Goal: Task Accomplishment & Management: Use online tool/utility

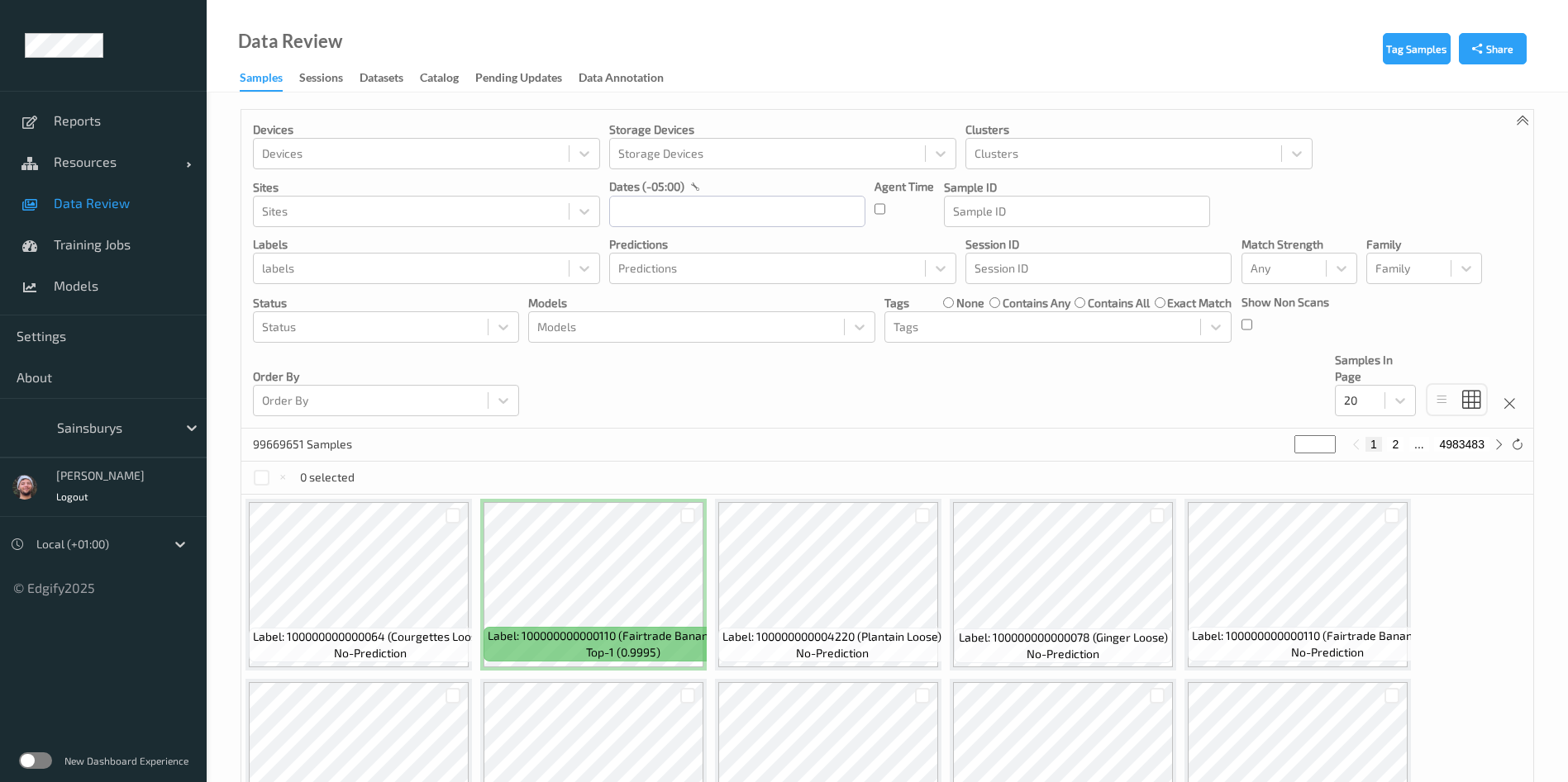
click at [112, 422] on div at bounding box center [112, 428] width 111 height 20
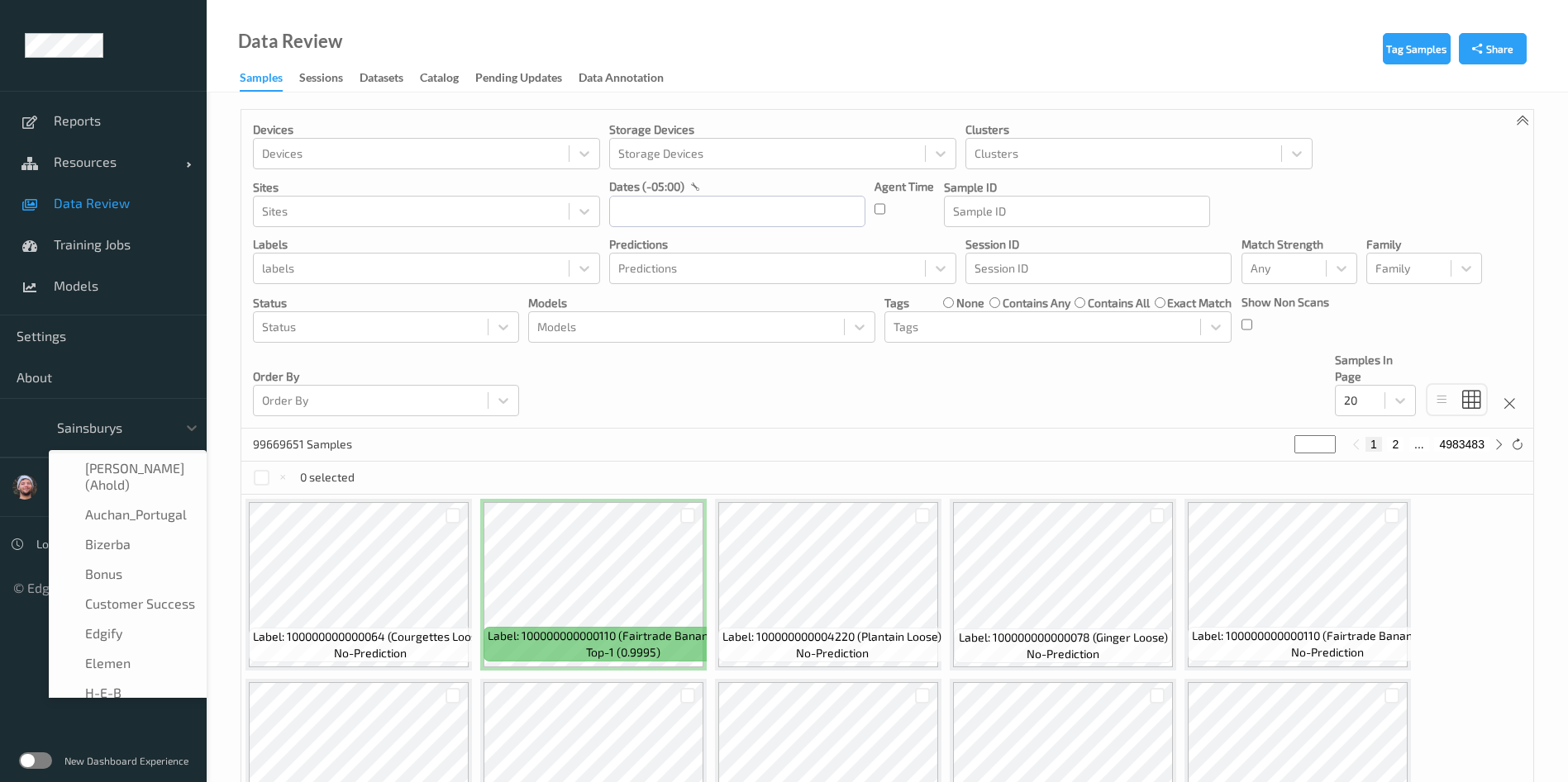
scroll to position [198, 0]
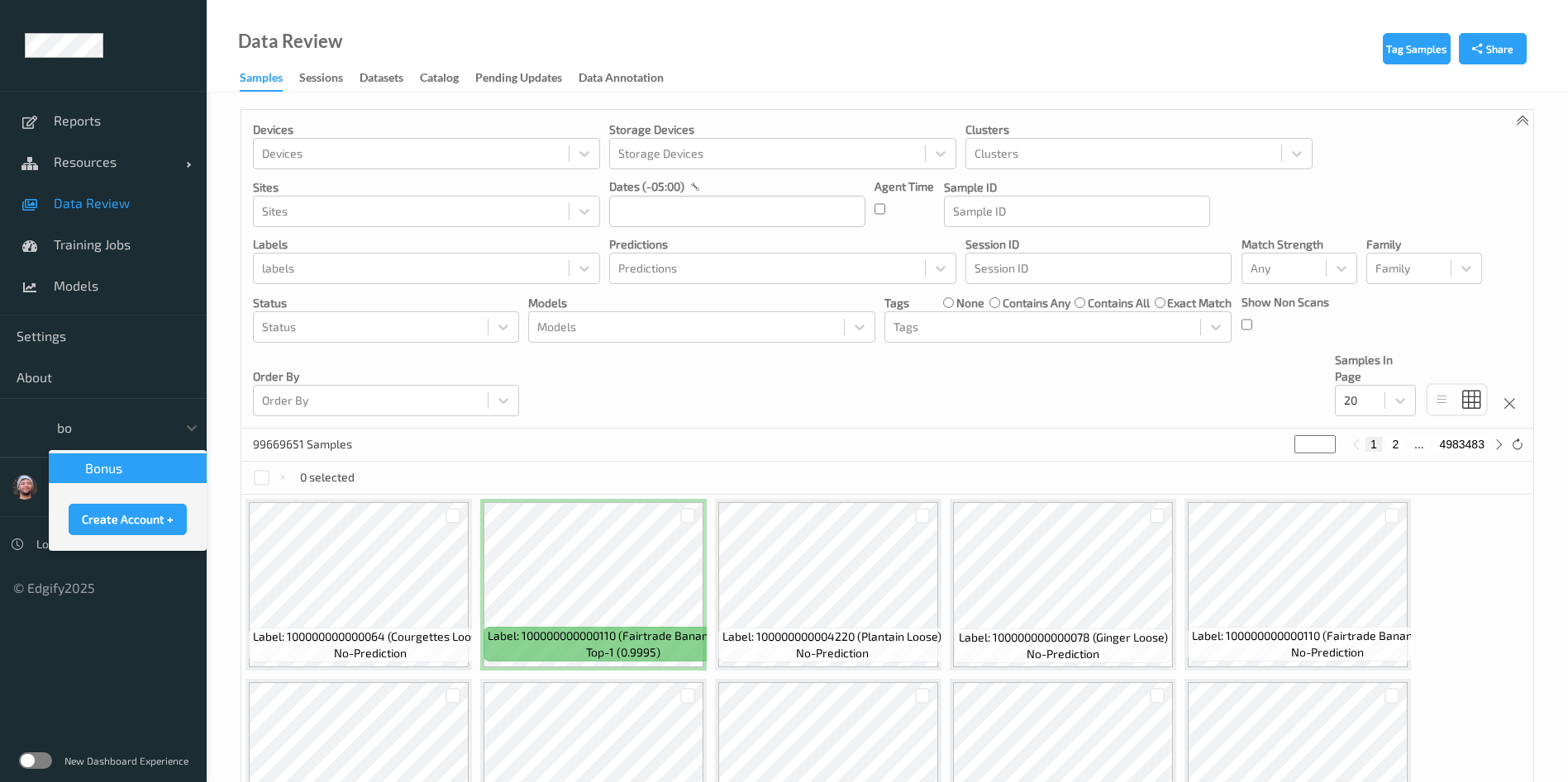
type input "bon"
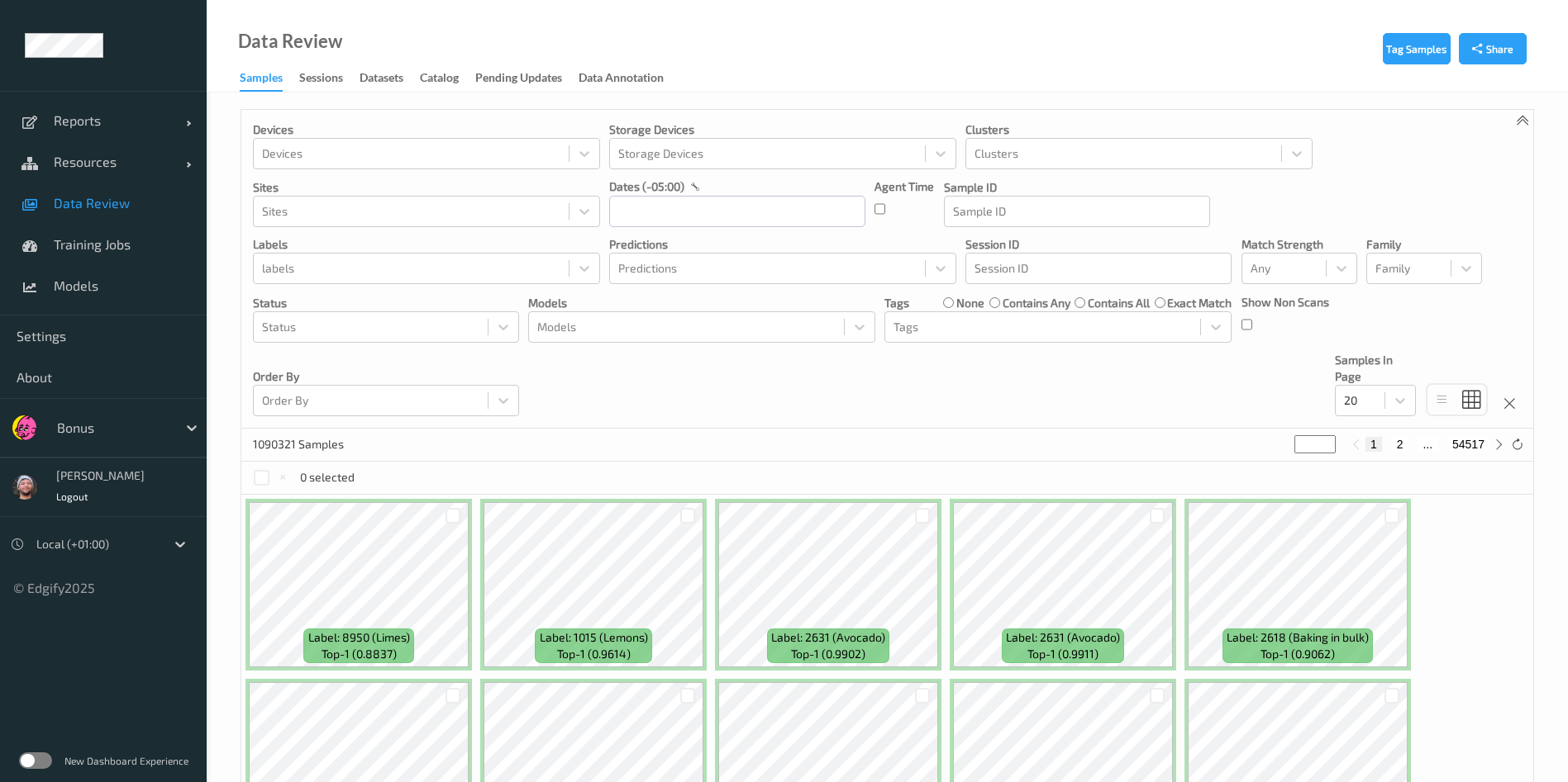
click at [626, 349] on div "Devices Devices Storage Devices Storage Devices Clusters Clusters Sites Sites d…" at bounding box center [887, 269] width 1292 height 319
click at [1319, 283] on div "Any" at bounding box center [1299, 268] width 116 height 31
click at [1299, 346] on span "Alert non-match" at bounding box center [1310, 347] width 72 height 33
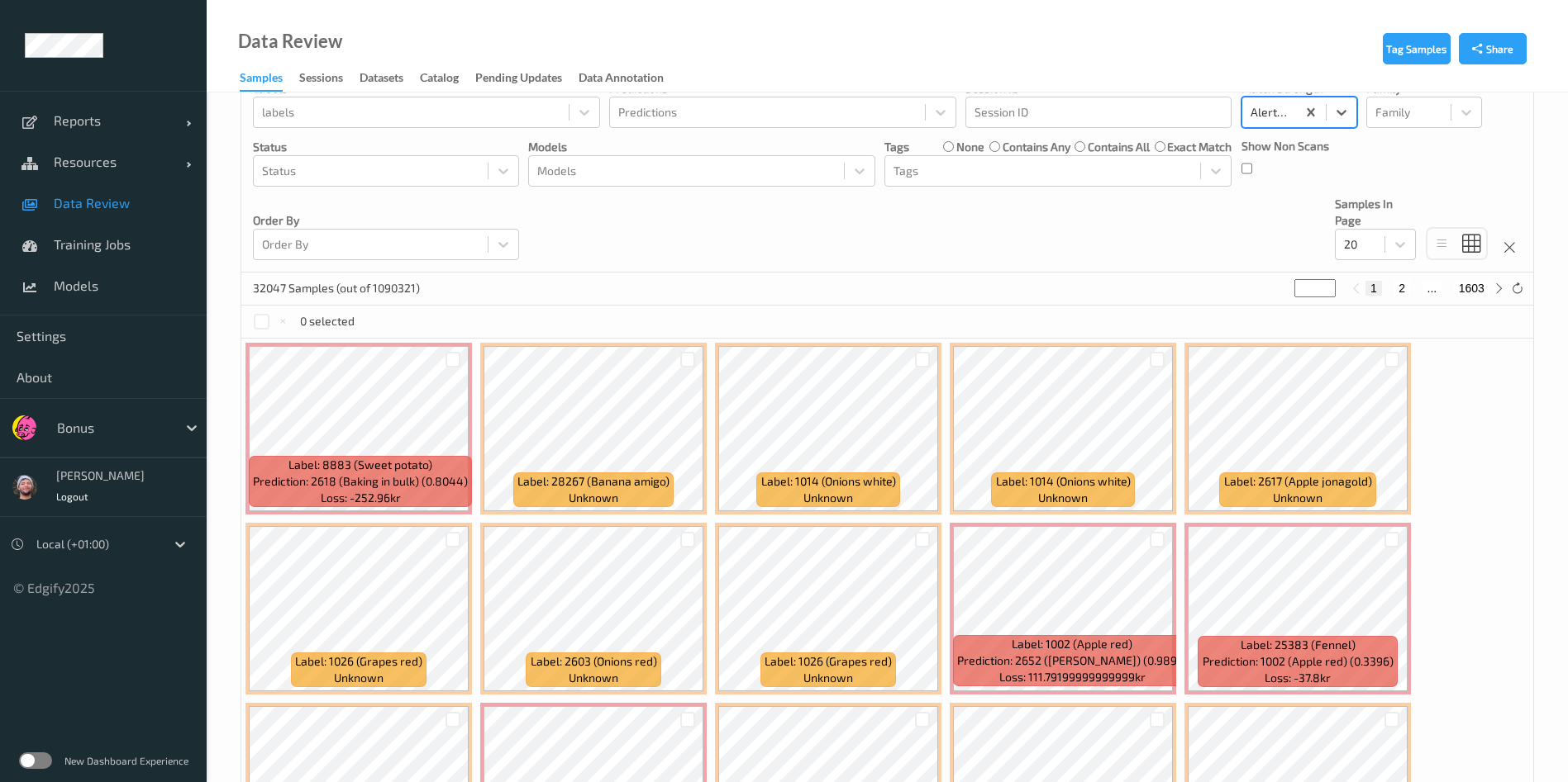
scroll to position [148, 0]
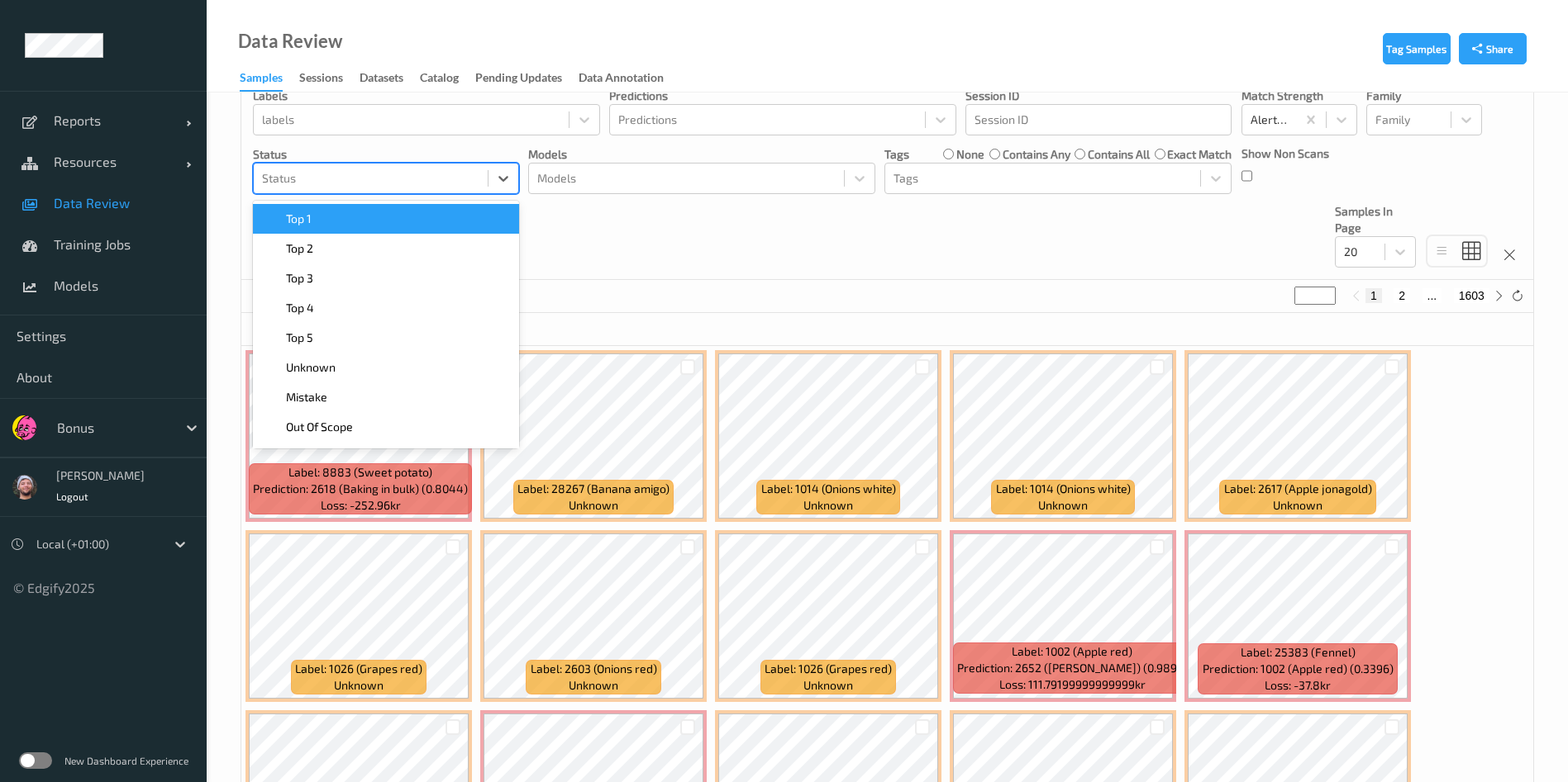
click at [466, 180] on div at bounding box center [371, 178] width 217 height 20
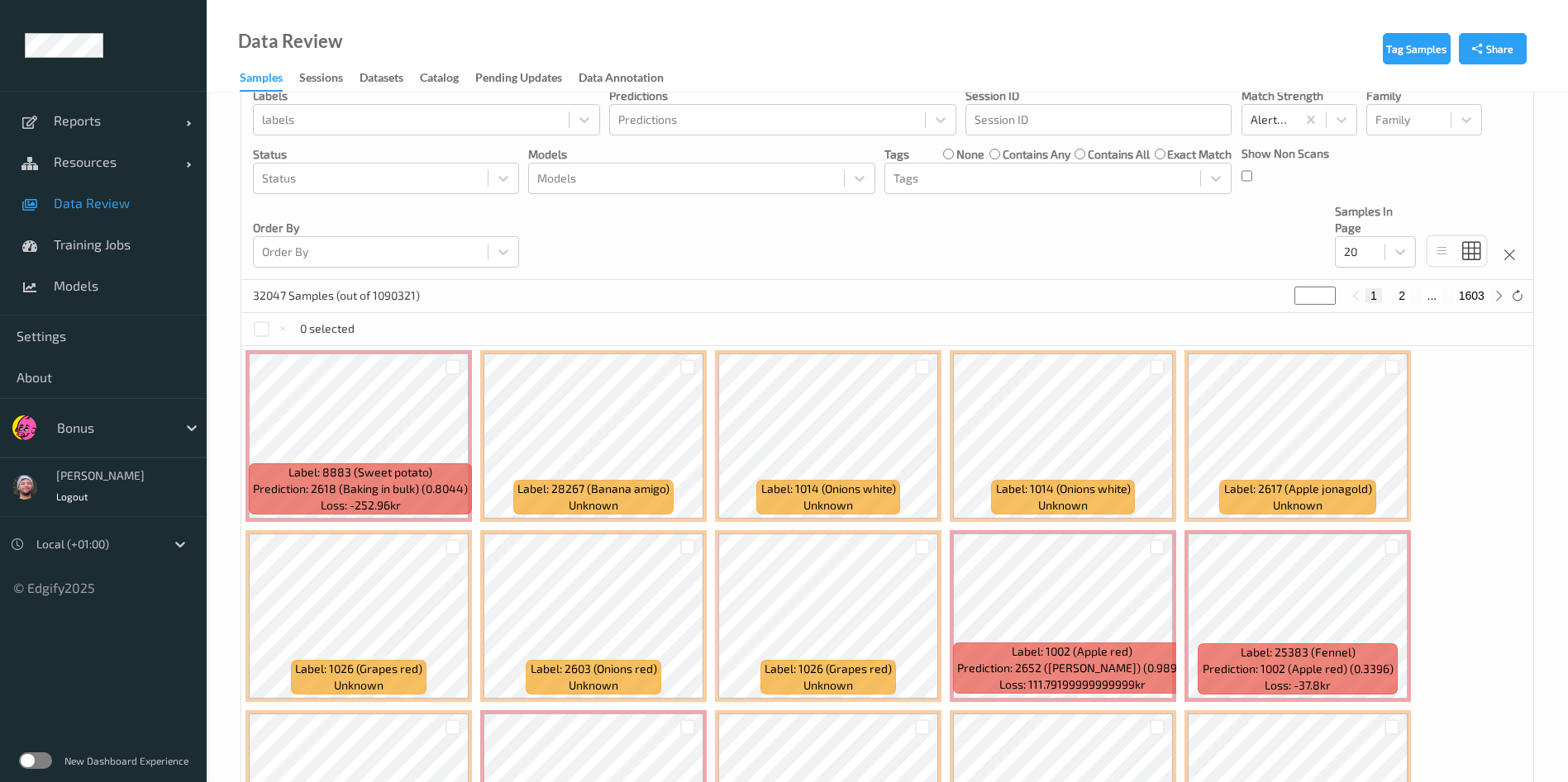
click at [759, 210] on div "Devices Devices Storage Devices Storage Devices Clusters Clusters Sites Sites d…" at bounding box center [887, 121] width 1292 height 319
click at [785, 188] on div "Models" at bounding box center [686, 178] width 315 height 27
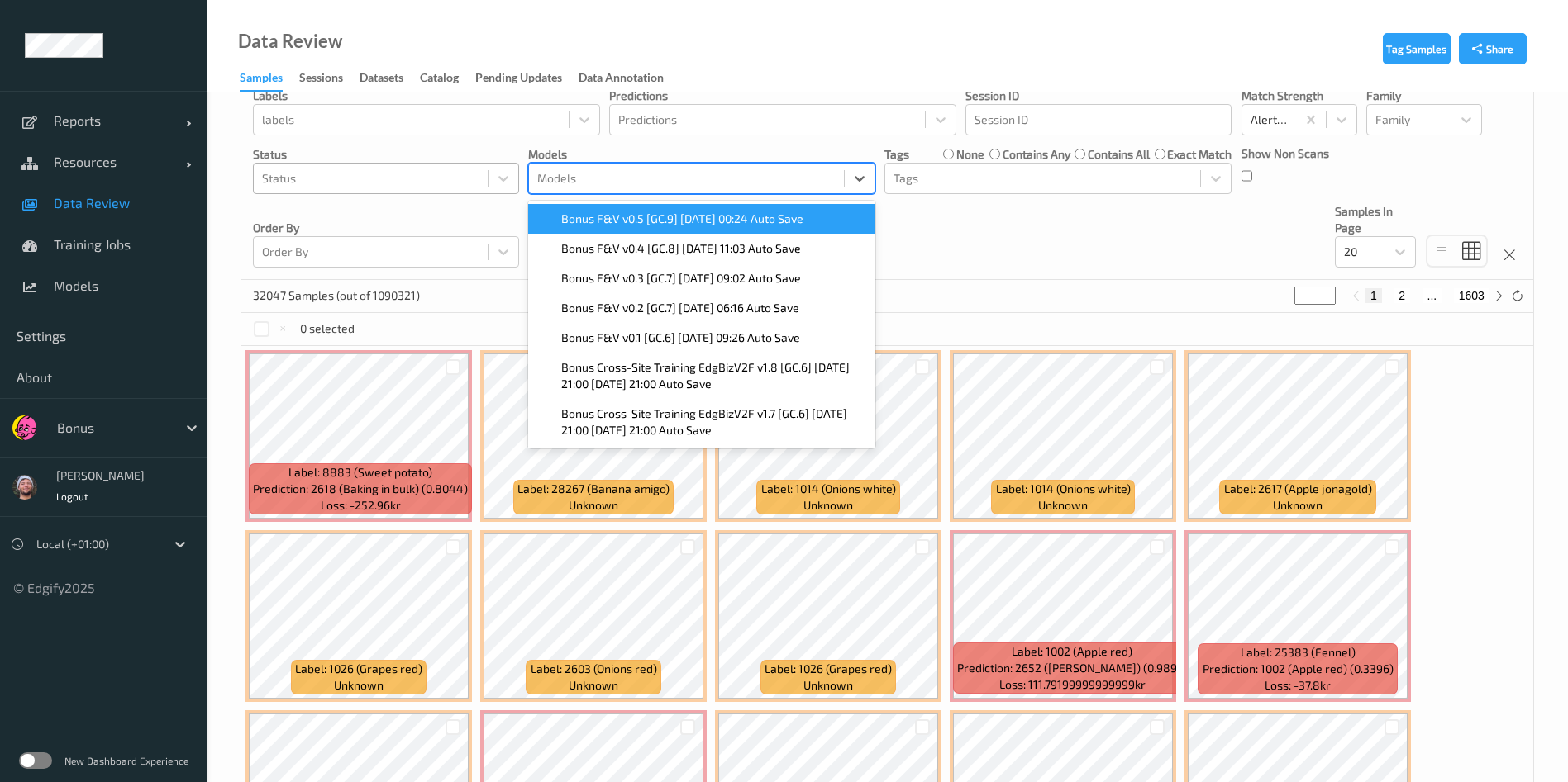
click at [357, 166] on div "Status" at bounding box center [370, 178] width 234 height 27
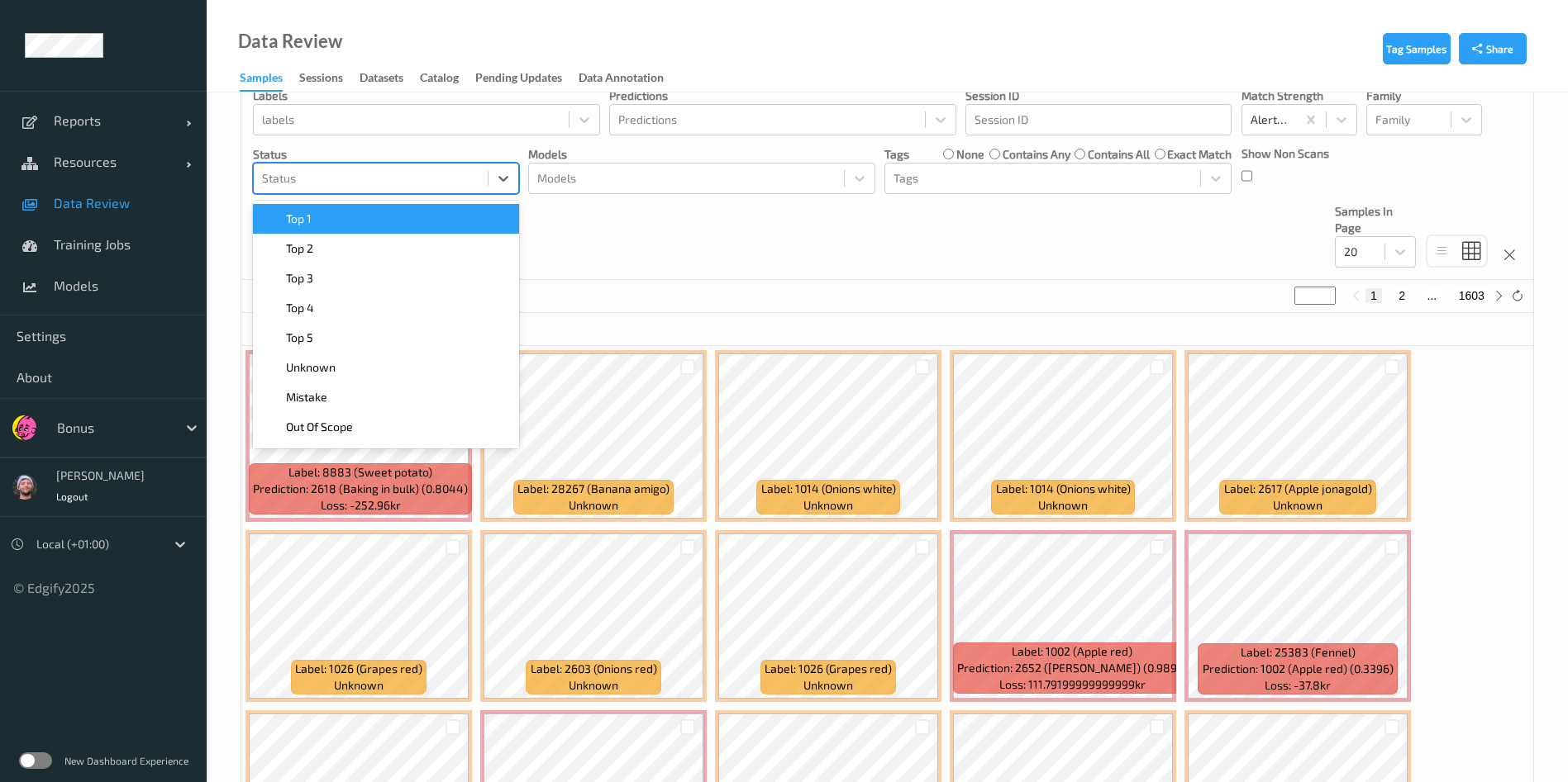
click at [344, 222] on div "Top 1" at bounding box center [386, 218] width 247 height 16
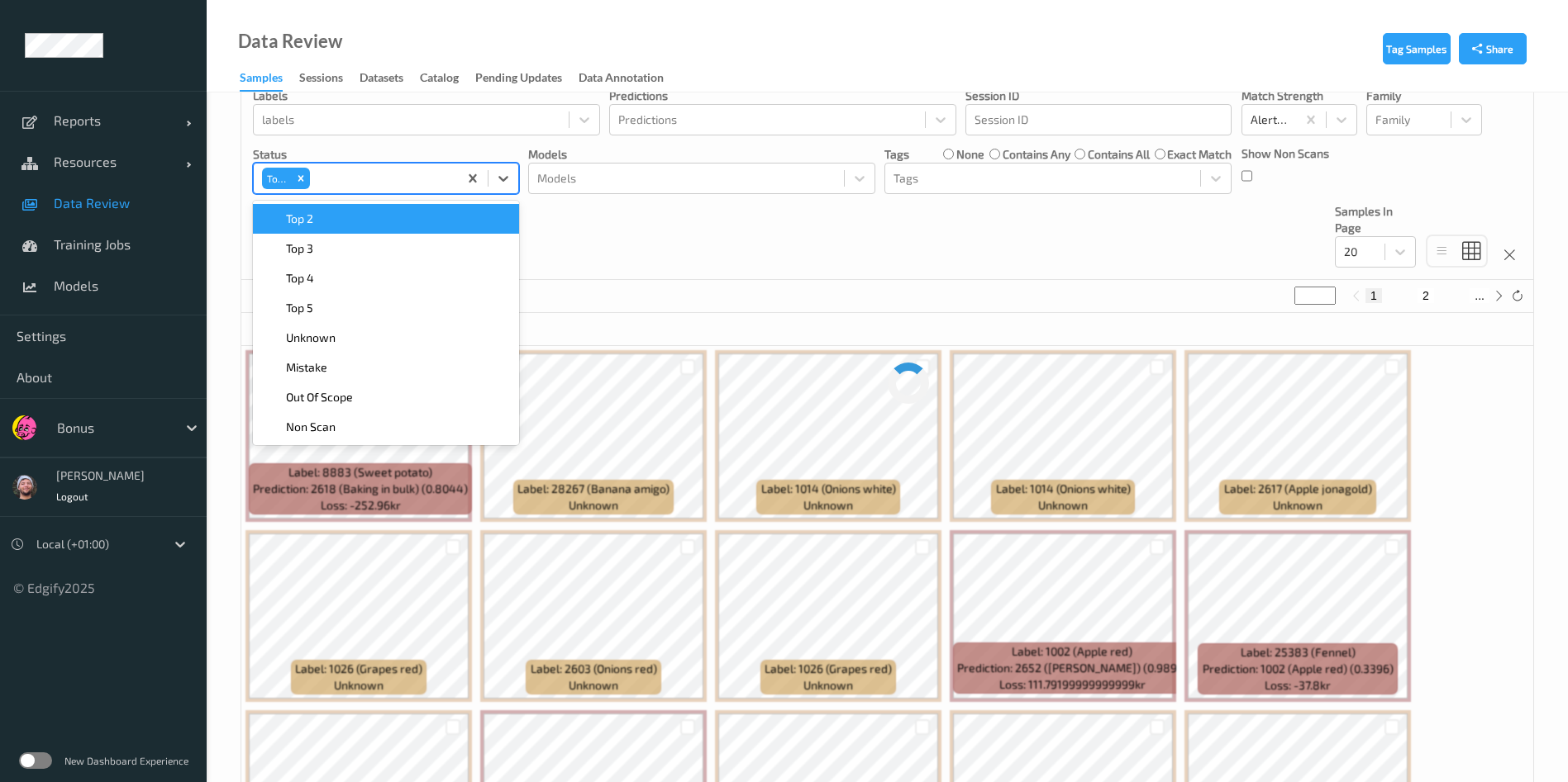
click at [344, 222] on div "Top 2" at bounding box center [386, 218] width 247 height 16
click at [344, 222] on div "Top 3" at bounding box center [386, 218] width 247 height 16
click at [595, 210] on div "Devices Devices Storage Devices Storage Devices Clusters Clusters Sites Sites d…" at bounding box center [887, 121] width 1292 height 319
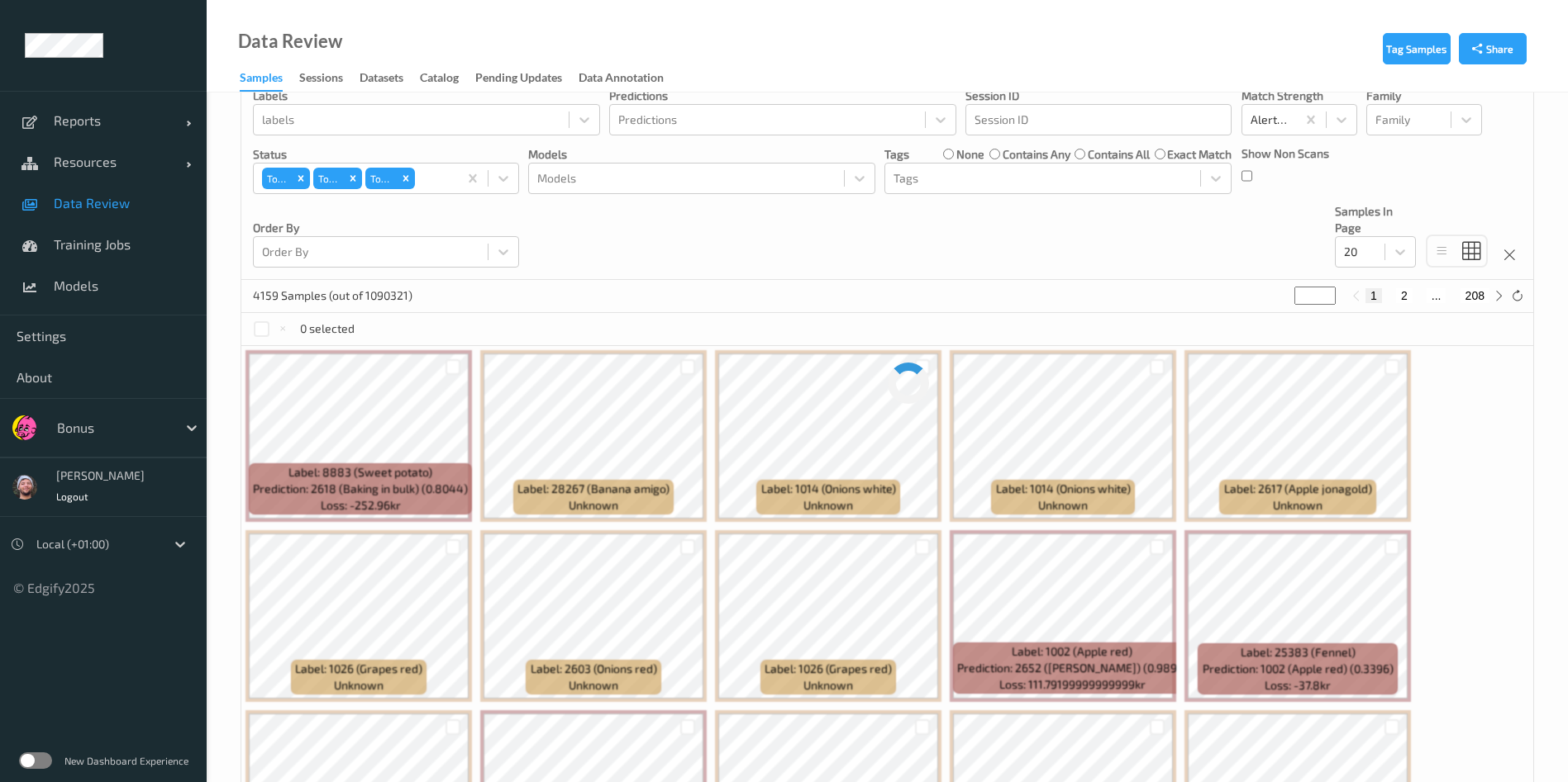
scroll to position [0, 0]
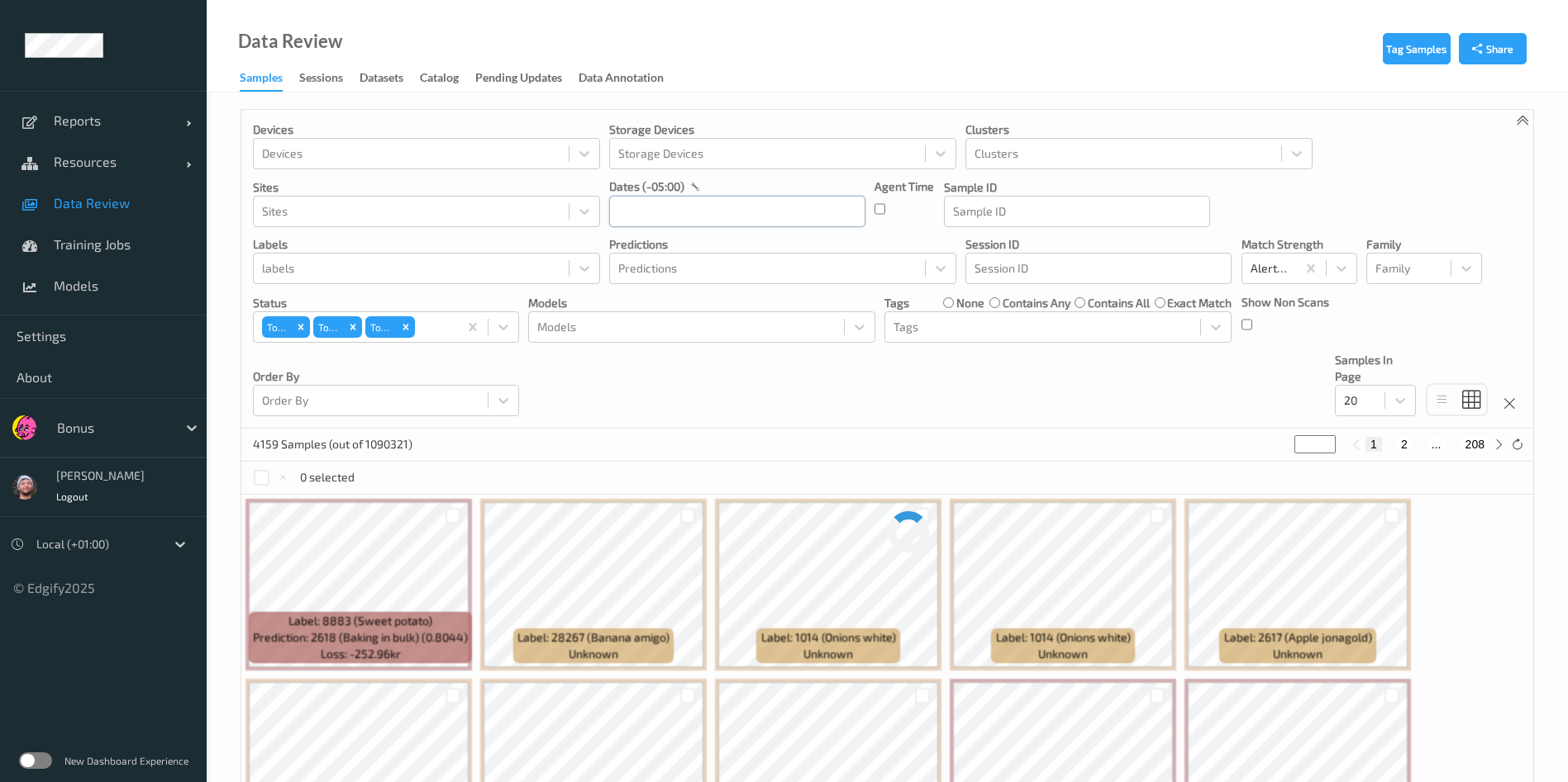
click at [736, 220] on input "text" at bounding box center [737, 211] width 256 height 31
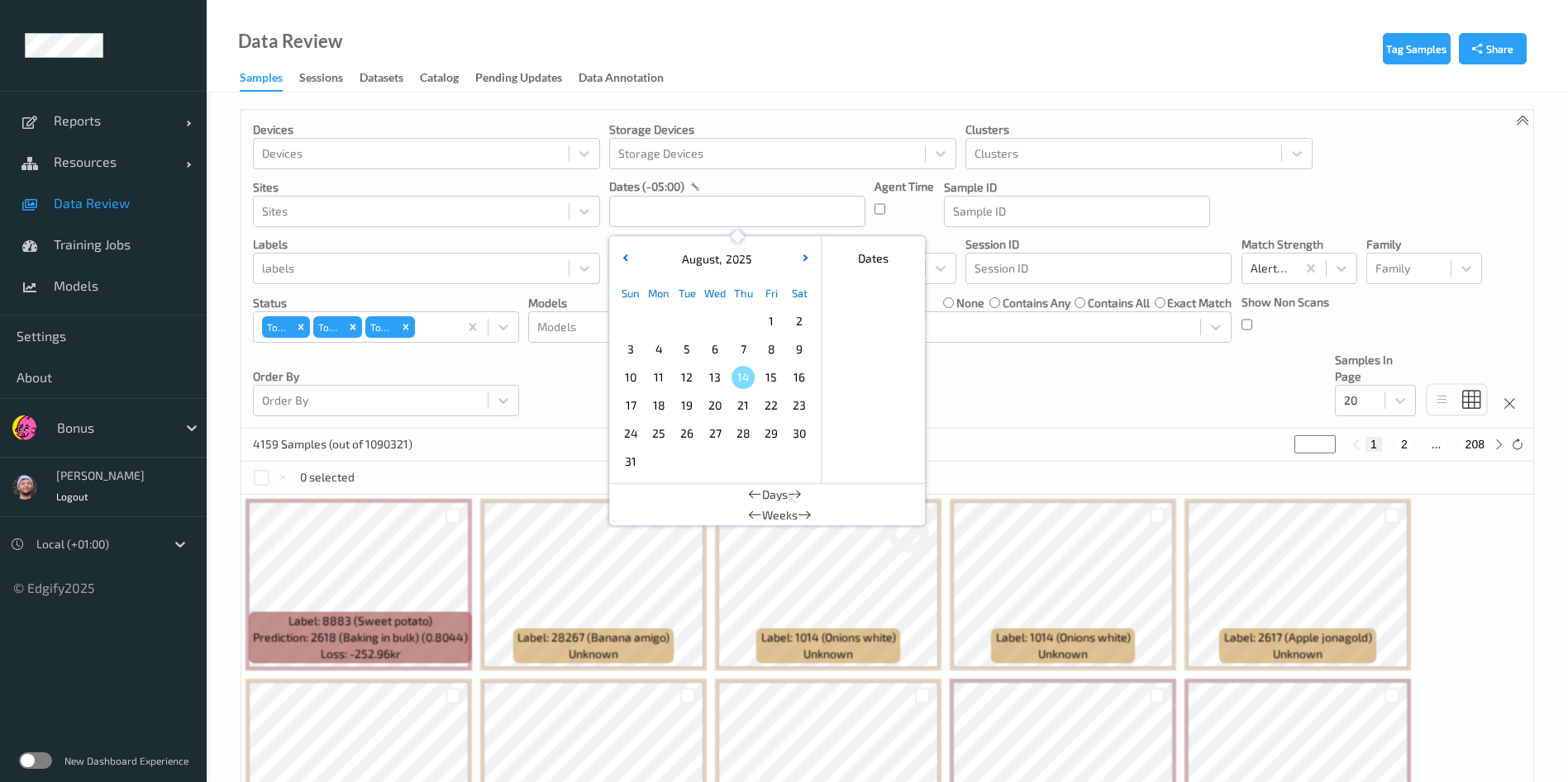
click at [750, 383] on span "14" at bounding box center [743, 377] width 23 height 23
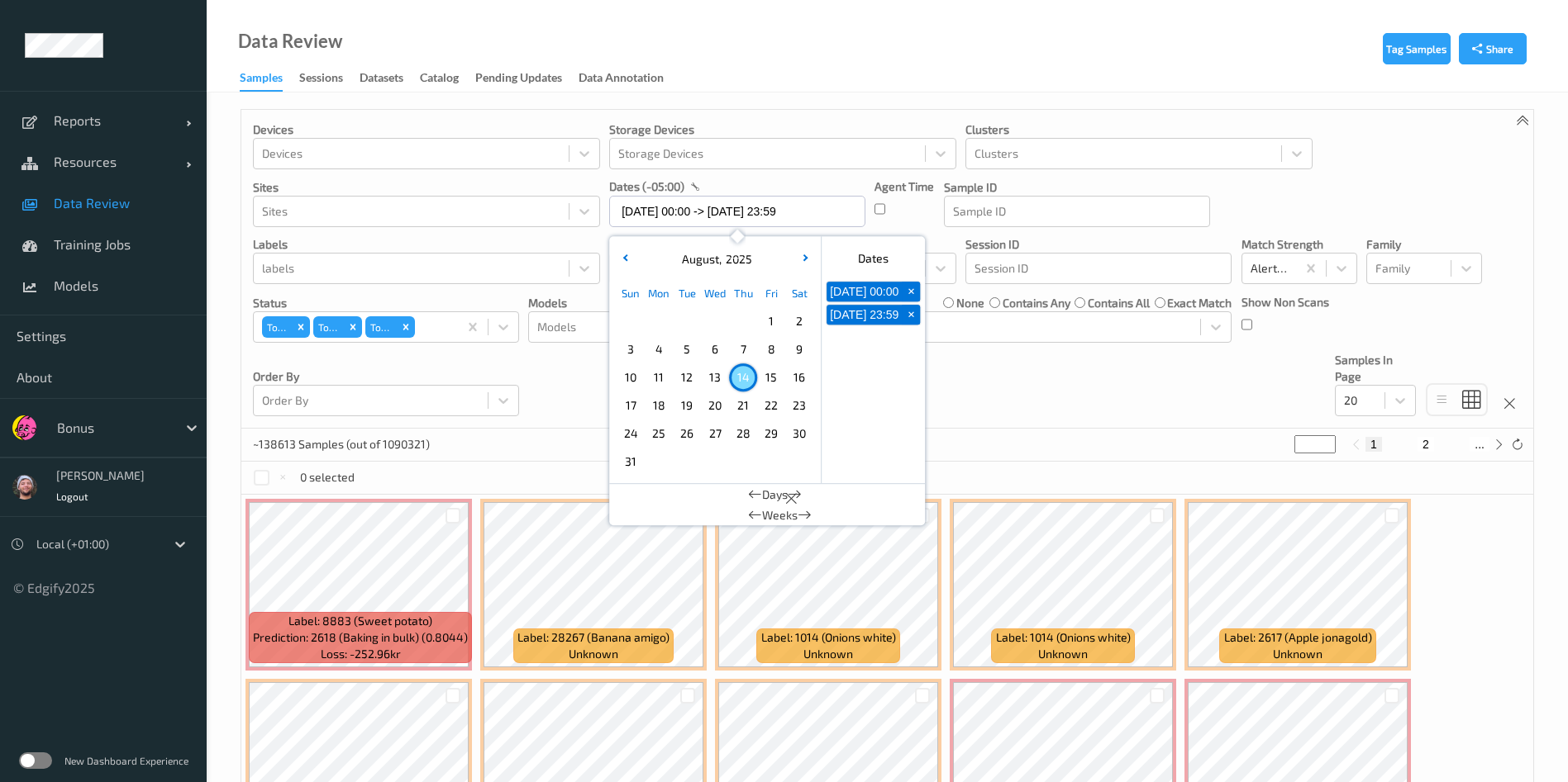
click at [720, 382] on span "13" at bounding box center [714, 377] width 23 height 23
type input "13/08/2025 00:00 -> 13/08/2025 23:59"
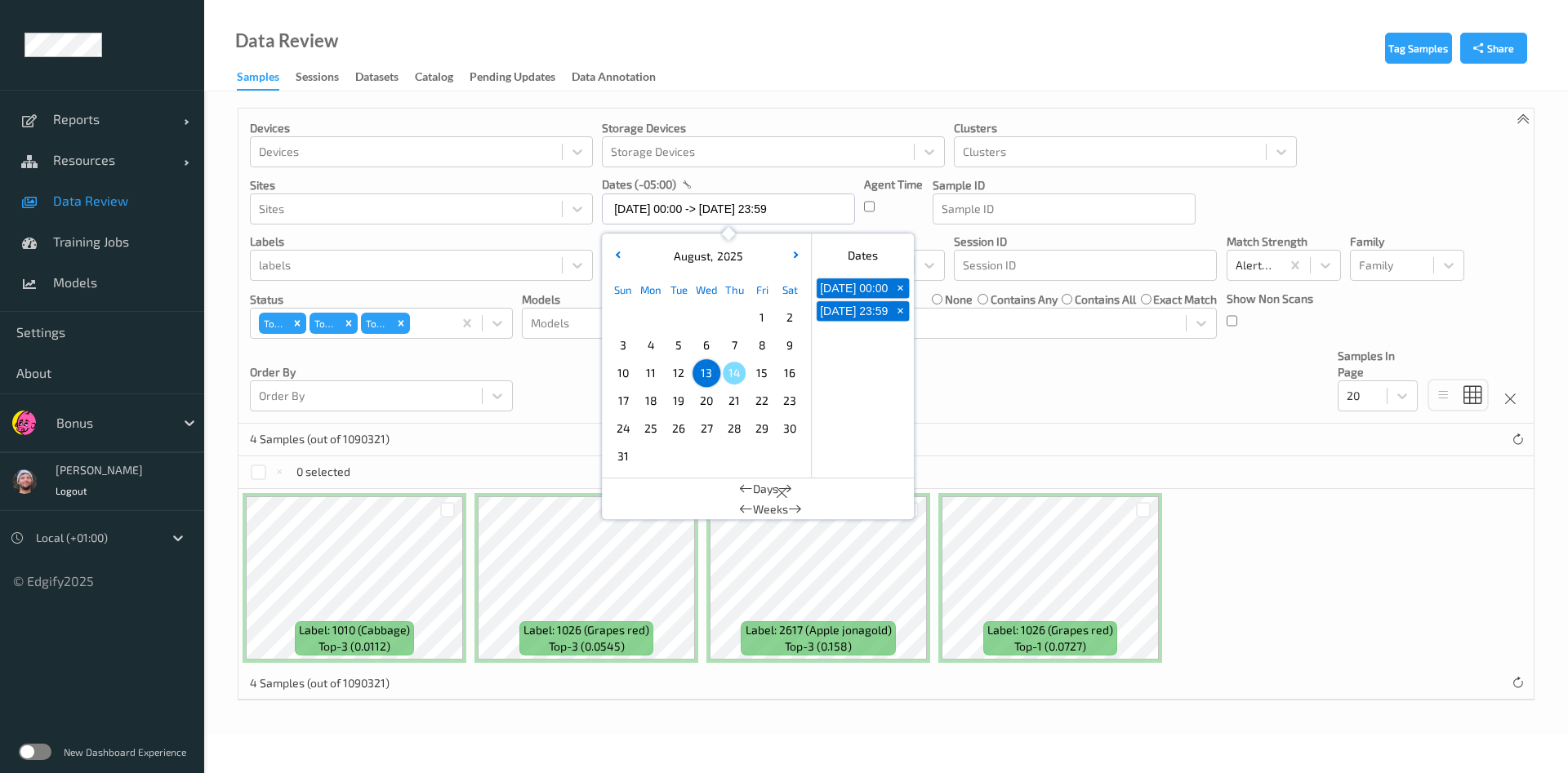
click at [539, 409] on div "Devices Devices Storage Devices Storage Devices Clusters Clusters Sites Sites d…" at bounding box center [886, 266] width 1295 height 315
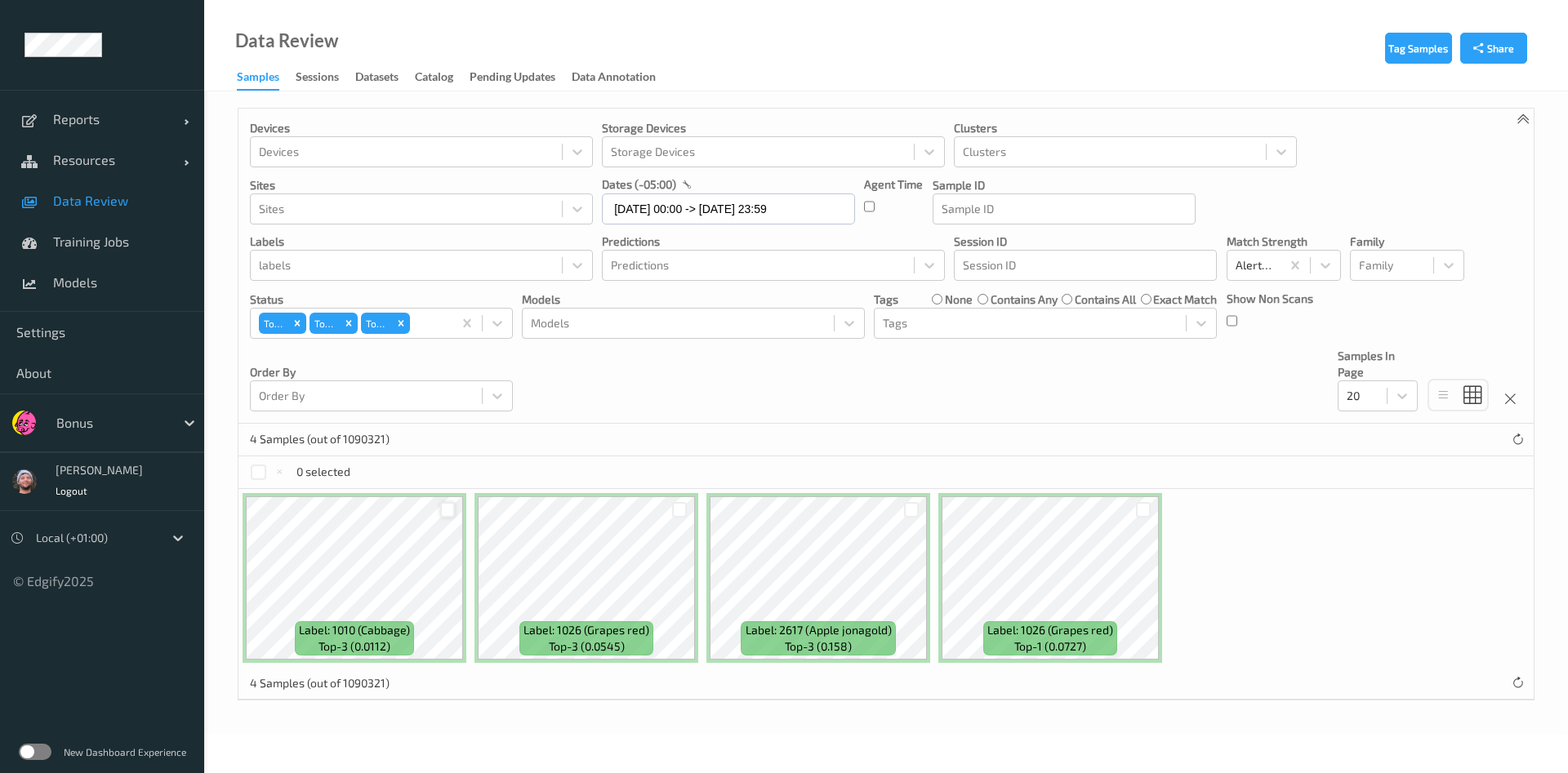
click at [449, 510] on div at bounding box center [447, 510] width 15 height 15
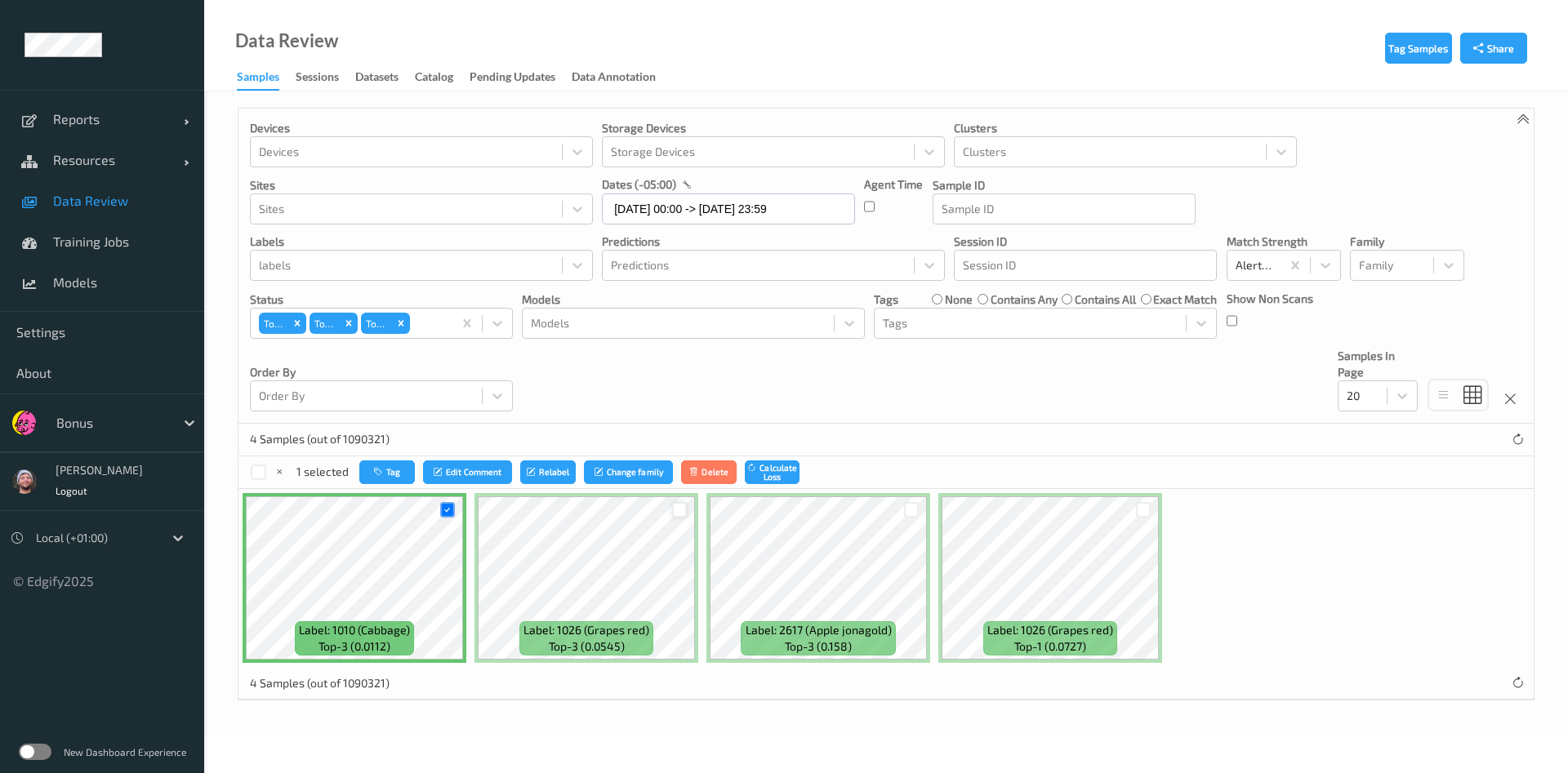
click at [683, 513] on div at bounding box center [680, 510] width 15 height 15
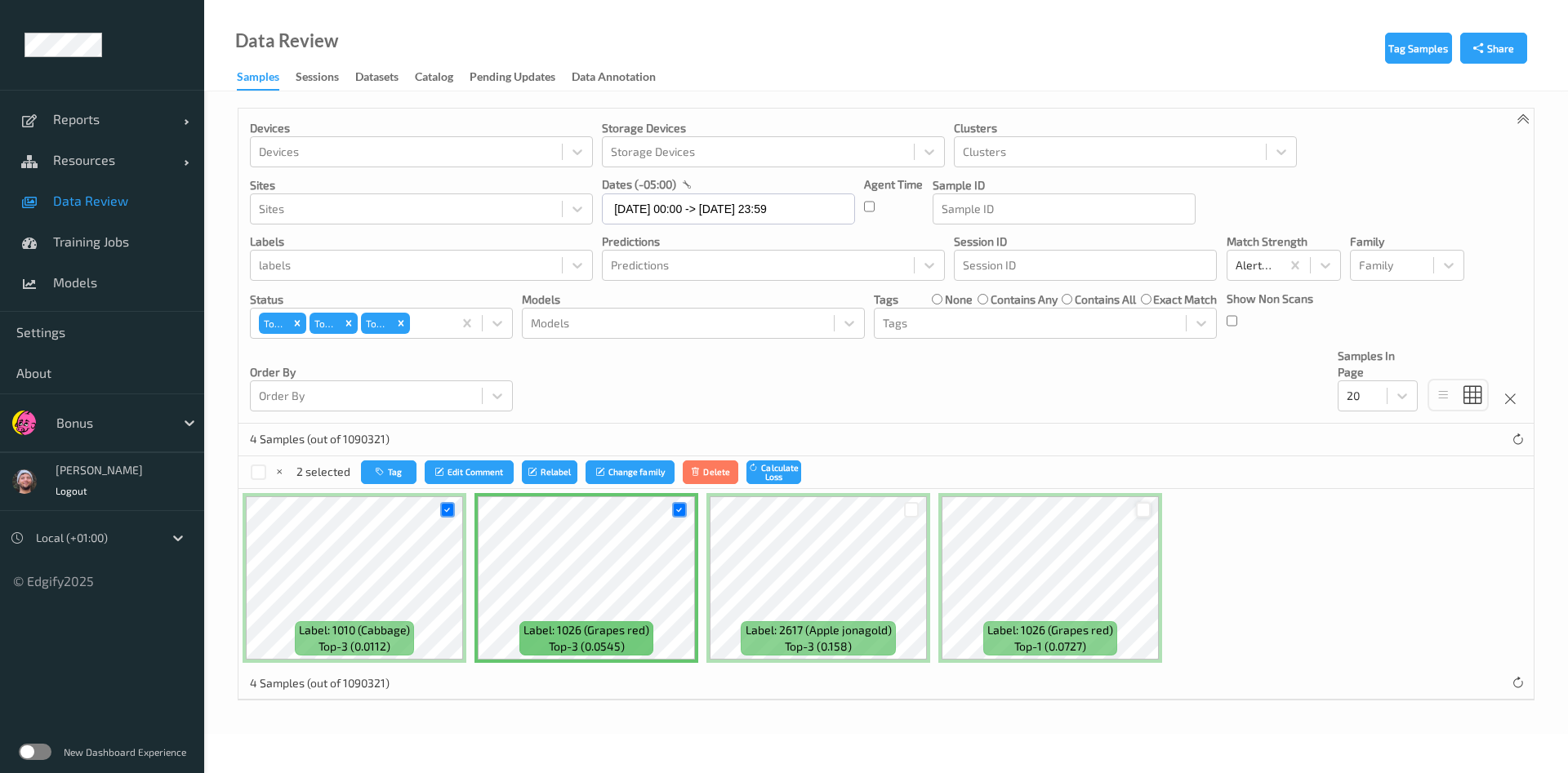
click at [1139, 511] on div at bounding box center [1144, 510] width 15 height 15
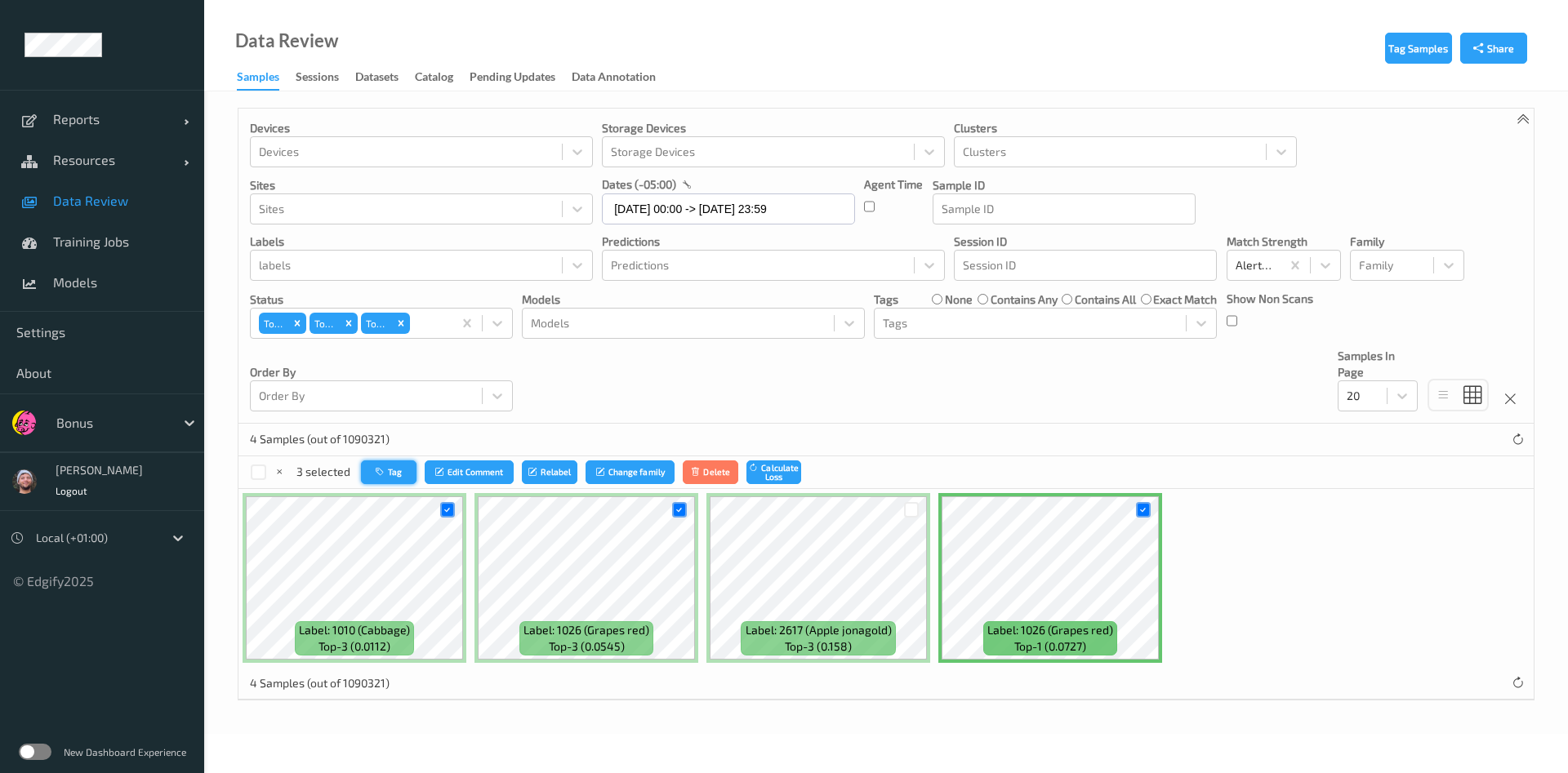
click at [361, 464] on button "Tag" at bounding box center [389, 472] width 55 height 24
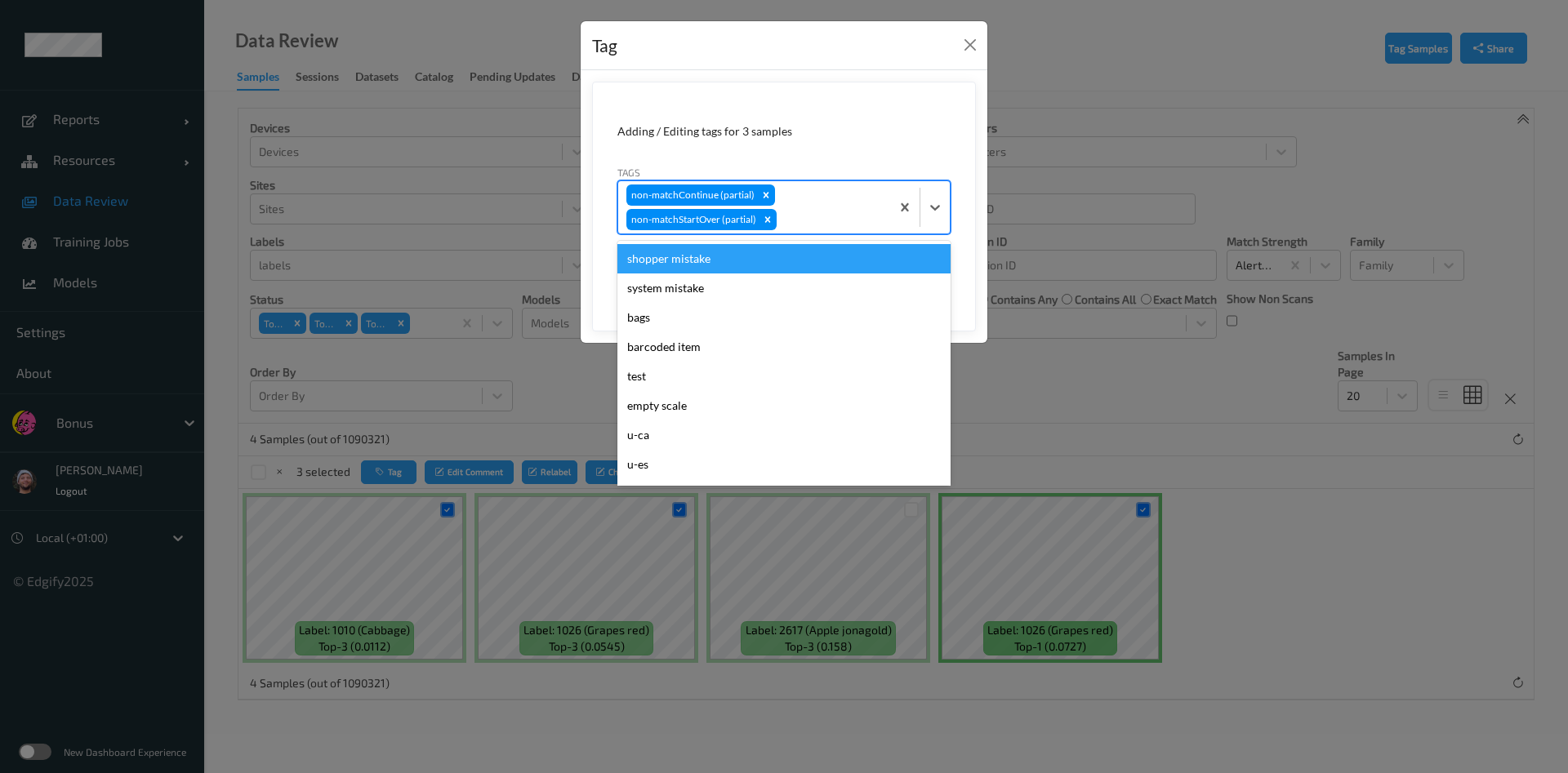
click at [845, 216] on div at bounding box center [831, 219] width 102 height 20
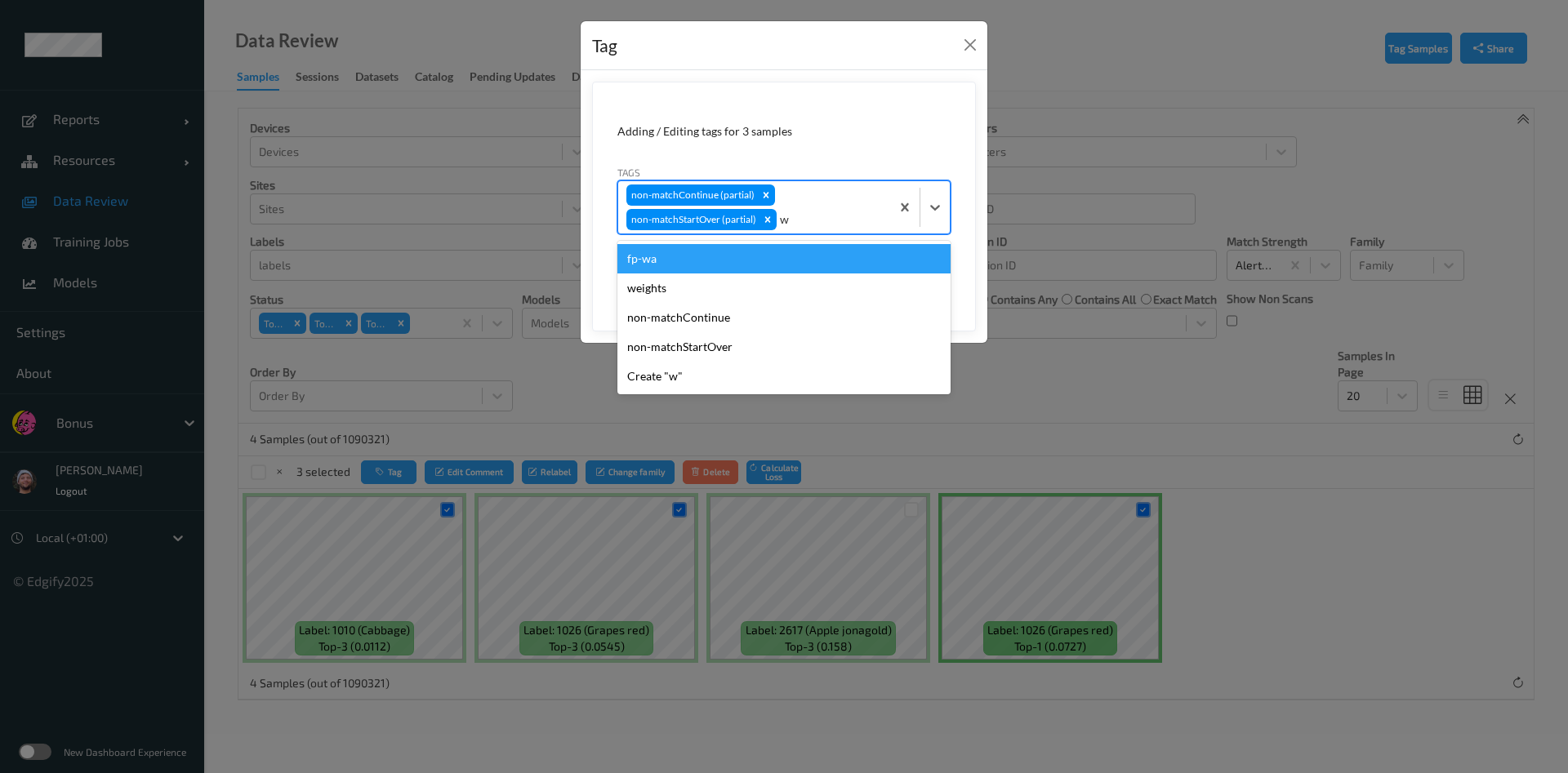
type input "wa"
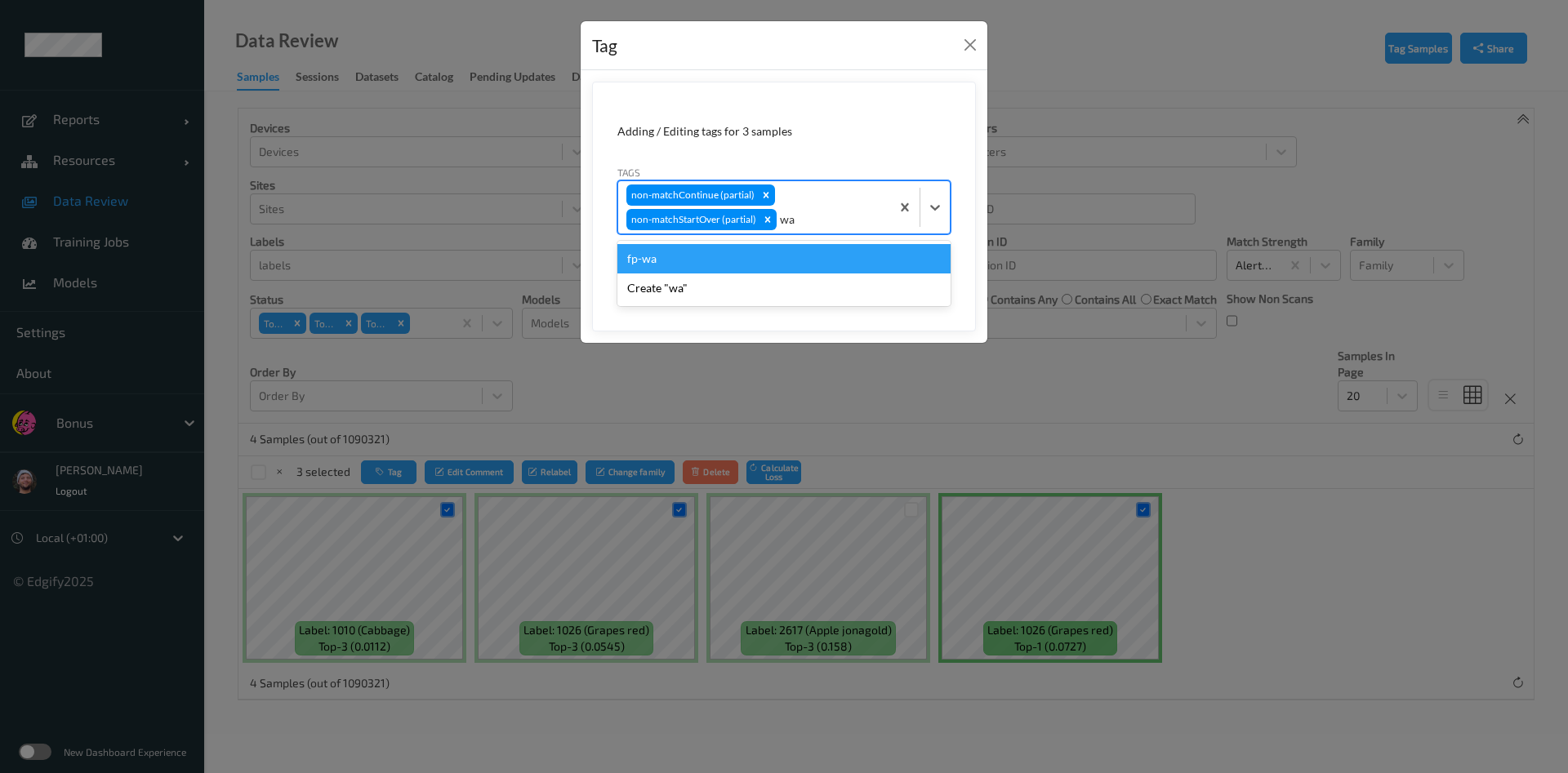
click at [722, 263] on div "fp-wa" at bounding box center [783, 258] width 333 height 29
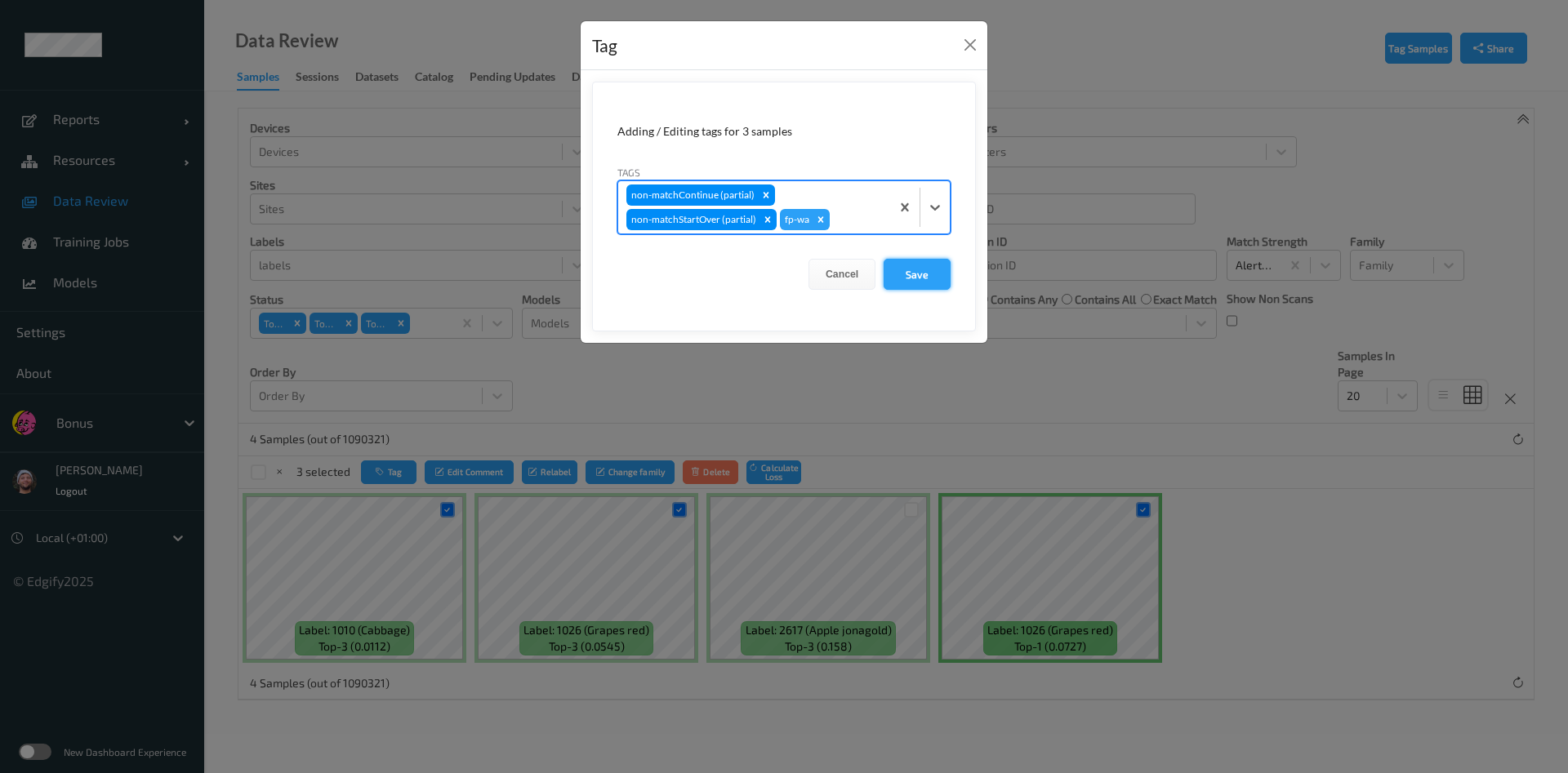
click at [918, 267] on button "Save" at bounding box center [917, 274] width 67 height 31
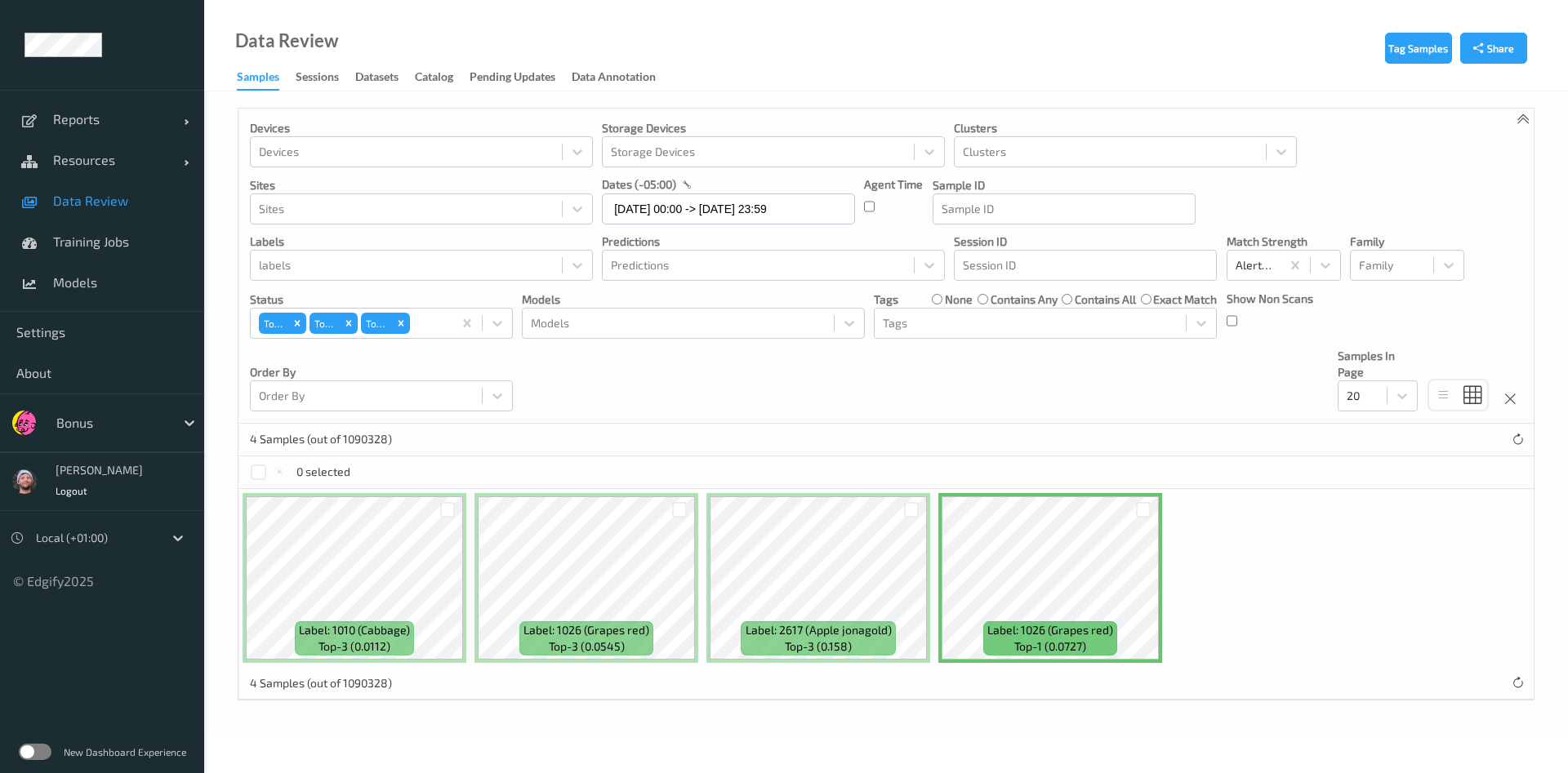
click at [909, 511] on div at bounding box center [912, 510] width 15 height 15
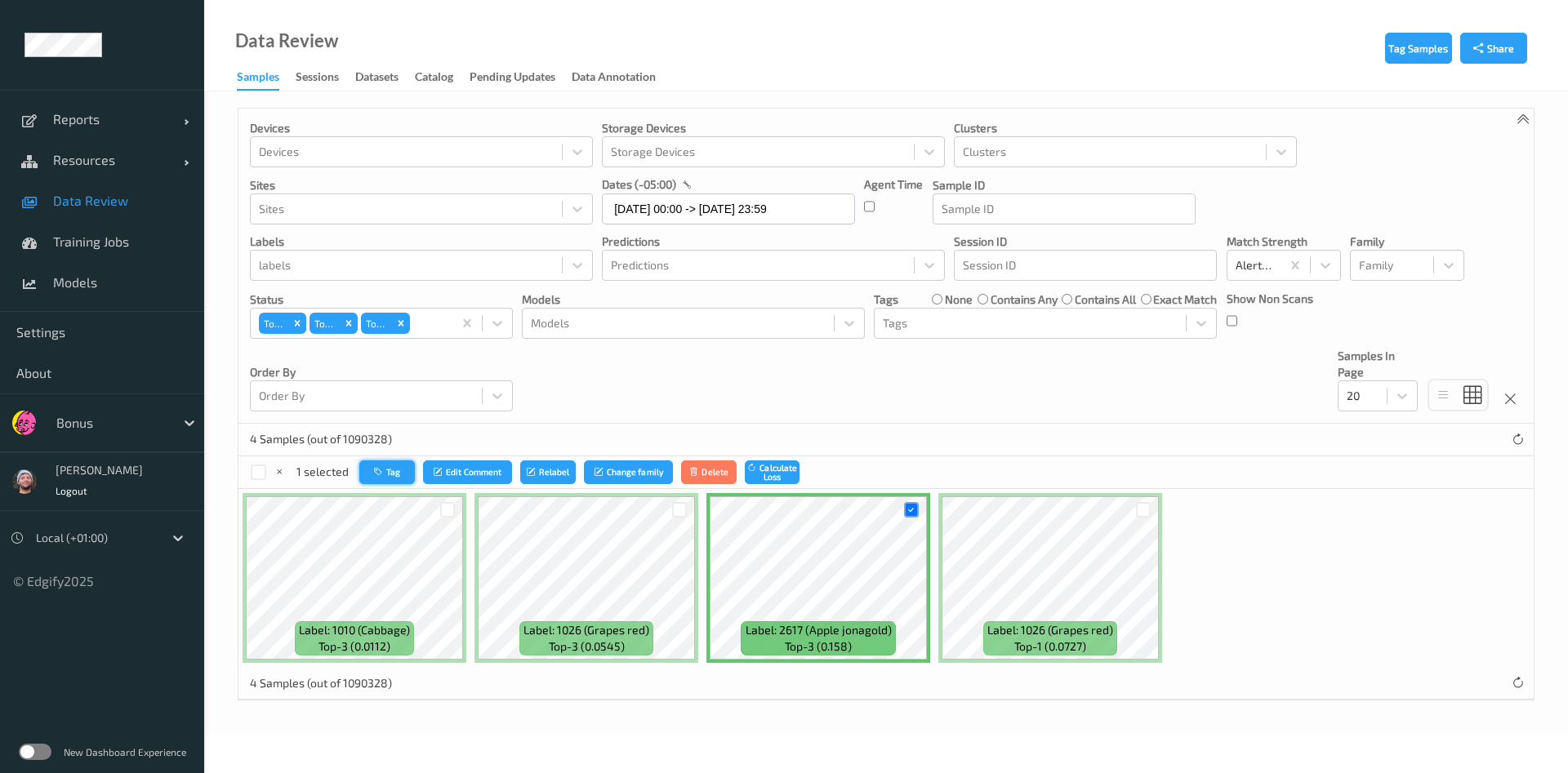
click at [387, 481] on button "Tag" at bounding box center [387, 472] width 55 height 24
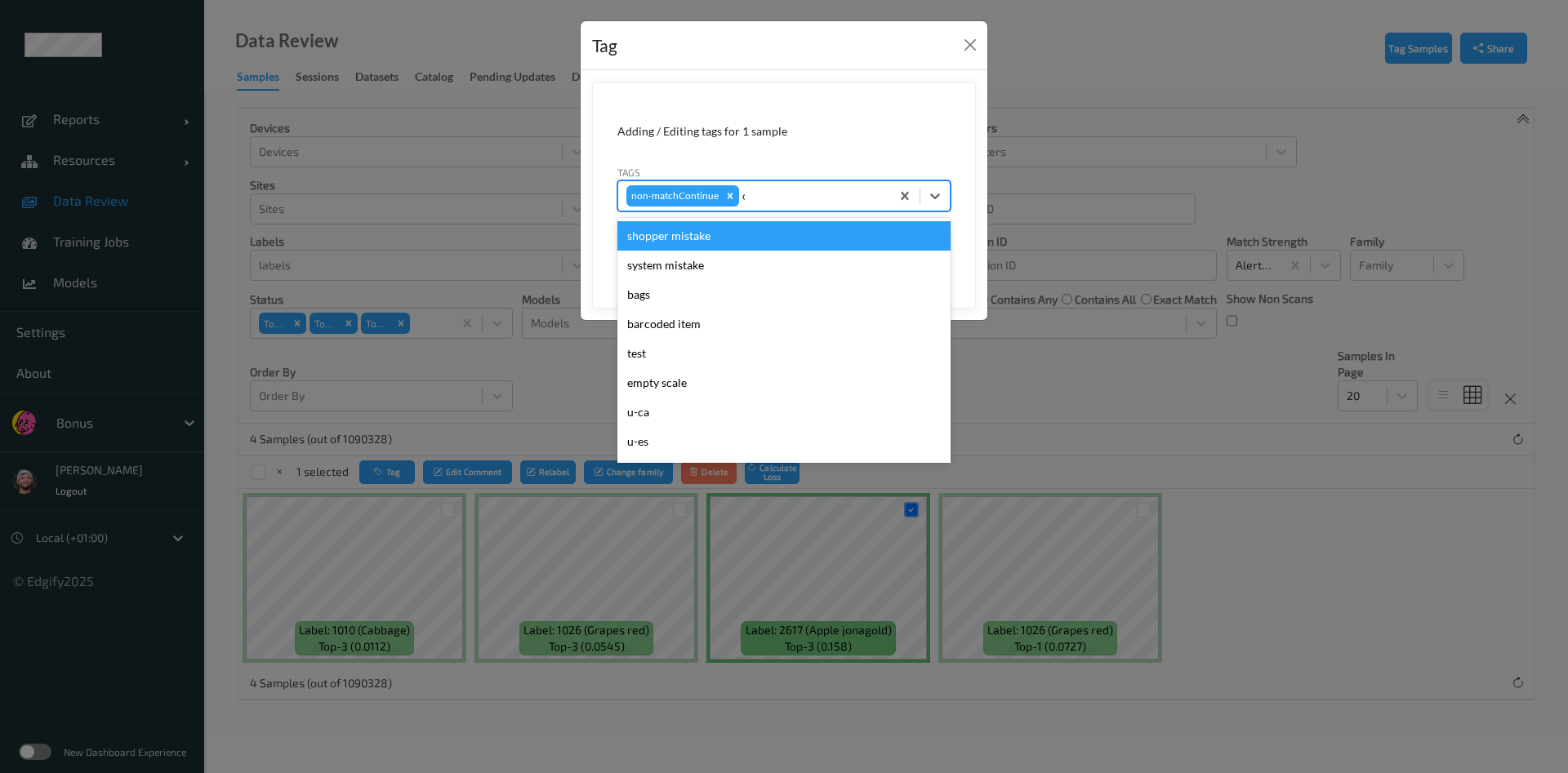
click at [758, 205] on div "non-matchContinue c" at bounding box center [753, 196] width 272 height 28
type input "ca"
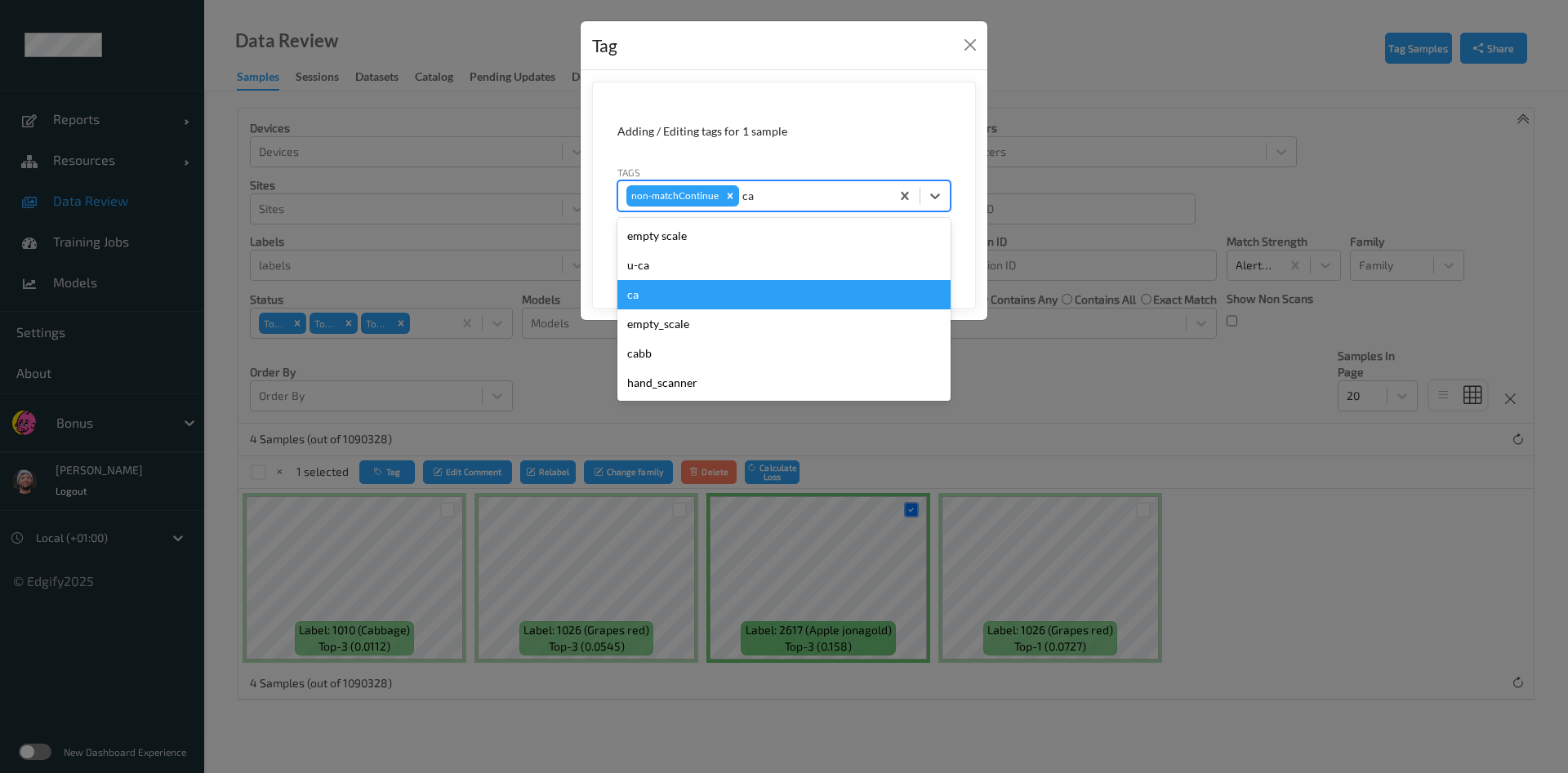
click at [664, 285] on div "ca" at bounding box center [783, 295] width 333 height 29
type input "s"
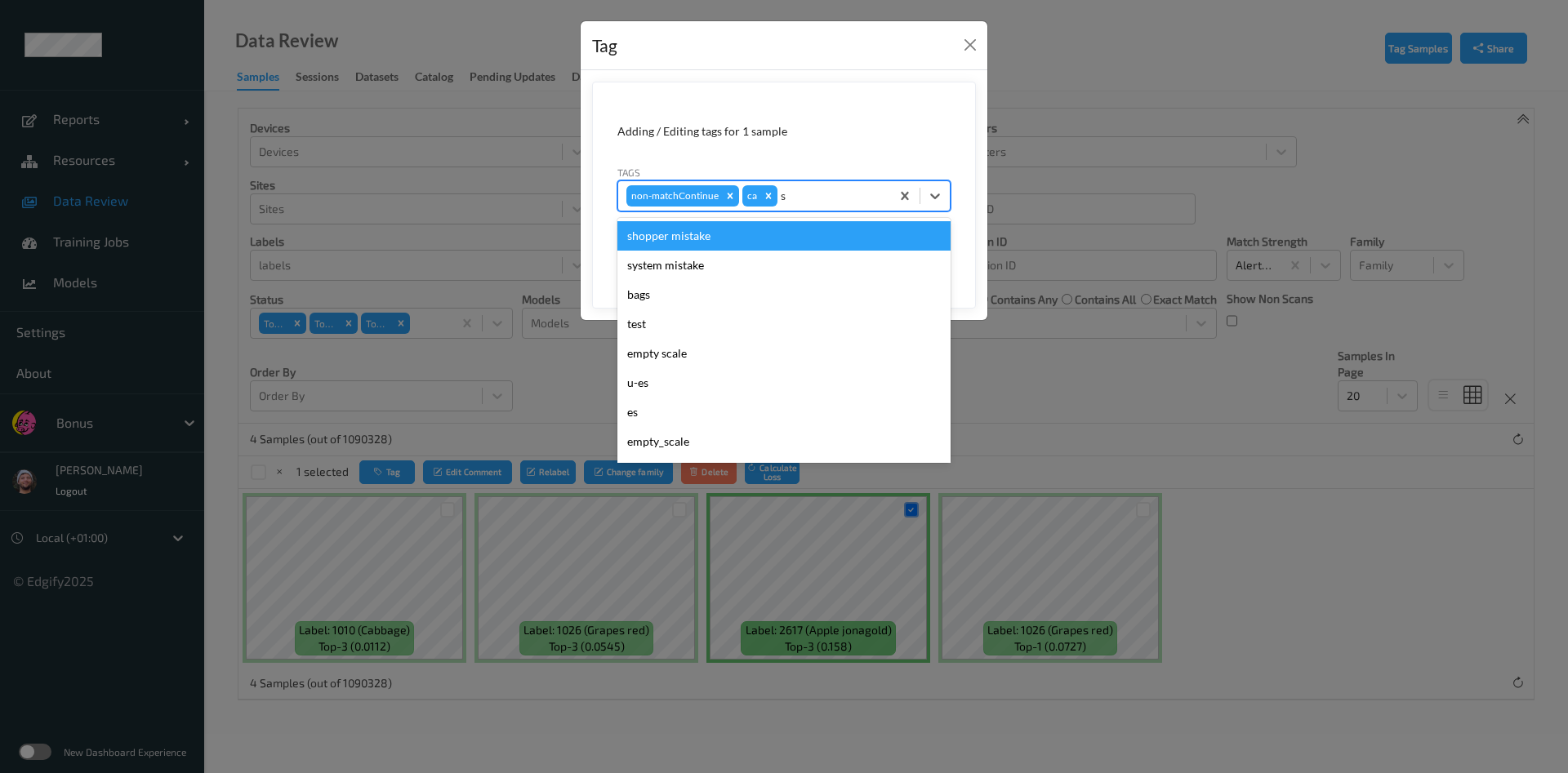
click at [738, 242] on div "shopper mistake" at bounding box center [783, 236] width 333 height 29
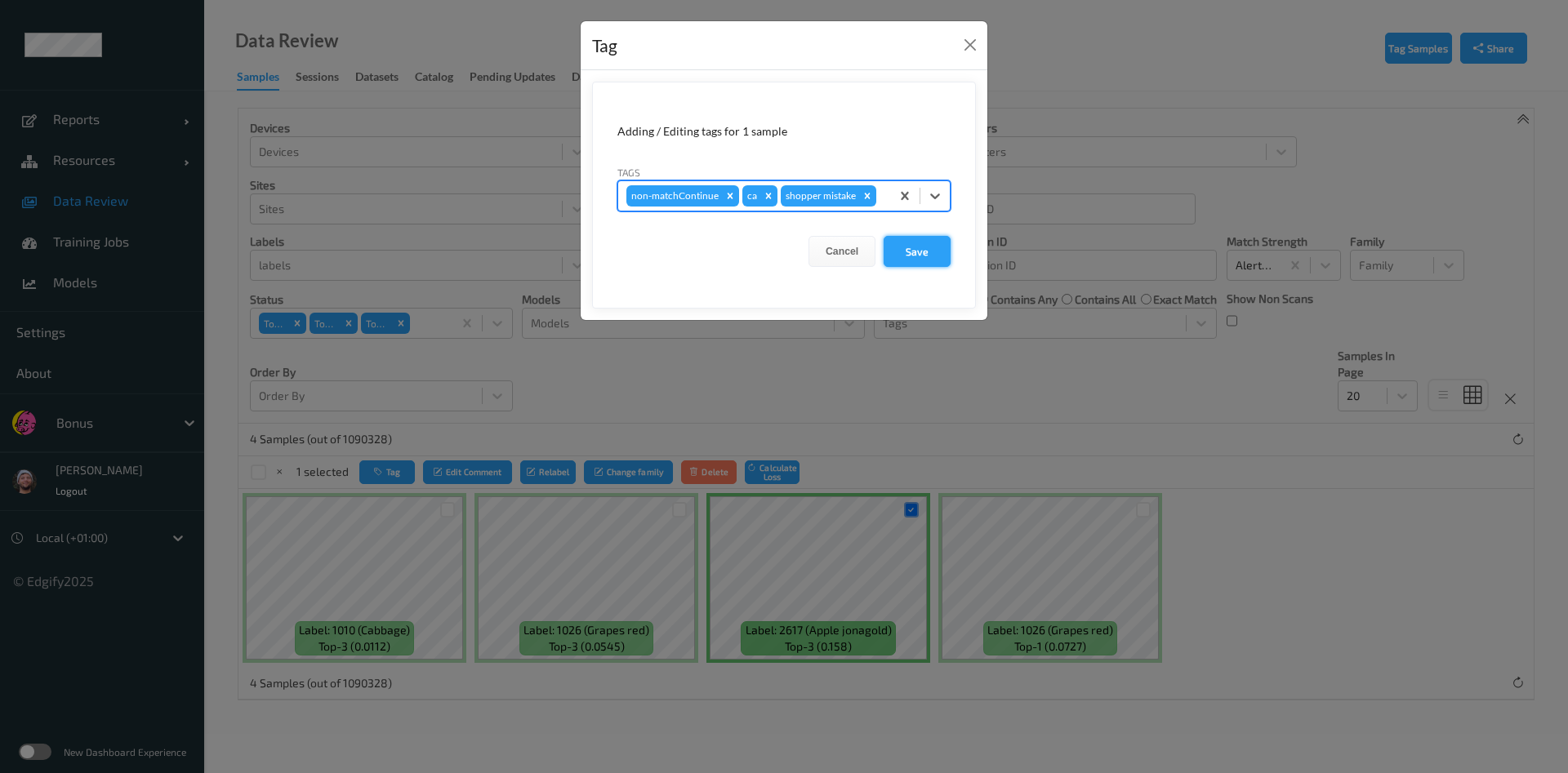
click at [924, 244] on button "Save" at bounding box center [917, 251] width 67 height 31
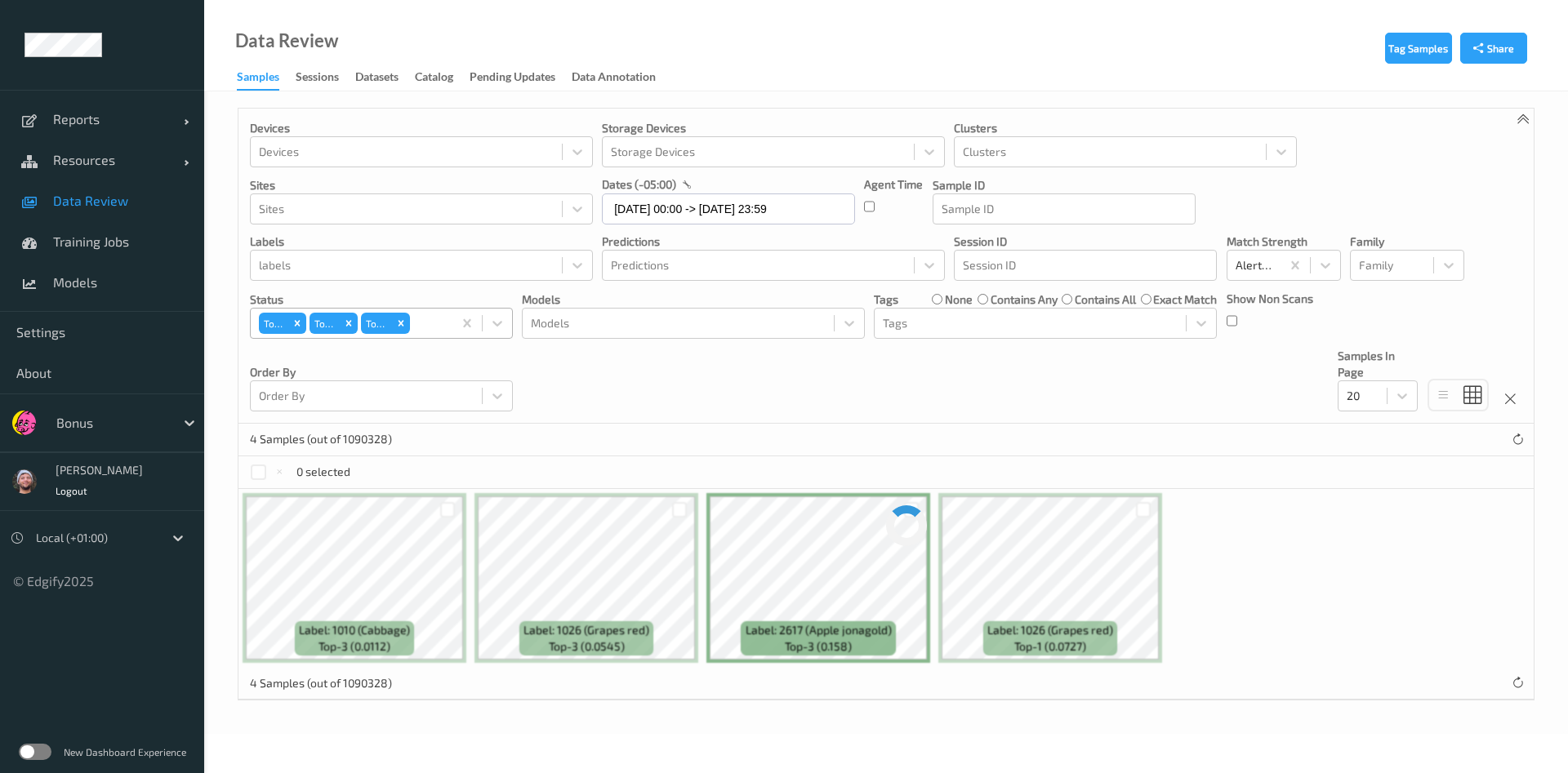
click at [445, 326] on div "Top 1 Top 2 Top 3" at bounding box center [351, 323] width 202 height 28
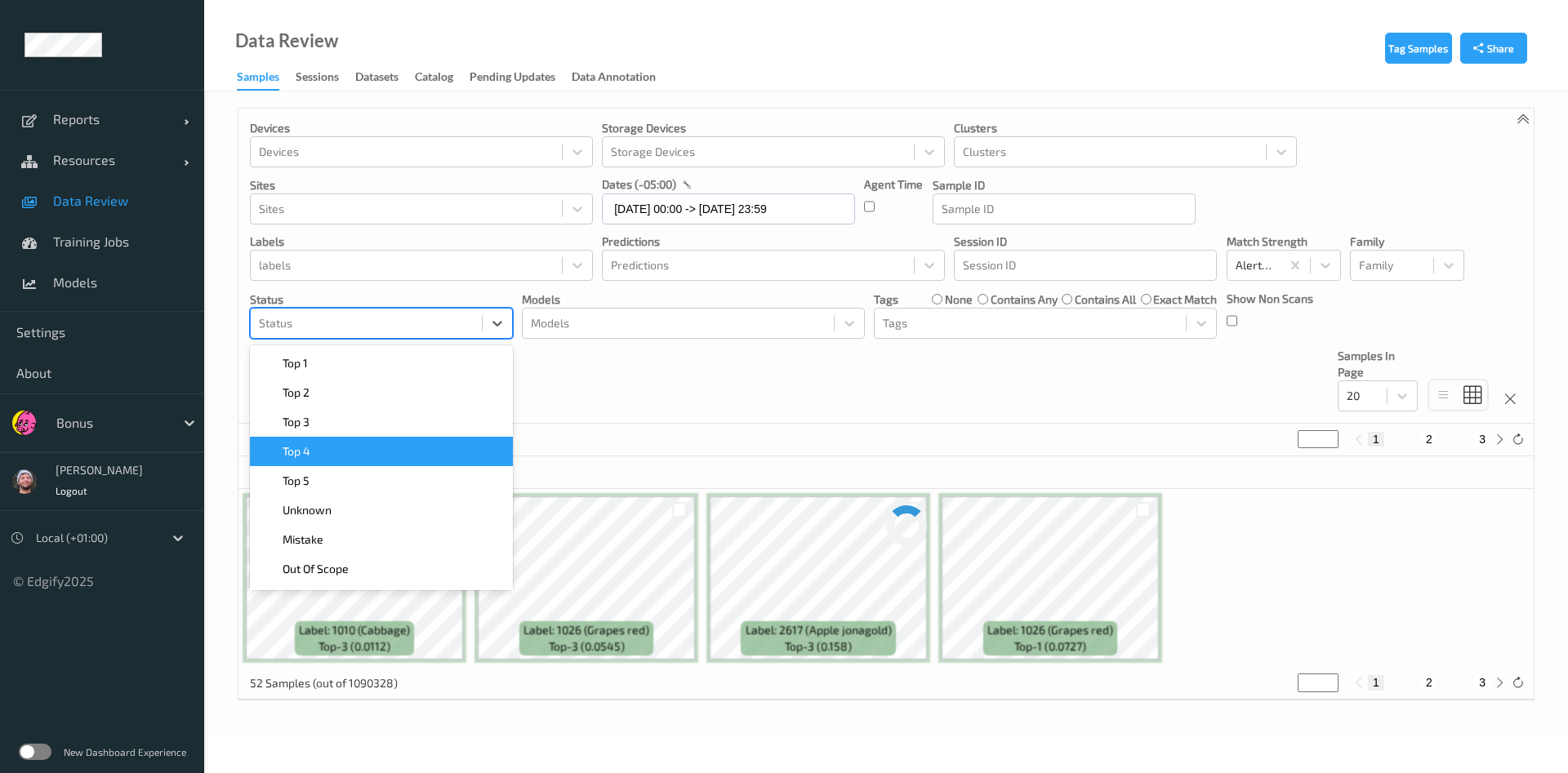
click at [445, 326] on div at bounding box center [366, 323] width 215 height 20
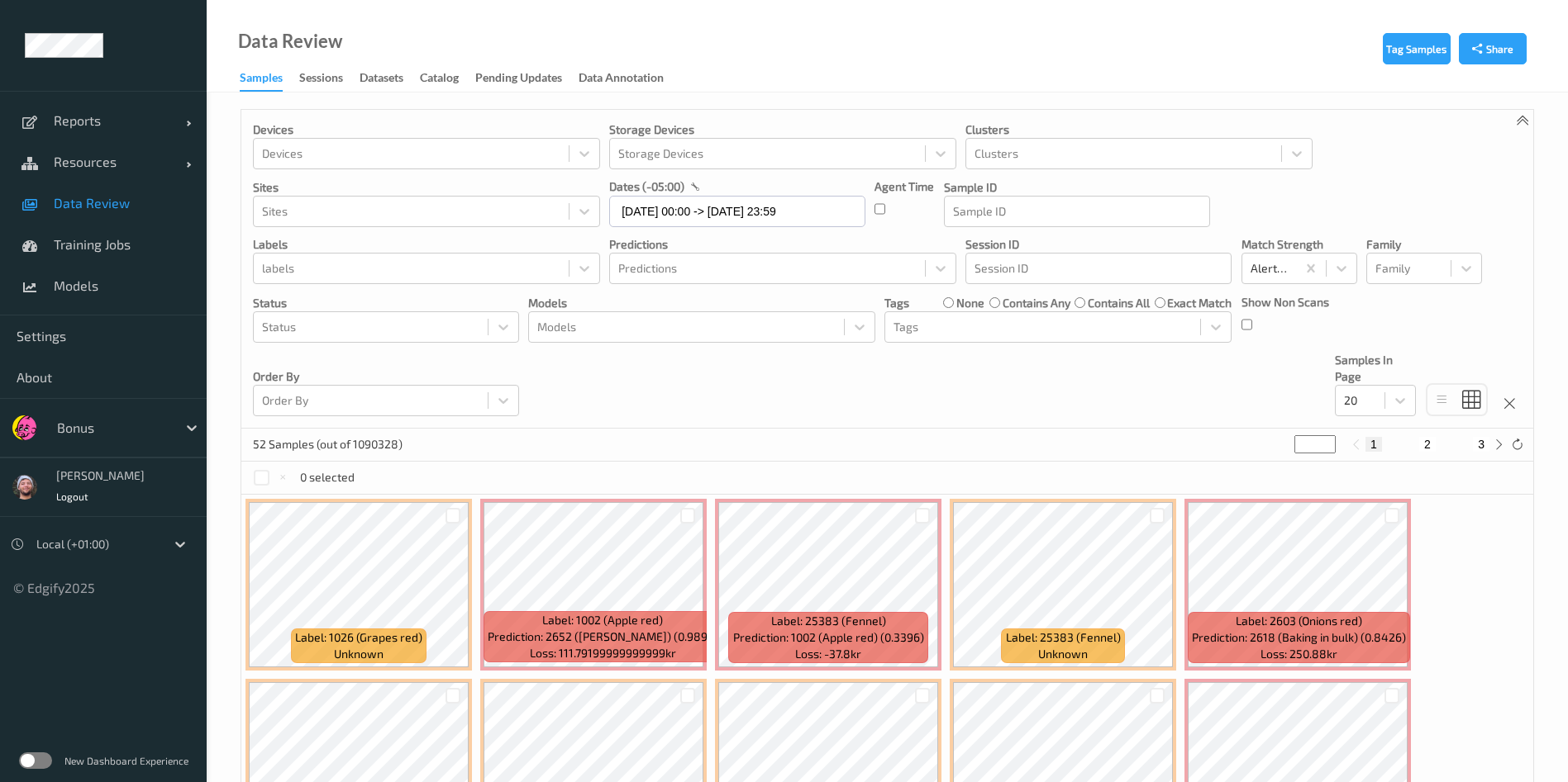
click at [431, 307] on p "Status" at bounding box center [386, 303] width 267 height 16
click at [436, 326] on div at bounding box center [371, 327] width 217 height 20
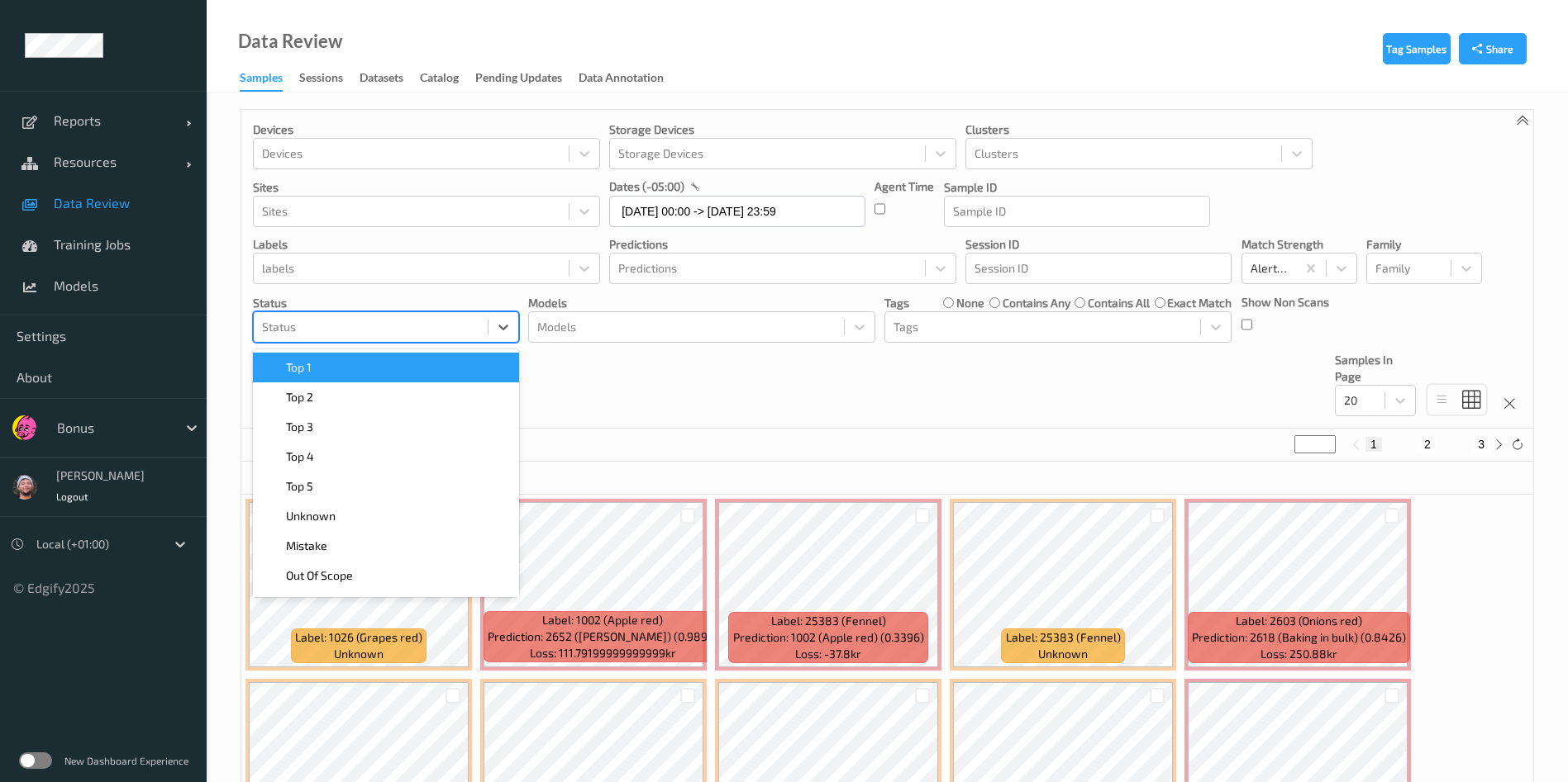
type input "2"
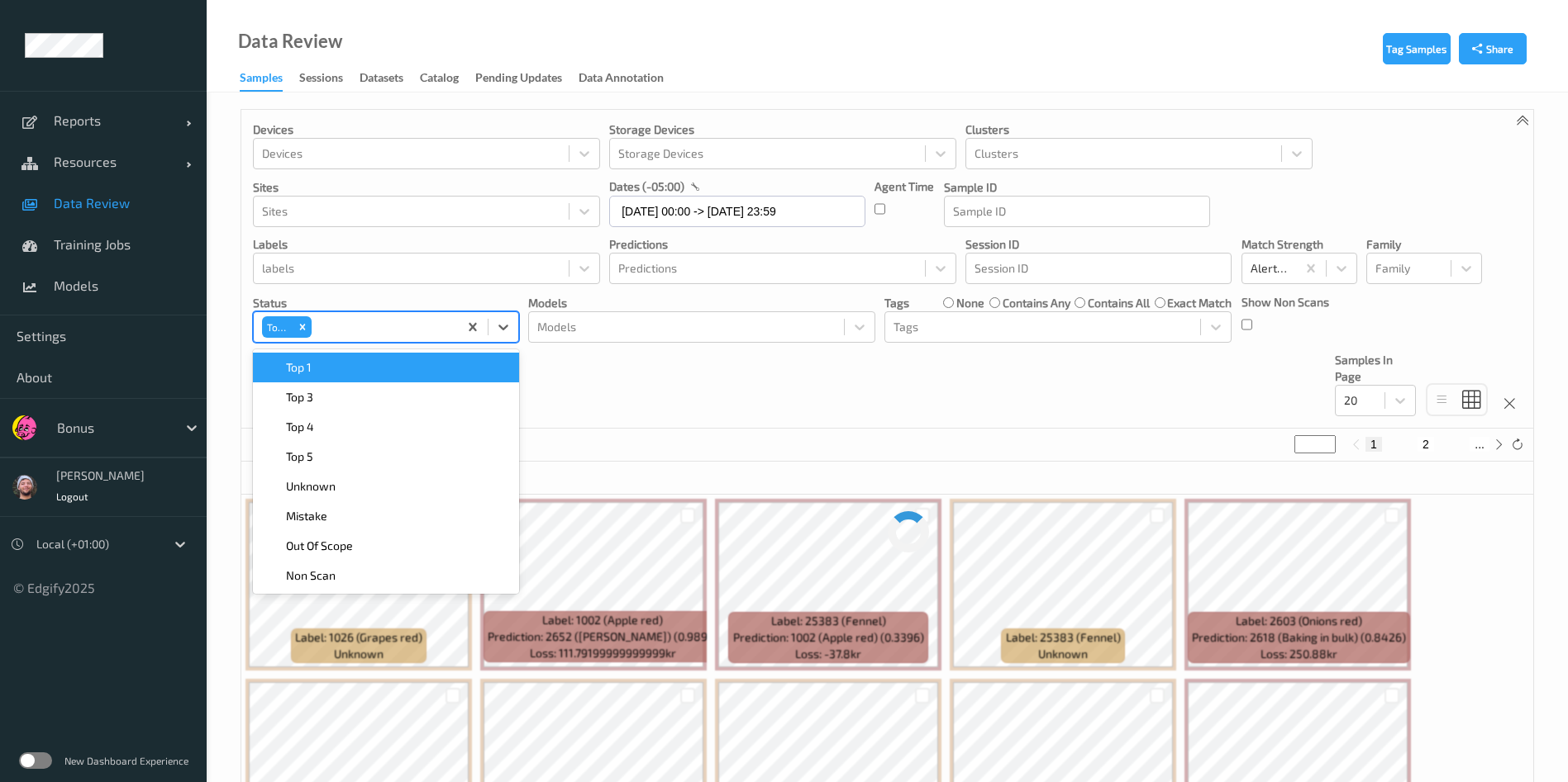
type input "3"
type input "1"
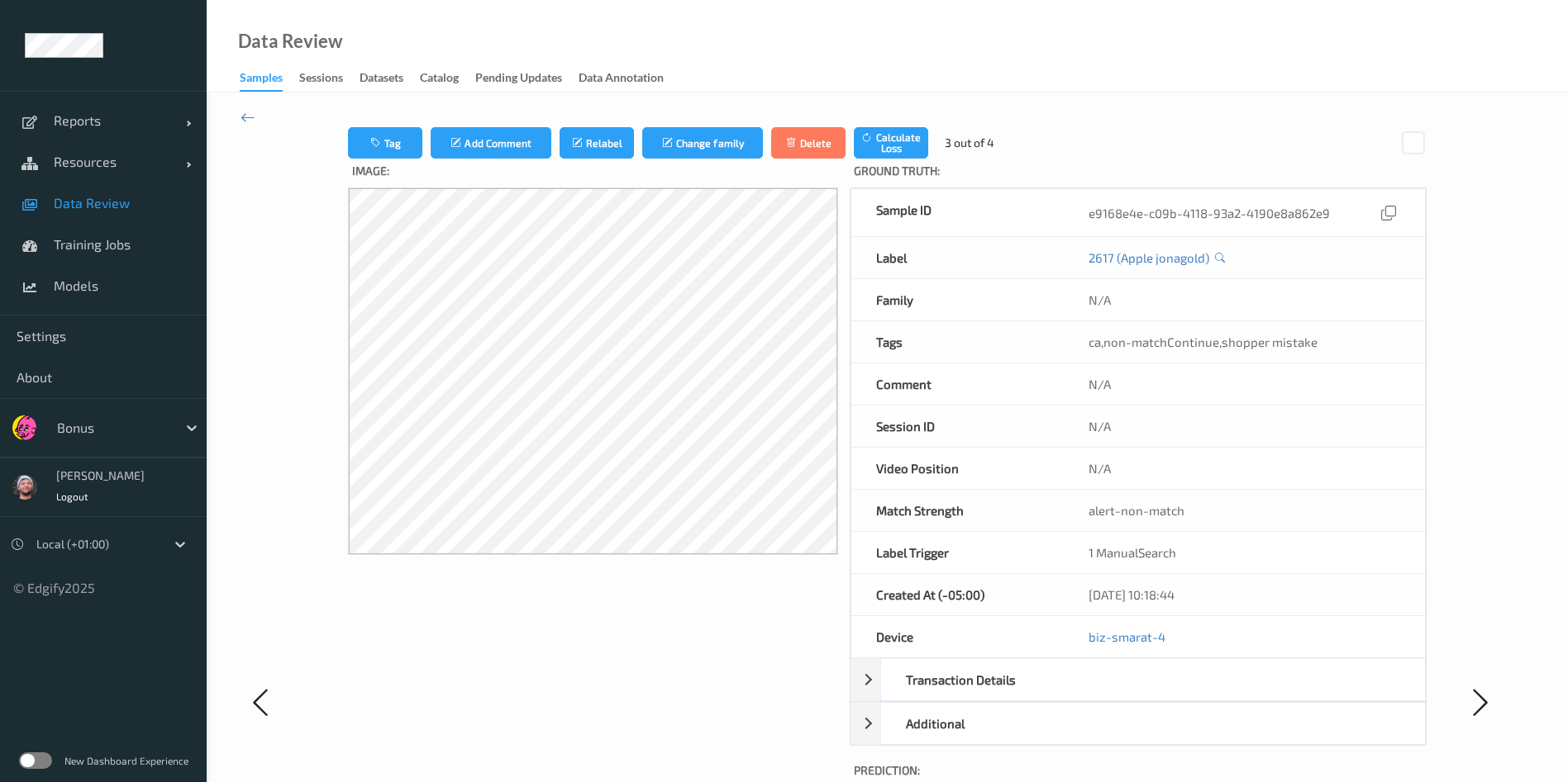
click at [373, 587] on div "Image:" at bounding box center [592, 717] width 489 height 1118
click at [143, 200] on span "Data Review" at bounding box center [122, 203] width 136 height 16
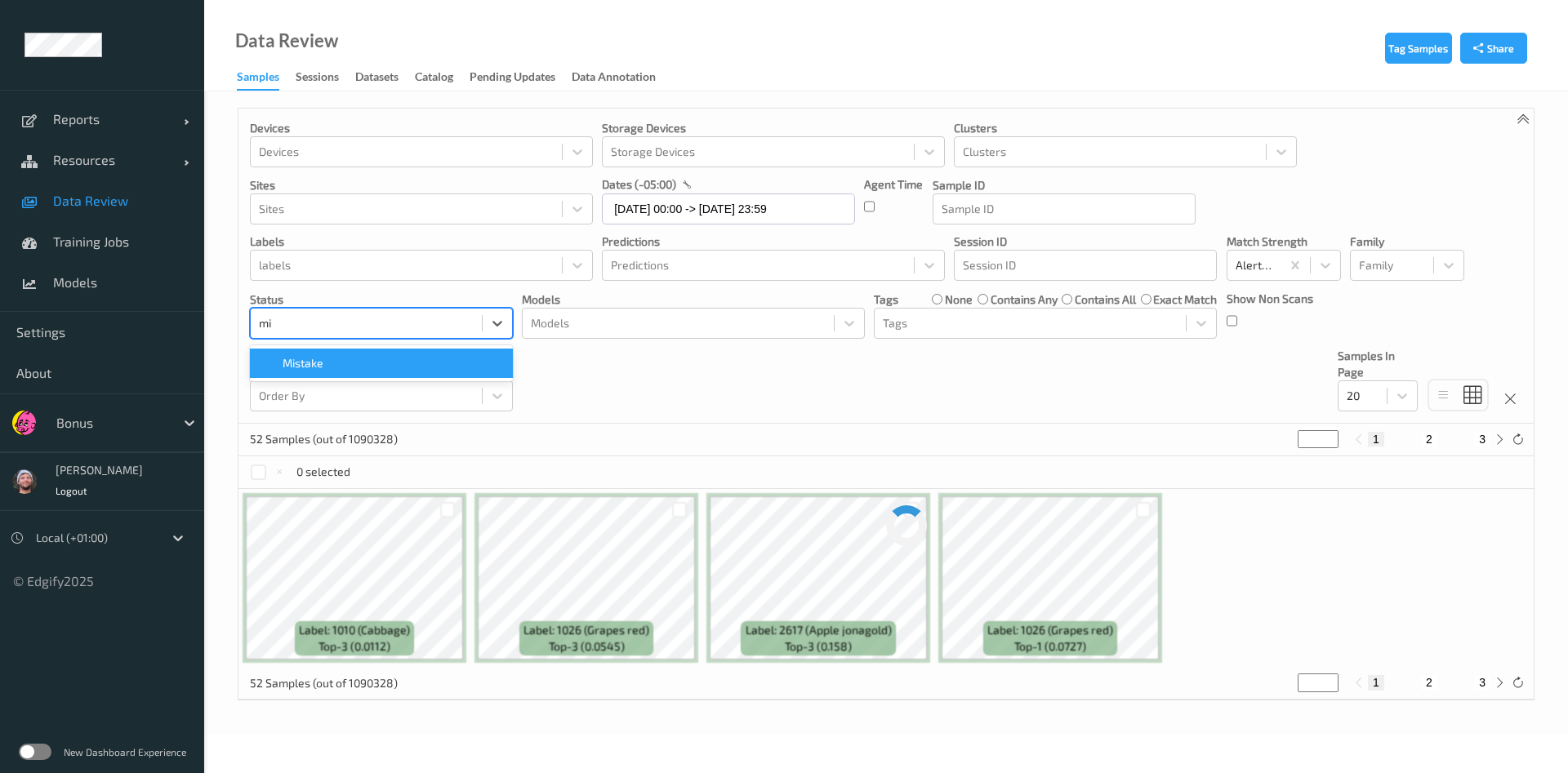
type input "mis"
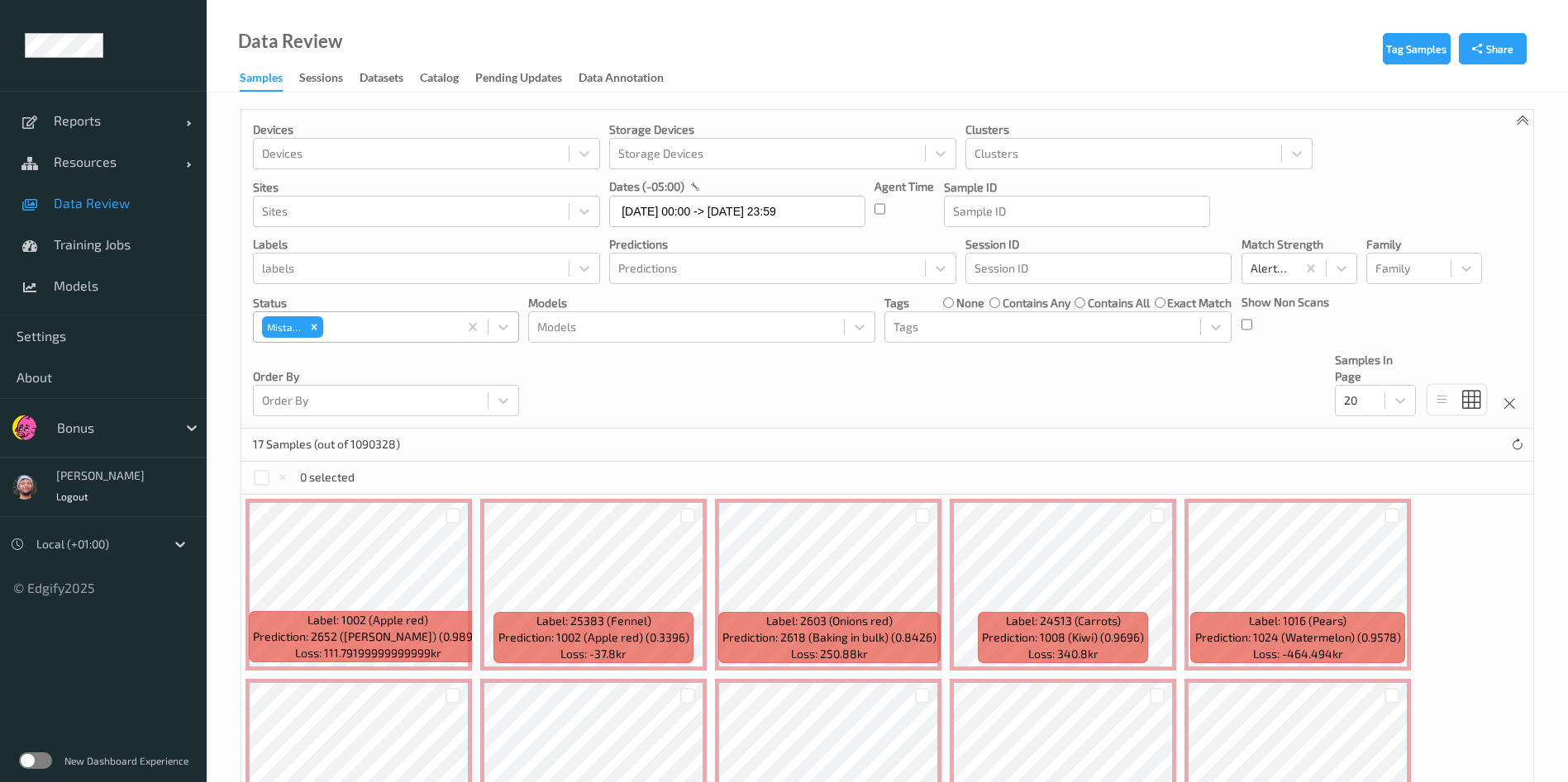
click at [831, 452] on div "17 Samples (out of 1090328)" at bounding box center [887, 445] width 1292 height 33
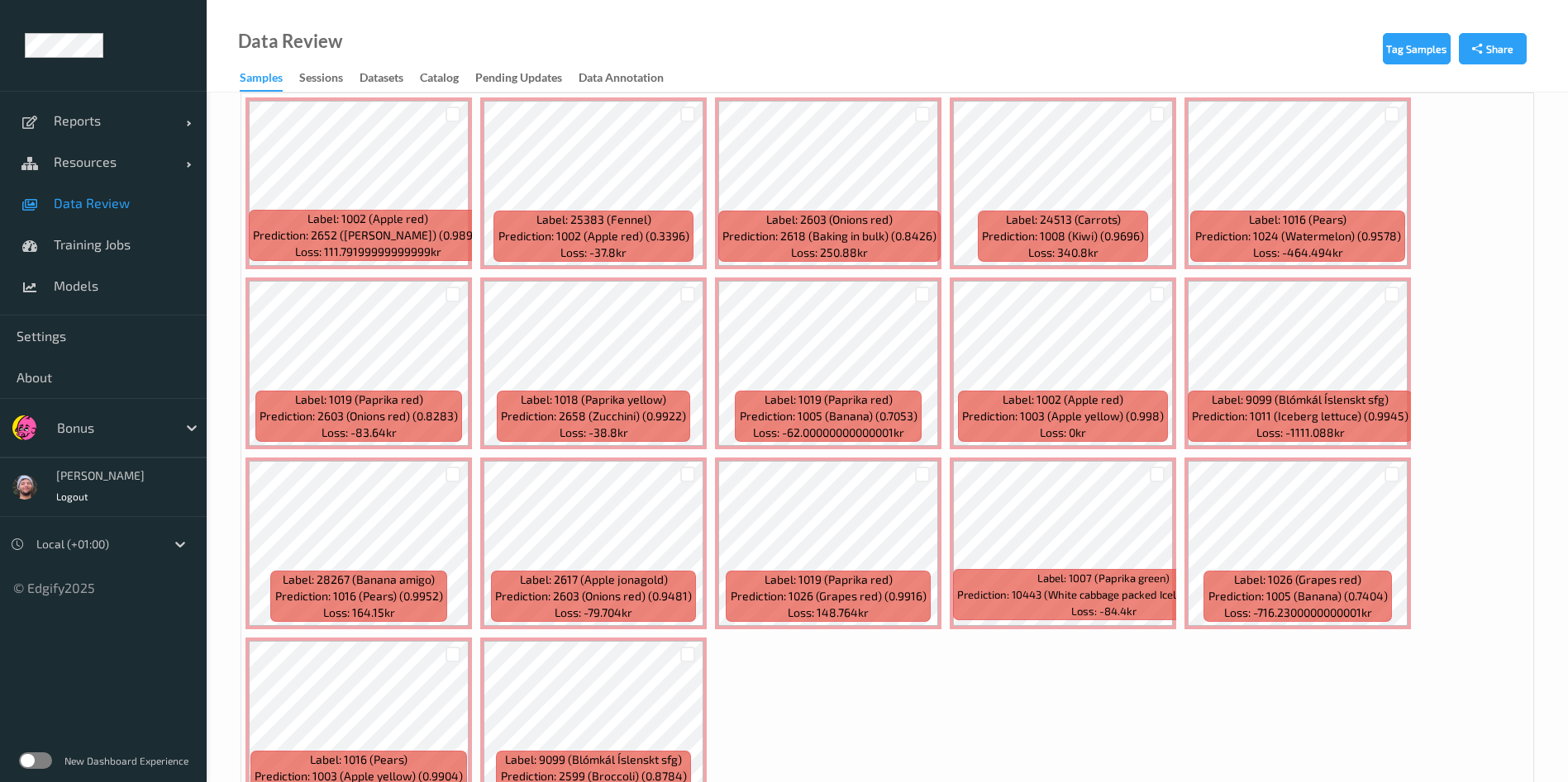
scroll to position [352, 0]
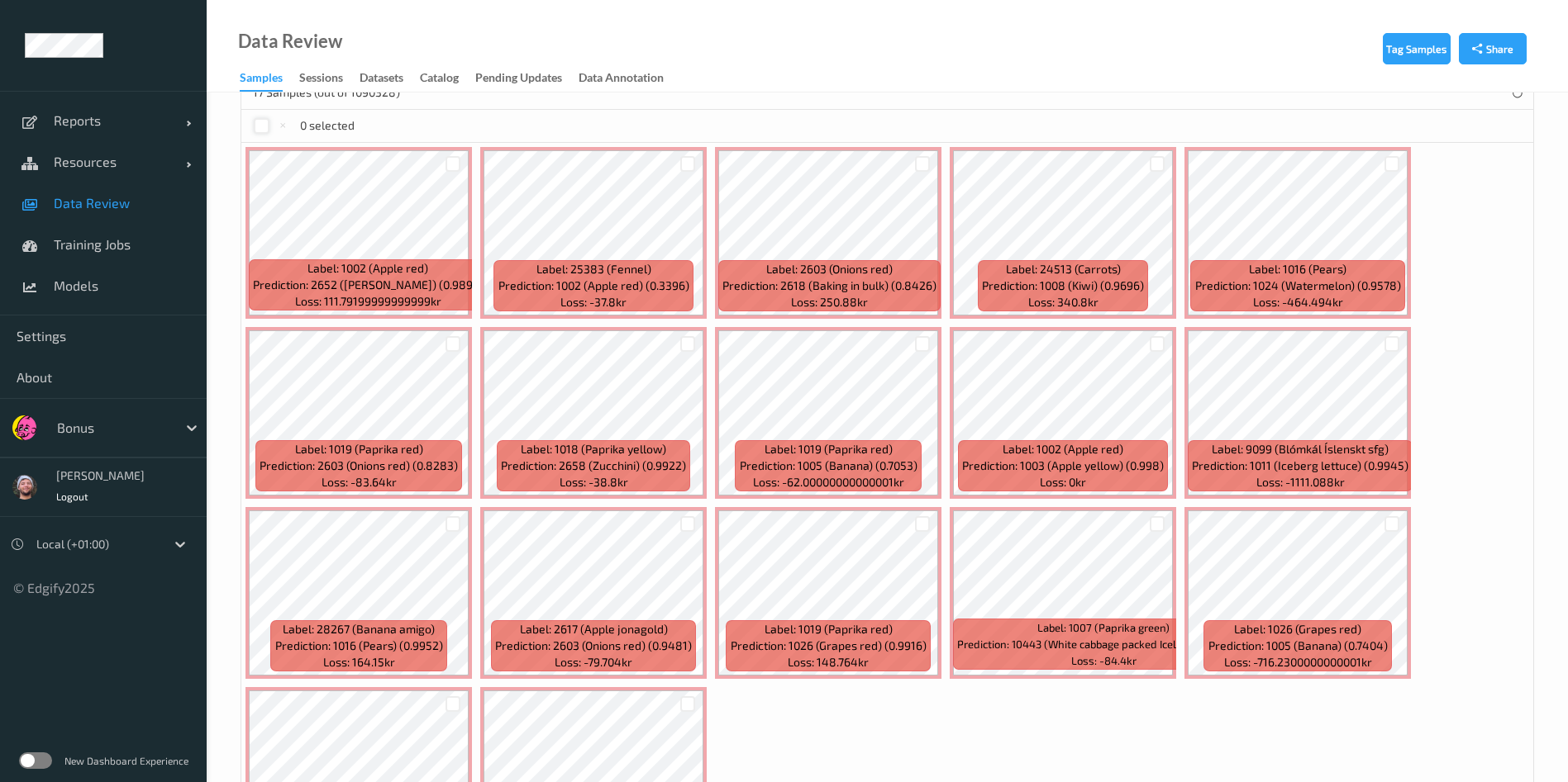
click at [254, 122] on div at bounding box center [261, 126] width 16 height 16
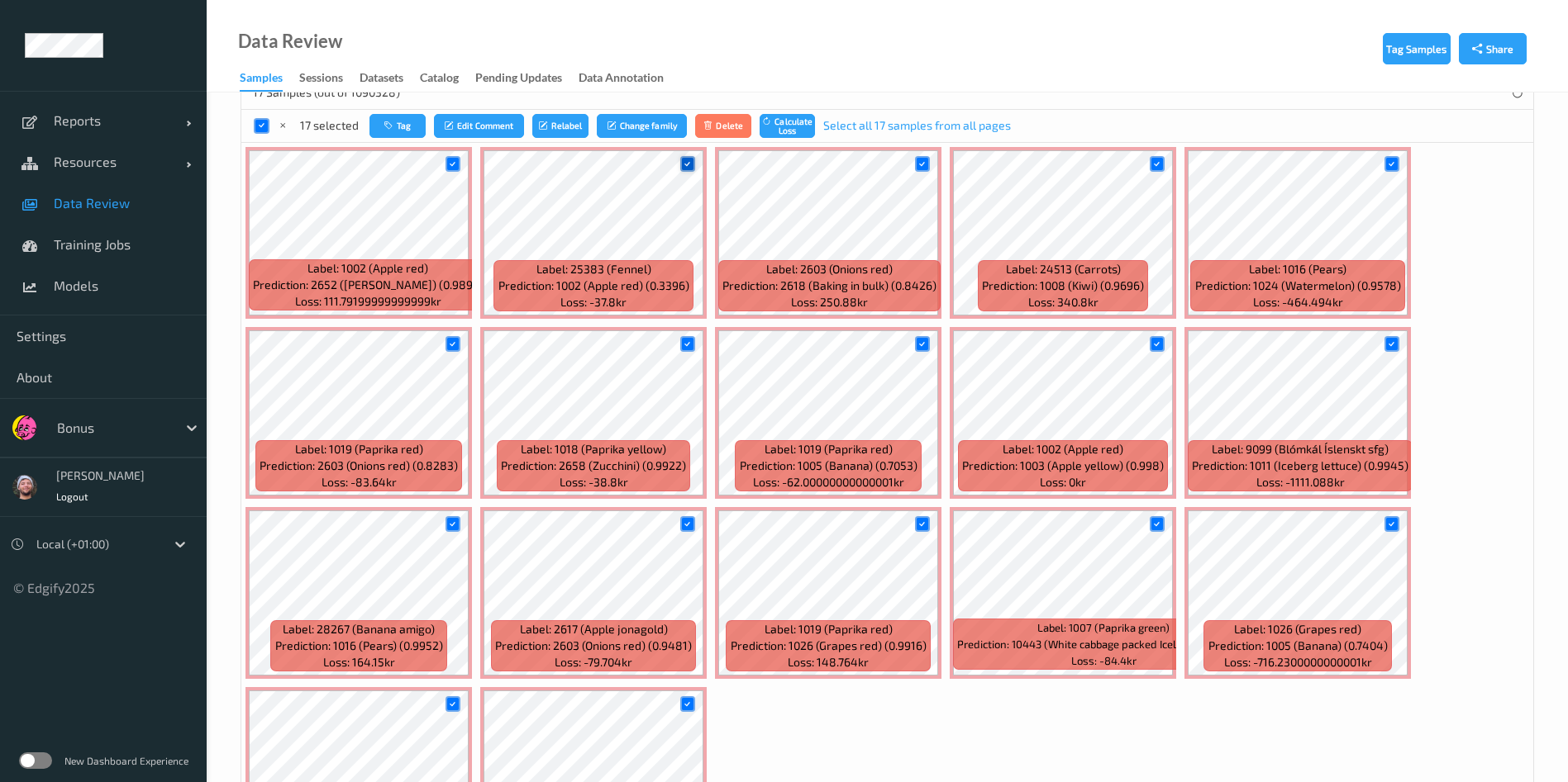
click at [692, 166] on icon at bounding box center [687, 164] width 10 height 10
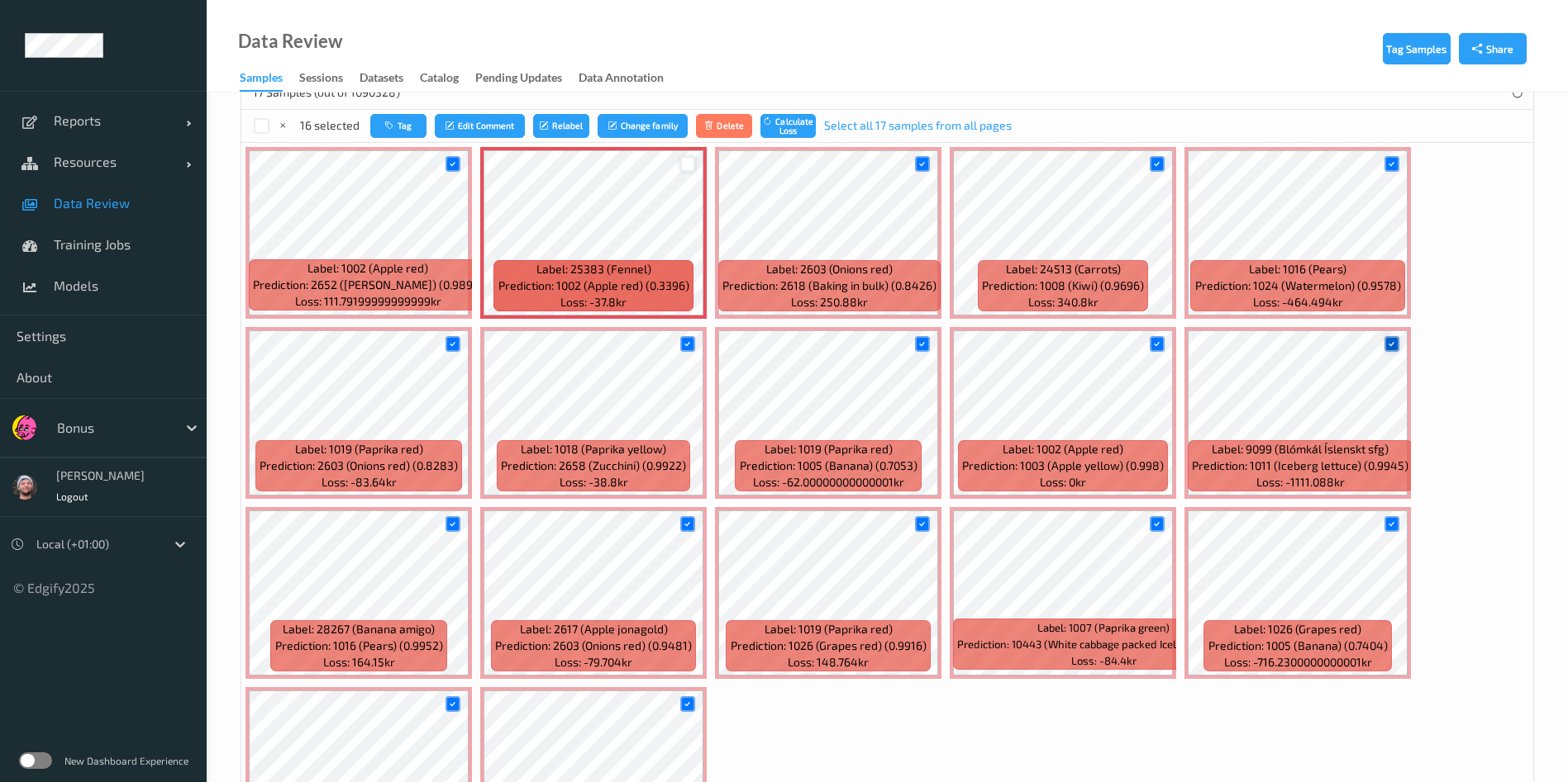
click at [1389, 344] on icon at bounding box center [1391, 344] width 10 height 10
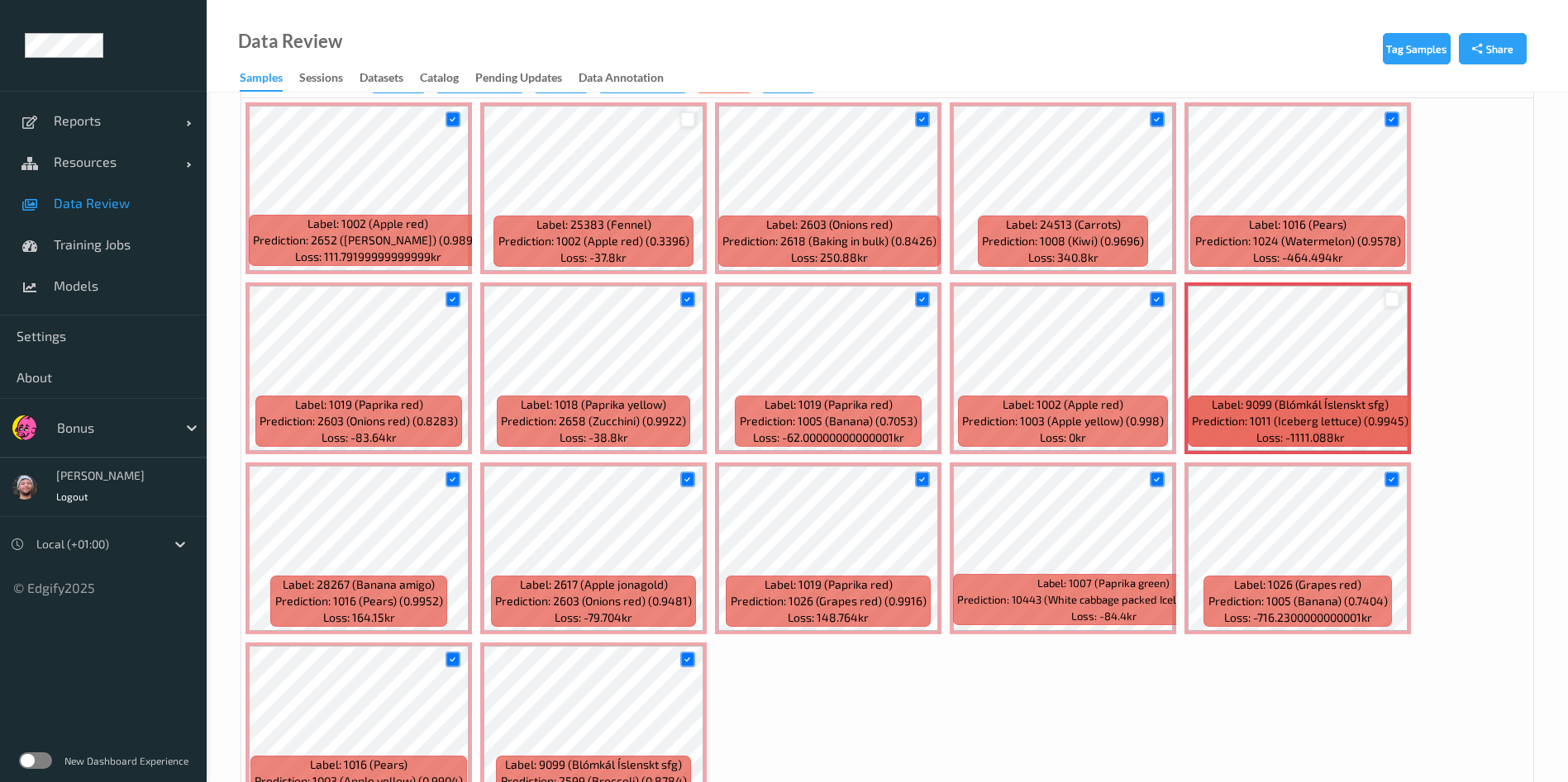
scroll to position [404, 0]
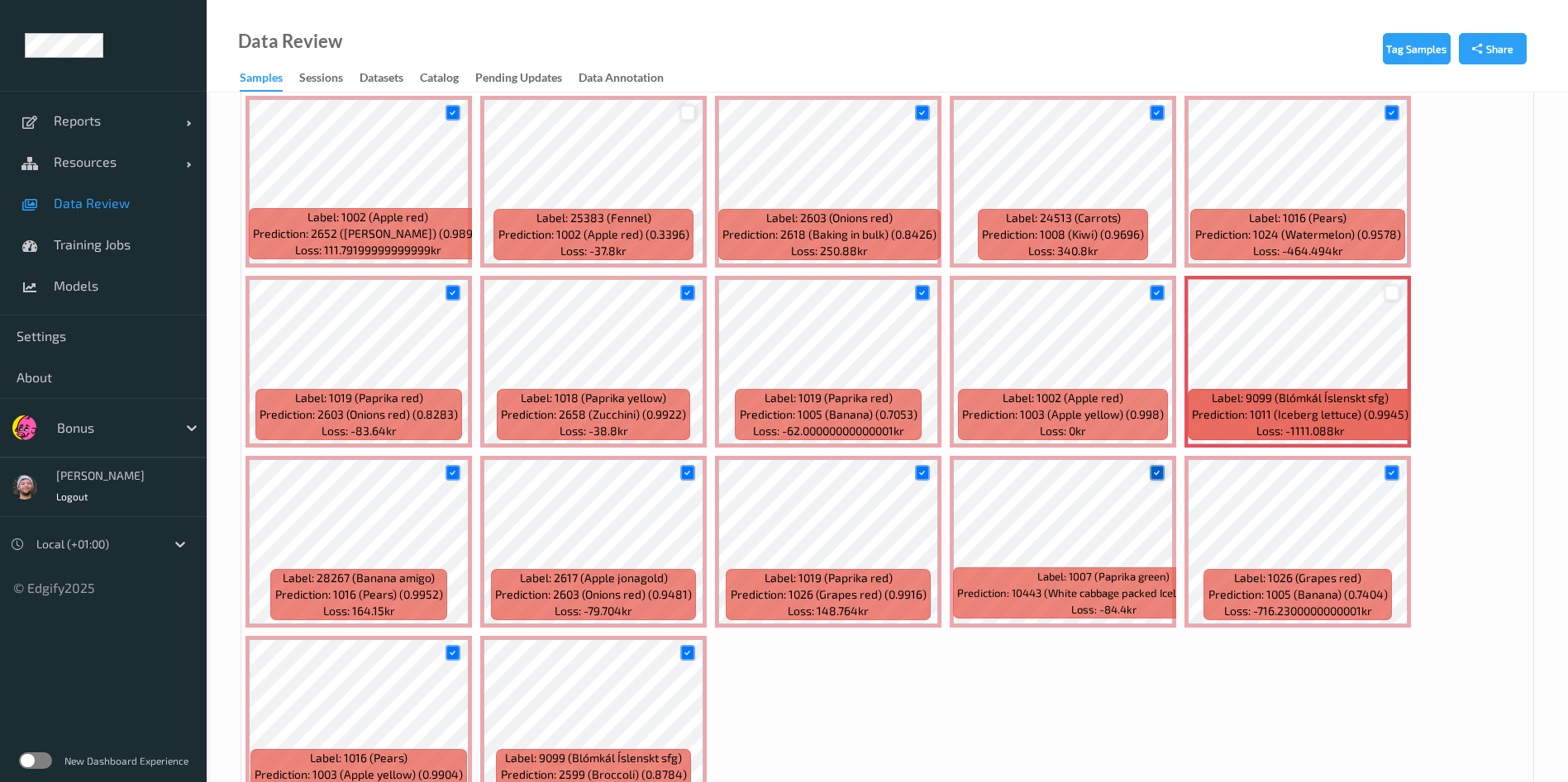
click at [1155, 466] on div at bounding box center [1157, 472] width 16 height 16
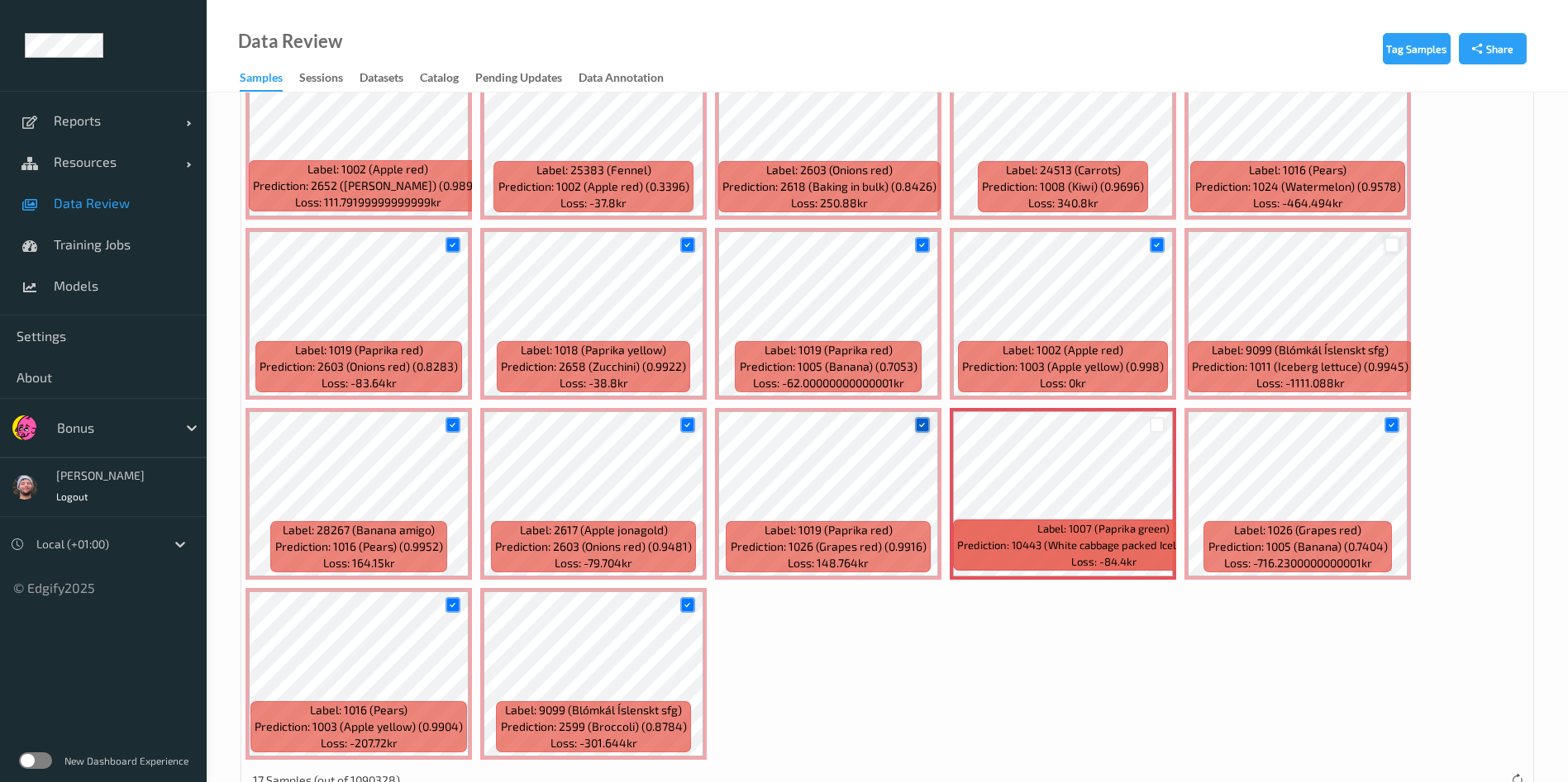
scroll to position [453, 0]
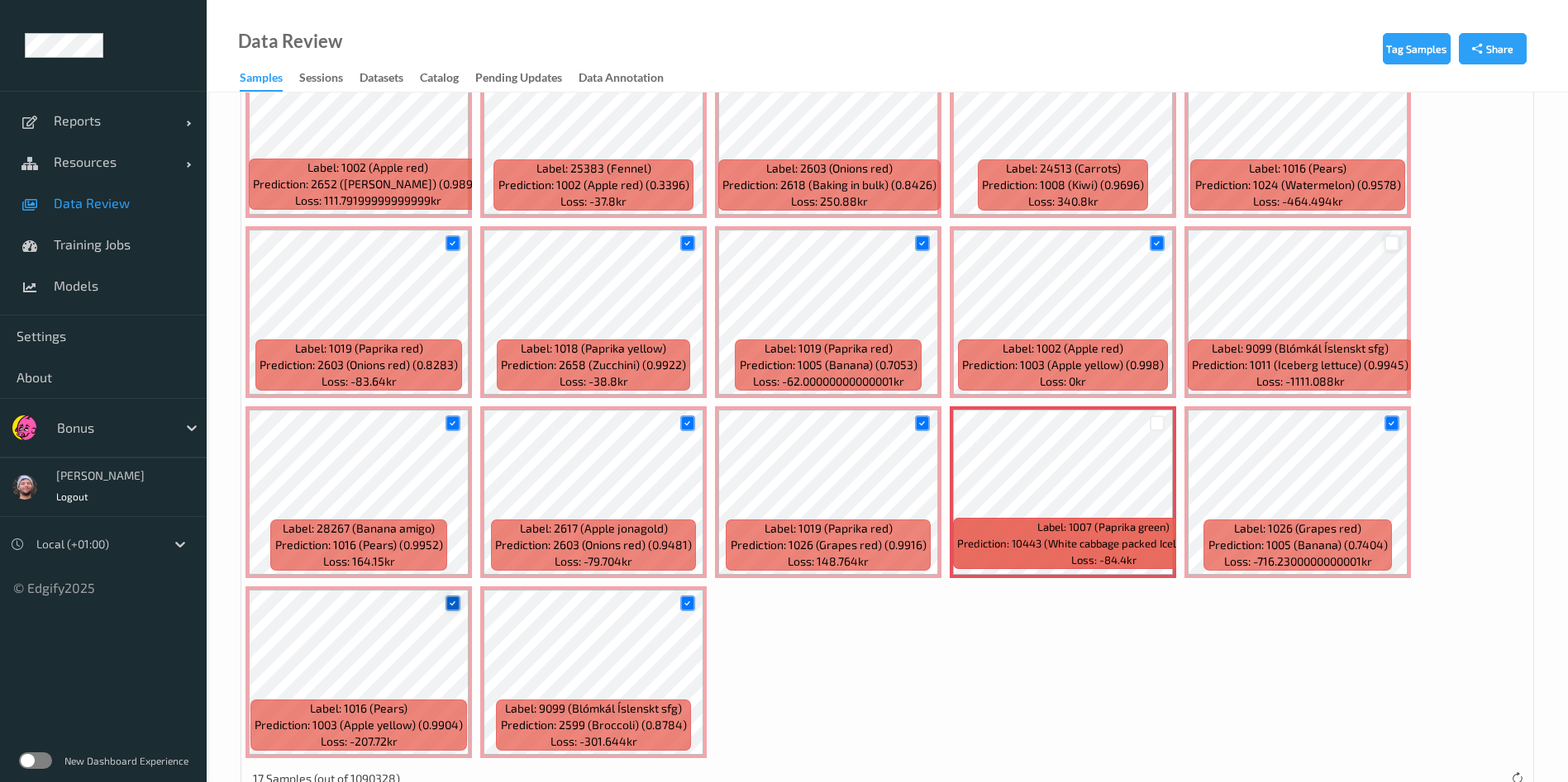
click at [448, 603] on icon at bounding box center [452, 604] width 10 height 10
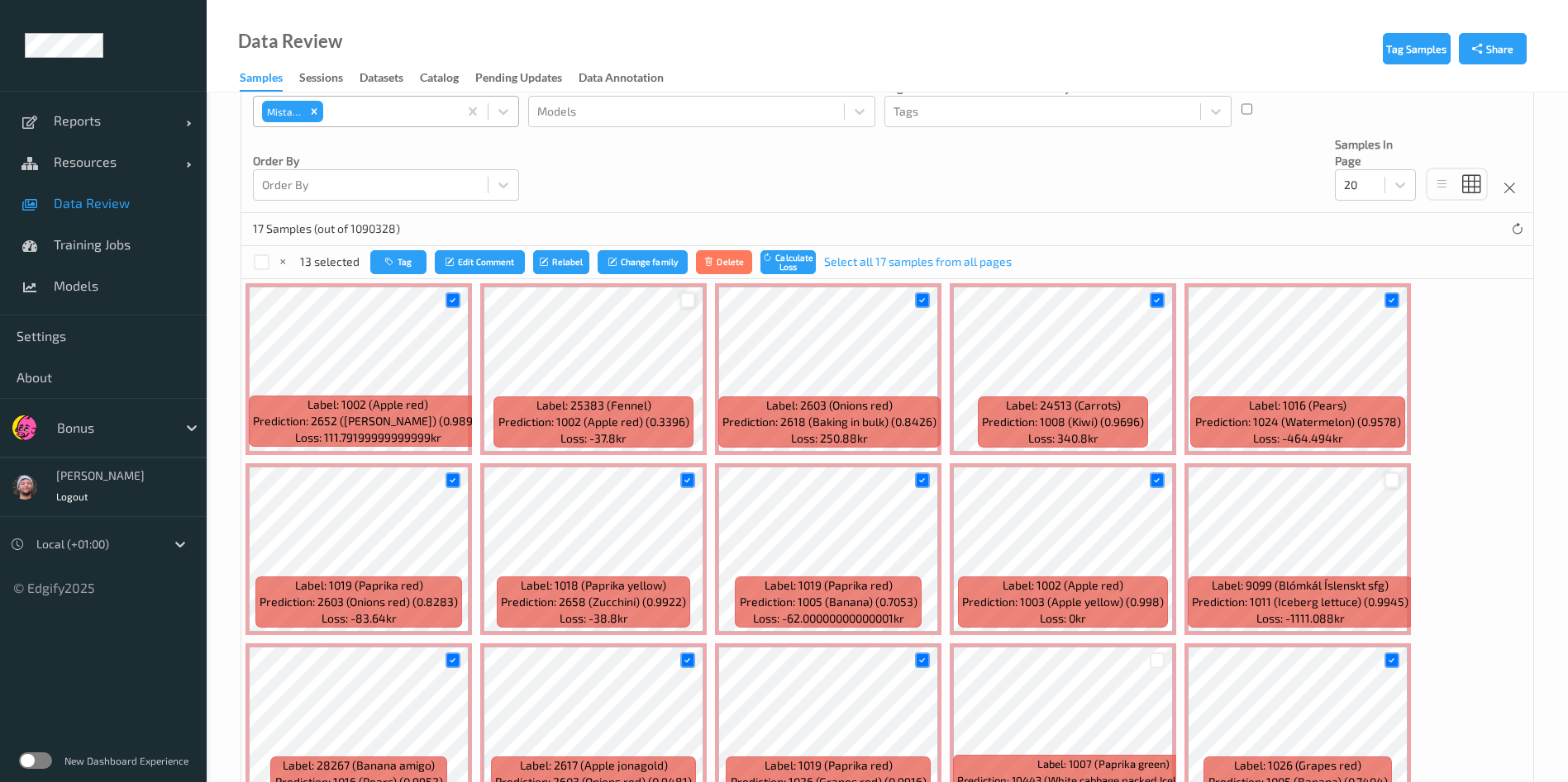
scroll to position [175, 0]
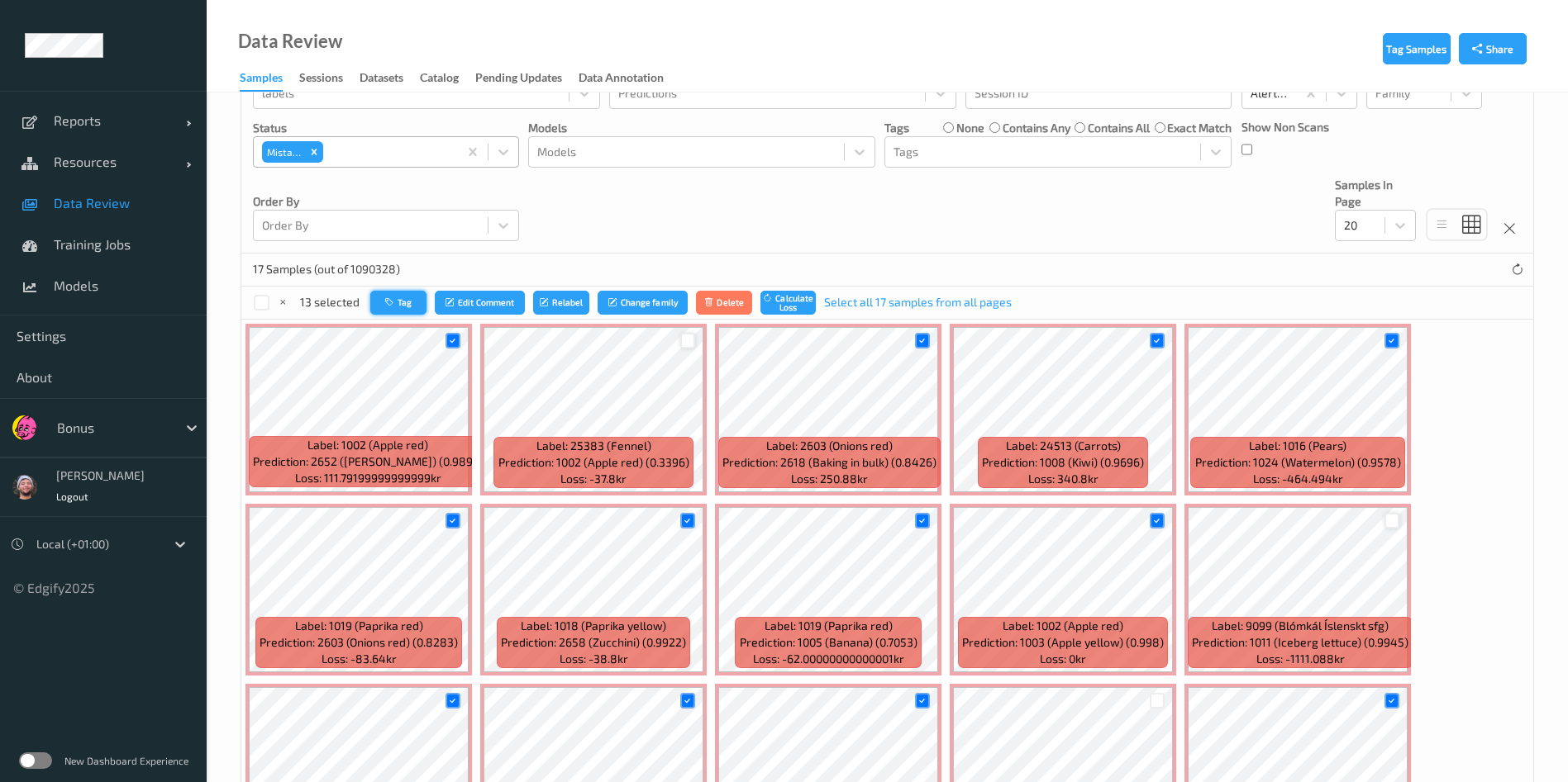
click at [396, 298] on icon "button" at bounding box center [392, 302] width 12 height 9
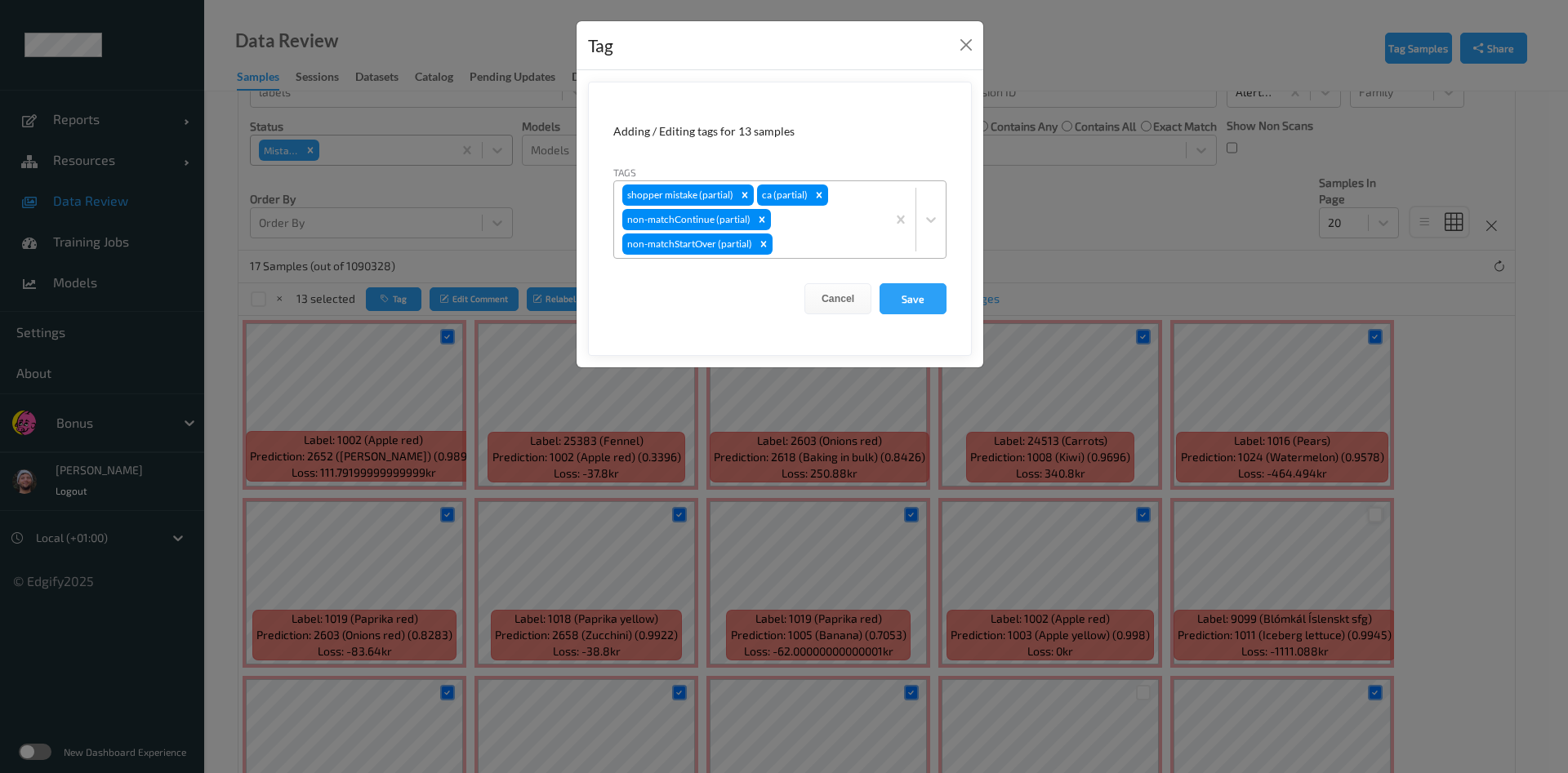
click at [853, 225] on div "shopper mistake (partial) ca (partial) non-matchContinue (partial) non-matchSta…" at bounding box center [750, 220] width 272 height 77
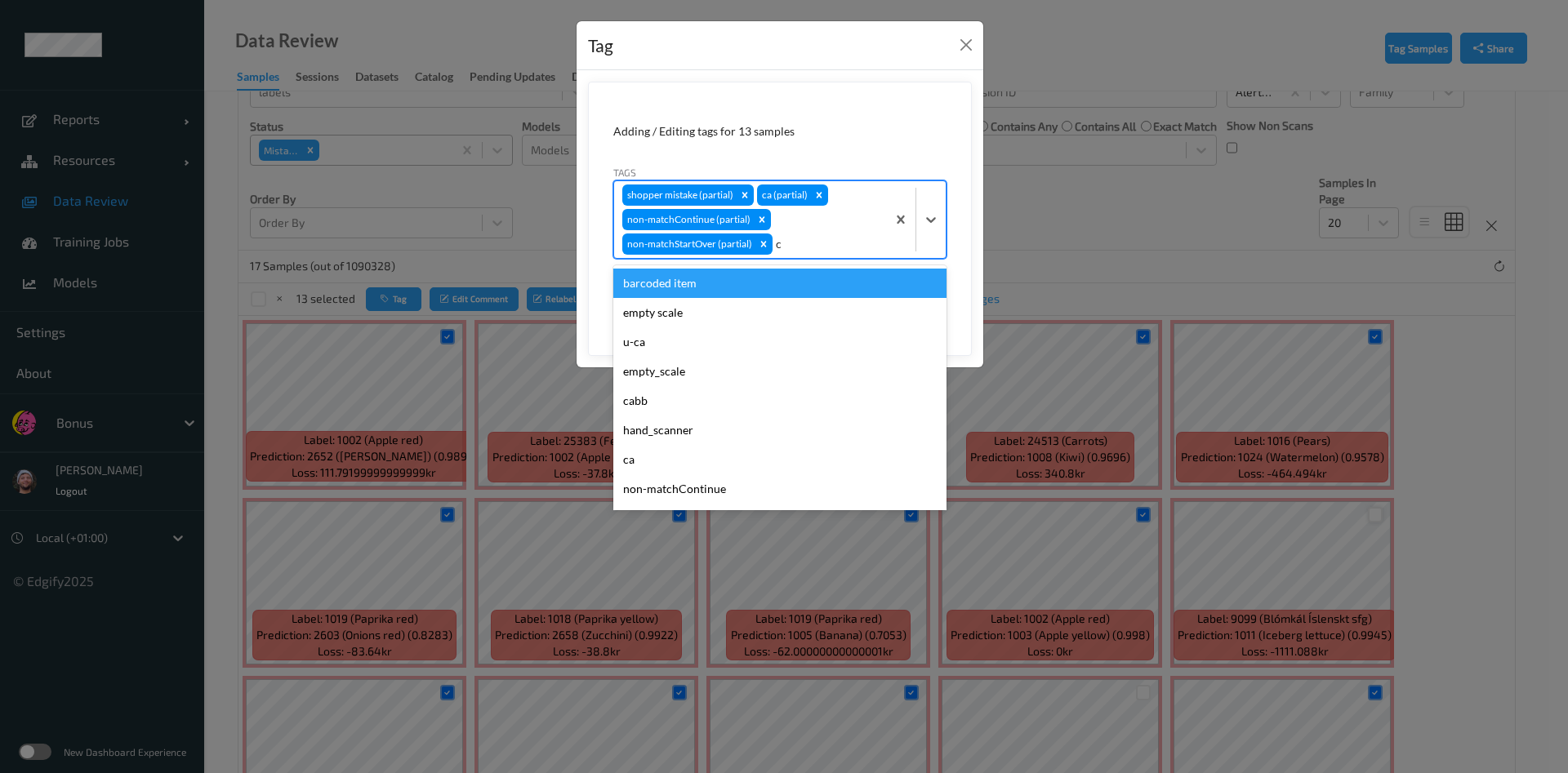
type input "ca"
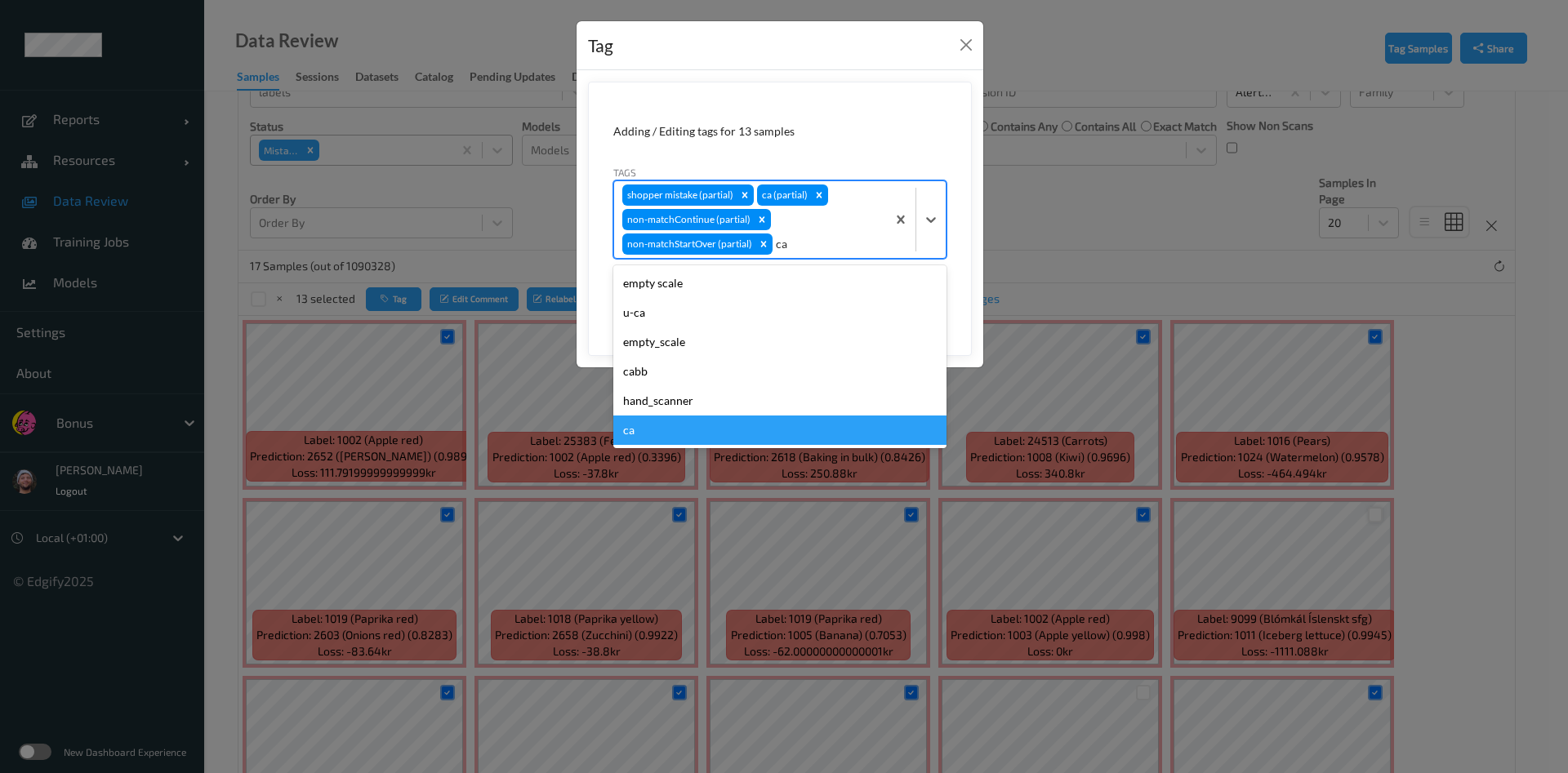
click at [656, 420] on div "ca" at bounding box center [780, 430] width 333 height 29
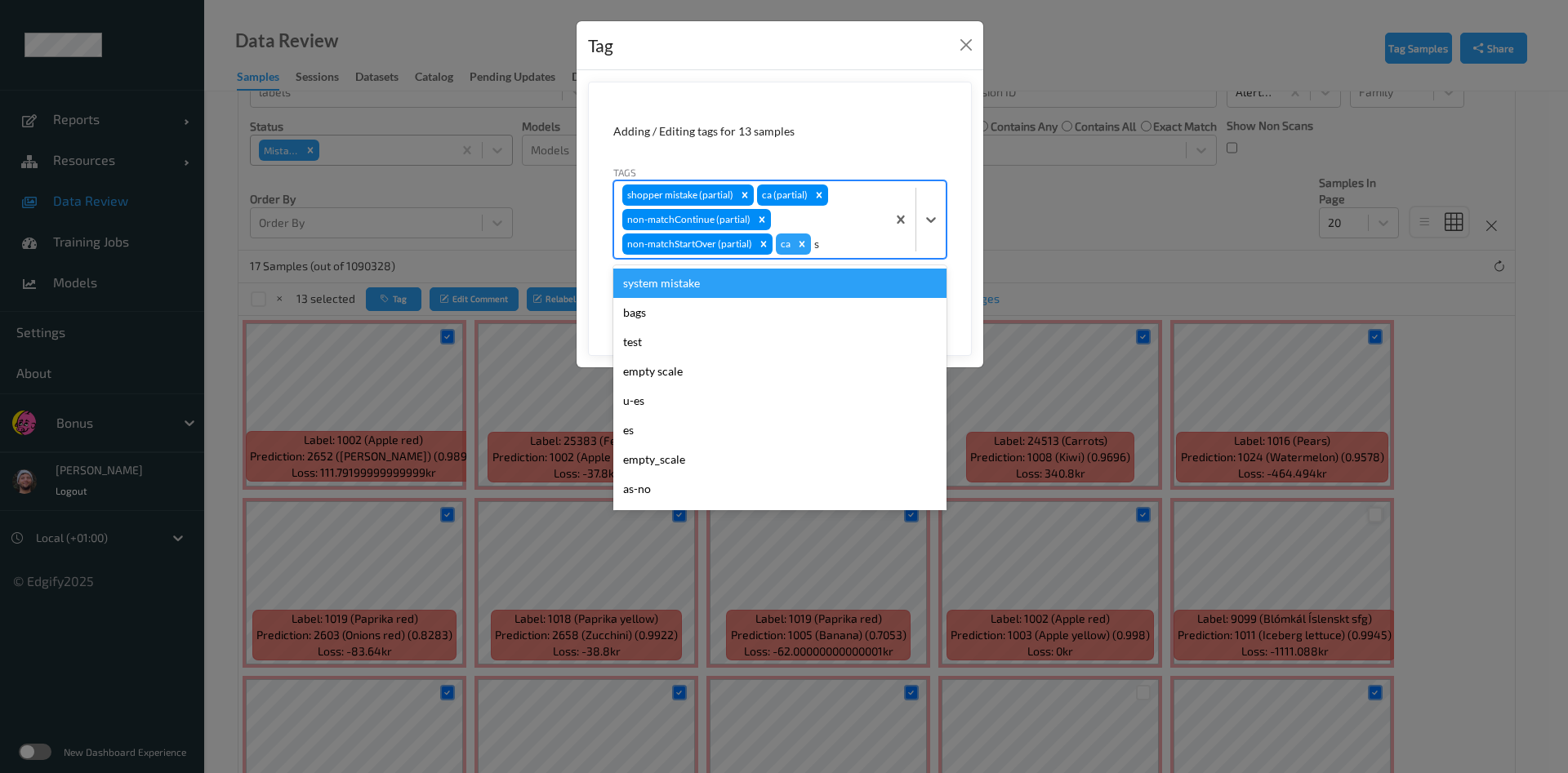
type input "sh"
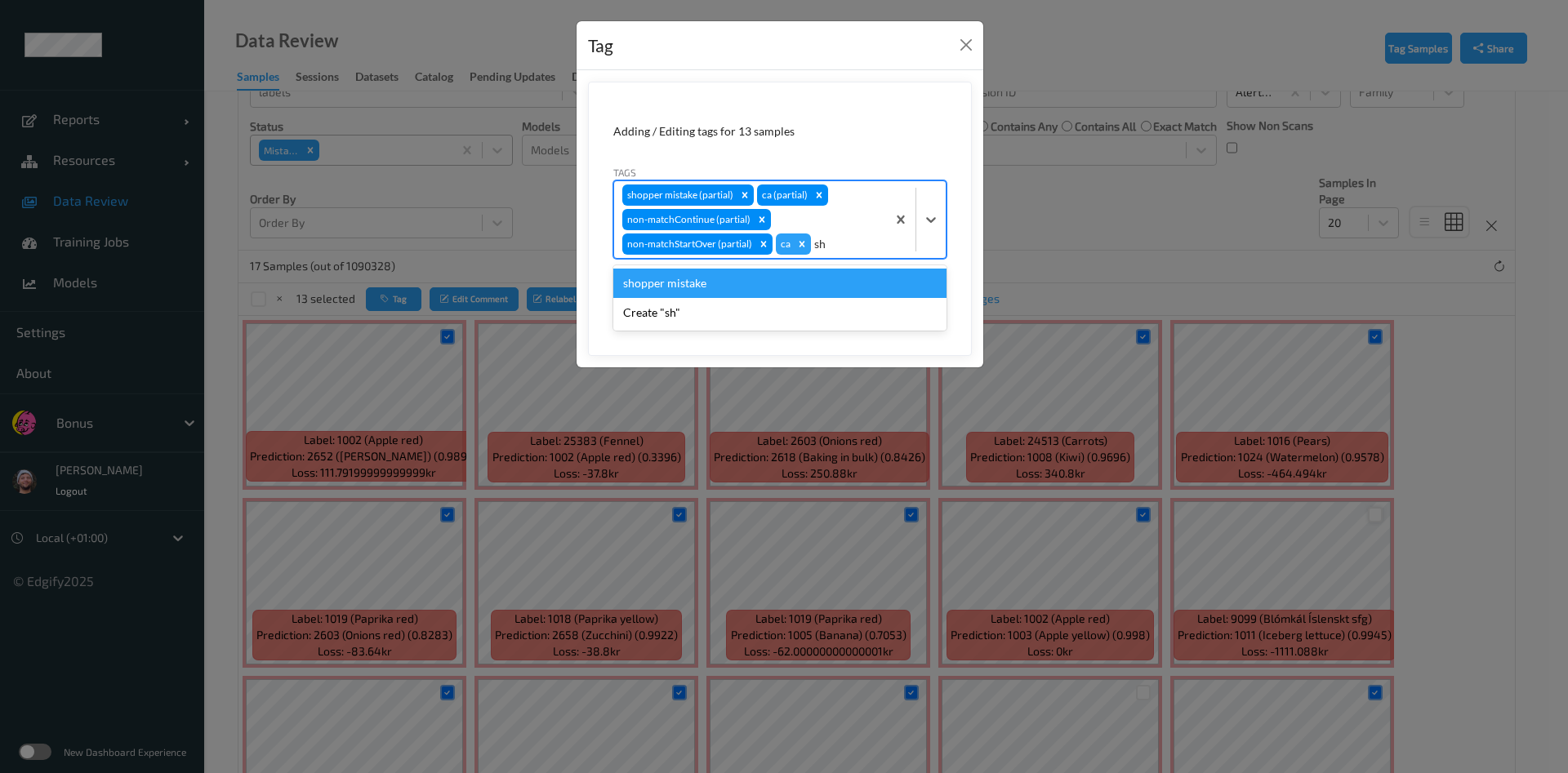
click at [768, 277] on div "shopper mistake" at bounding box center [780, 283] width 333 height 29
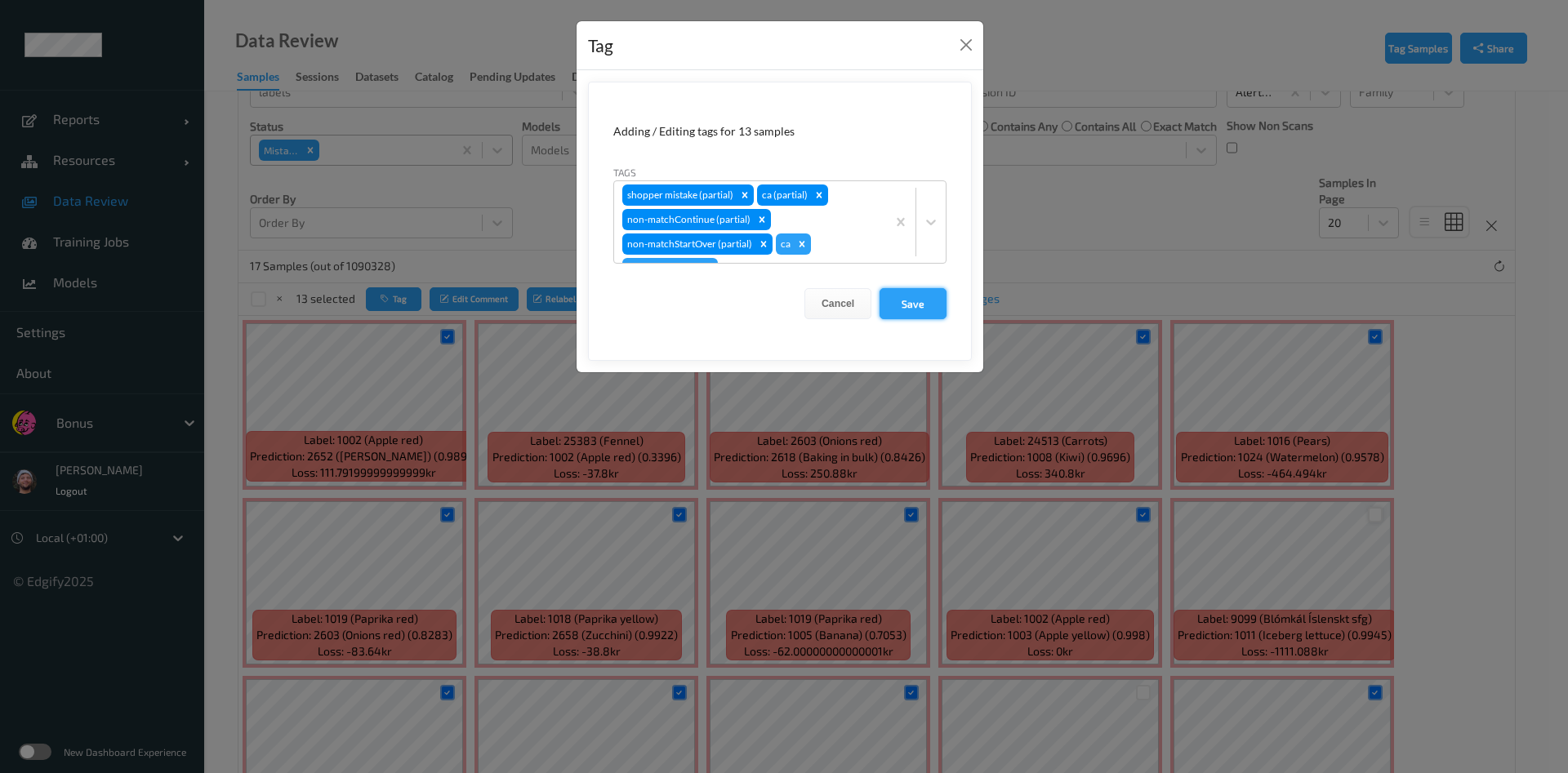
click at [925, 302] on button "Save" at bounding box center [913, 303] width 67 height 31
click at [912, 307] on button "Save" at bounding box center [913, 303] width 67 height 31
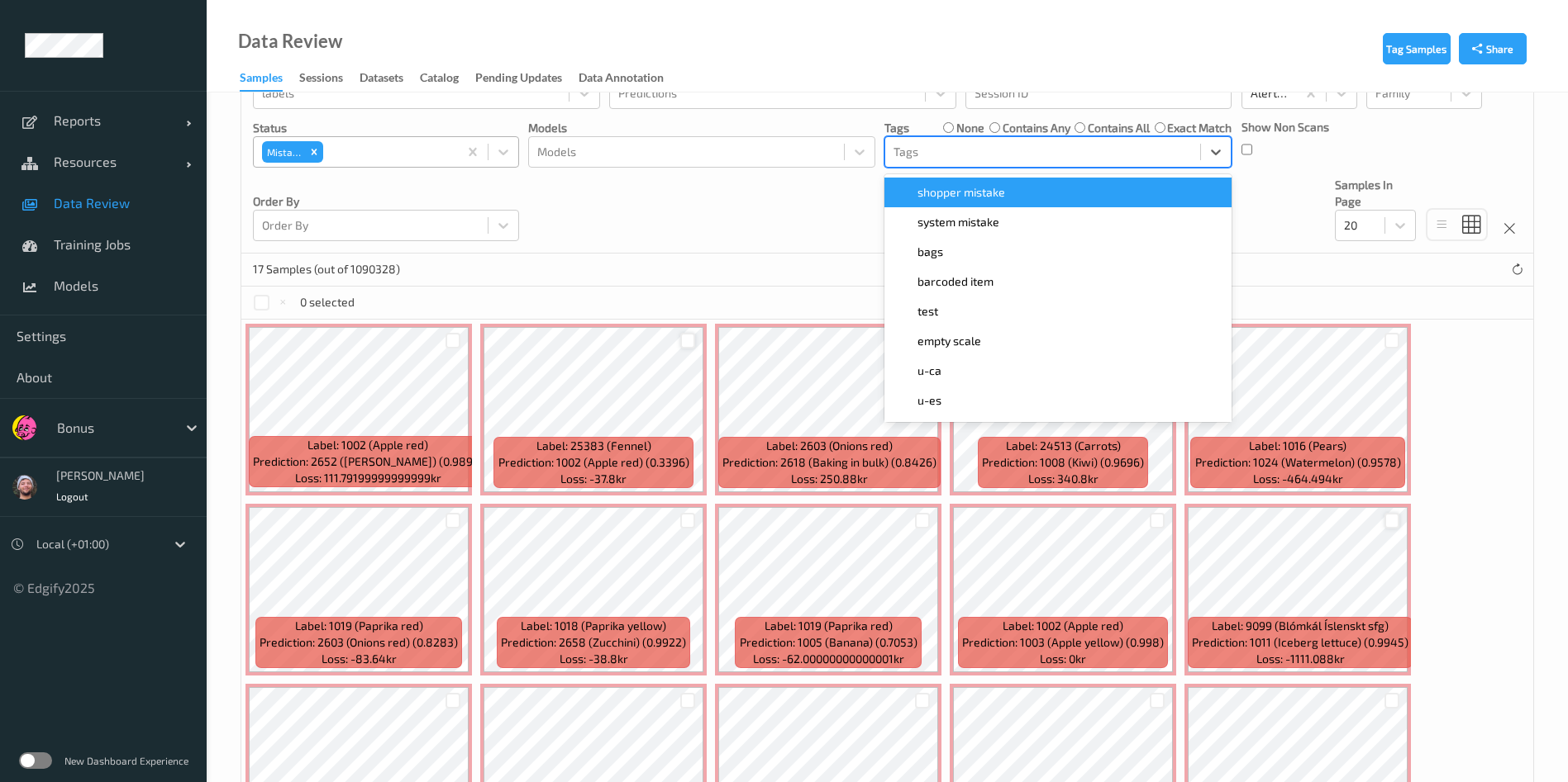
click at [1003, 147] on div at bounding box center [1043, 152] width 298 height 20
type input "ca"
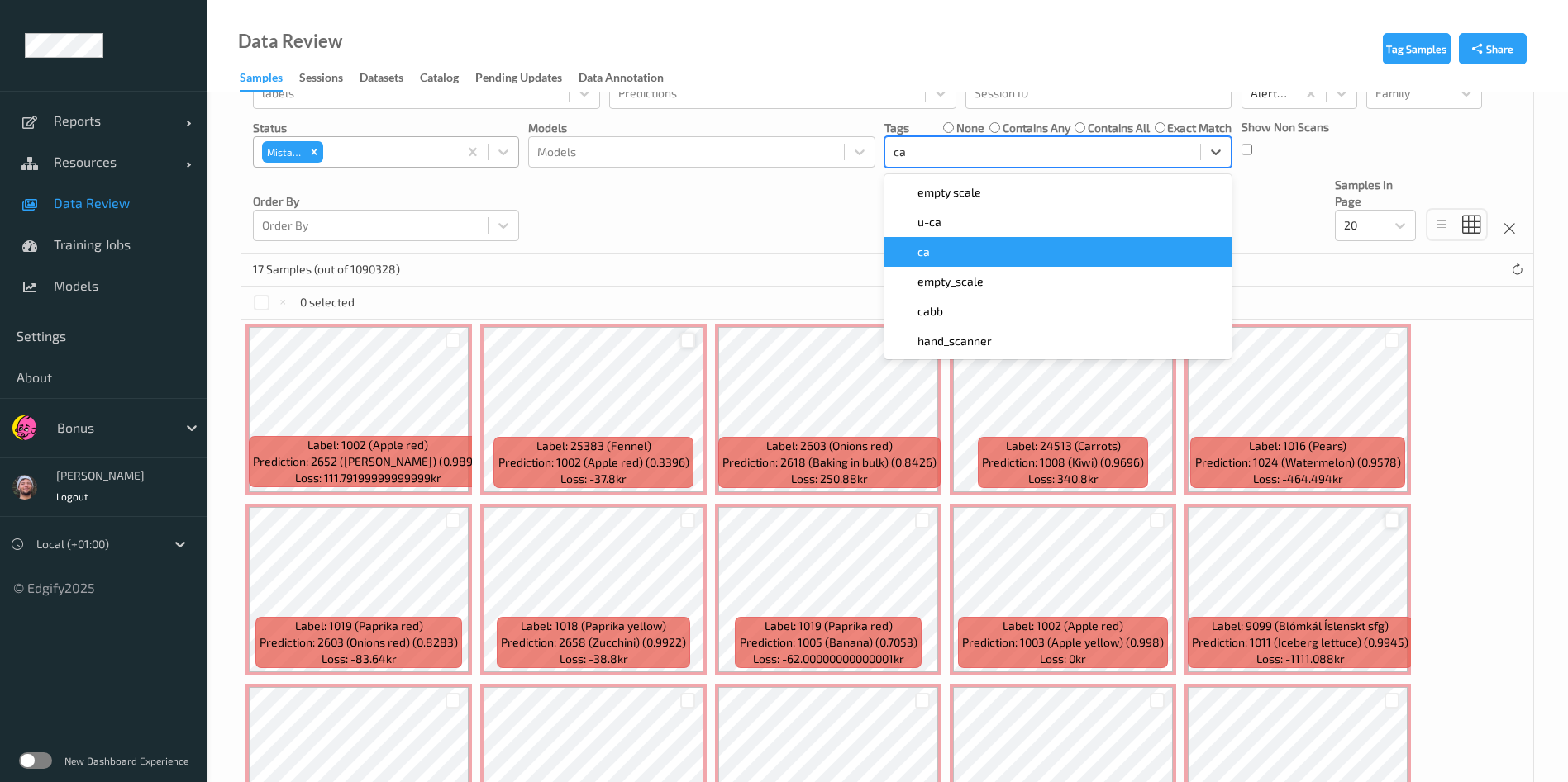
click at [937, 244] on div "ca" at bounding box center [1057, 252] width 327 height 16
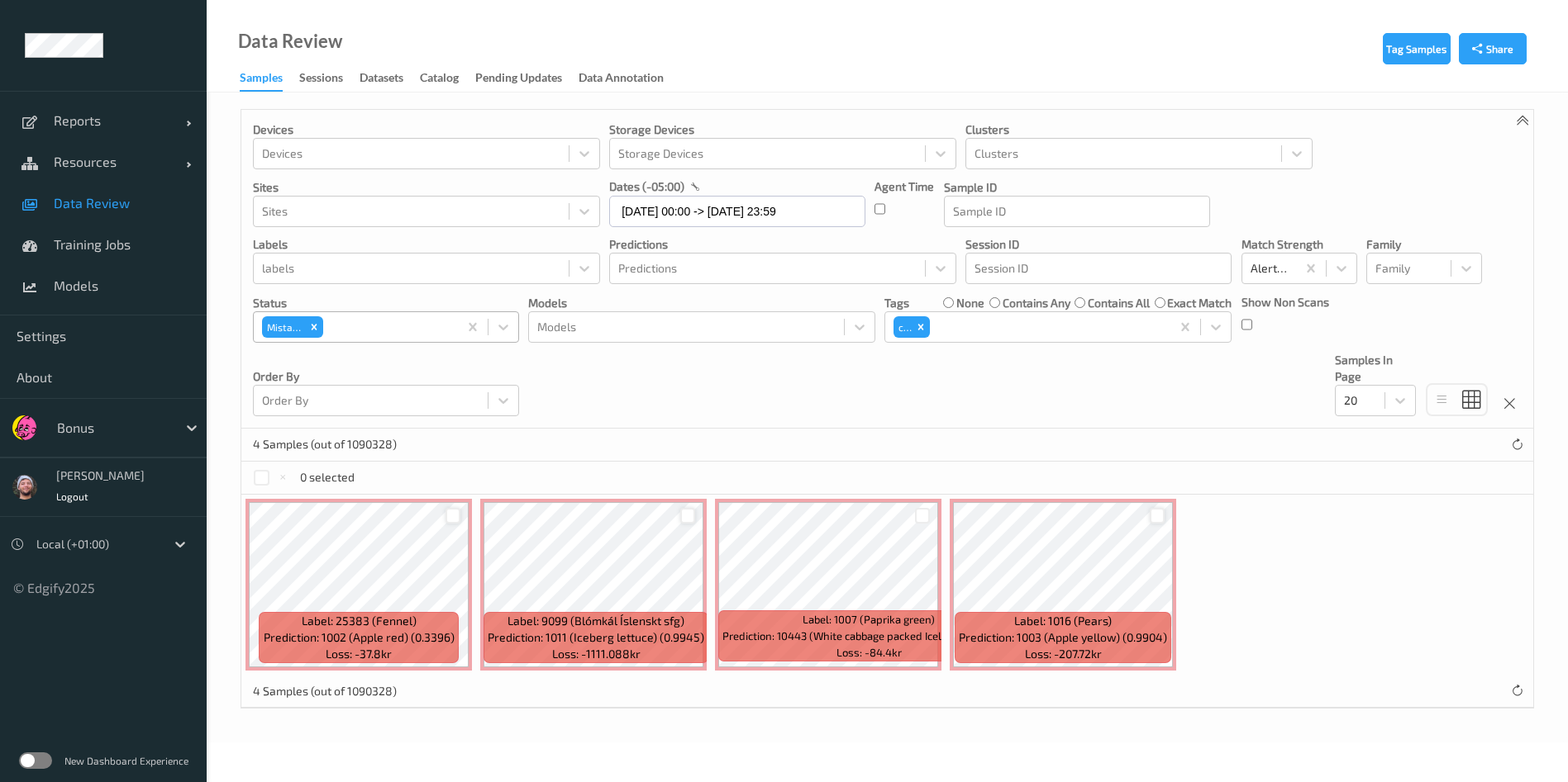
scroll to position [0, 0]
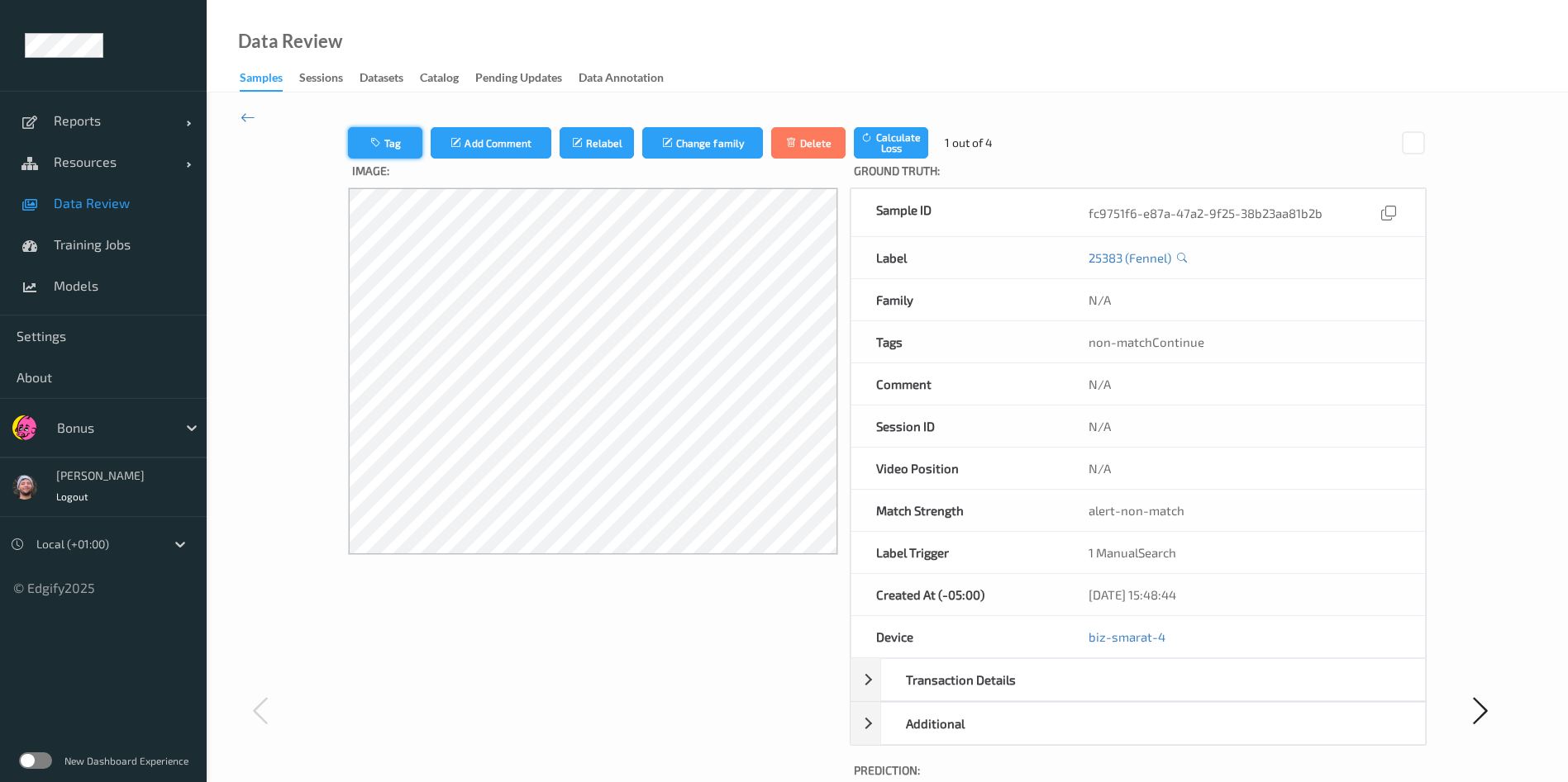
click at [412, 135] on button "Tag" at bounding box center [385, 143] width 74 height 31
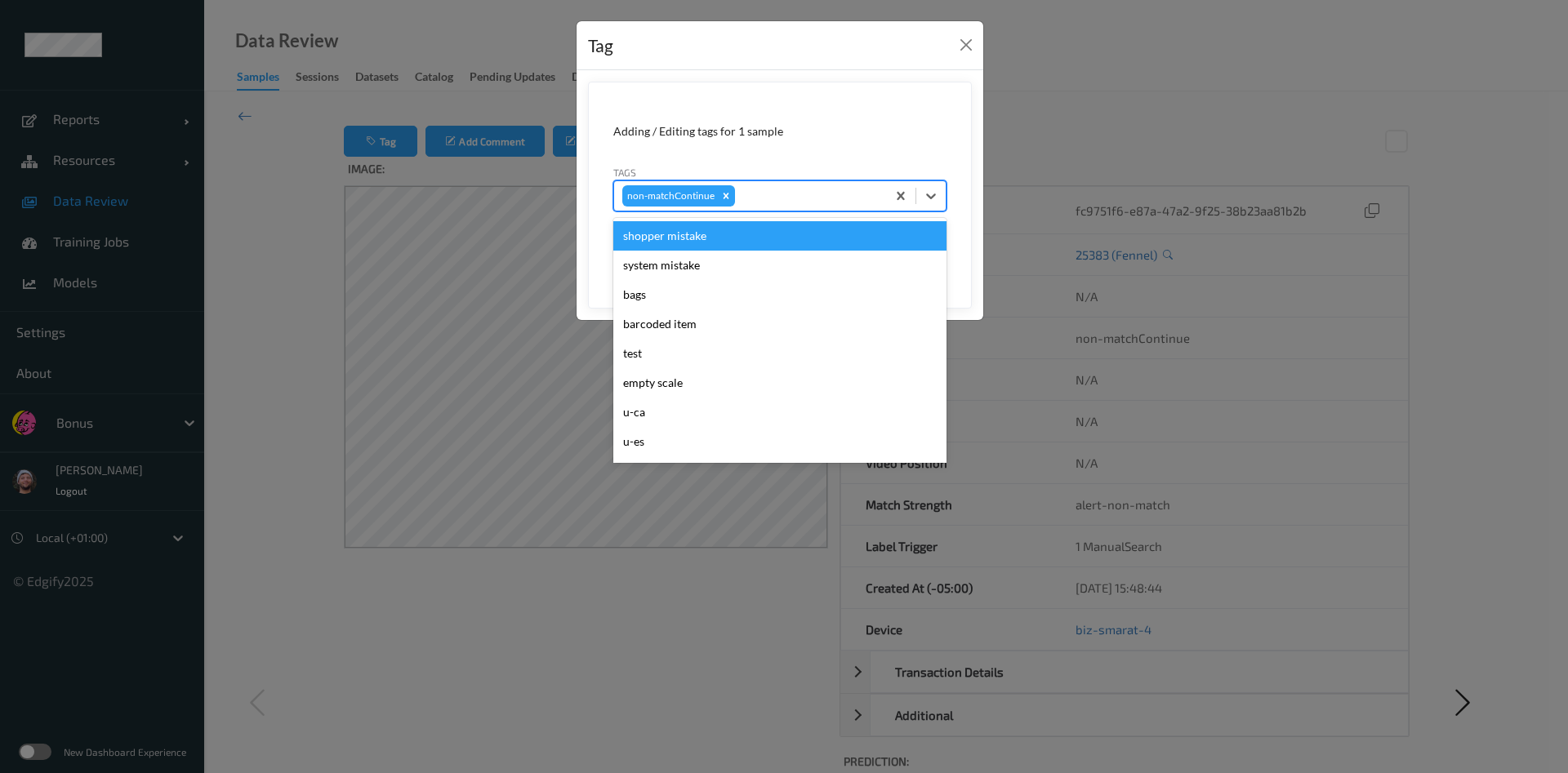
click at [790, 206] on div "non-matchContinue" at bounding box center [750, 196] width 272 height 28
type input "pi"
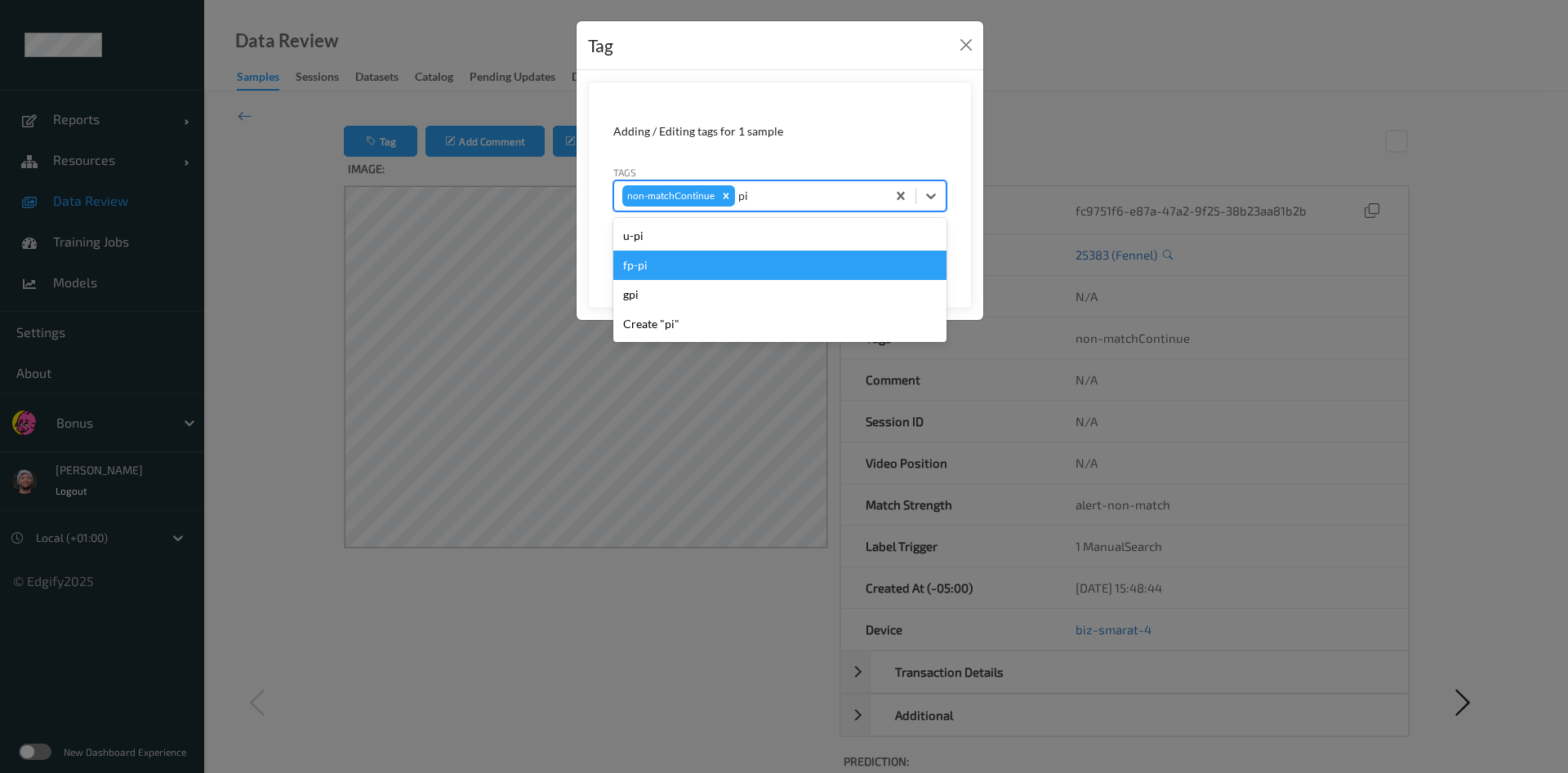
click at [725, 263] on div "fp-pi" at bounding box center [780, 265] width 333 height 29
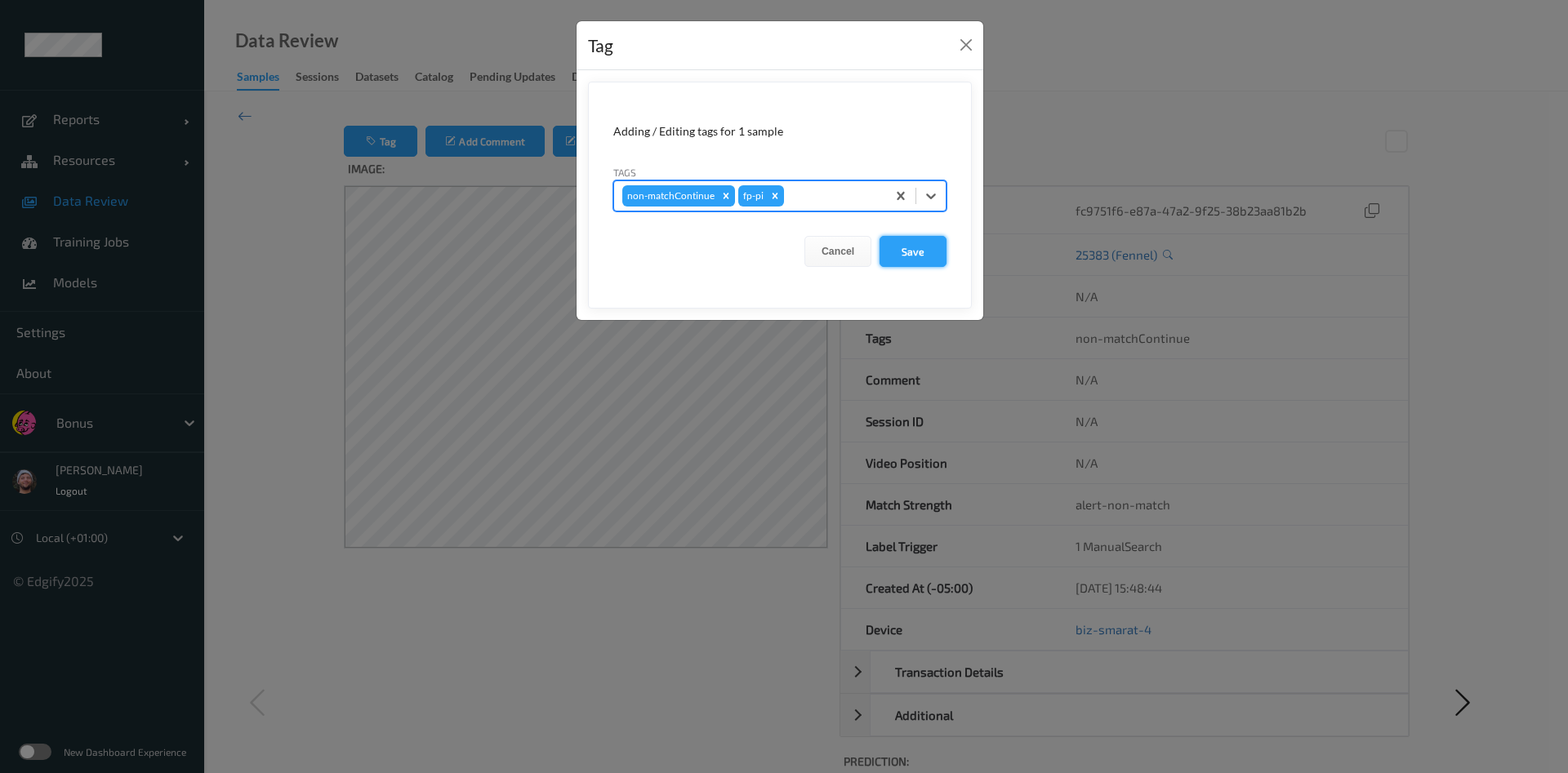
click at [914, 262] on button "Save" at bounding box center [913, 251] width 67 height 31
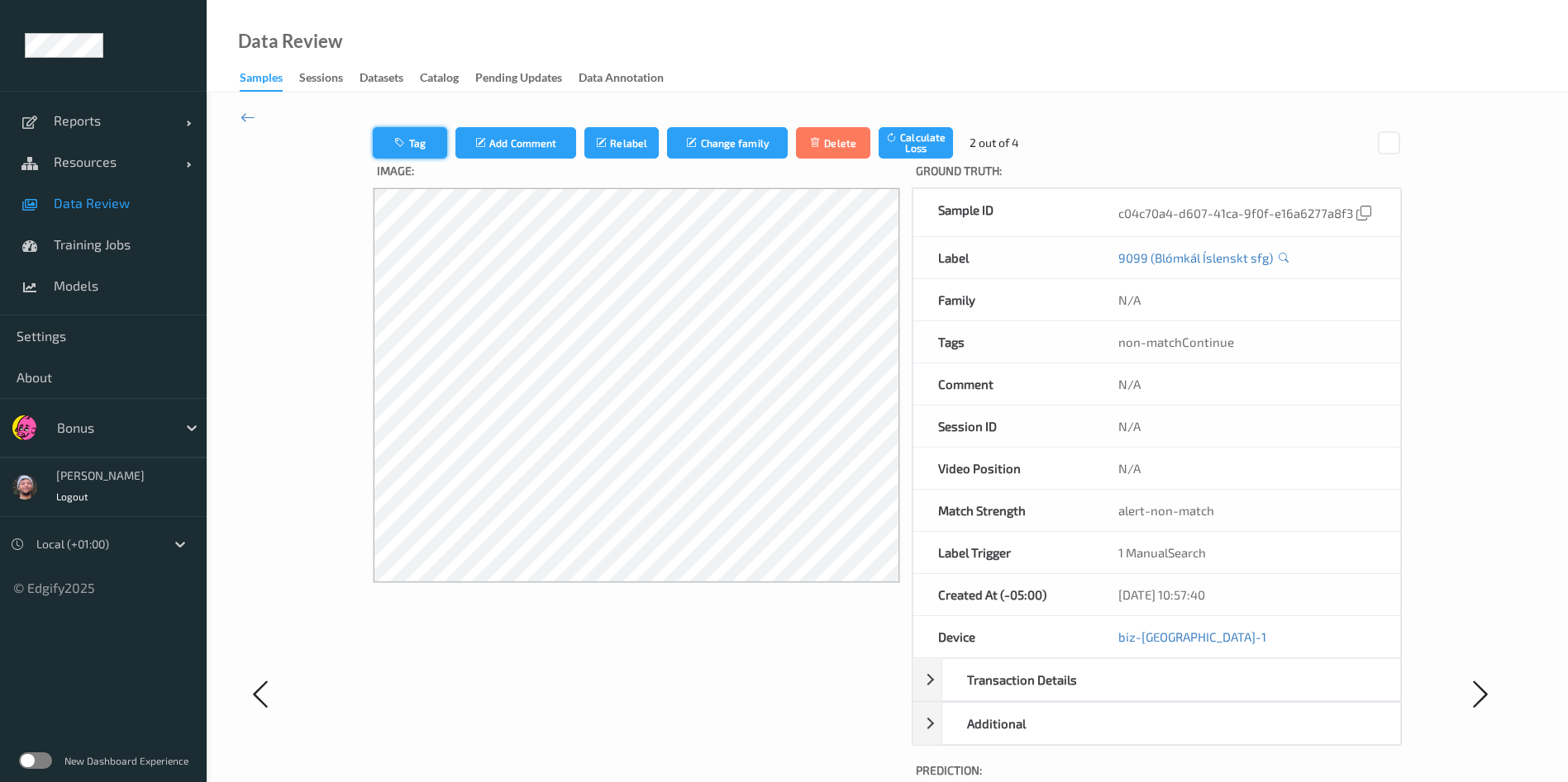
click at [398, 146] on button "Tag" at bounding box center [410, 143] width 74 height 31
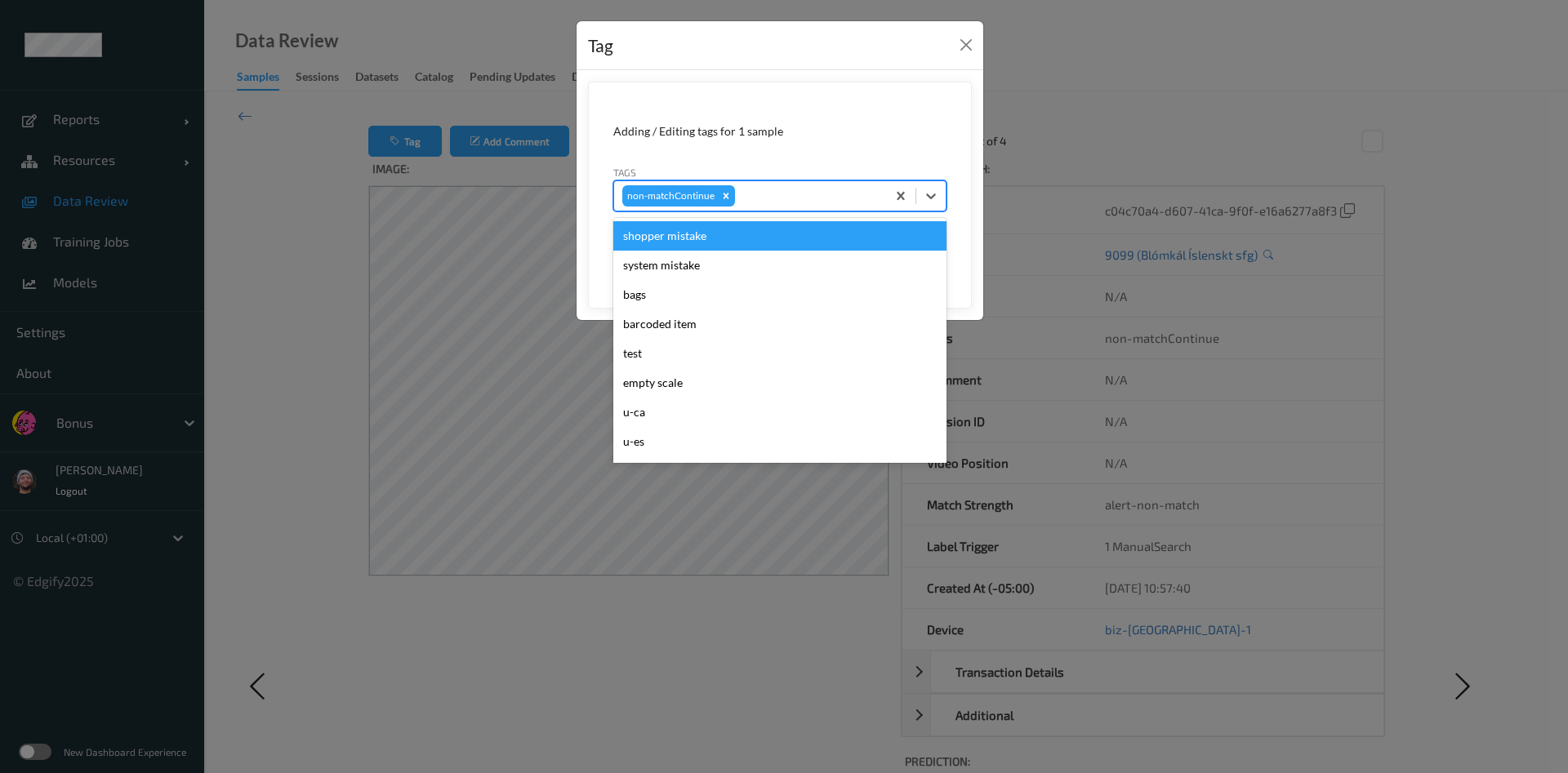
click at [771, 204] on div at bounding box center [808, 195] width 140 height 20
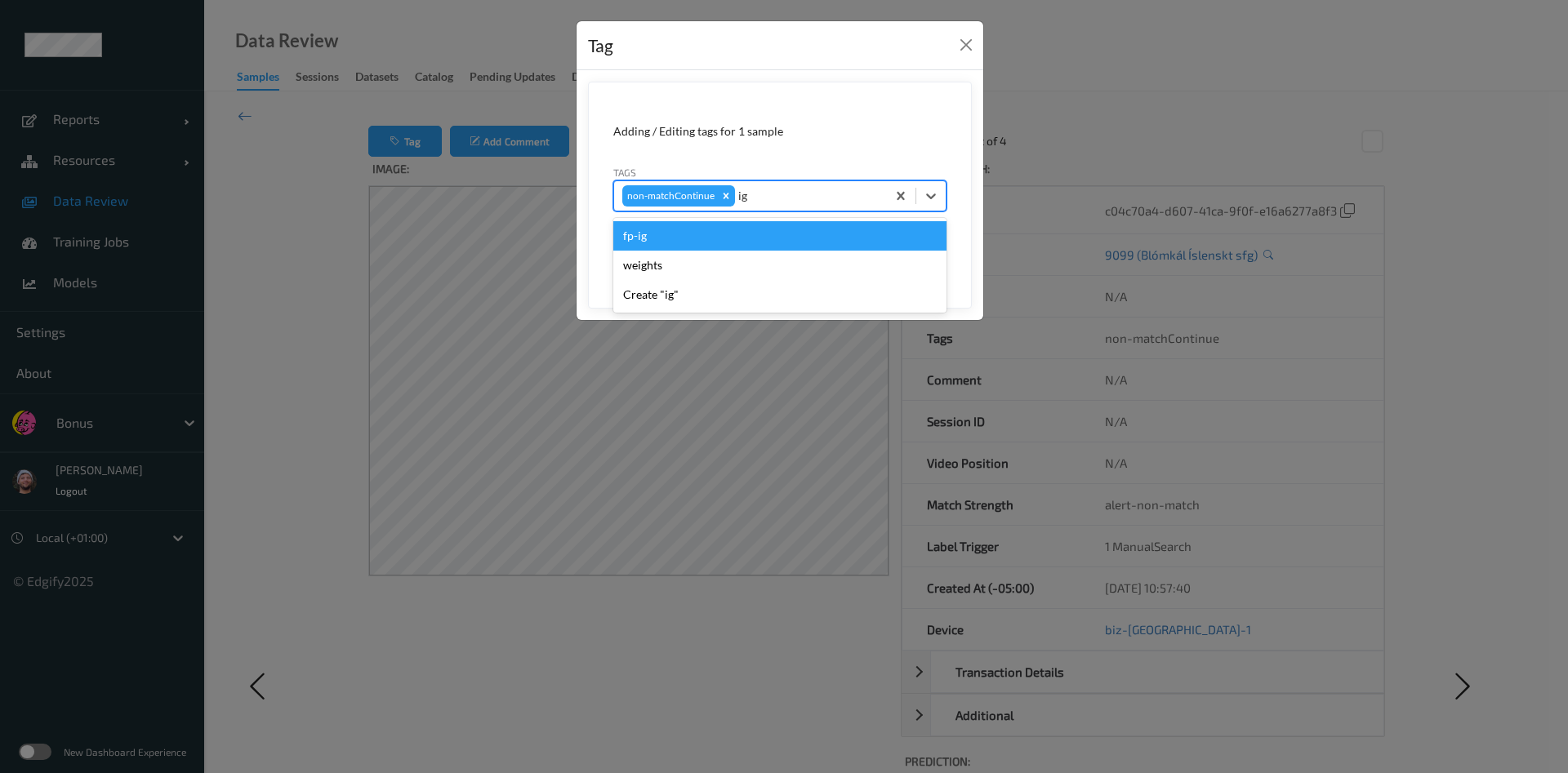
type input "i"
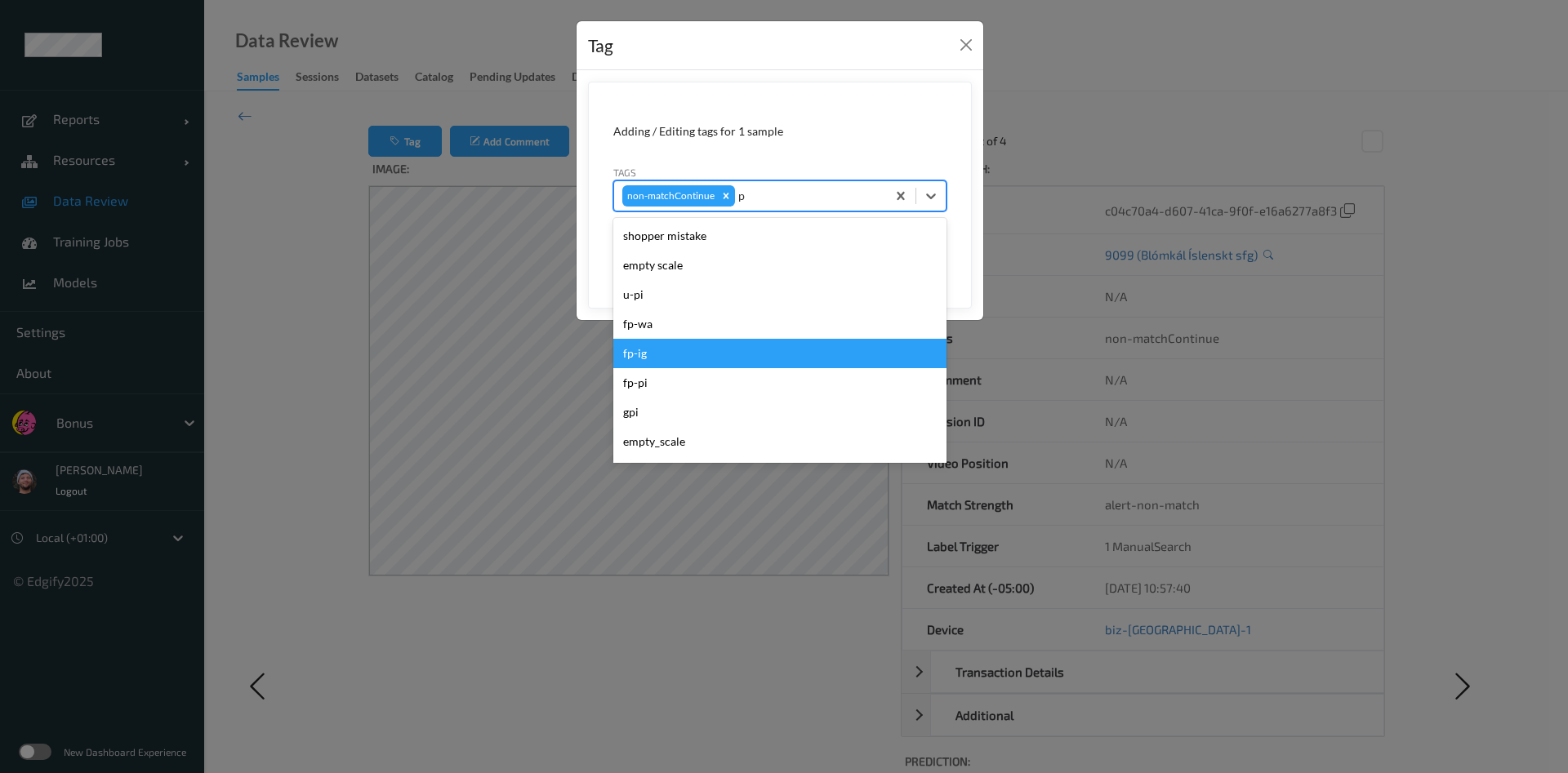
type input "pi"
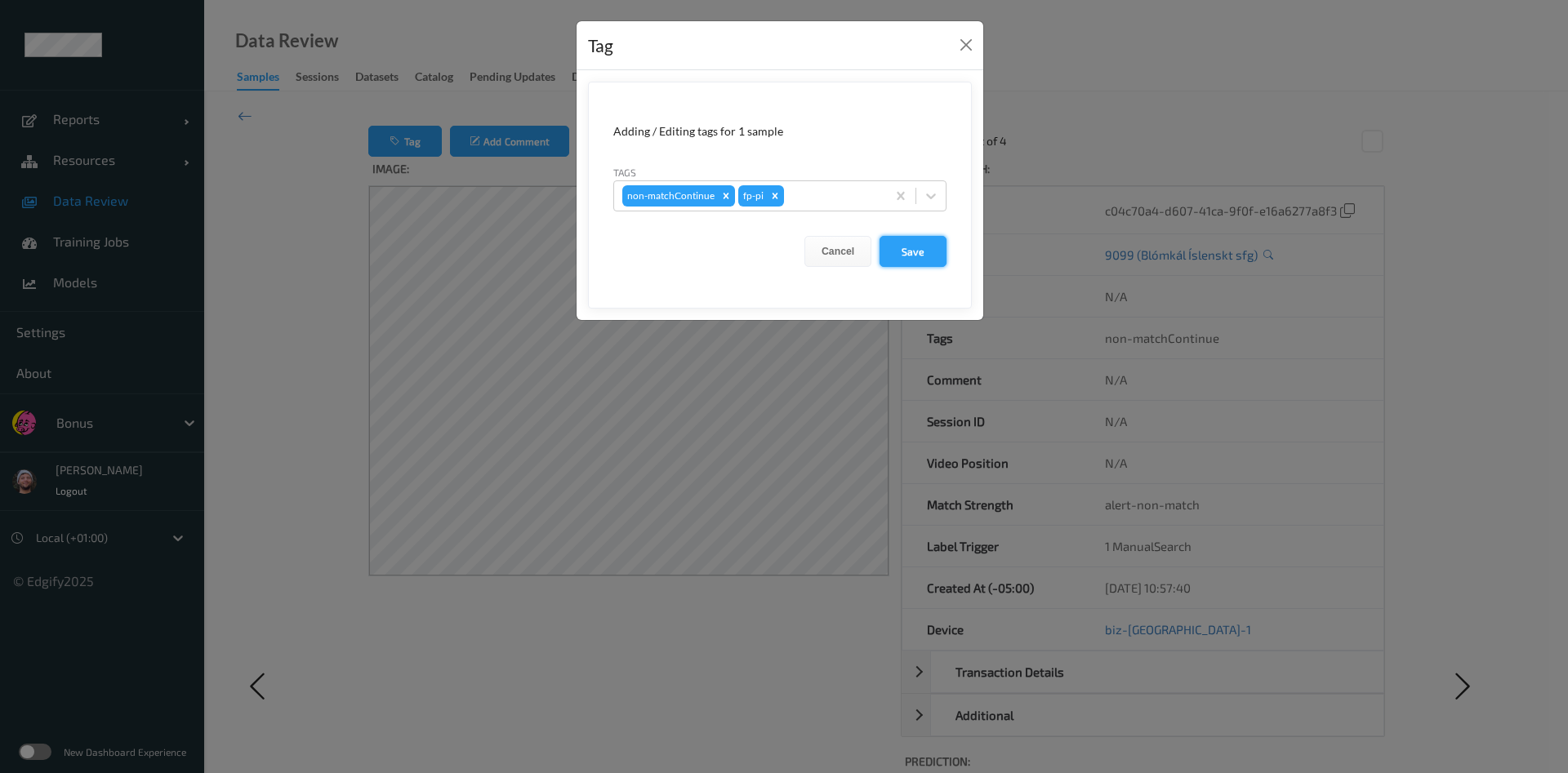
click at [929, 255] on button "Save" at bounding box center [913, 251] width 67 height 31
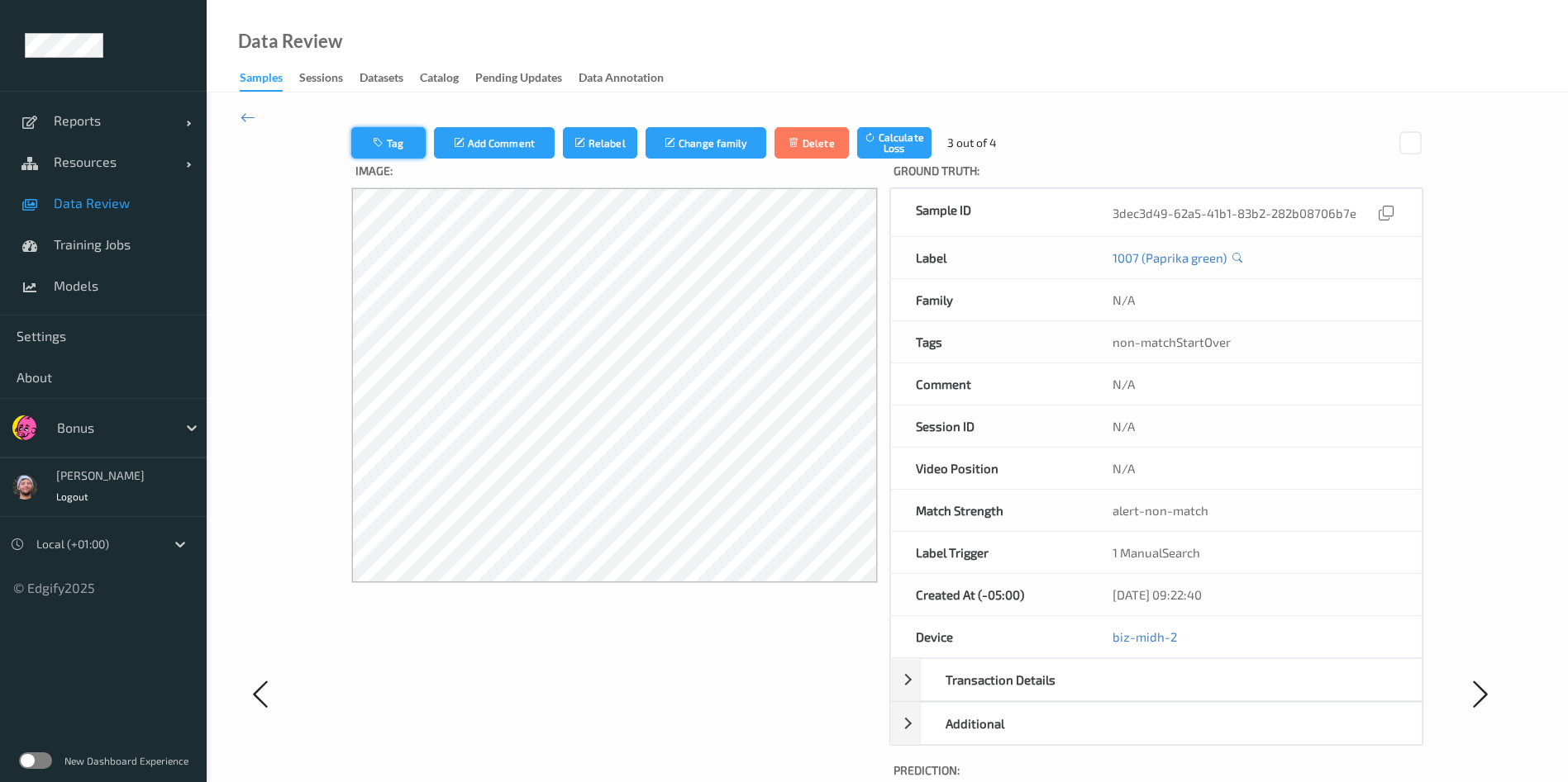
click at [401, 140] on button "Tag" at bounding box center [388, 143] width 74 height 31
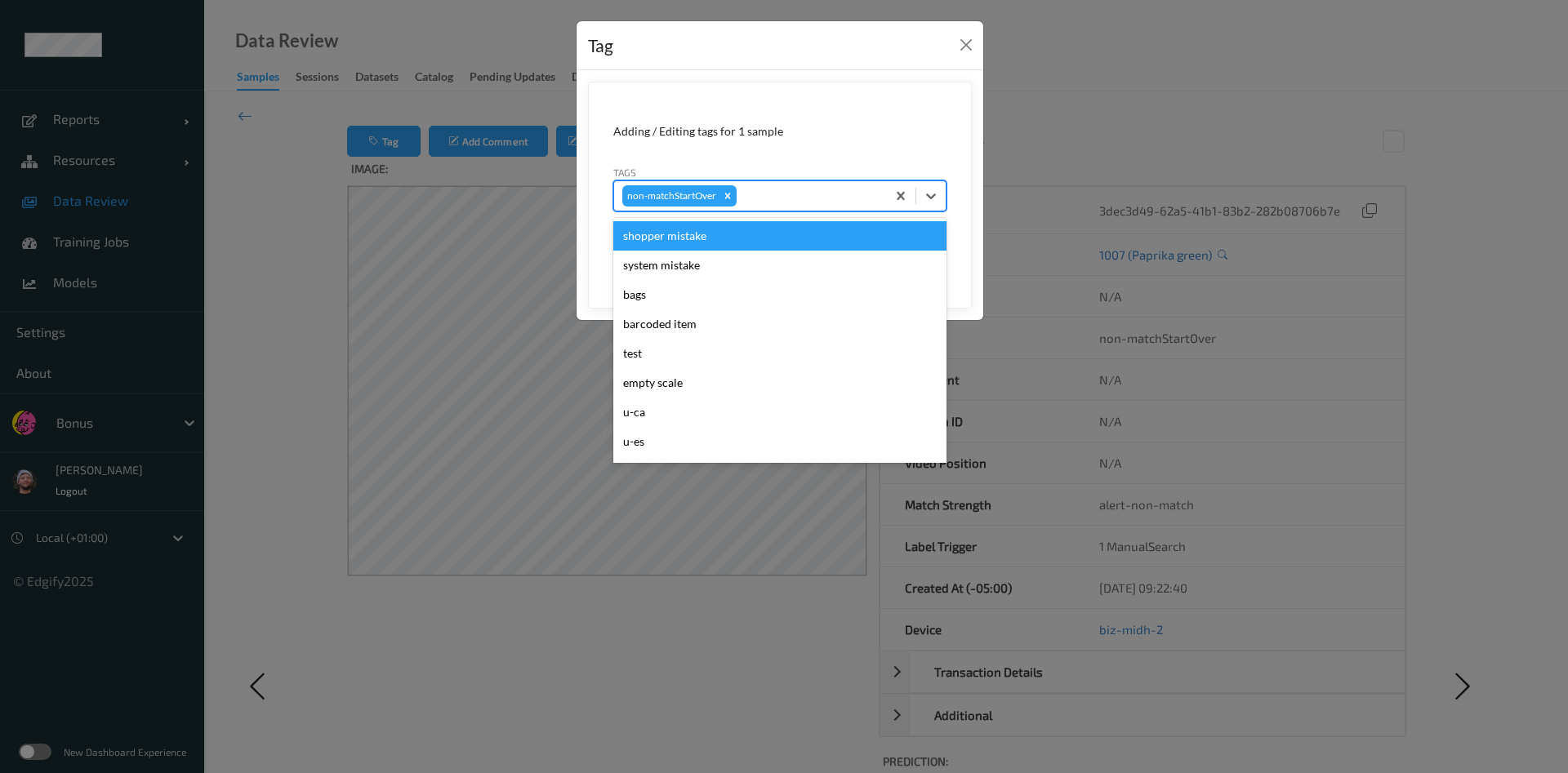
click at [822, 197] on div at bounding box center [809, 195] width 138 height 20
type input "pi"
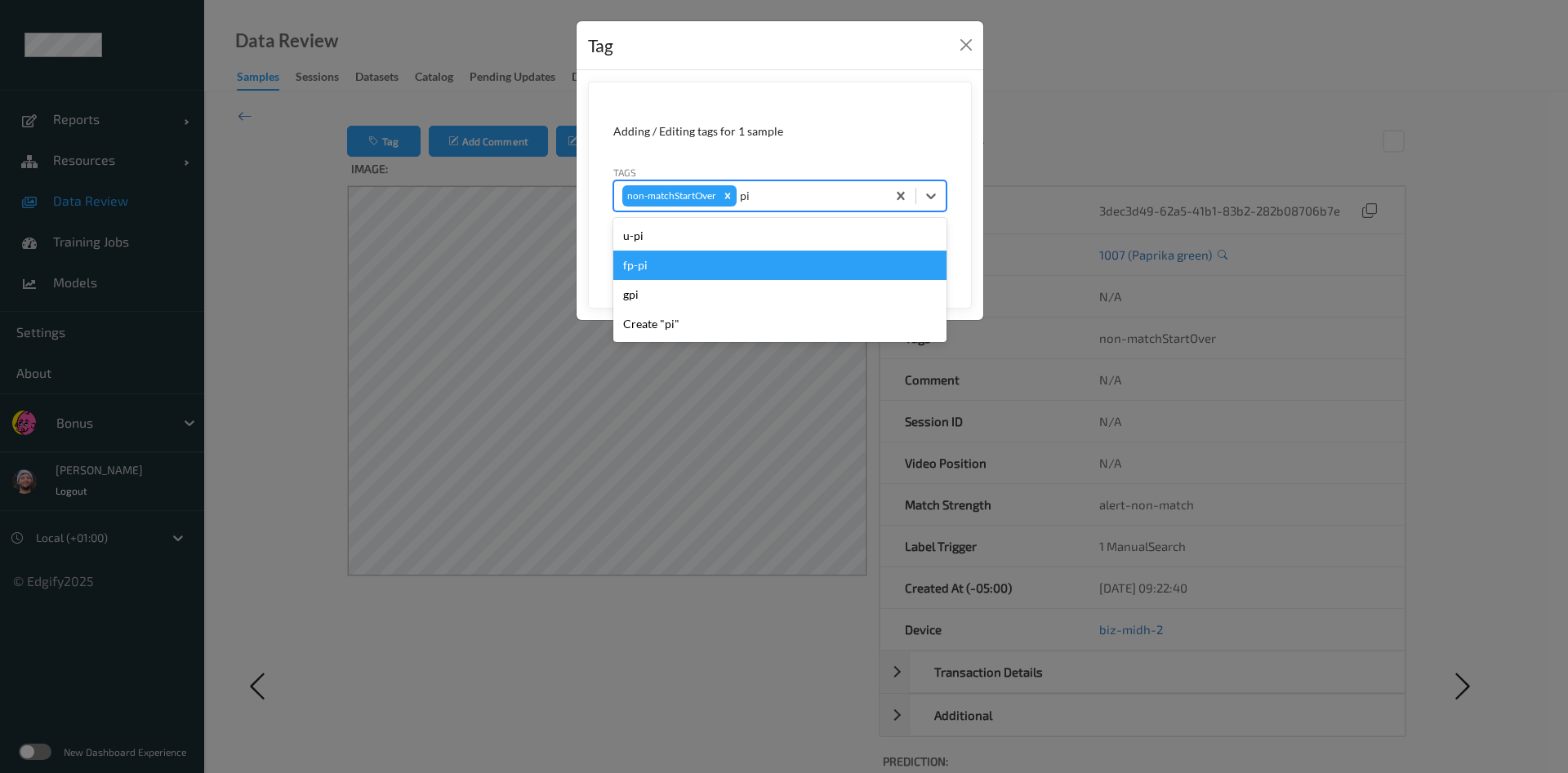
click at [743, 267] on div "fp-pi" at bounding box center [780, 265] width 333 height 29
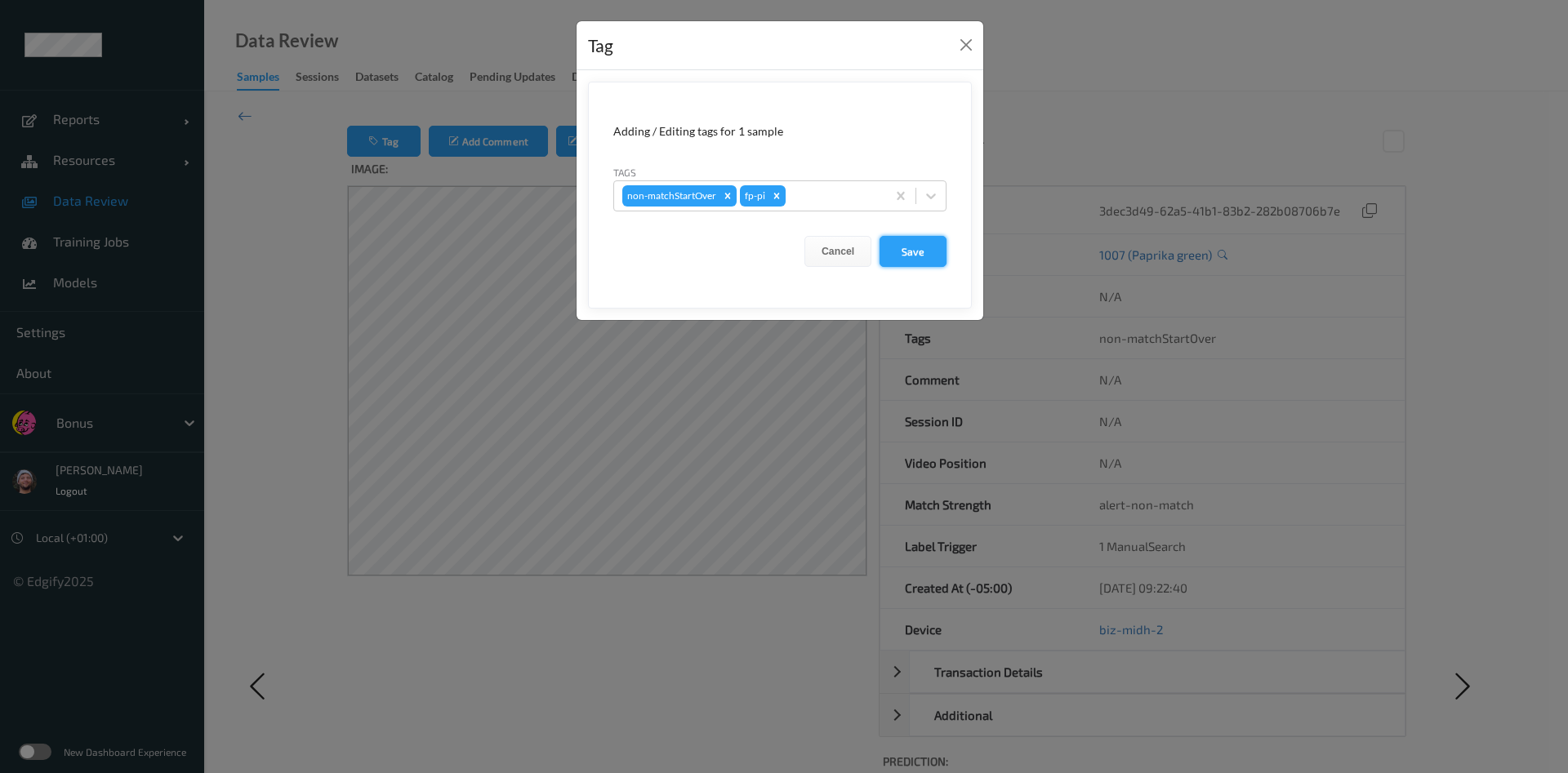
click at [919, 257] on button "Save" at bounding box center [913, 251] width 67 height 31
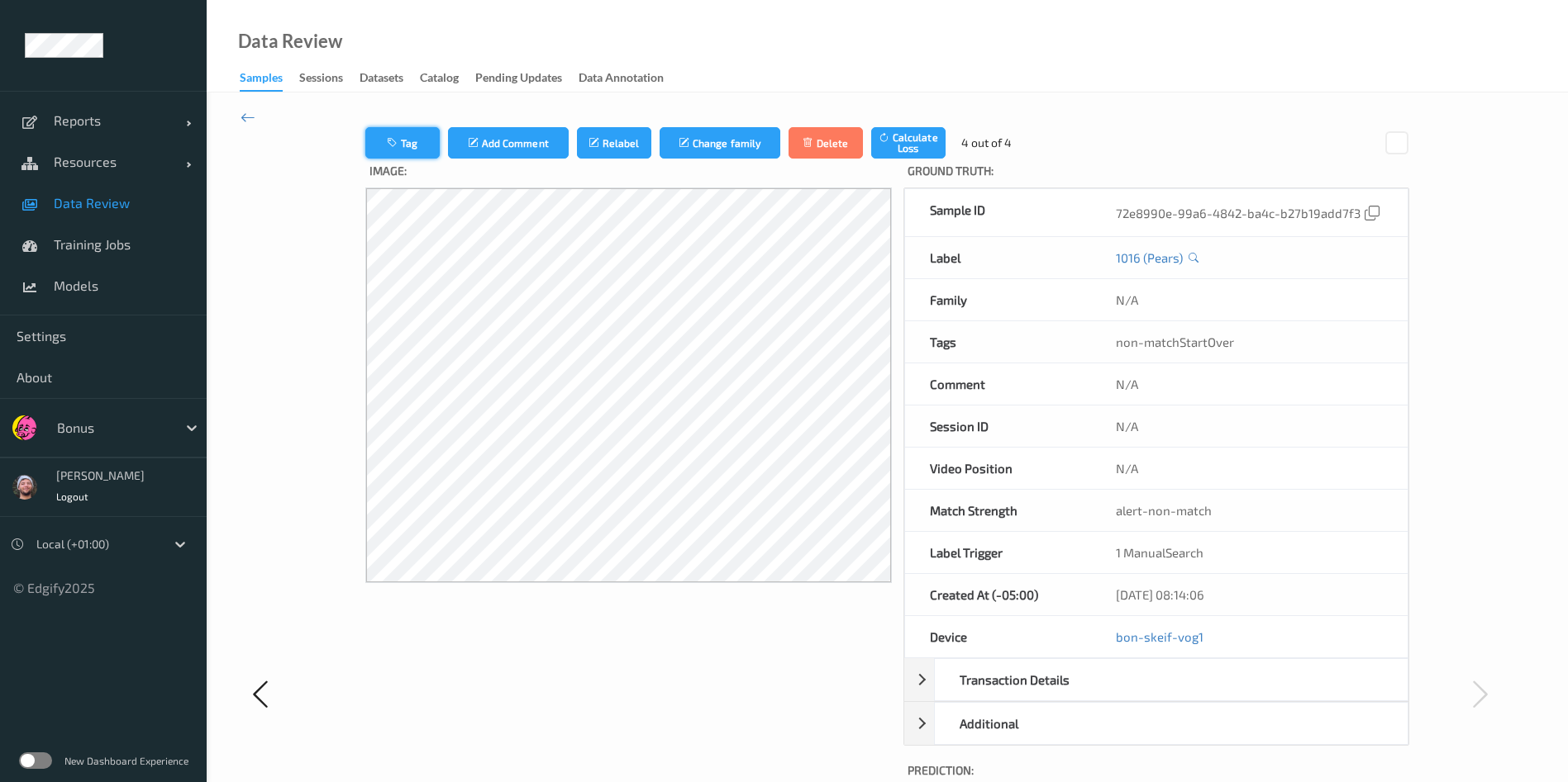
click at [405, 148] on button "Tag" at bounding box center [403, 143] width 74 height 31
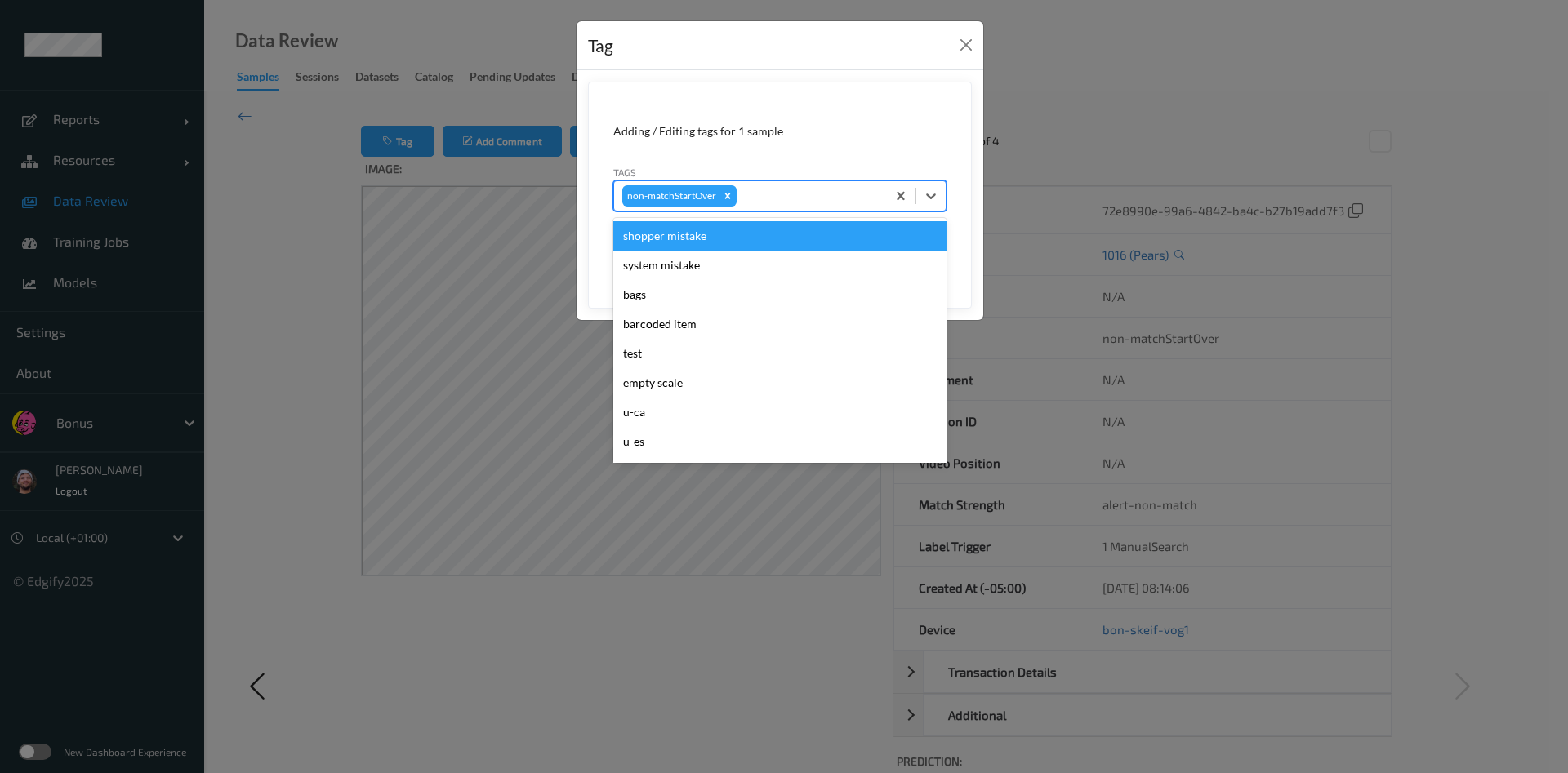
click at [808, 192] on div at bounding box center [809, 195] width 138 height 20
type input "ig"
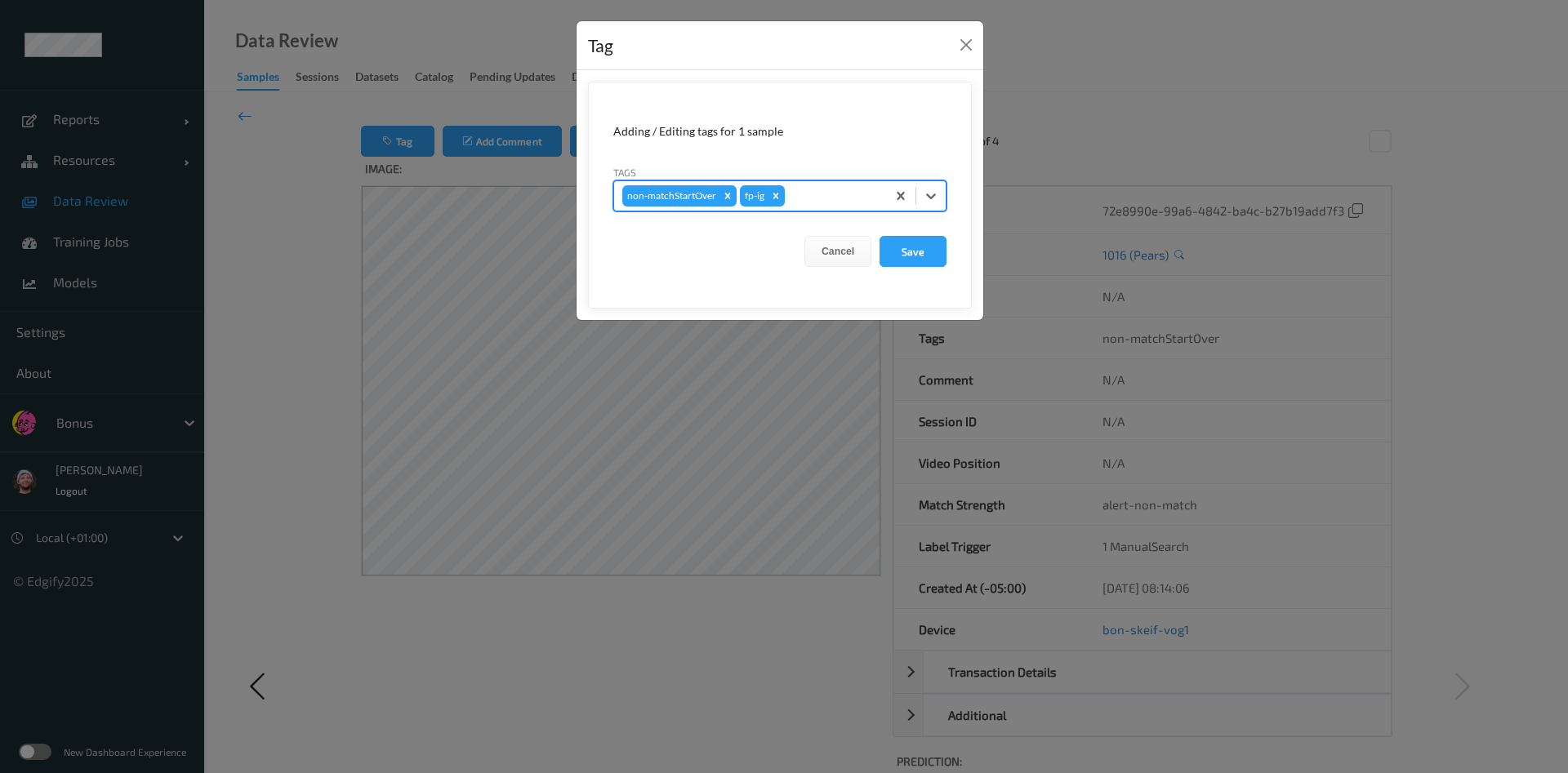
click at [879, 236] on button "Save" at bounding box center [913, 251] width 67 height 31
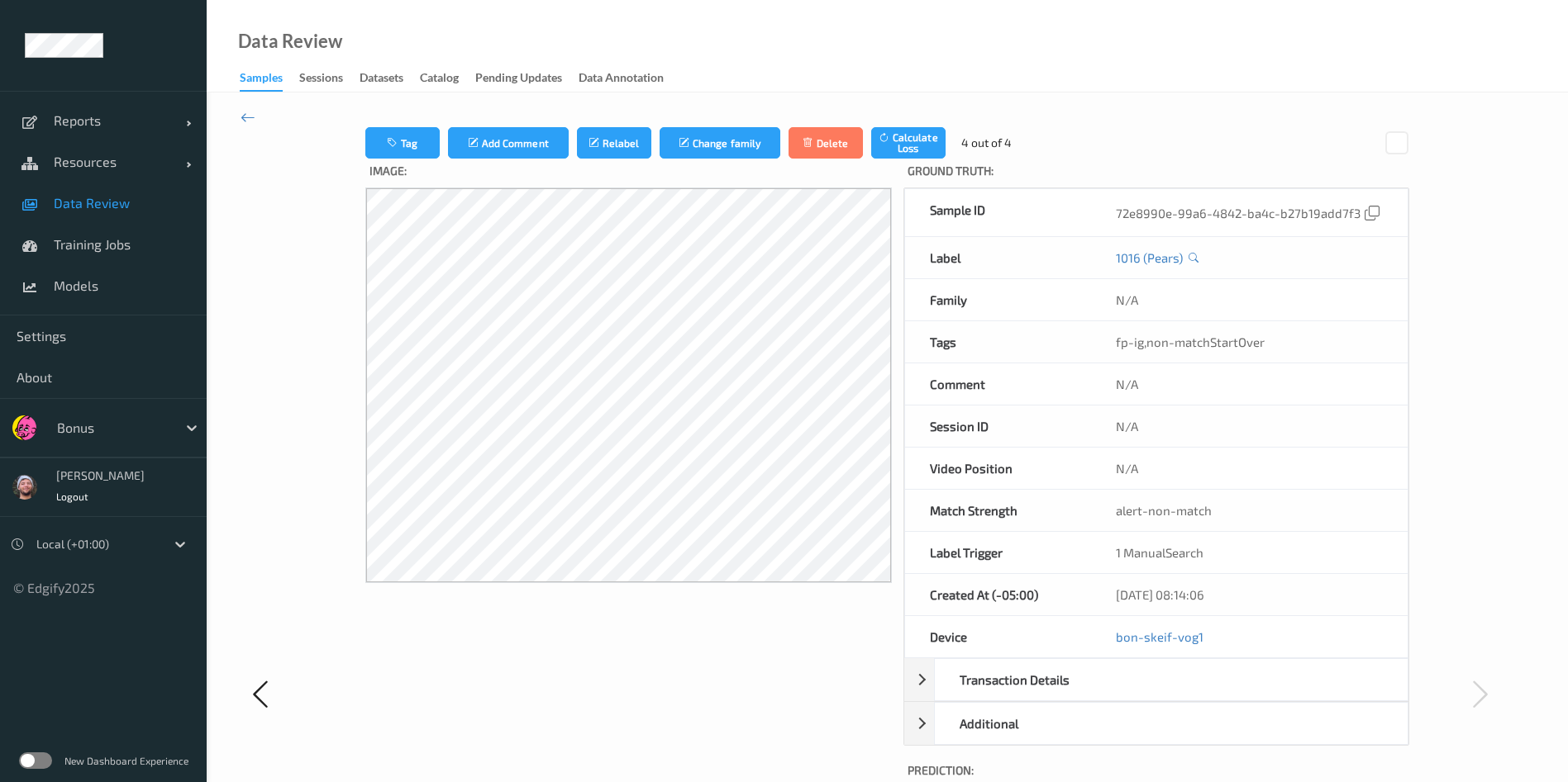
click at [34, 208] on icon at bounding box center [29, 203] width 16 height 13
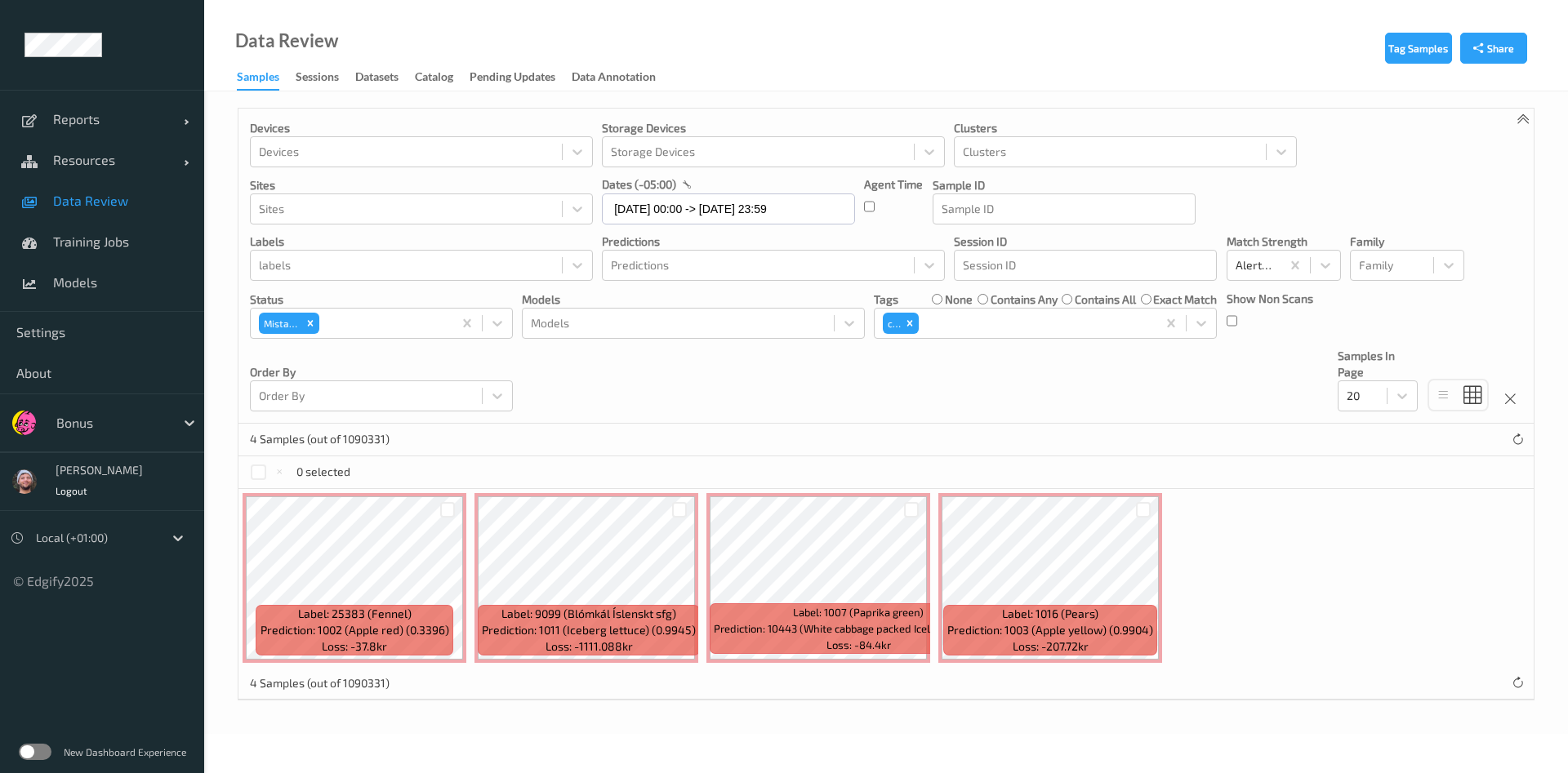
click at [998, 297] on label "contains any" at bounding box center [1023, 299] width 67 height 16
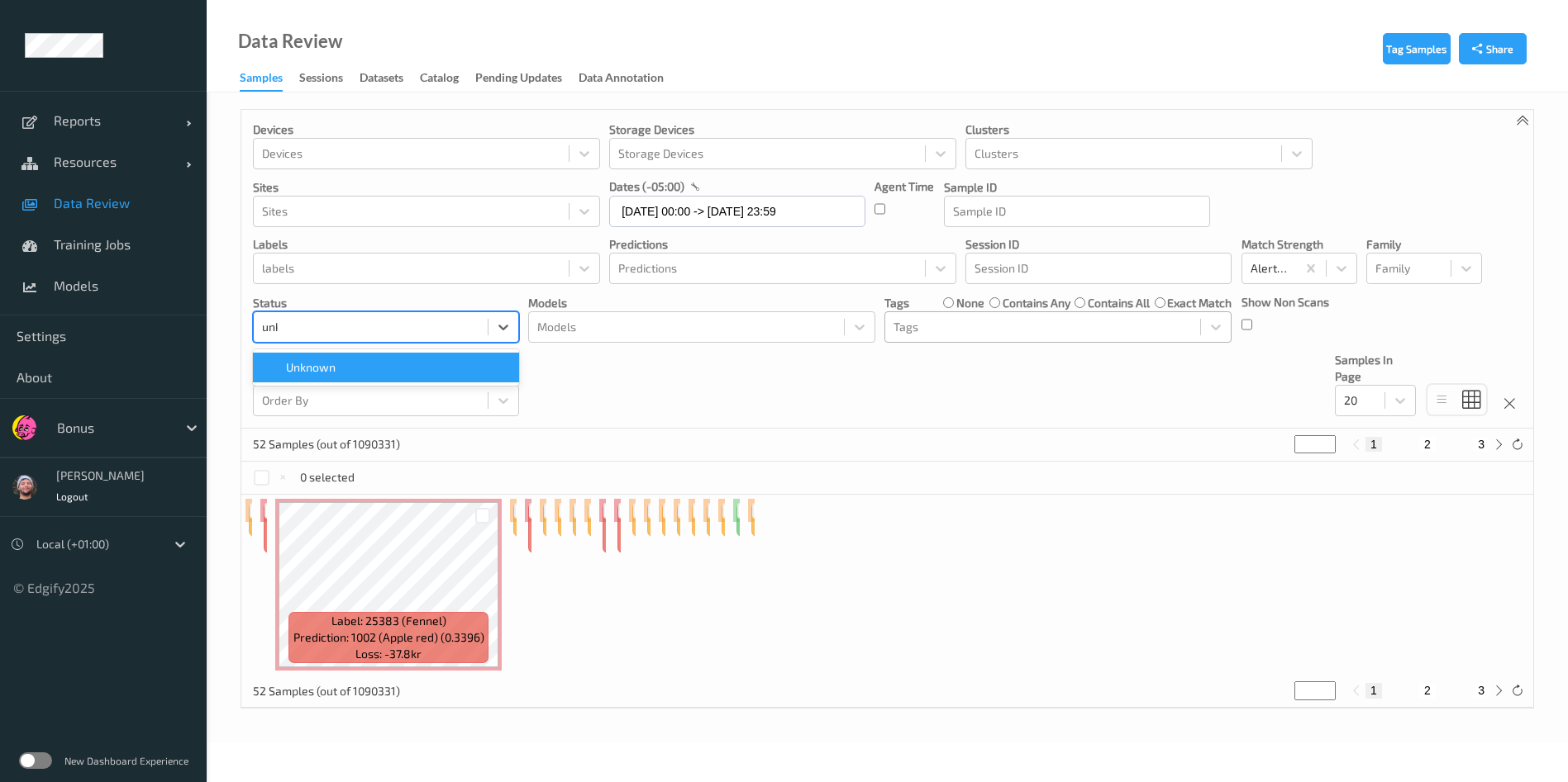
type input "unkn"
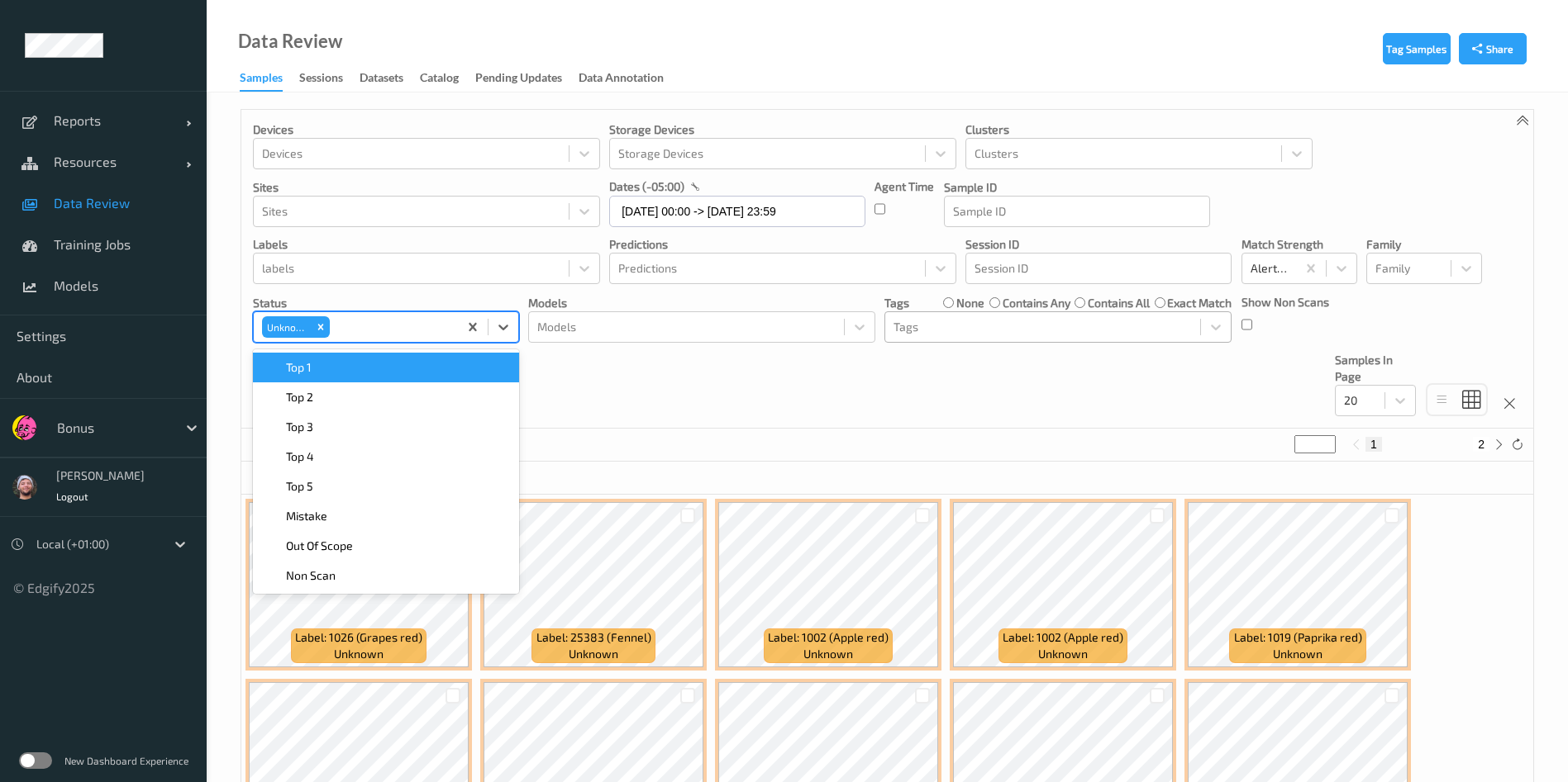
click at [608, 419] on div "Devices Devices Storage Devices Storage Devices Clusters Clusters Sites Sites d…" at bounding box center [887, 269] width 1292 height 319
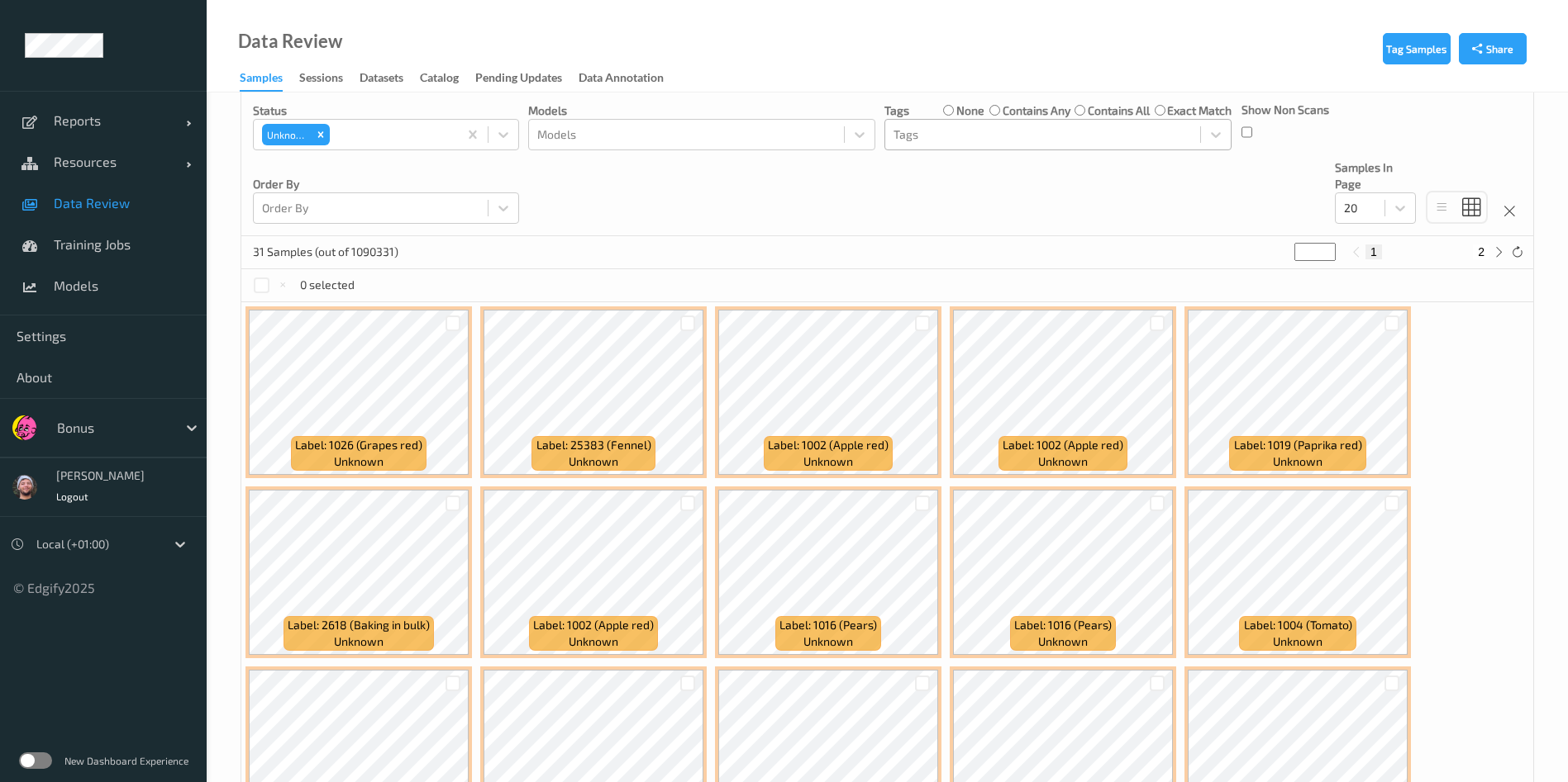
scroll to position [191, 0]
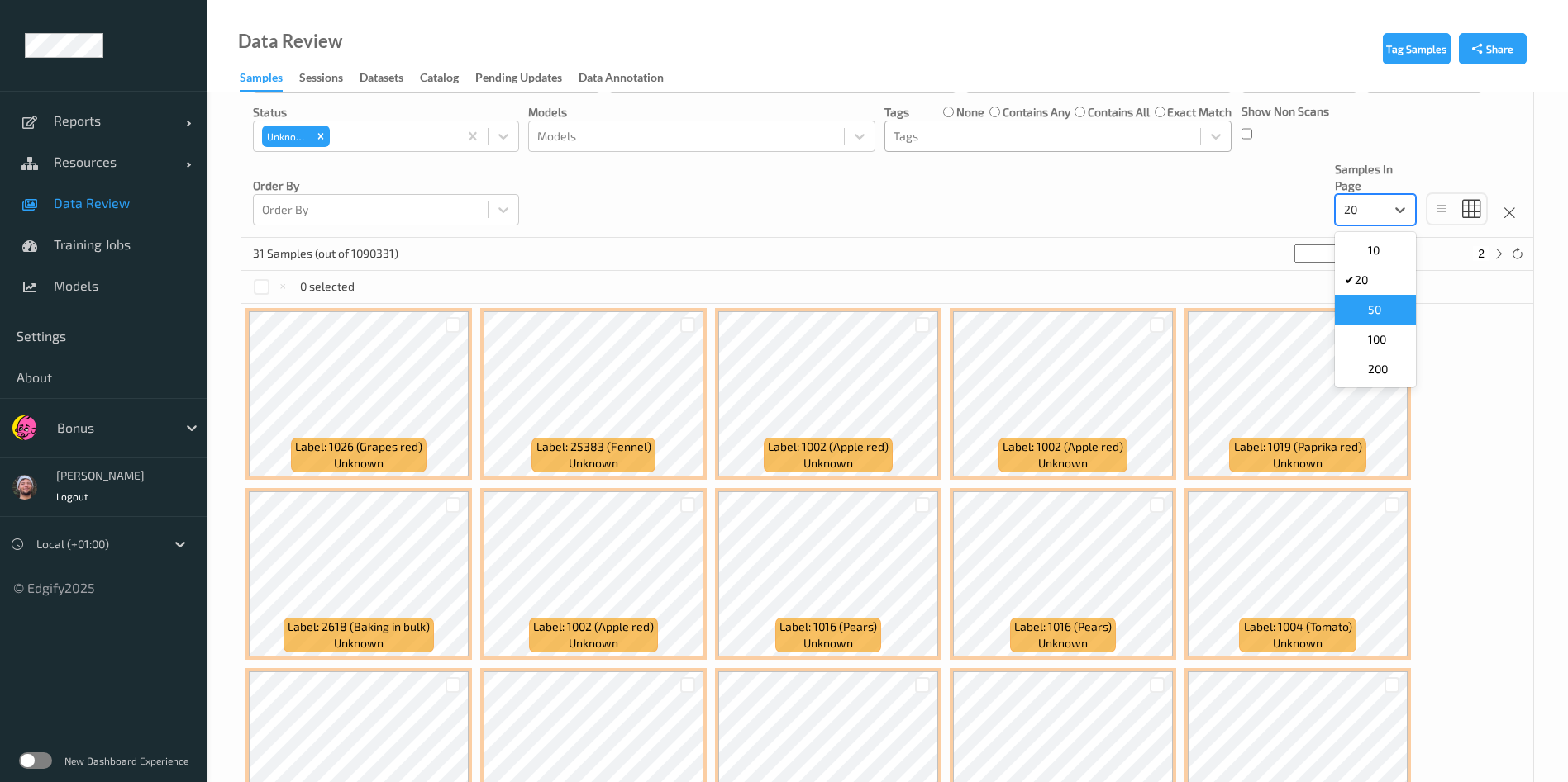
drag, startPoint x: 1359, startPoint y: 199, endPoint x: 1368, endPoint y: 309, distance: 110.4
click at [1368, 226] on div "option 50 focused, 3 of 5. 5 results available. Use Up and Down to choose optio…" at bounding box center [1375, 210] width 81 height 31
click at [1387, 309] on div "50" at bounding box center [1375, 310] width 61 height 16
click at [448, 322] on div at bounding box center [453, 325] width 16 height 16
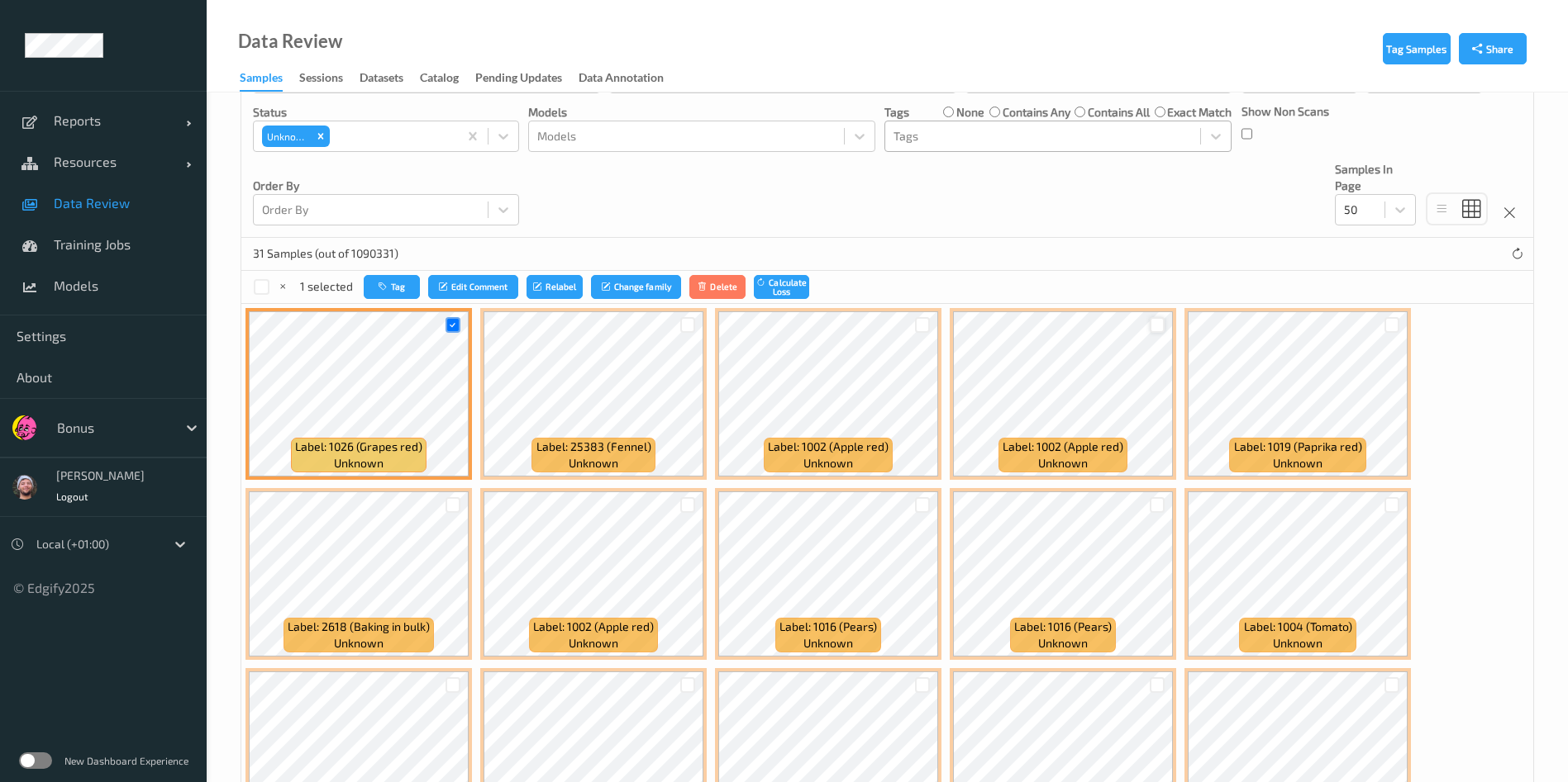
click at [1156, 322] on div at bounding box center [1157, 325] width 16 height 16
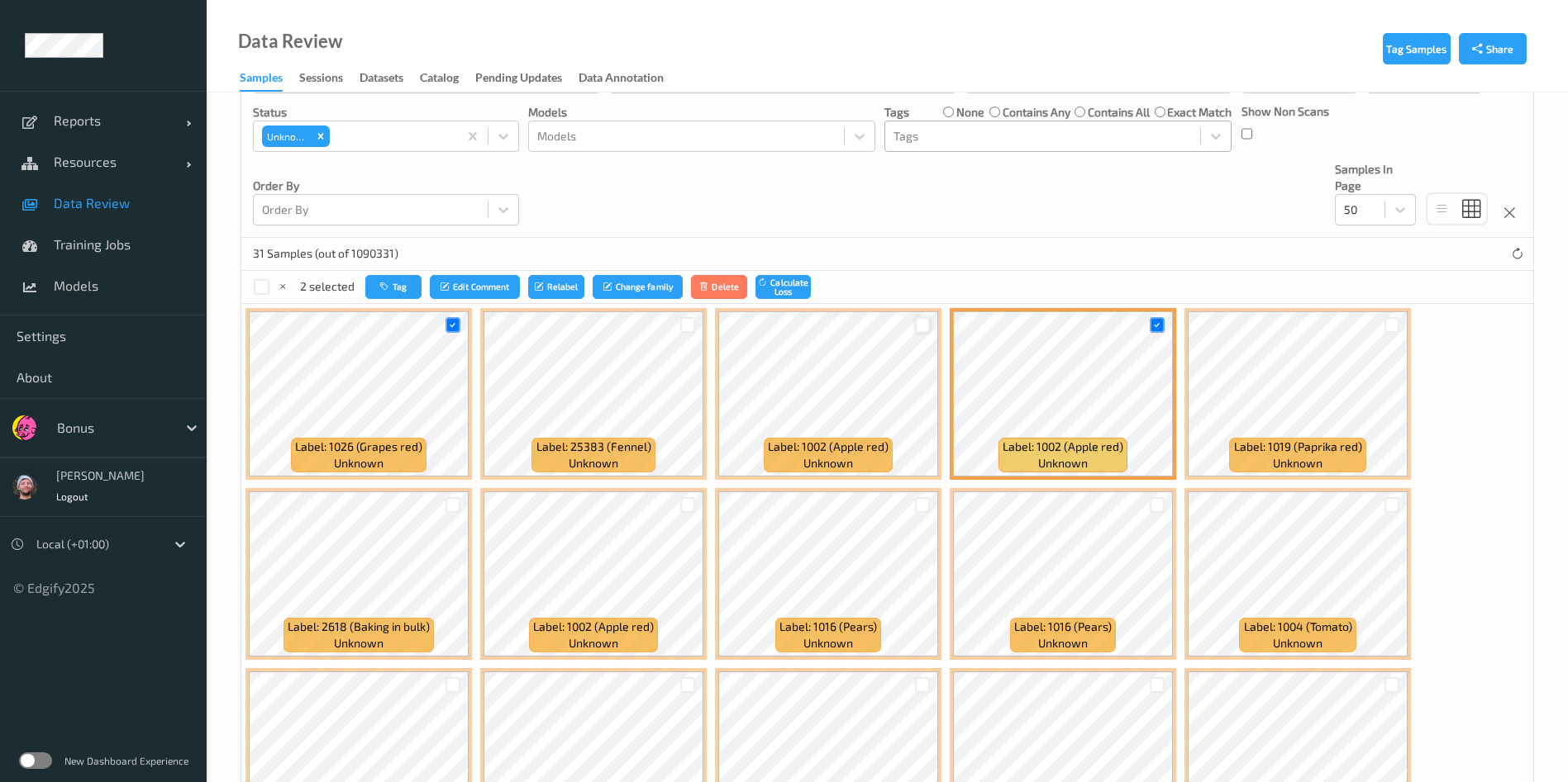
click at [916, 327] on div at bounding box center [923, 325] width 16 height 16
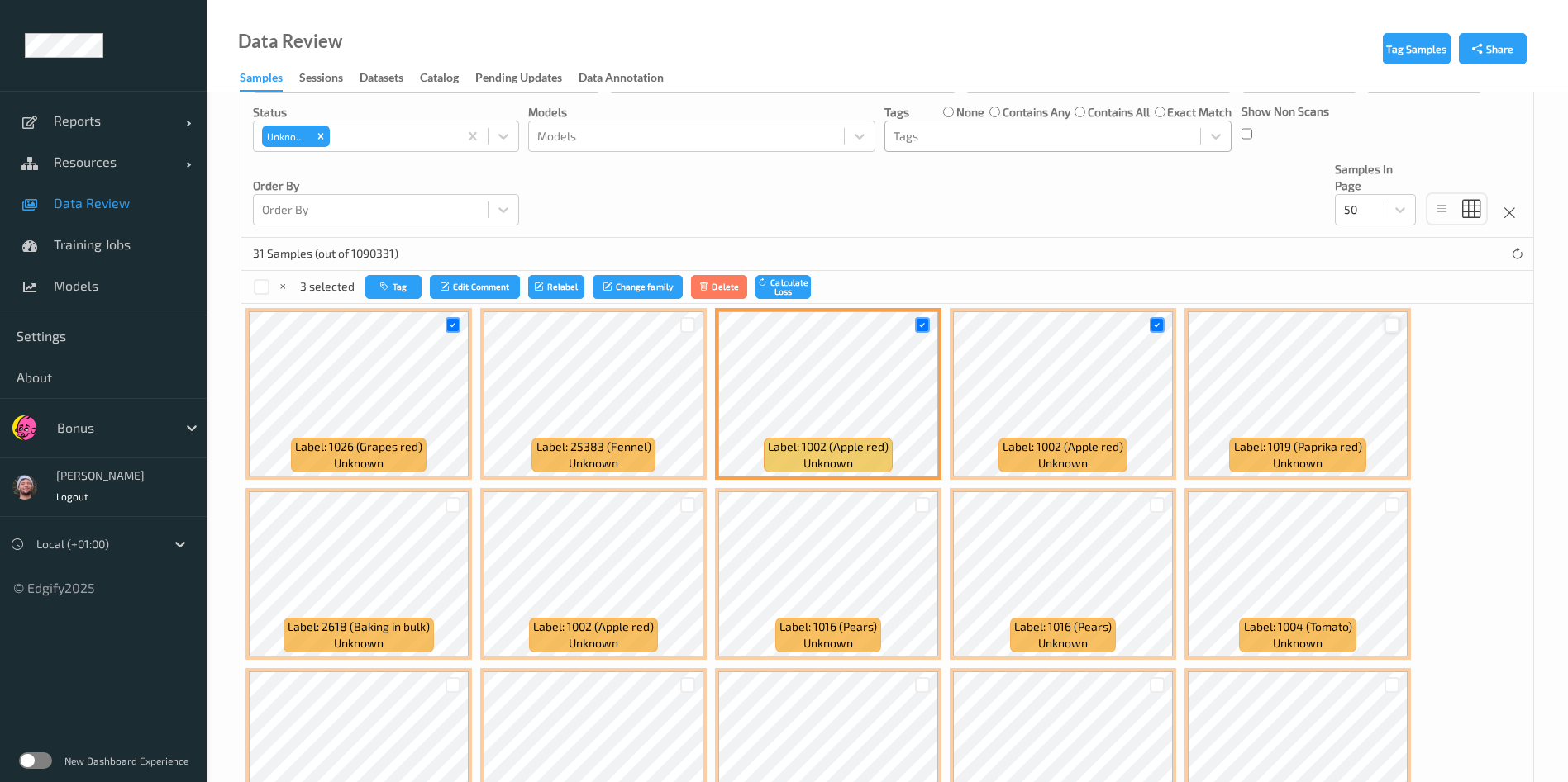
click at [1388, 320] on div at bounding box center [1392, 325] width 16 height 16
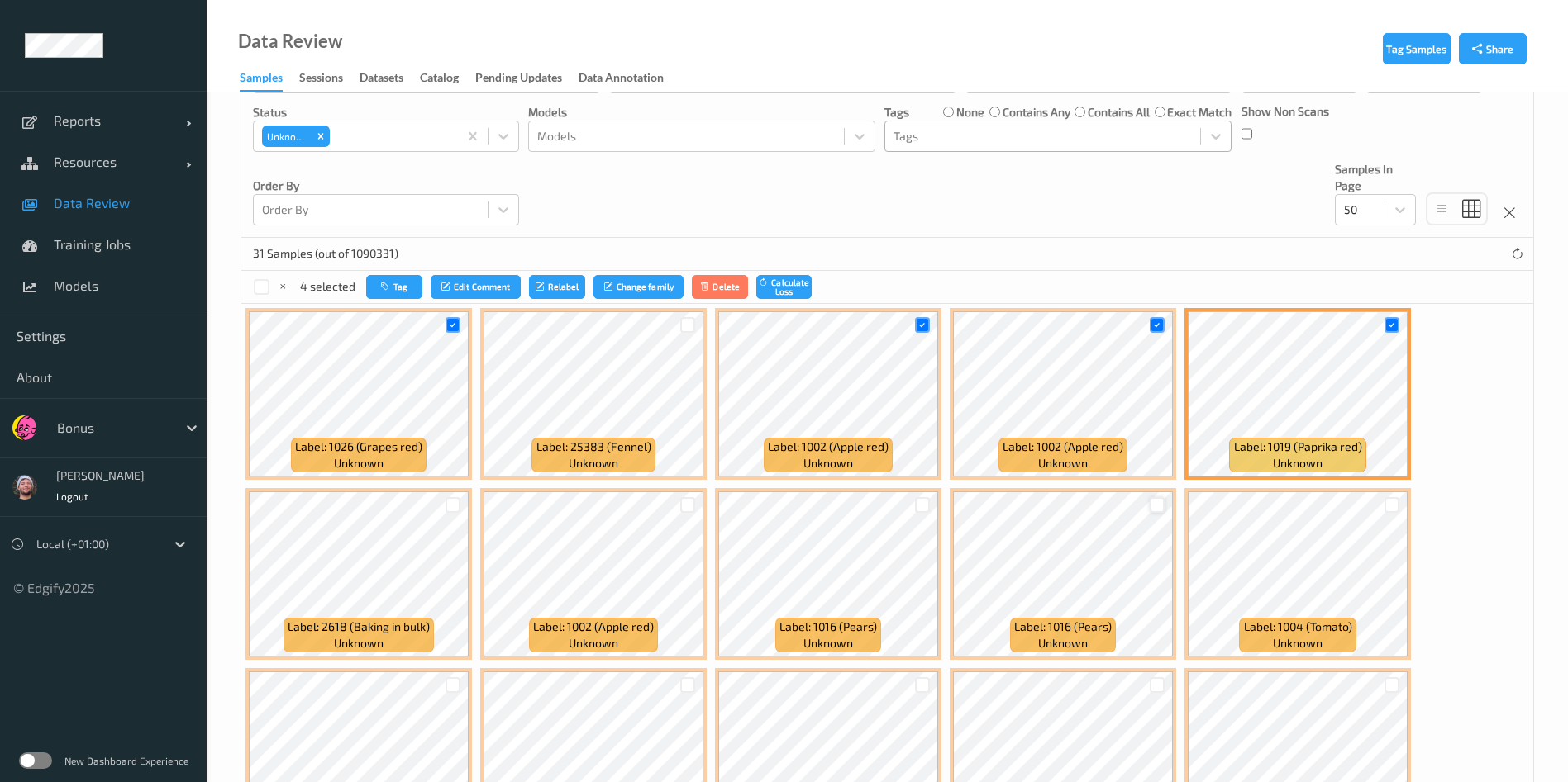
click at [1156, 500] on div at bounding box center [1157, 505] width 16 height 16
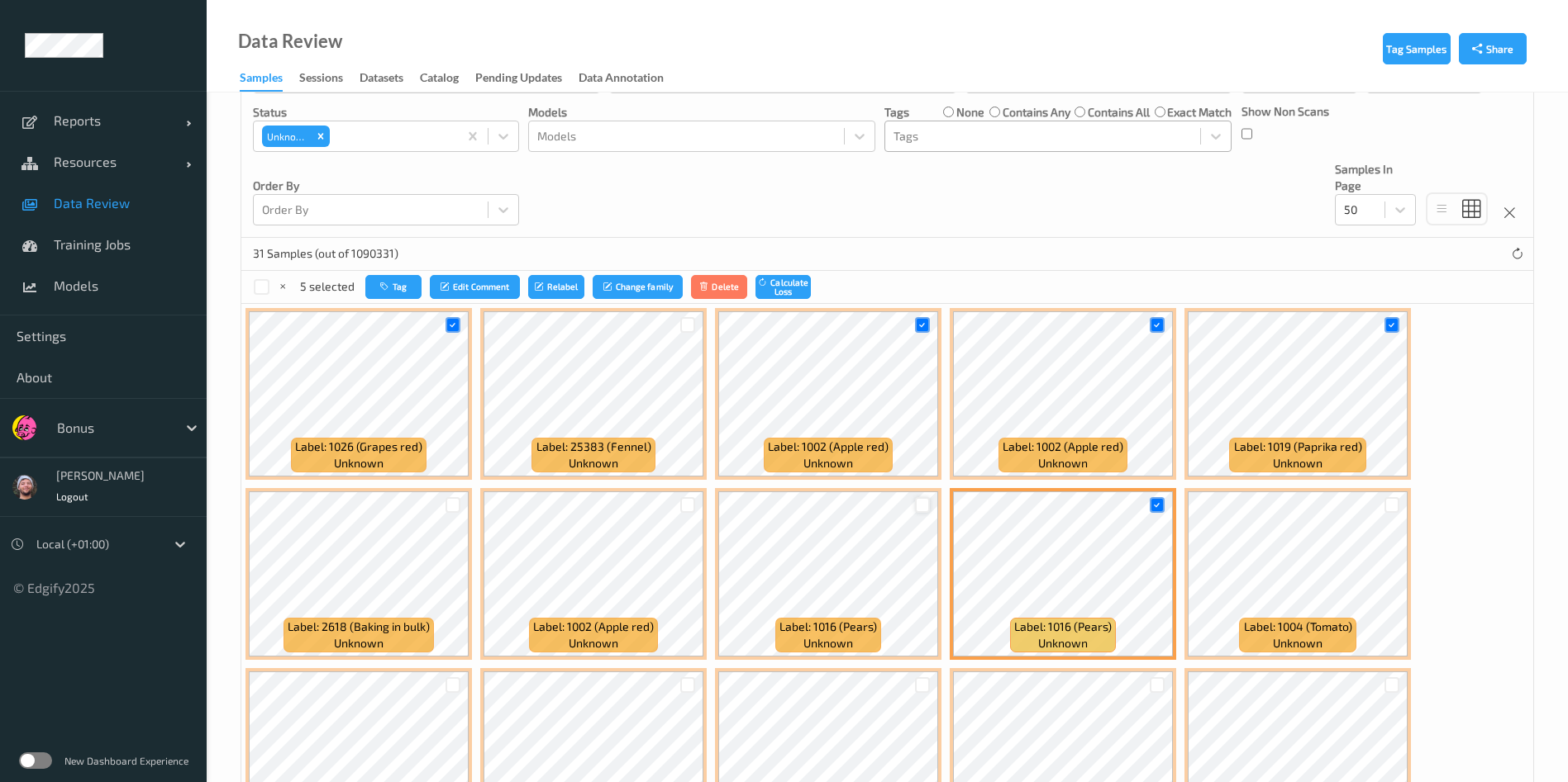
click at [921, 506] on div at bounding box center [923, 505] width 16 height 16
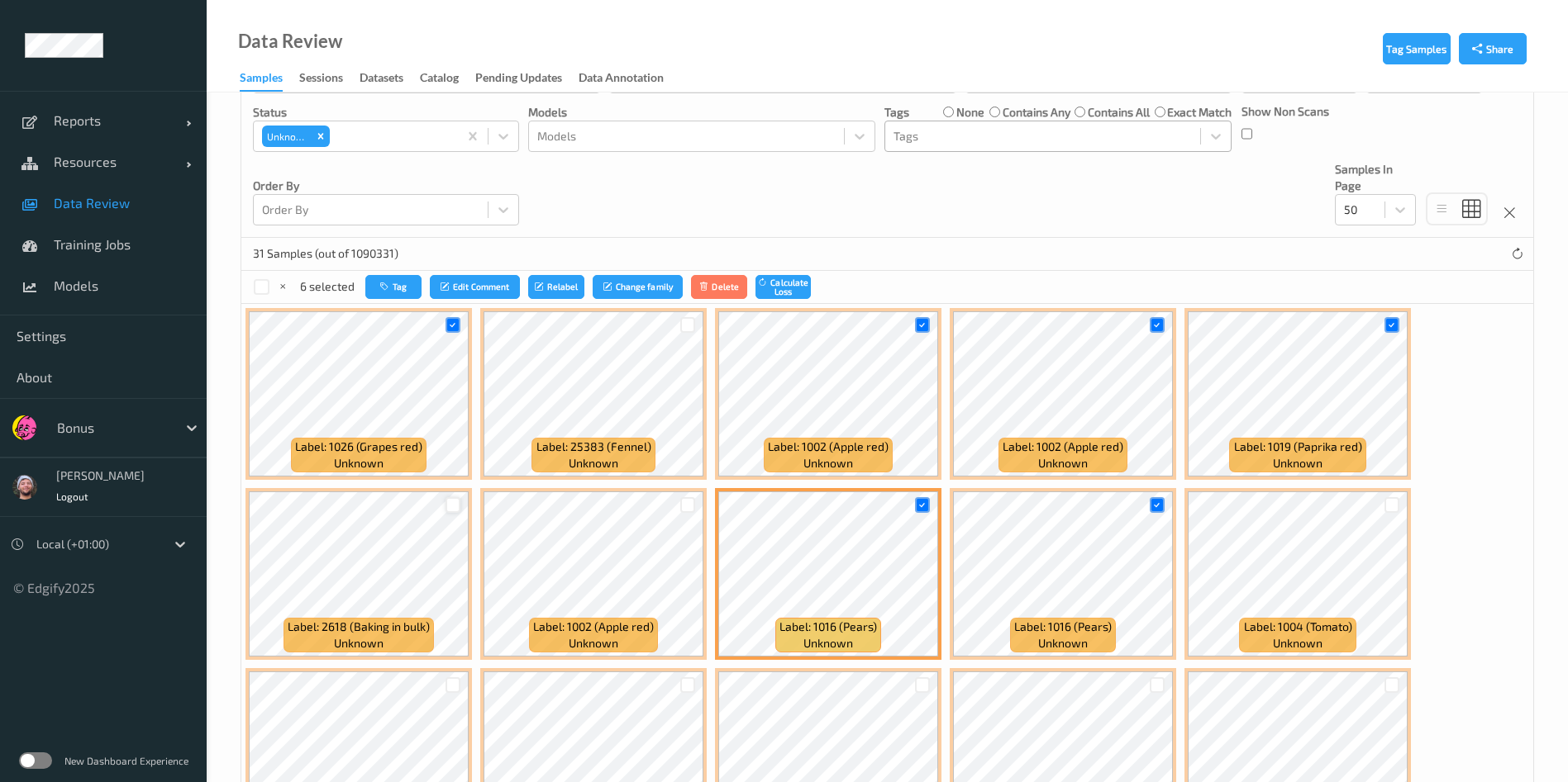
click at [450, 507] on div at bounding box center [453, 505] width 16 height 16
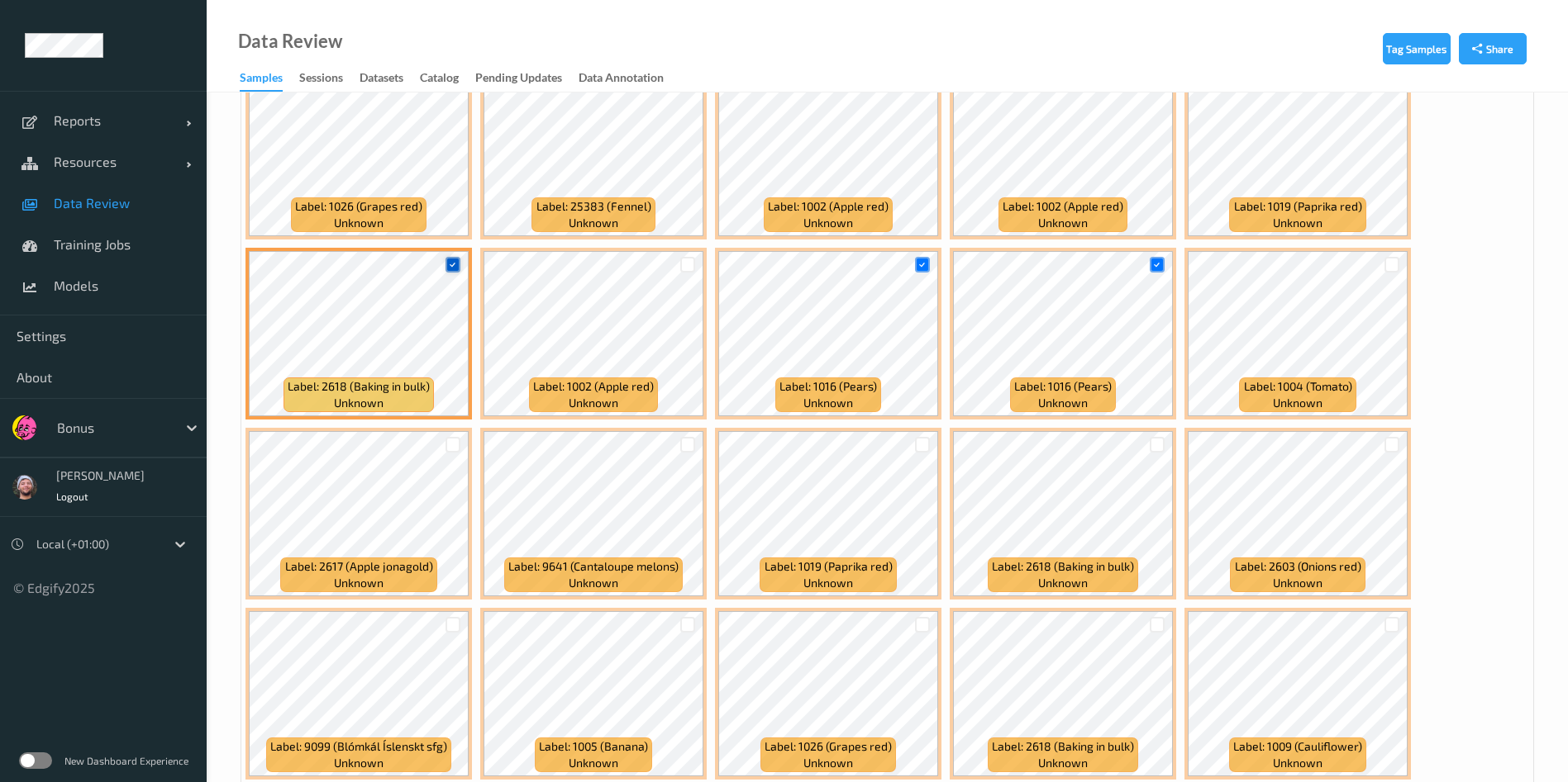
scroll to position [438, 0]
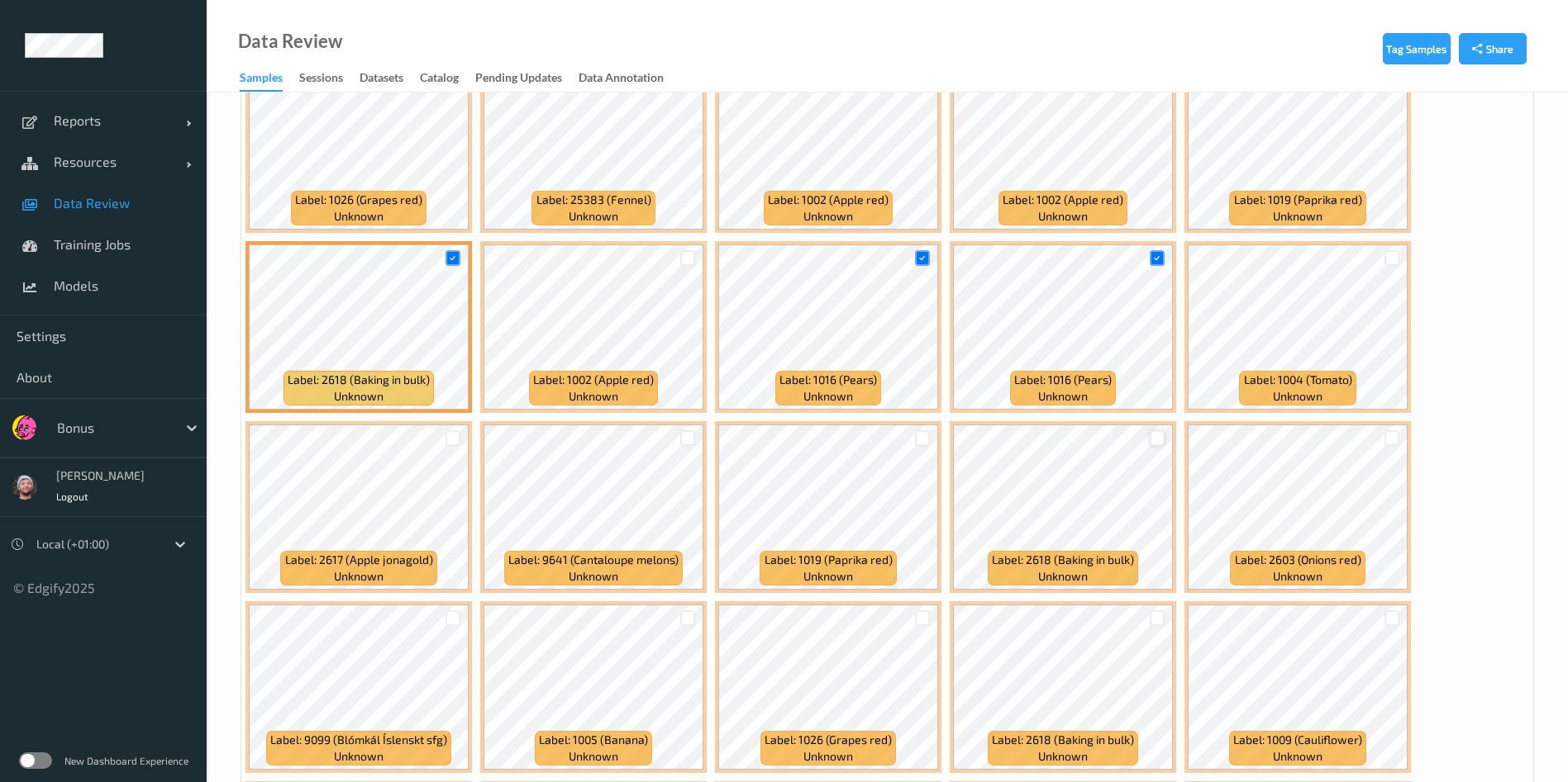
click at [1157, 439] on div at bounding box center [1157, 438] width 16 height 16
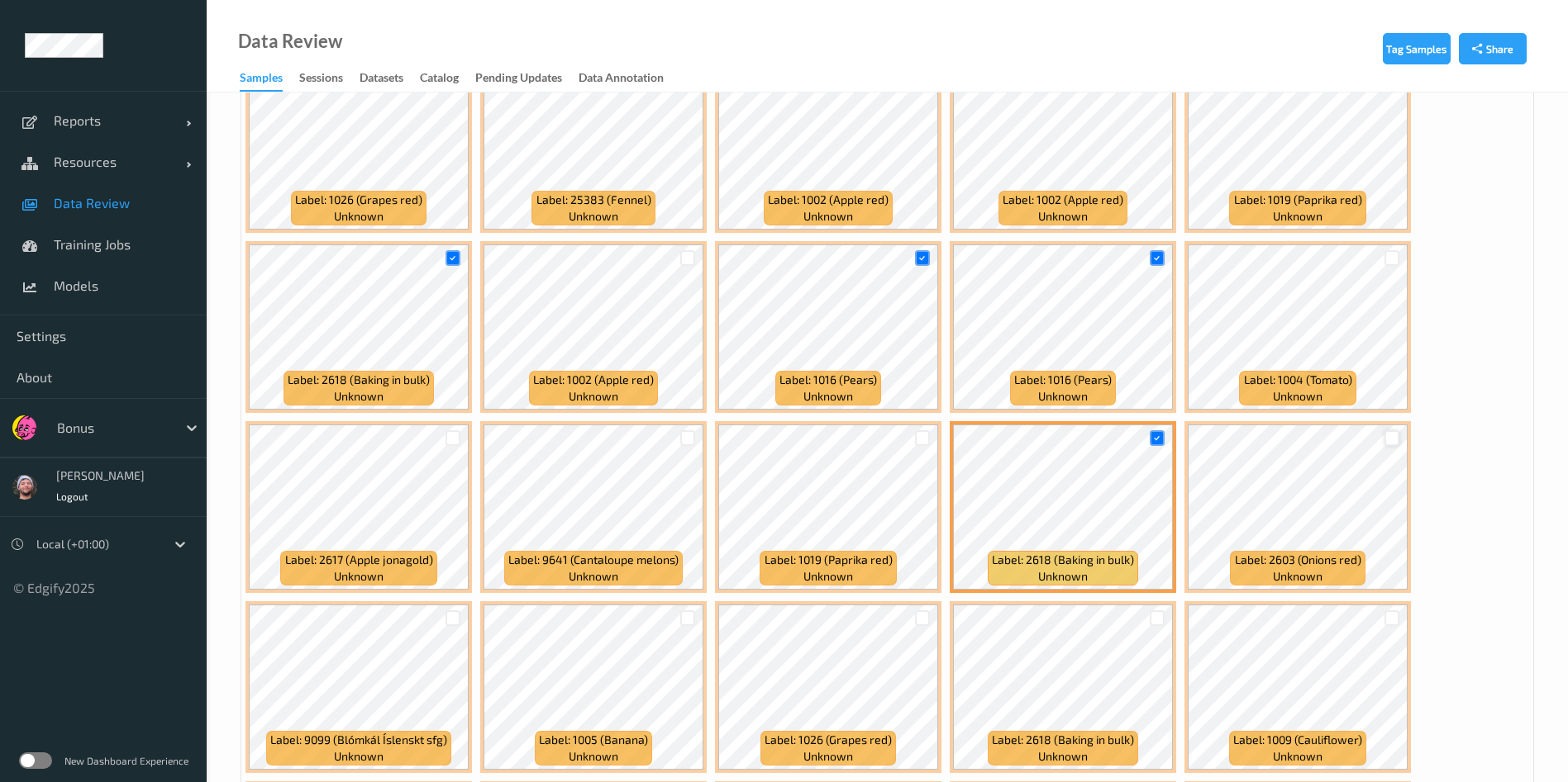
click at [1399, 435] on div at bounding box center [1392, 438] width 16 height 16
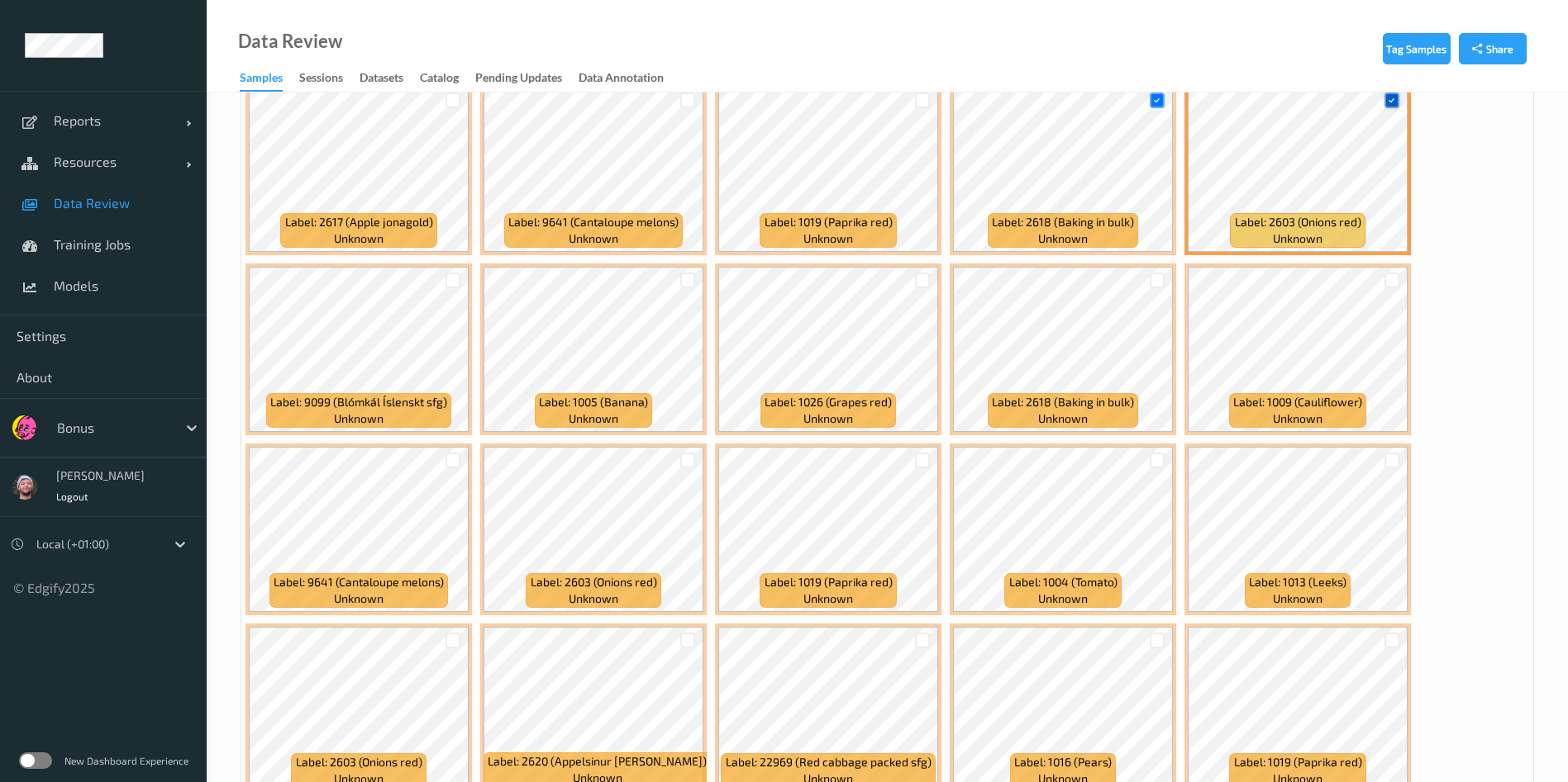
scroll to position [778, 0]
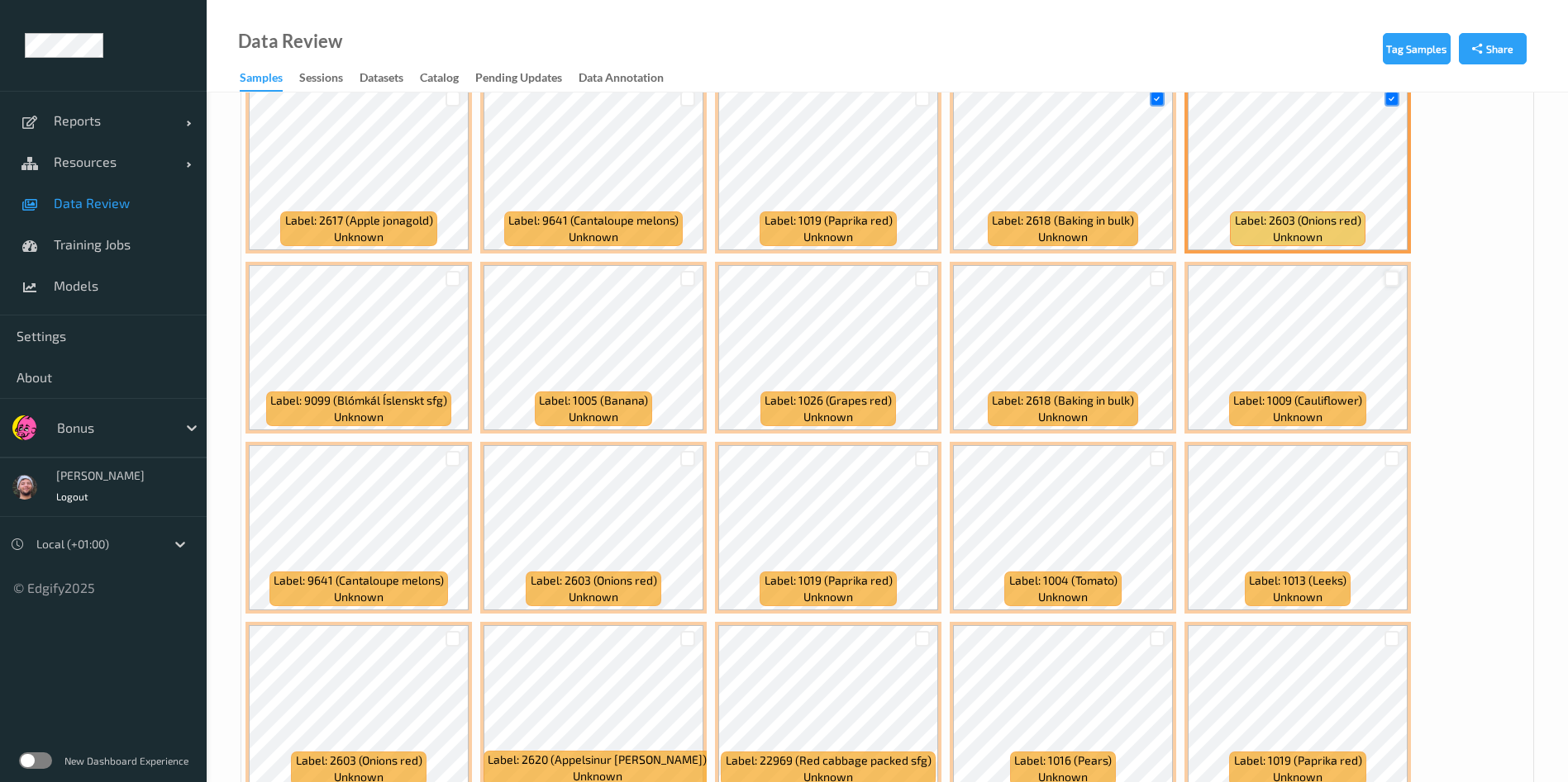
click at [1389, 272] on div at bounding box center [1392, 278] width 16 height 16
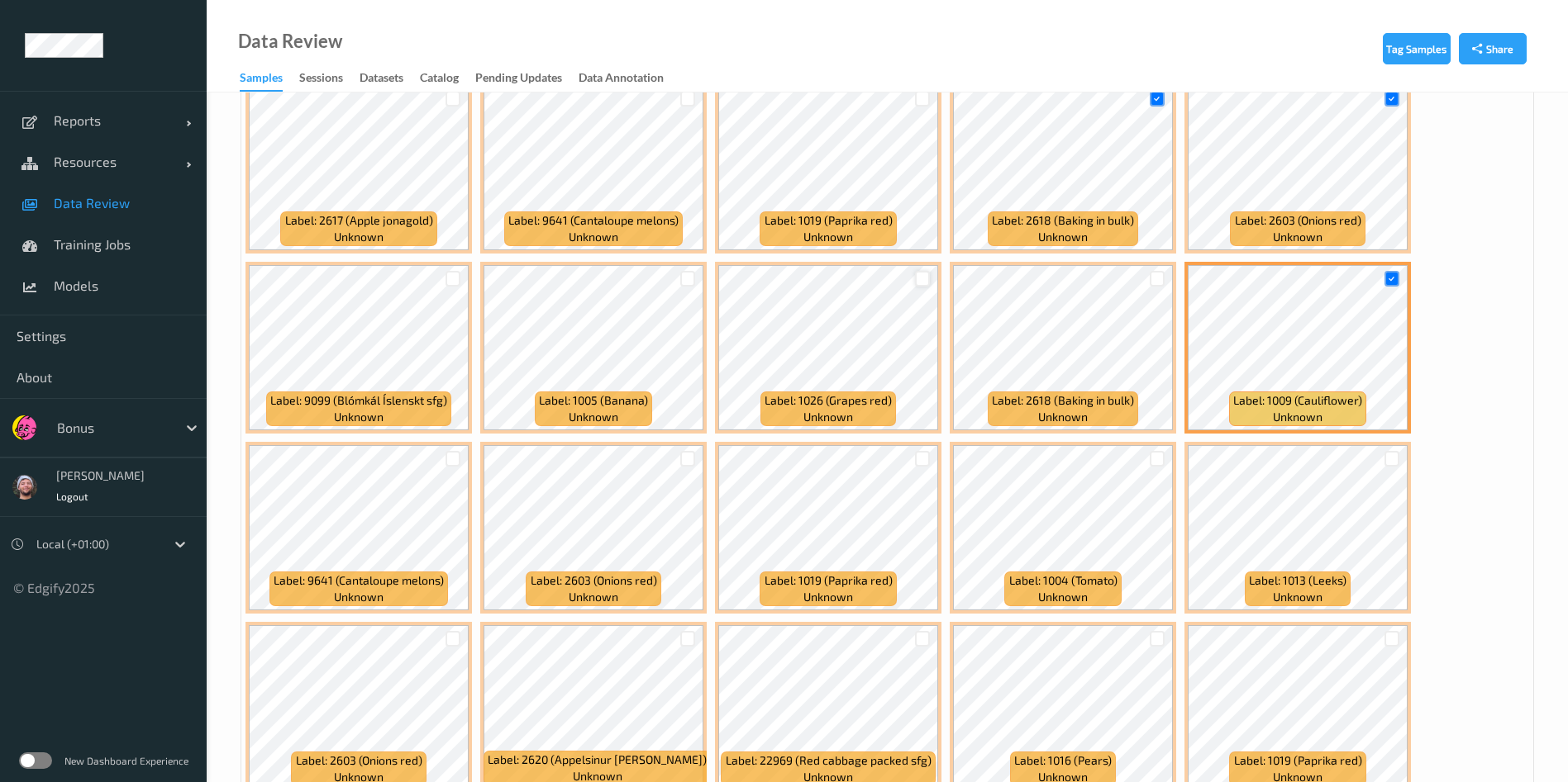
click at [925, 285] on div at bounding box center [923, 278] width 16 height 16
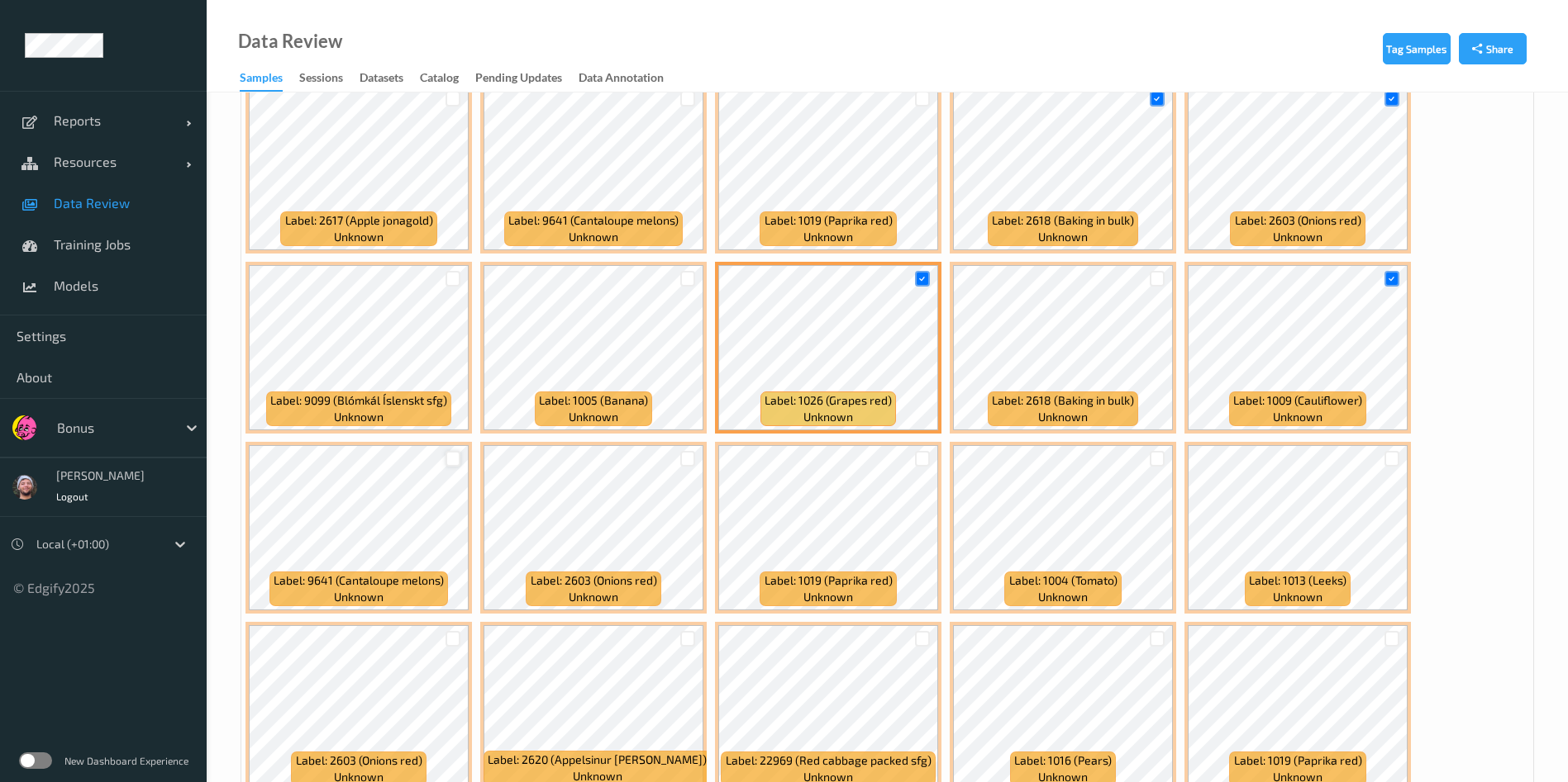
click at [445, 457] on div at bounding box center [453, 459] width 16 height 16
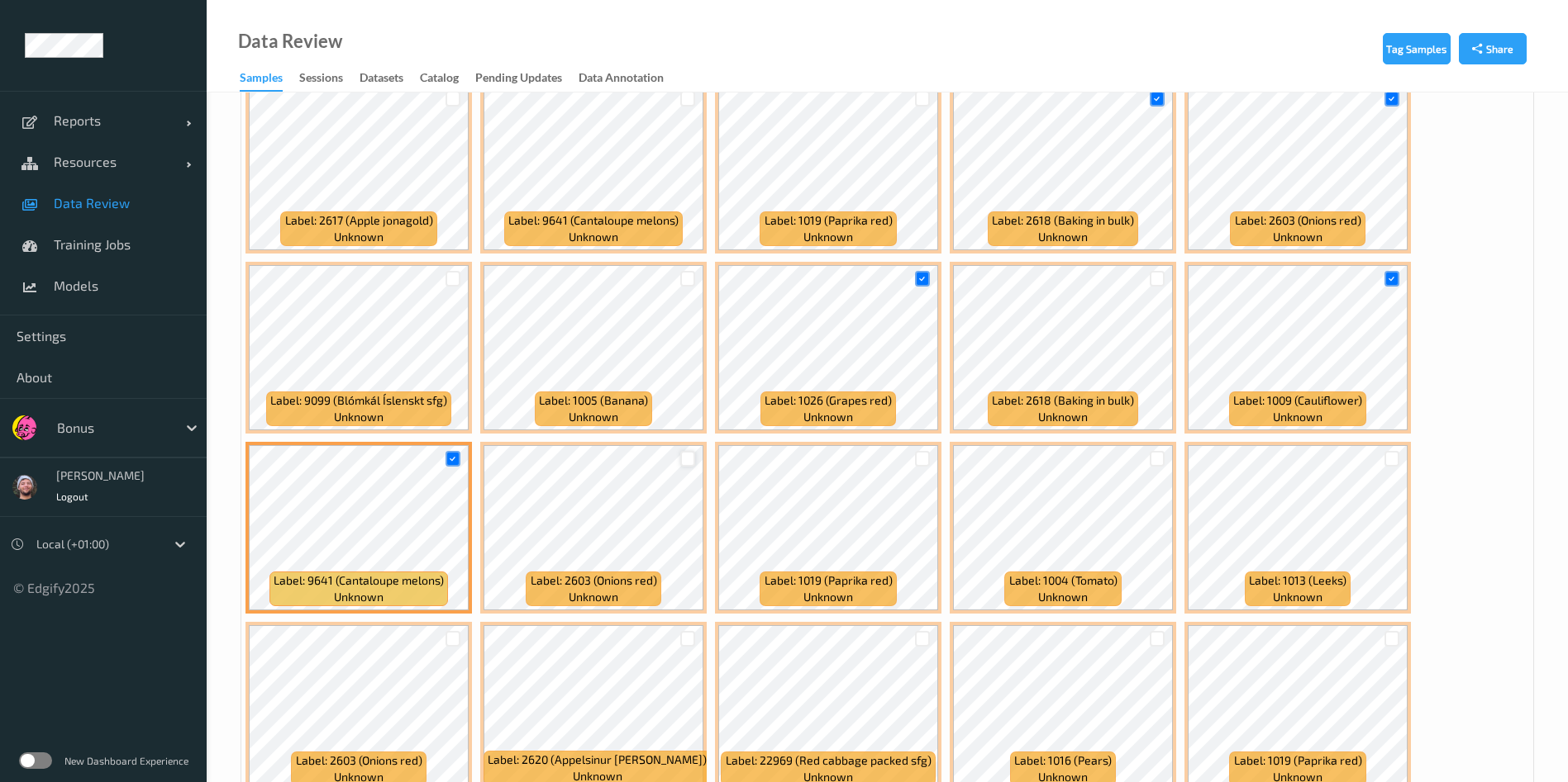
click at [684, 462] on div at bounding box center [688, 459] width 16 height 16
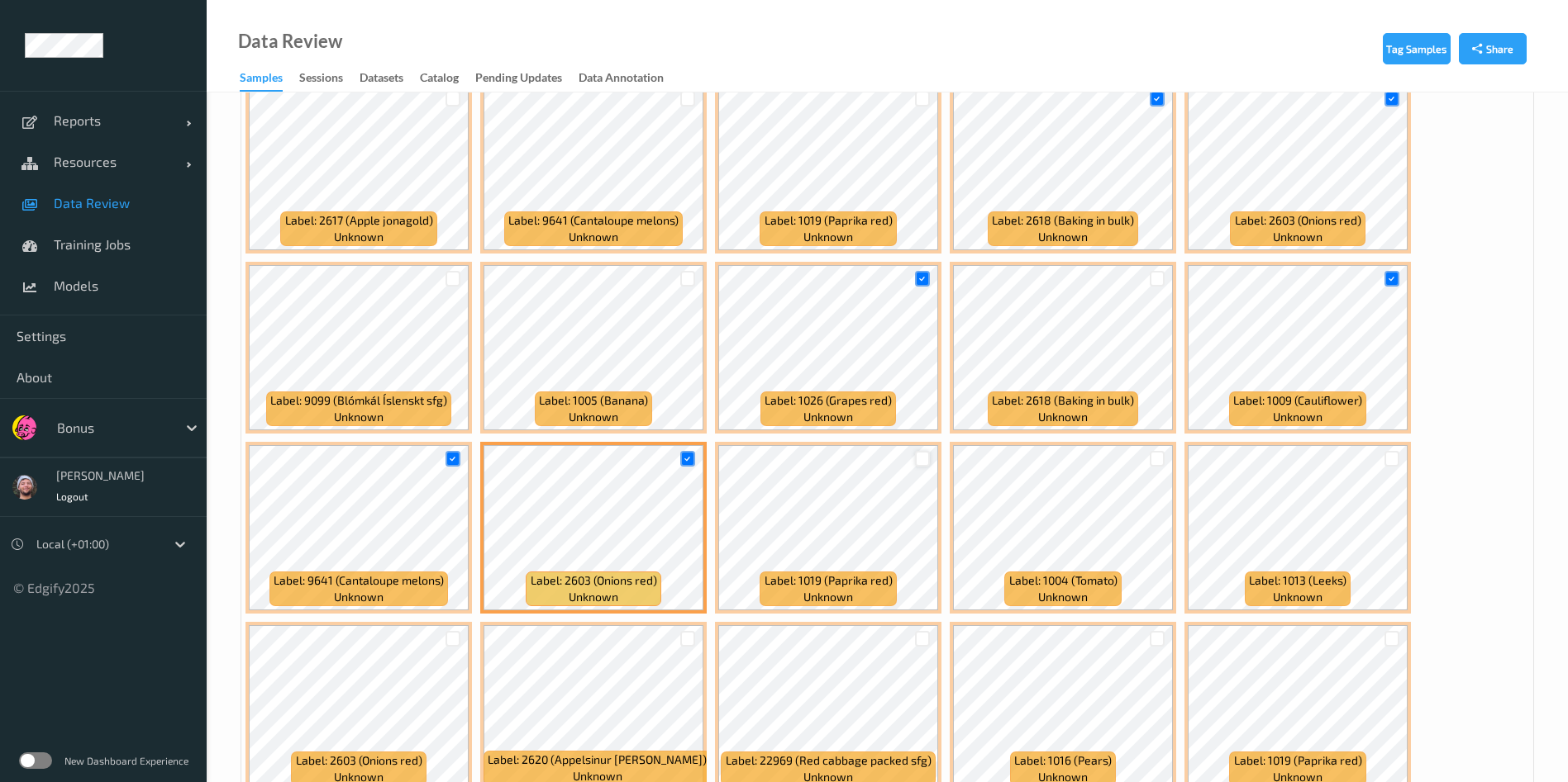
click at [919, 452] on div at bounding box center [923, 459] width 16 height 16
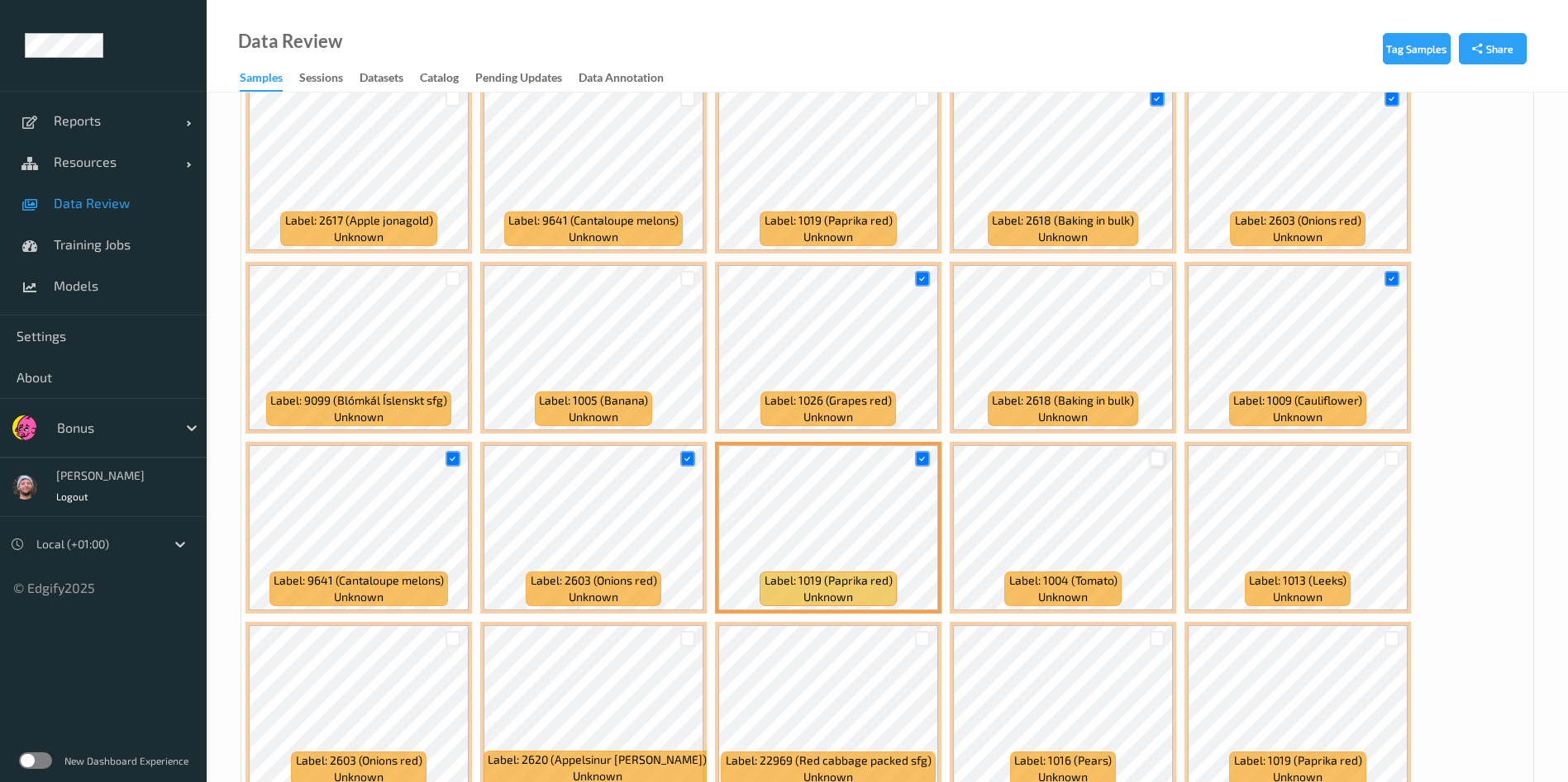
click at [1163, 460] on div at bounding box center [1157, 459] width 16 height 16
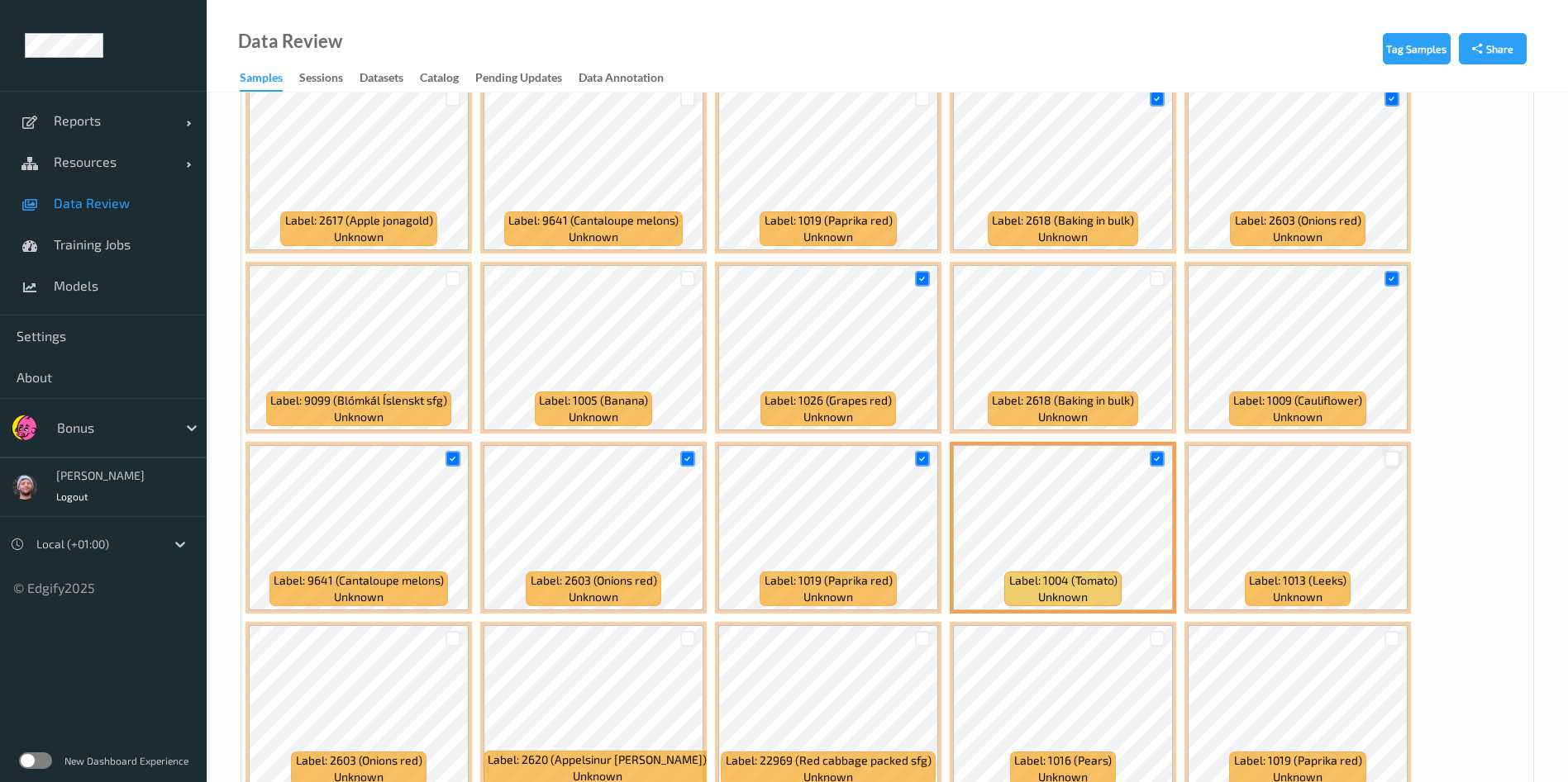
click at [1391, 457] on div at bounding box center [1392, 459] width 16 height 16
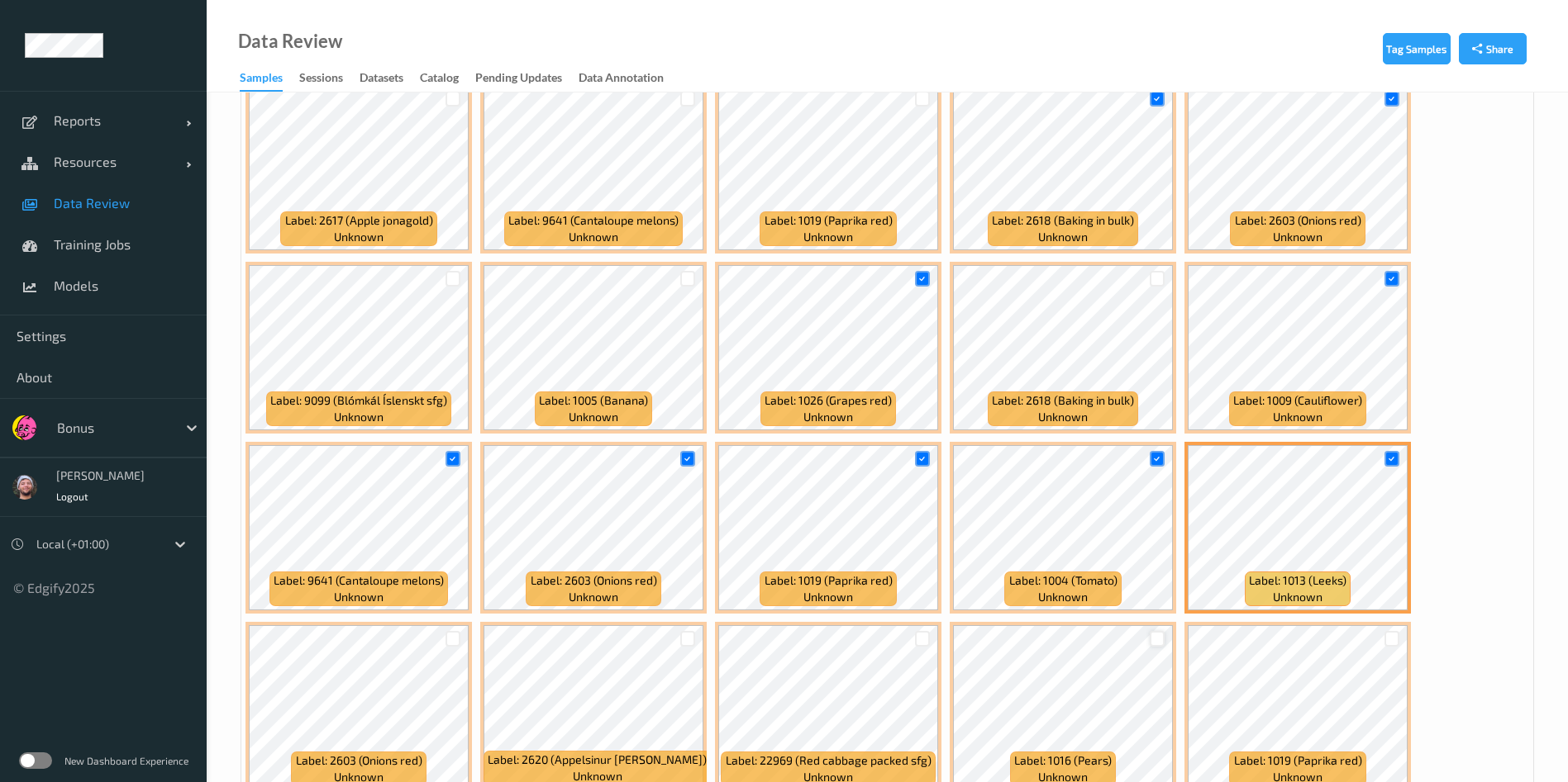
click at [1153, 634] on div at bounding box center [1157, 639] width 16 height 16
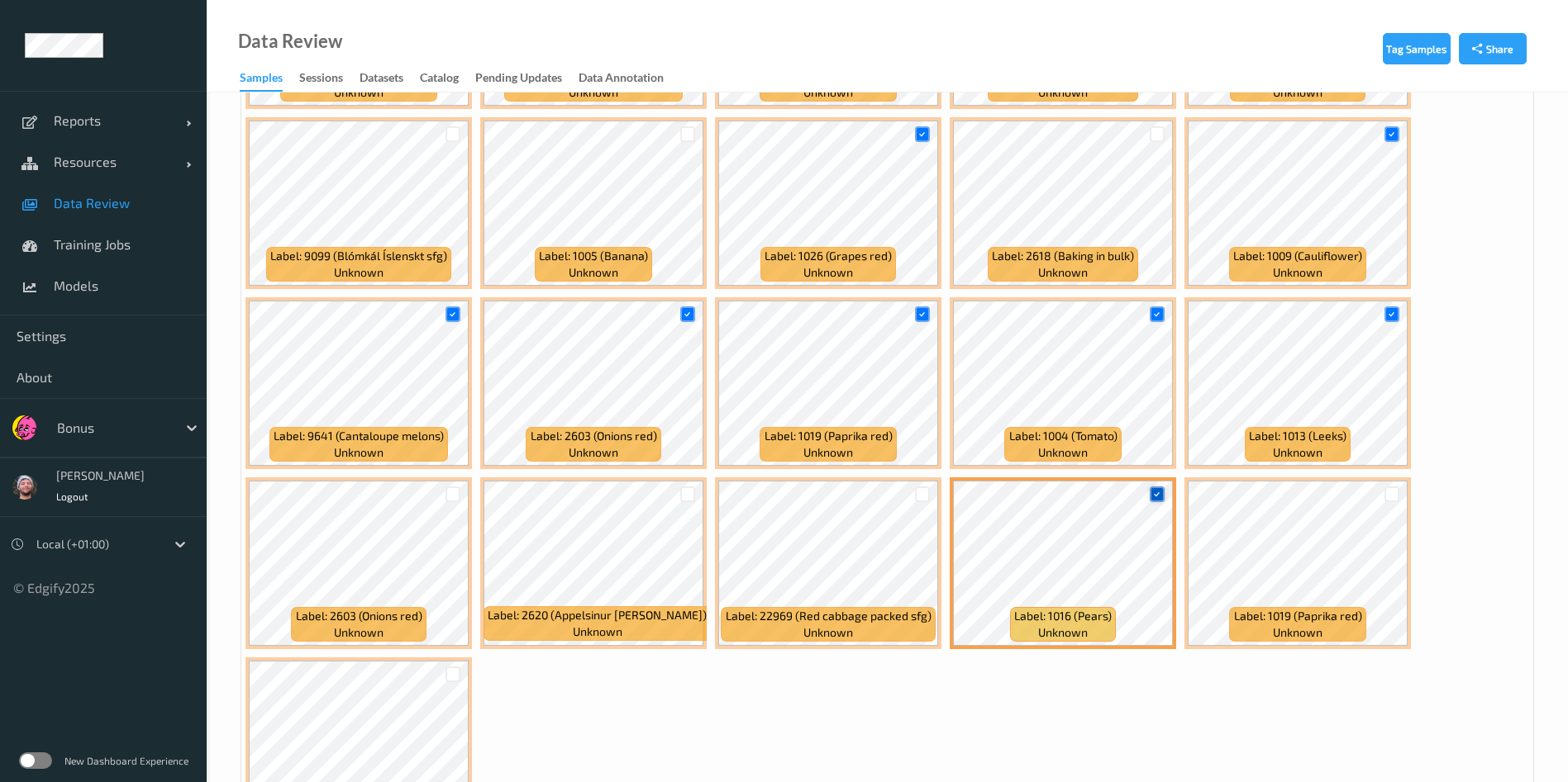
scroll to position [923, 0]
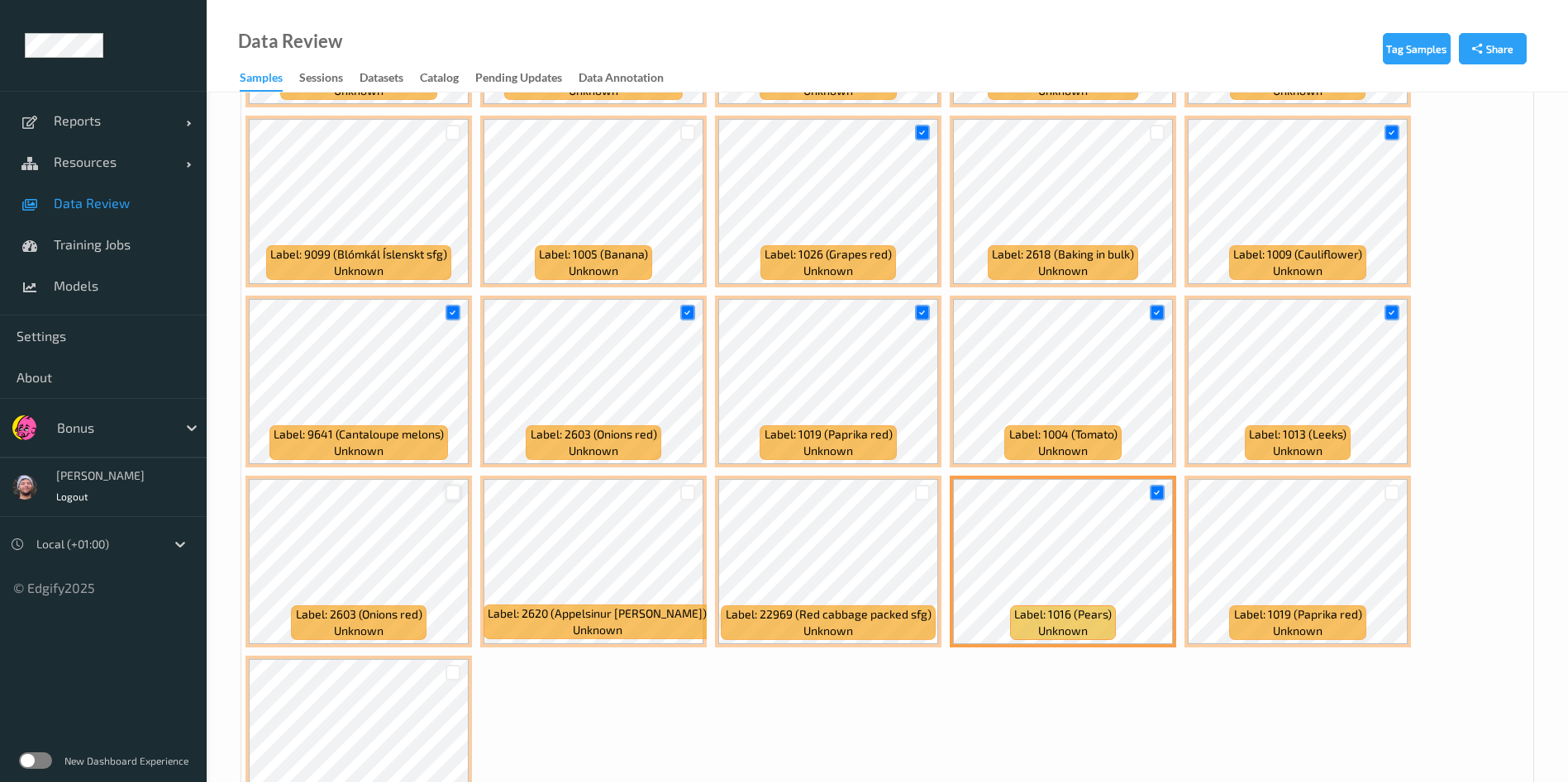
click at [455, 491] on div at bounding box center [453, 492] width 16 height 16
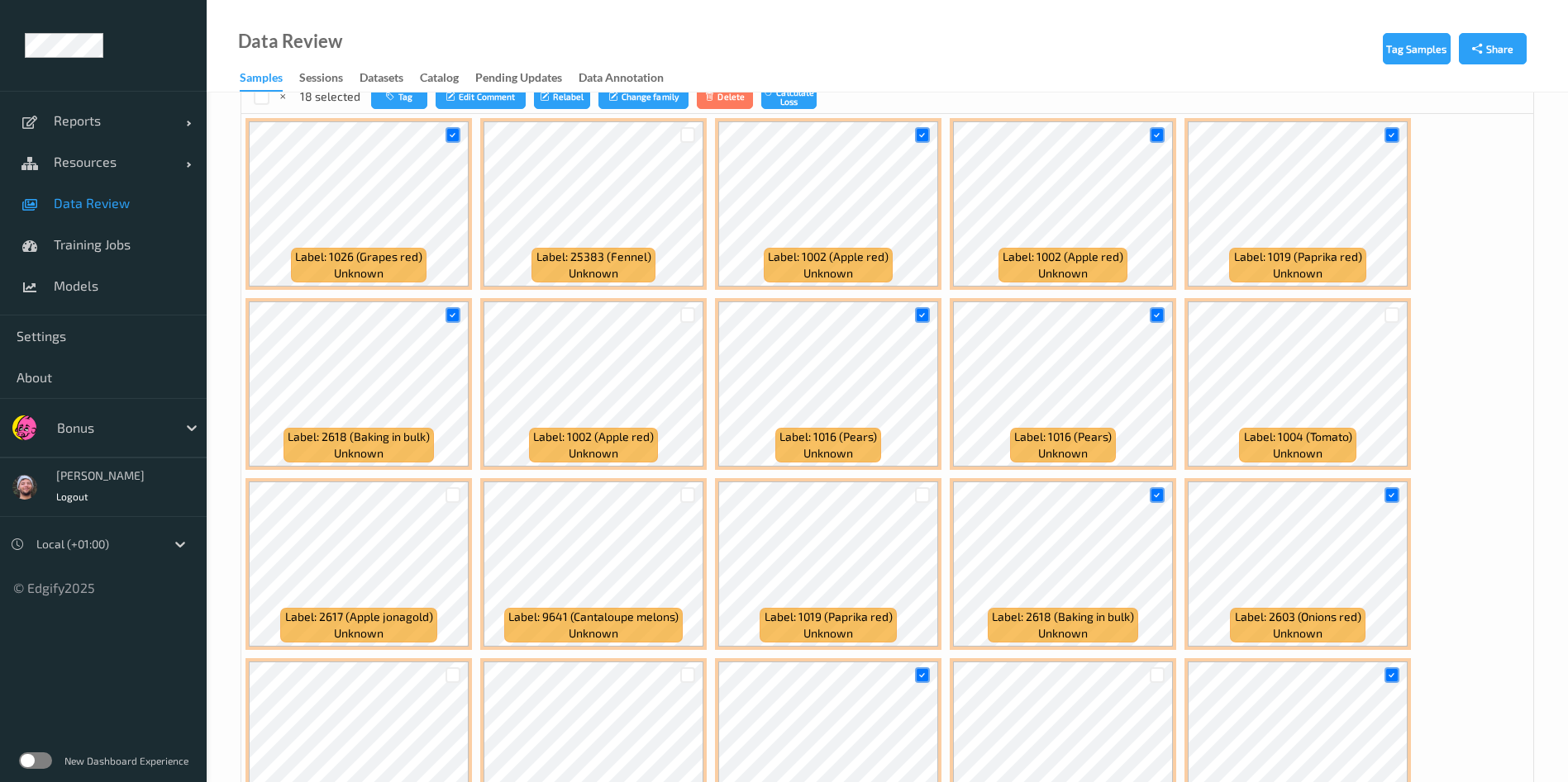
scroll to position [0, 0]
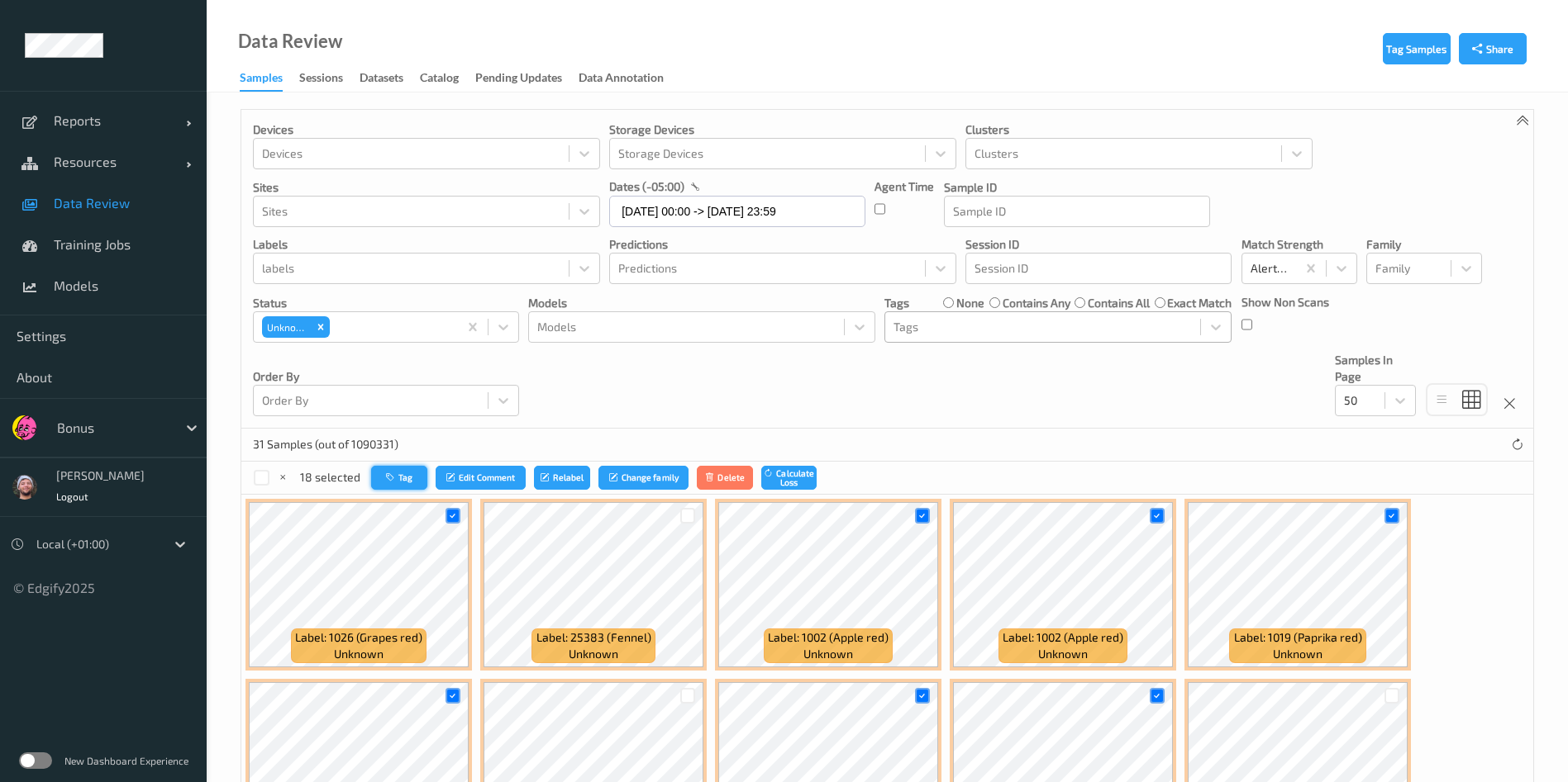
click at [418, 471] on button "Tag" at bounding box center [398, 478] width 56 height 24
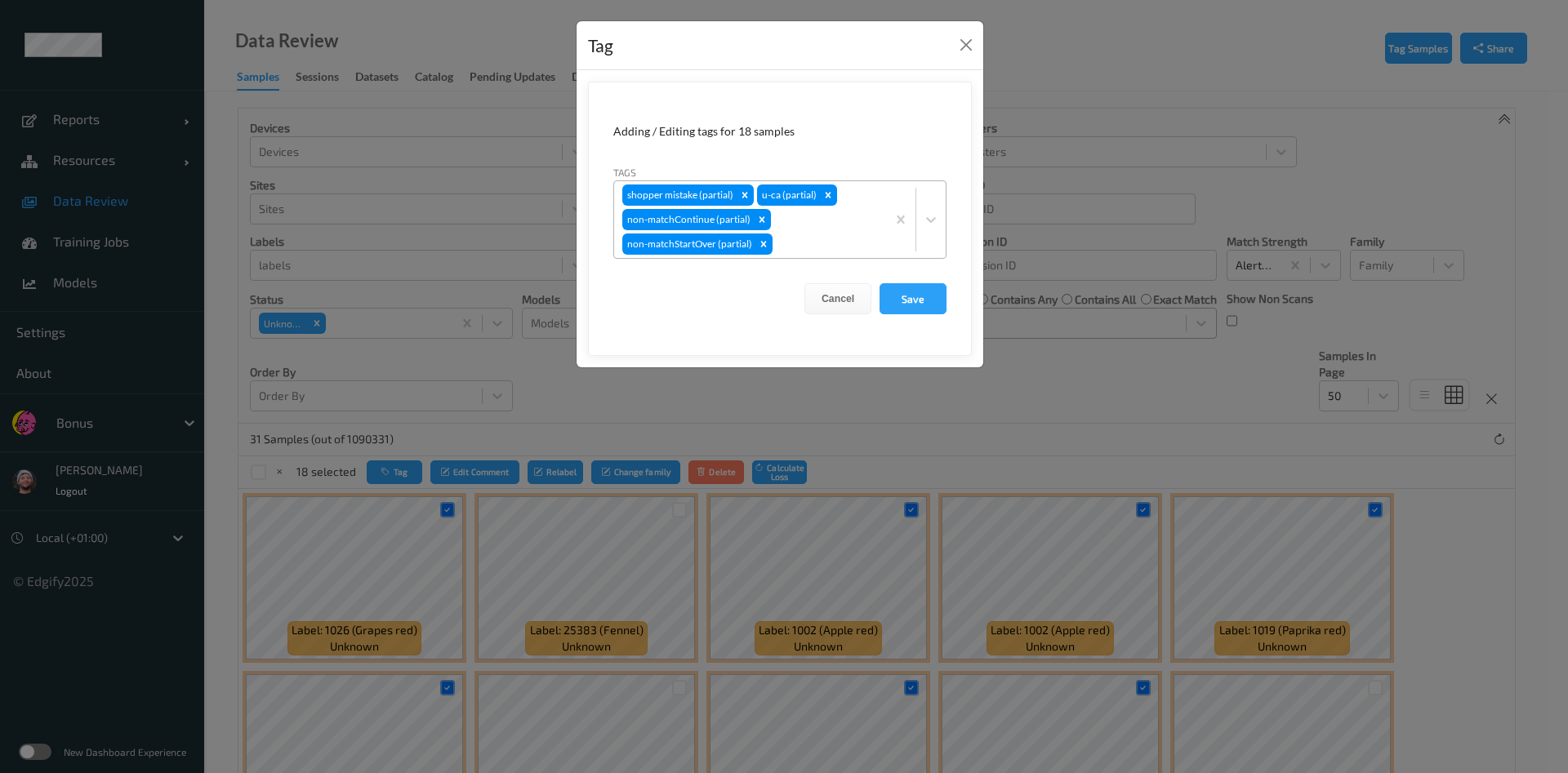
click at [847, 227] on div "shopper mistake (partial) u-ca (partial) non-matchContinue (partial) non-matchS…" at bounding box center [750, 220] width 272 height 77
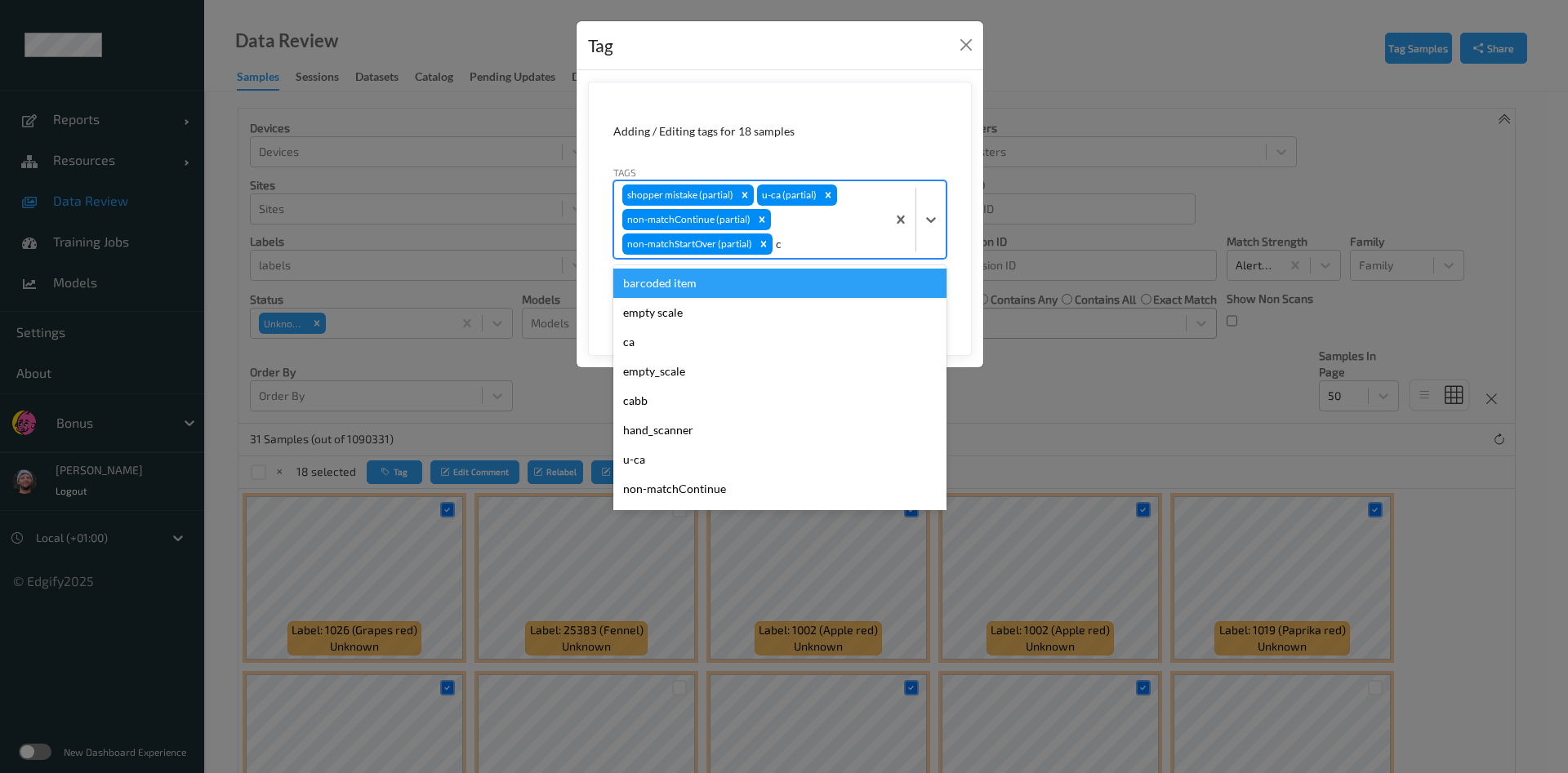
type input "ca"
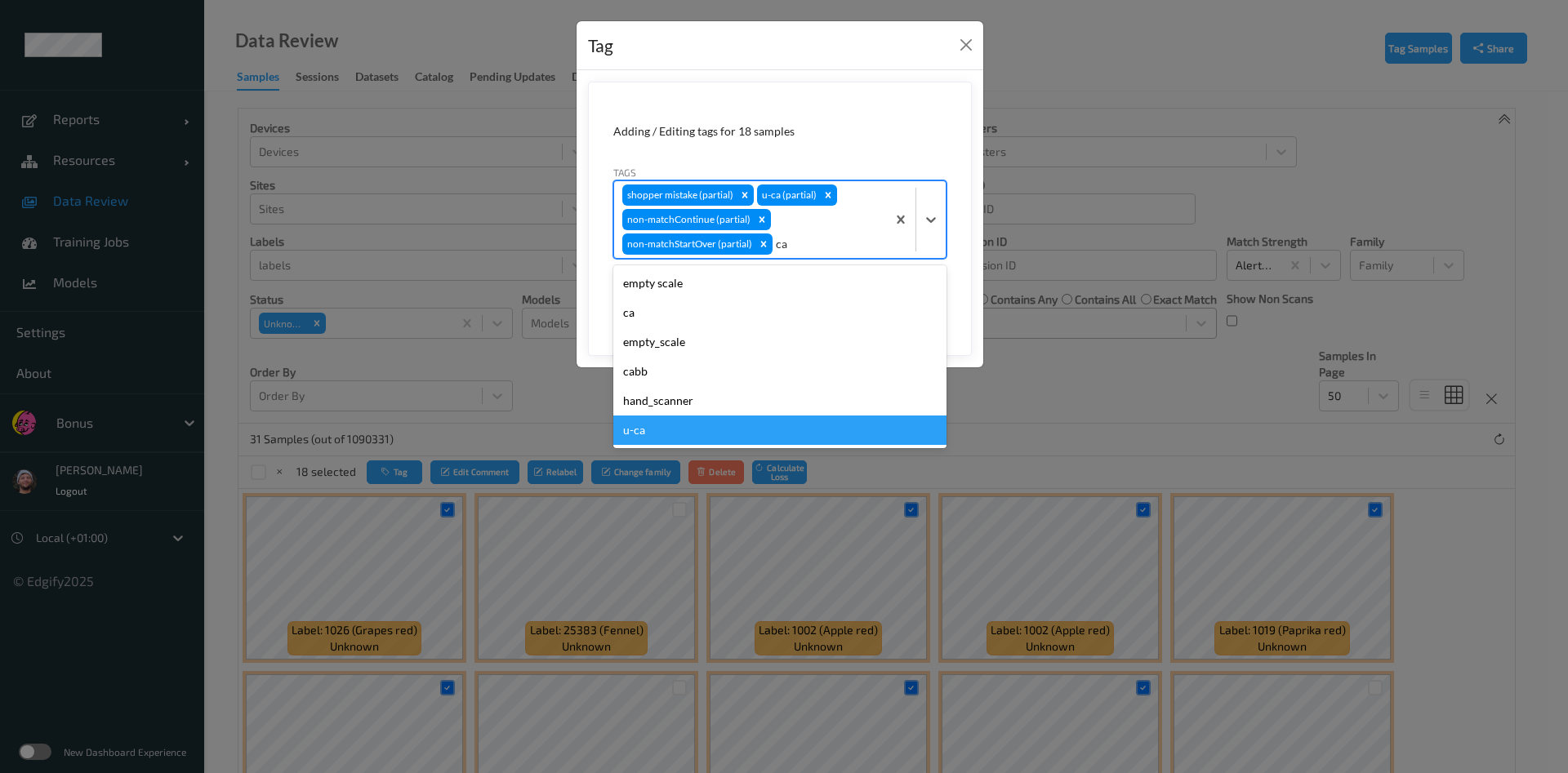
click at [635, 431] on div "u-ca" at bounding box center [780, 430] width 333 height 29
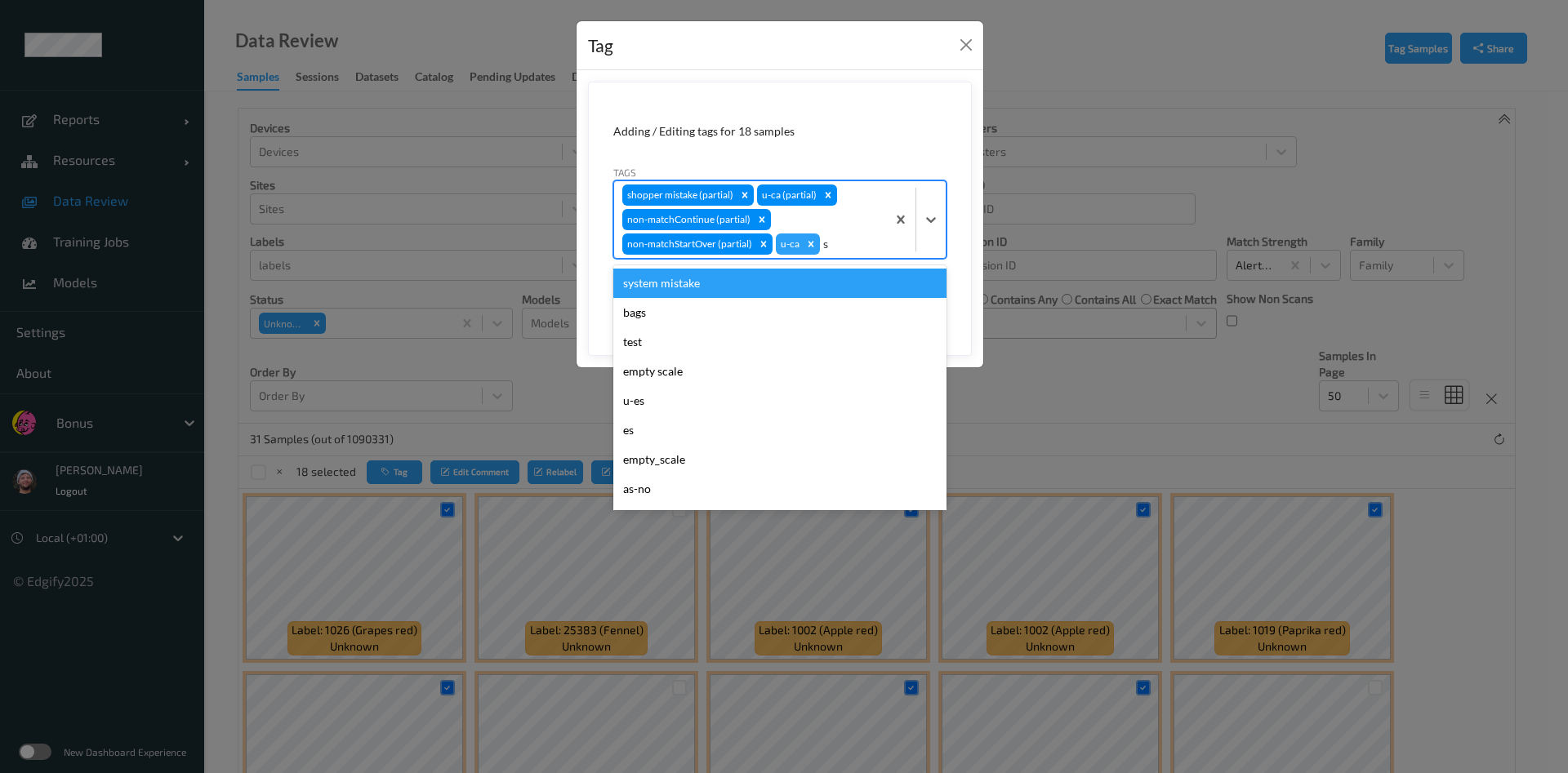
type input "sh"
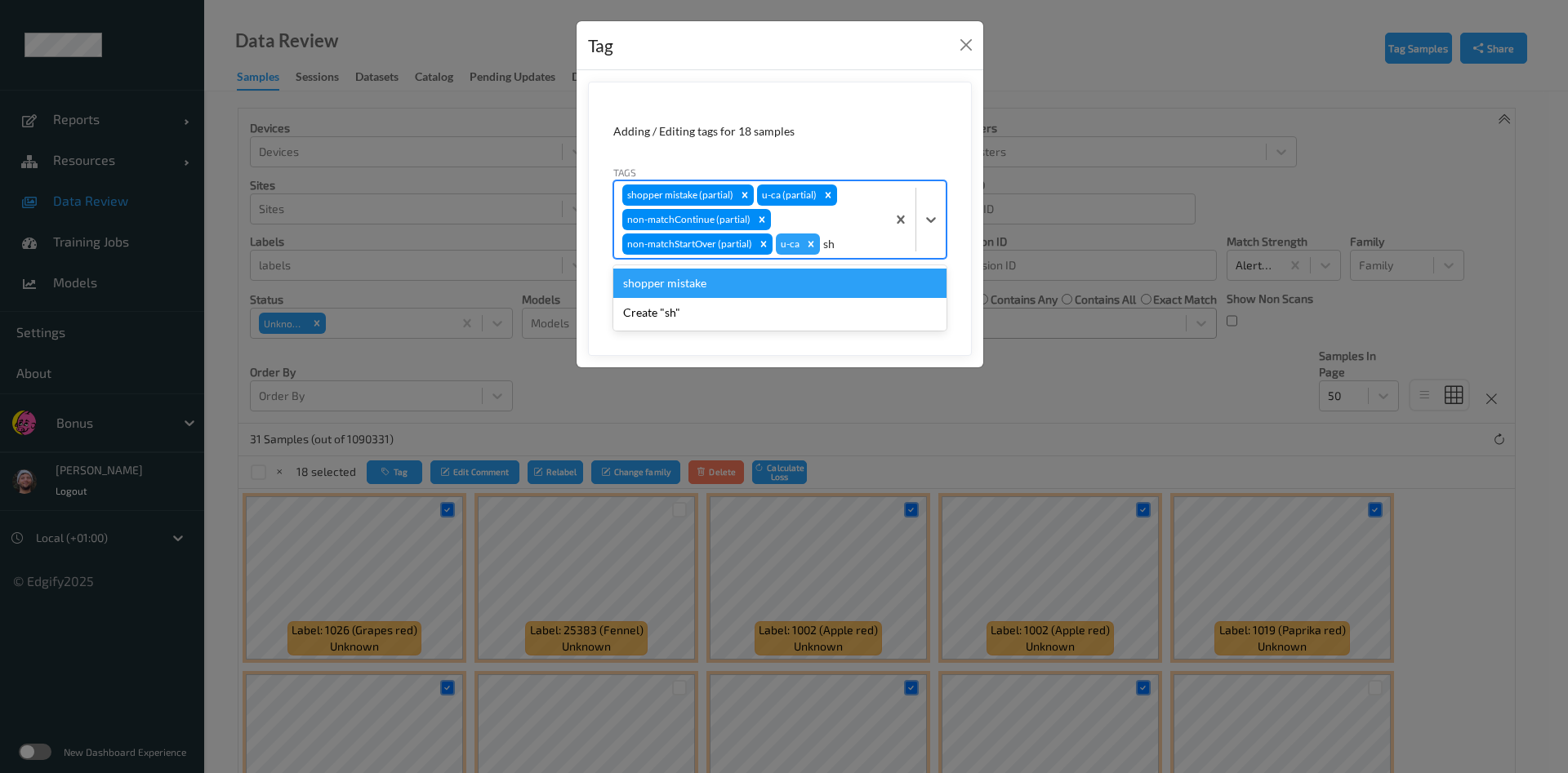
click at [763, 284] on div "shopper mistake" at bounding box center [780, 283] width 333 height 29
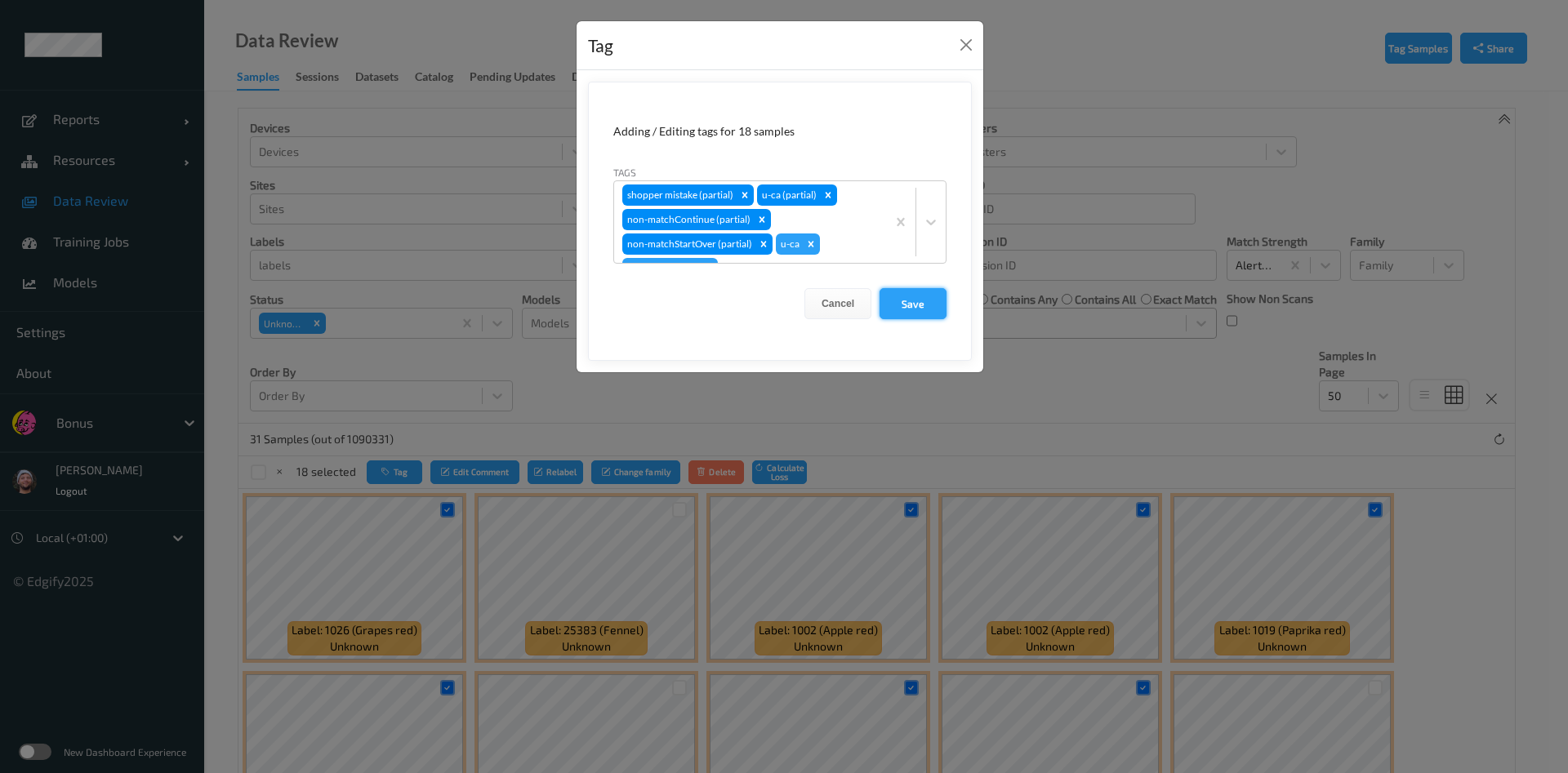
click at [926, 305] on button "Save" at bounding box center [913, 303] width 67 height 31
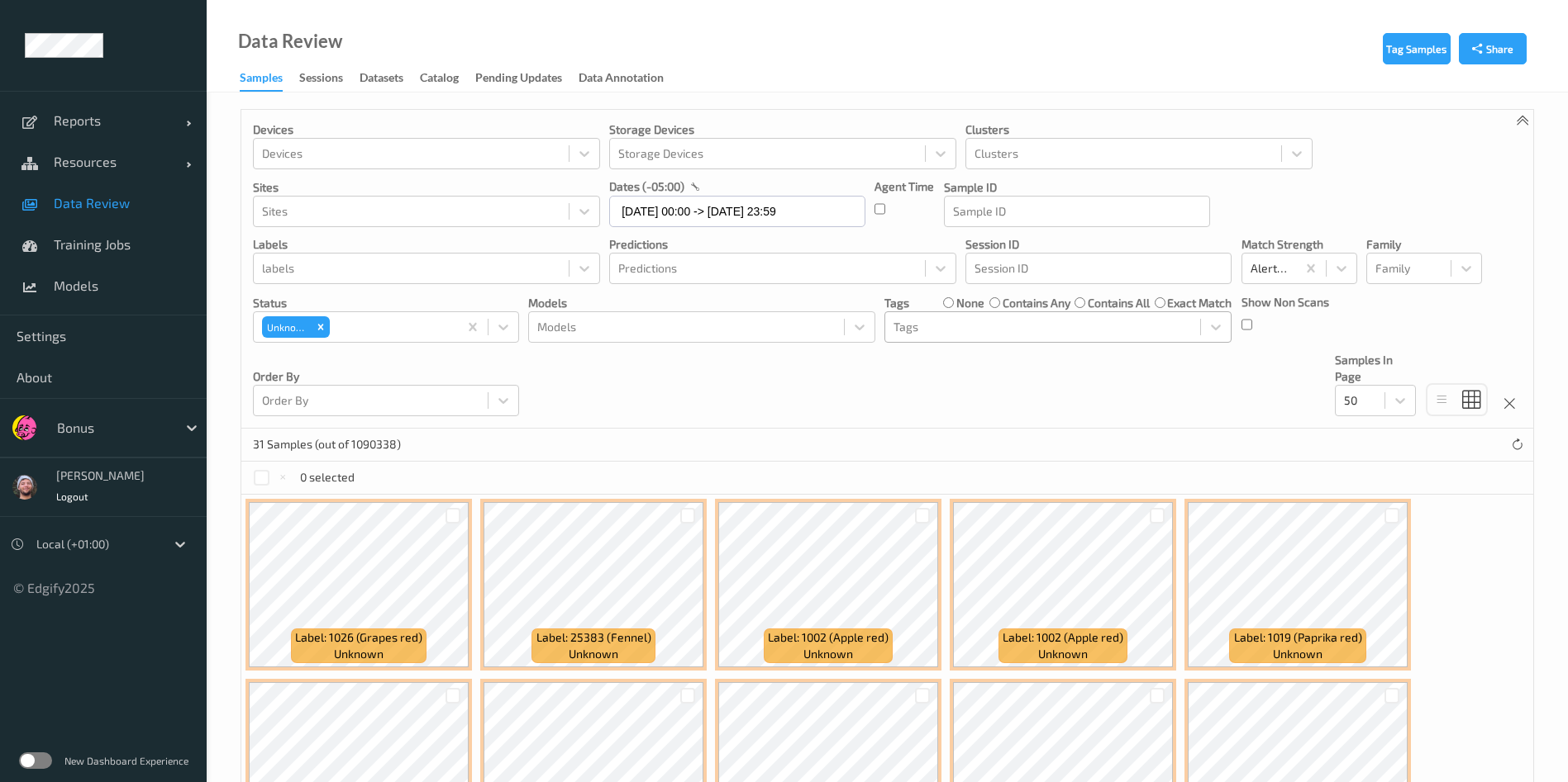
click at [948, 314] on div "Tags" at bounding box center [1042, 327] width 315 height 27
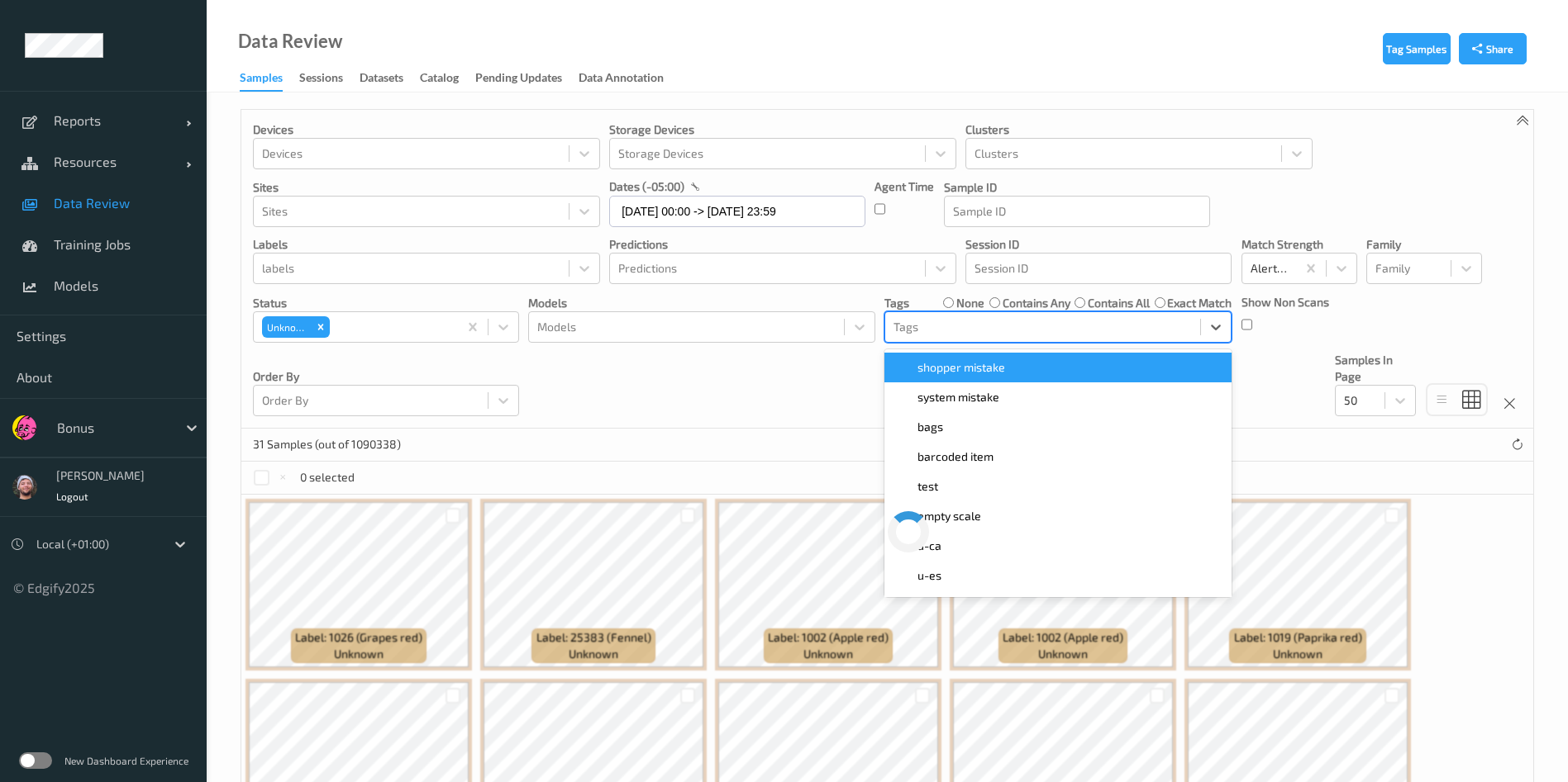
click at [948, 316] on div "Tags" at bounding box center [1042, 327] width 315 height 27
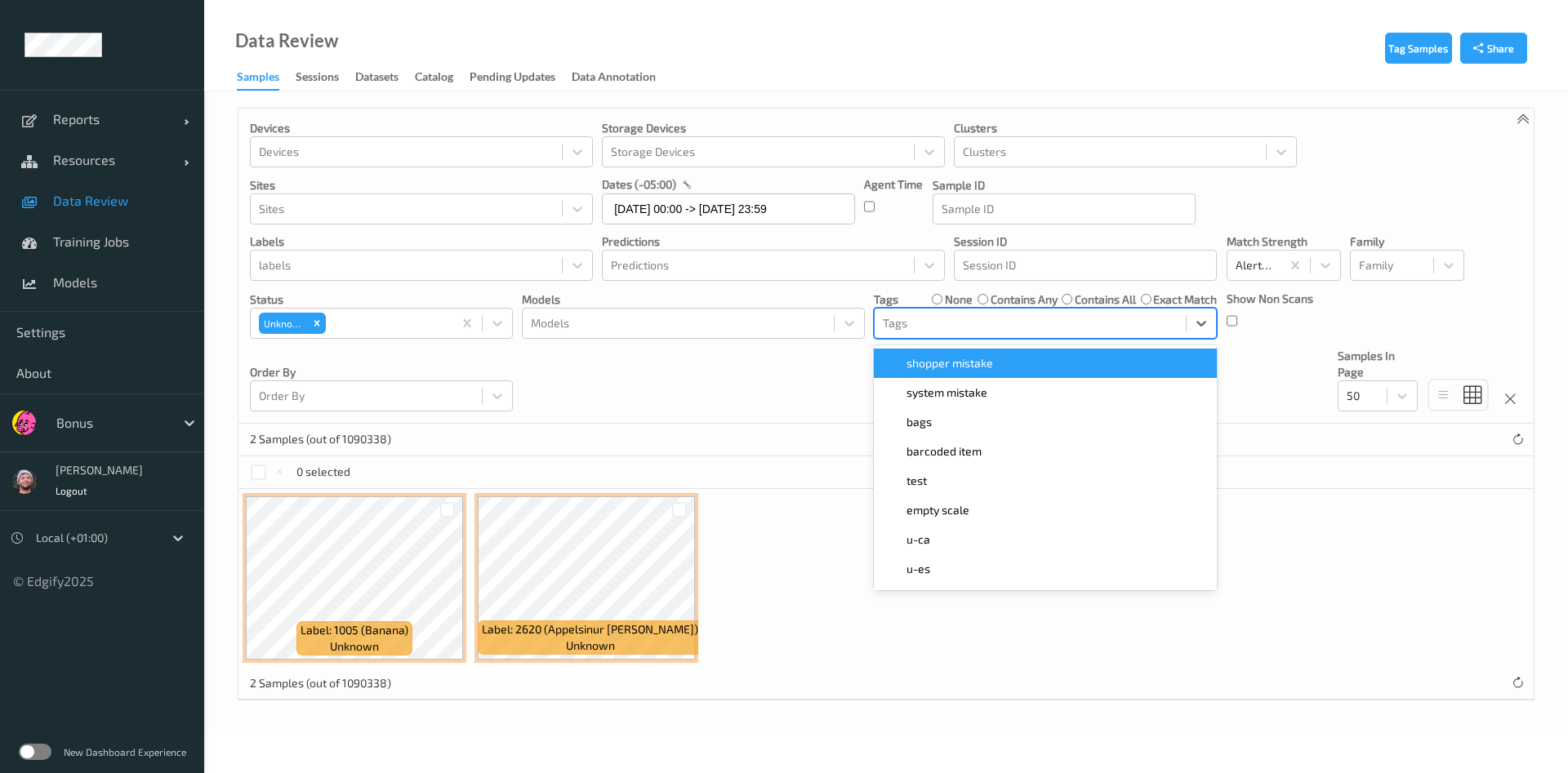
click at [947, 351] on div "shopper mistake" at bounding box center [1045, 363] width 343 height 29
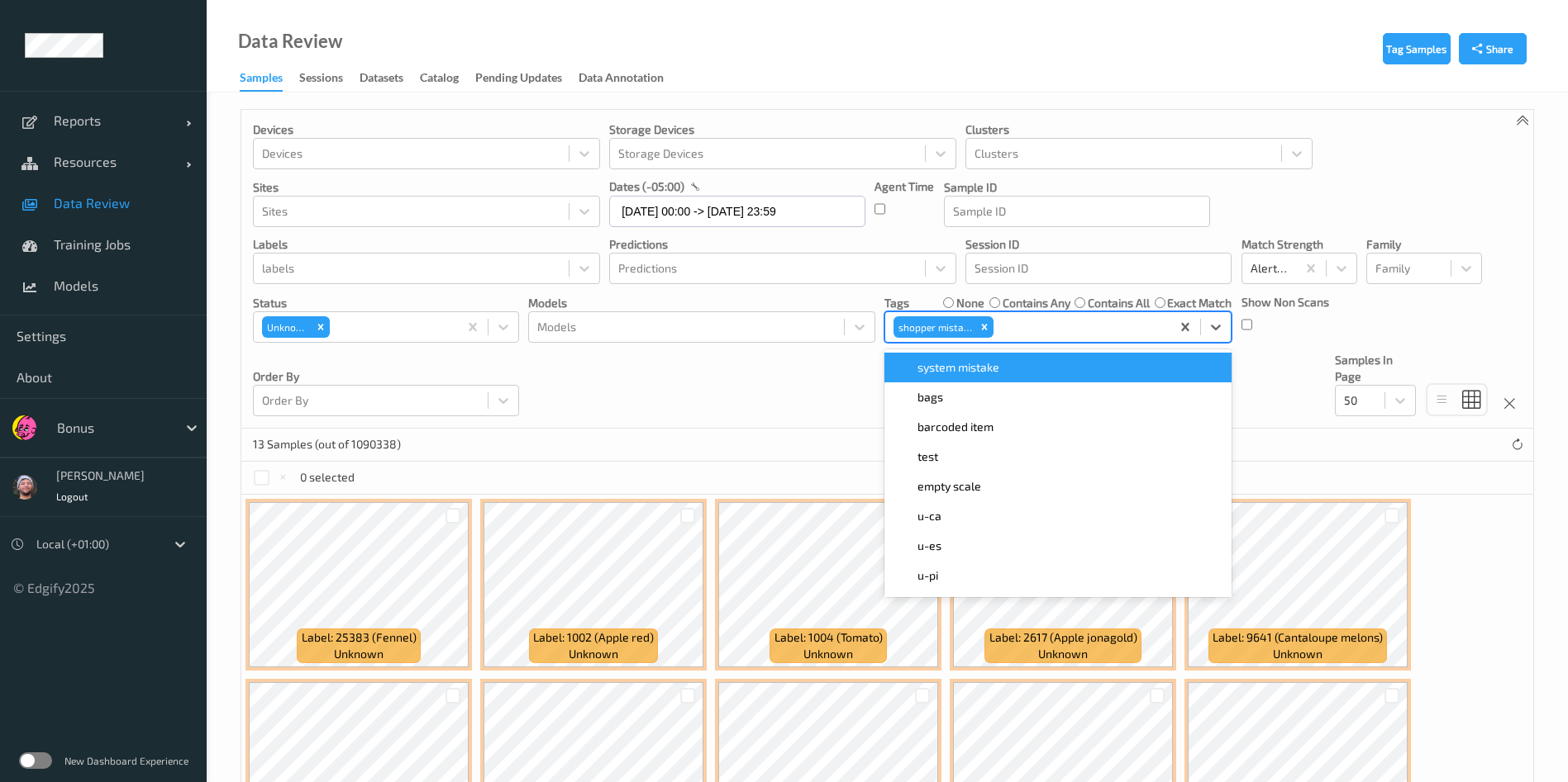
click at [707, 410] on div "Devices Devices Storage Devices Storage Devices Clusters Clusters Sites Sites d…" at bounding box center [887, 269] width 1292 height 319
click at [1020, 334] on div at bounding box center [1080, 327] width 166 height 20
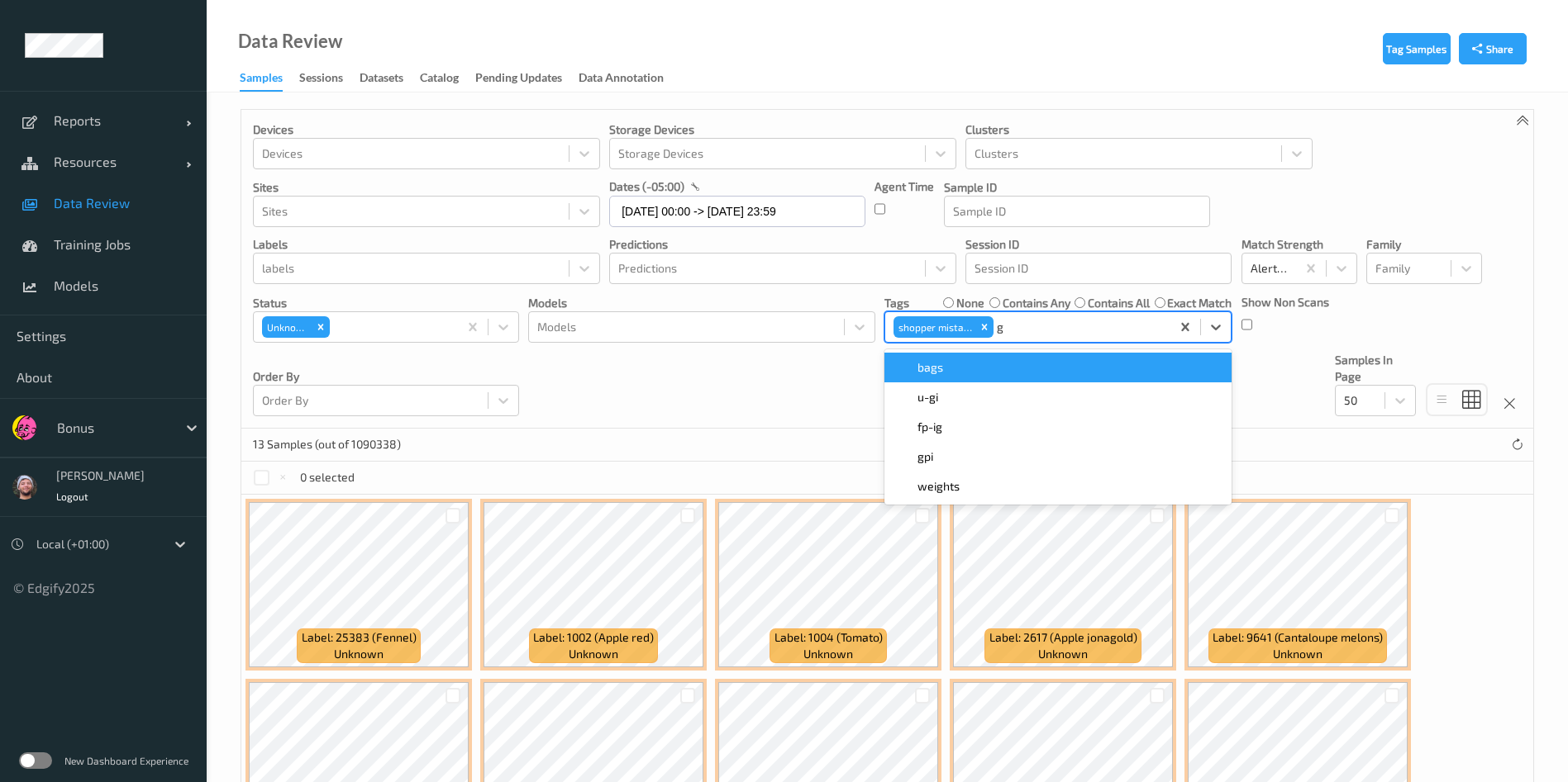
type input "gi"
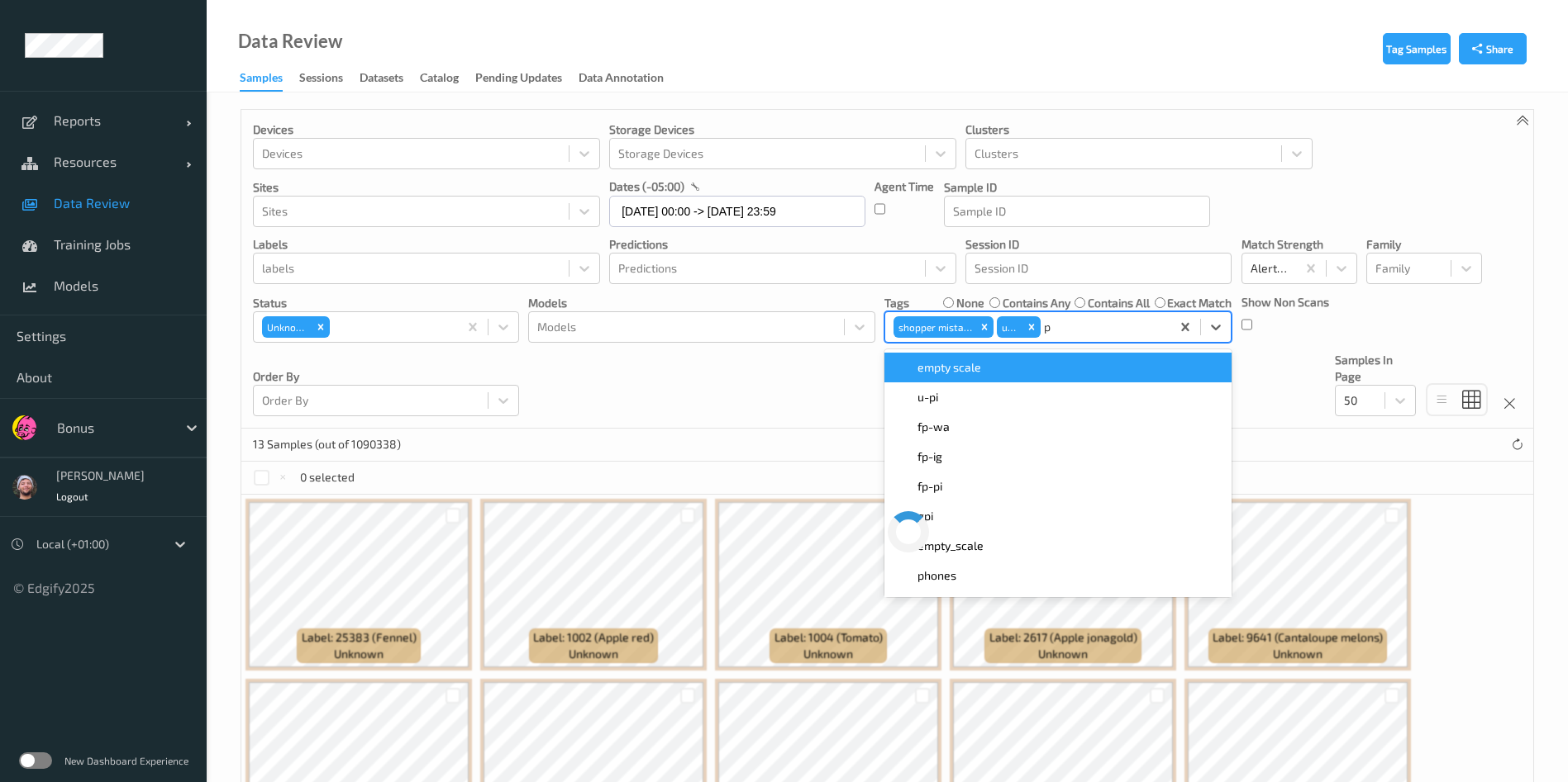
type input "pi"
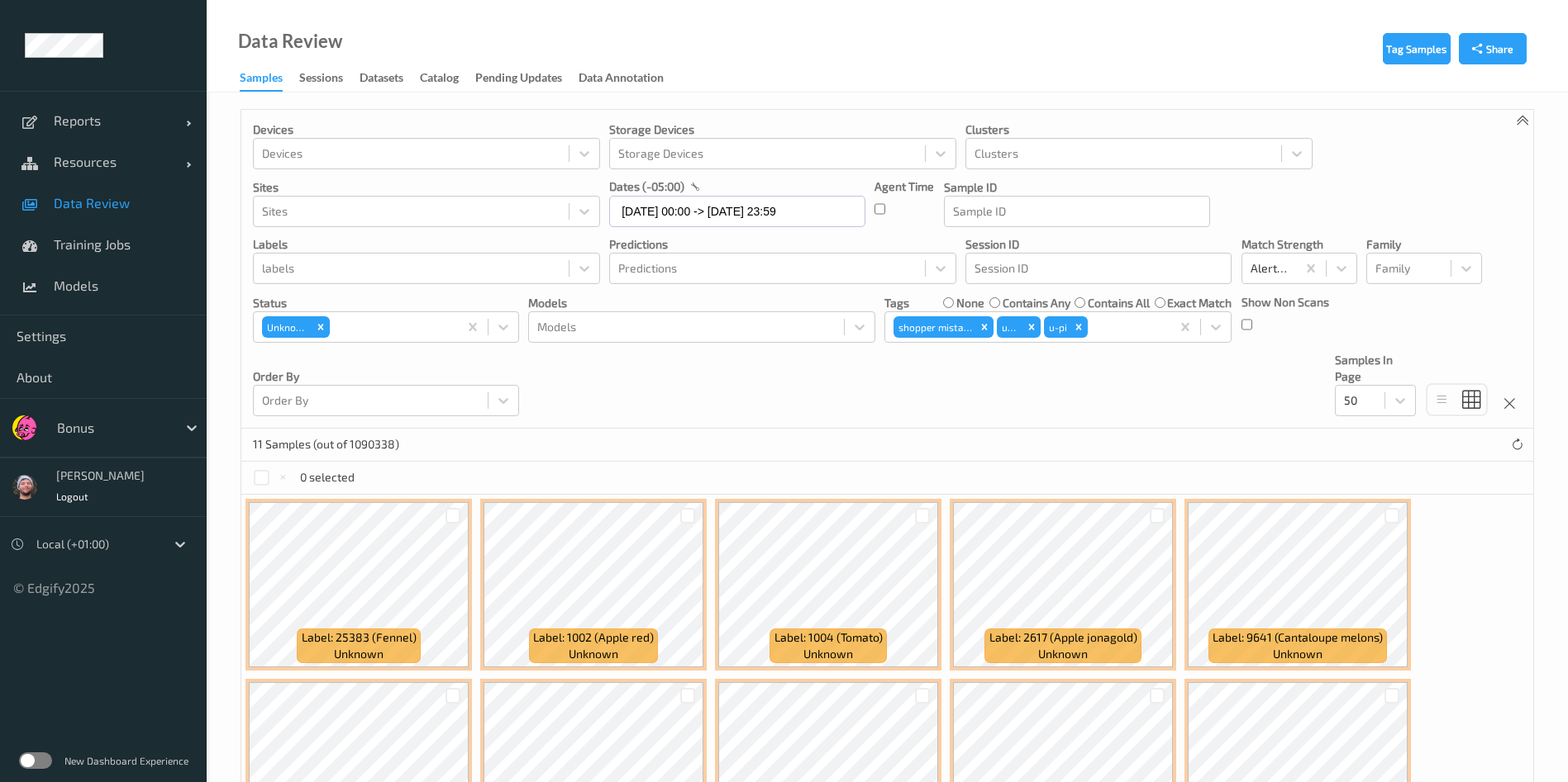
click at [881, 377] on div "Devices Devices Storage Devices Storage Devices Clusters Clusters Sites Sites d…" at bounding box center [887, 269] width 1292 height 319
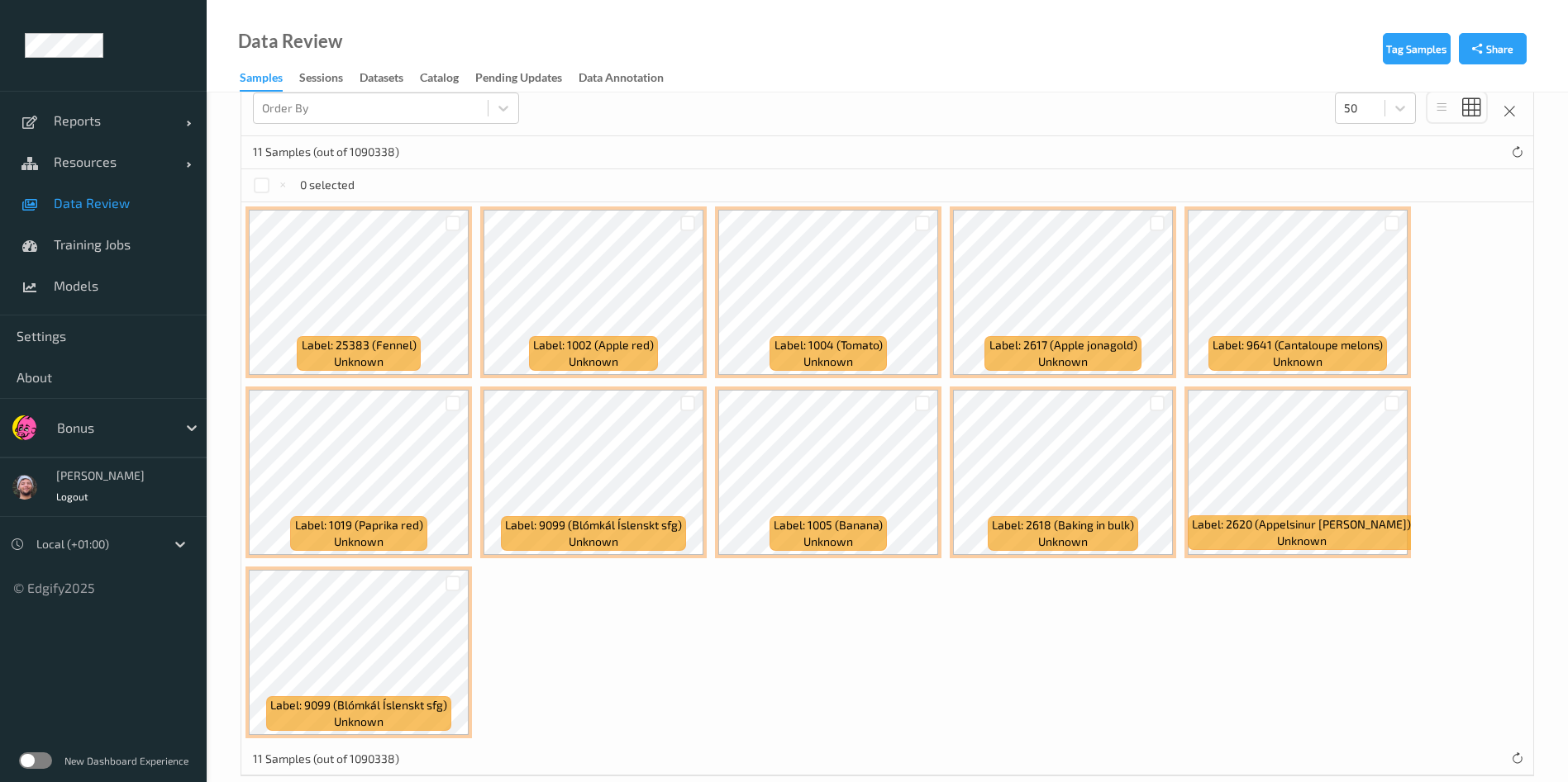
click at [679, 223] on div at bounding box center [687, 223] width 31 height 28
click at [685, 227] on div at bounding box center [688, 223] width 16 height 16
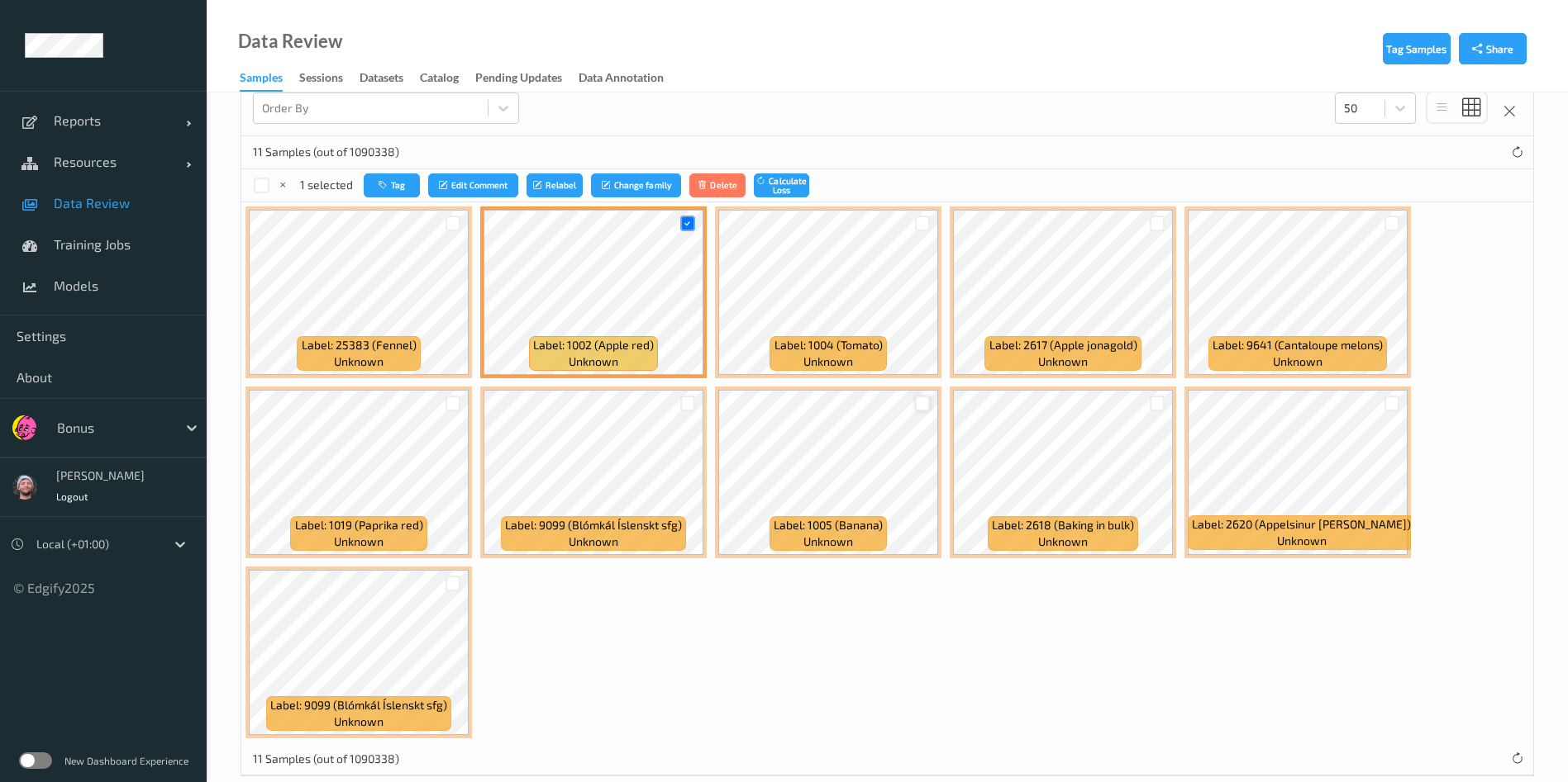
click at [920, 408] on div at bounding box center [923, 404] width 16 height 16
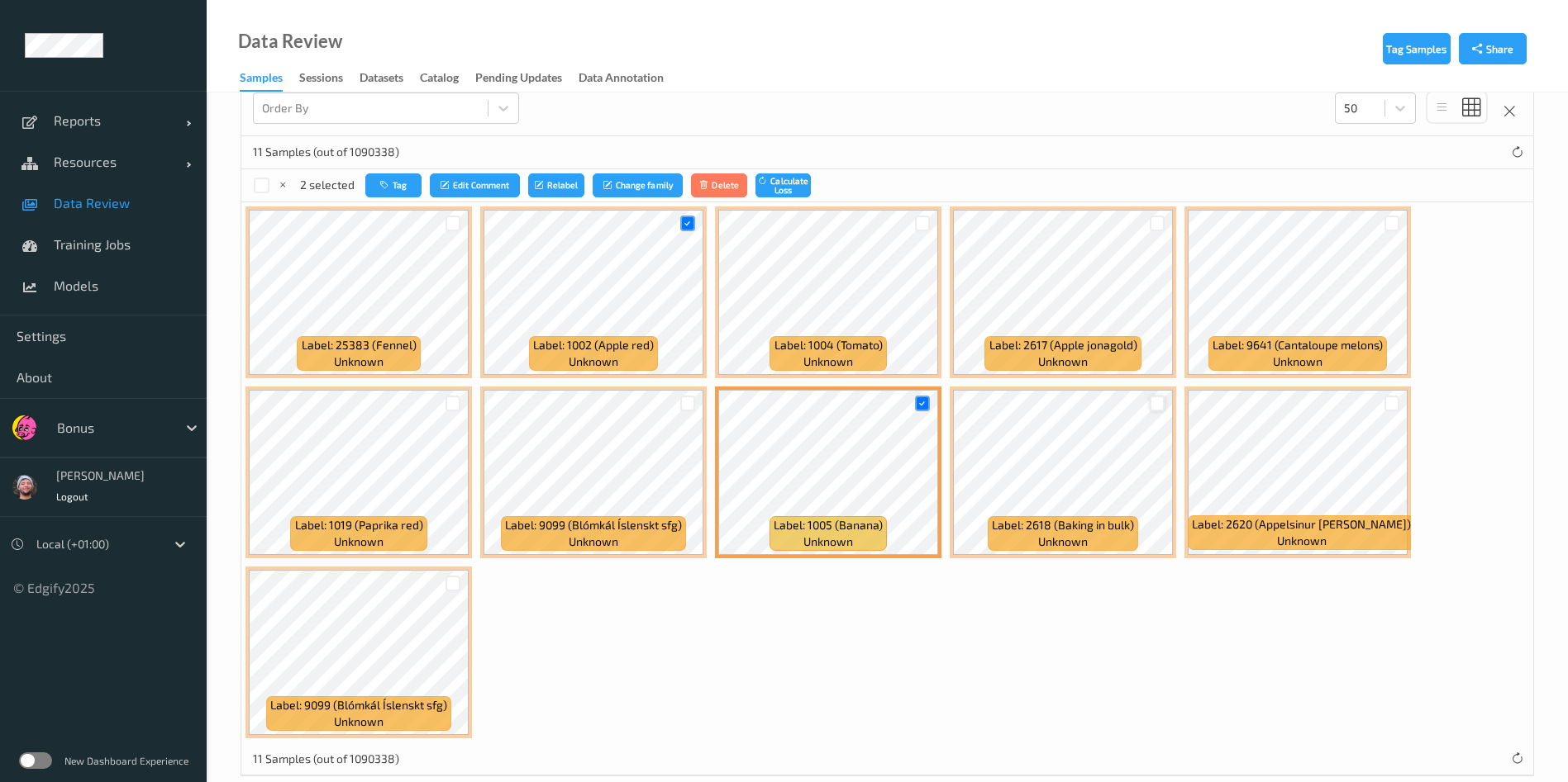
click at [1151, 400] on div at bounding box center [1157, 404] width 16 height 16
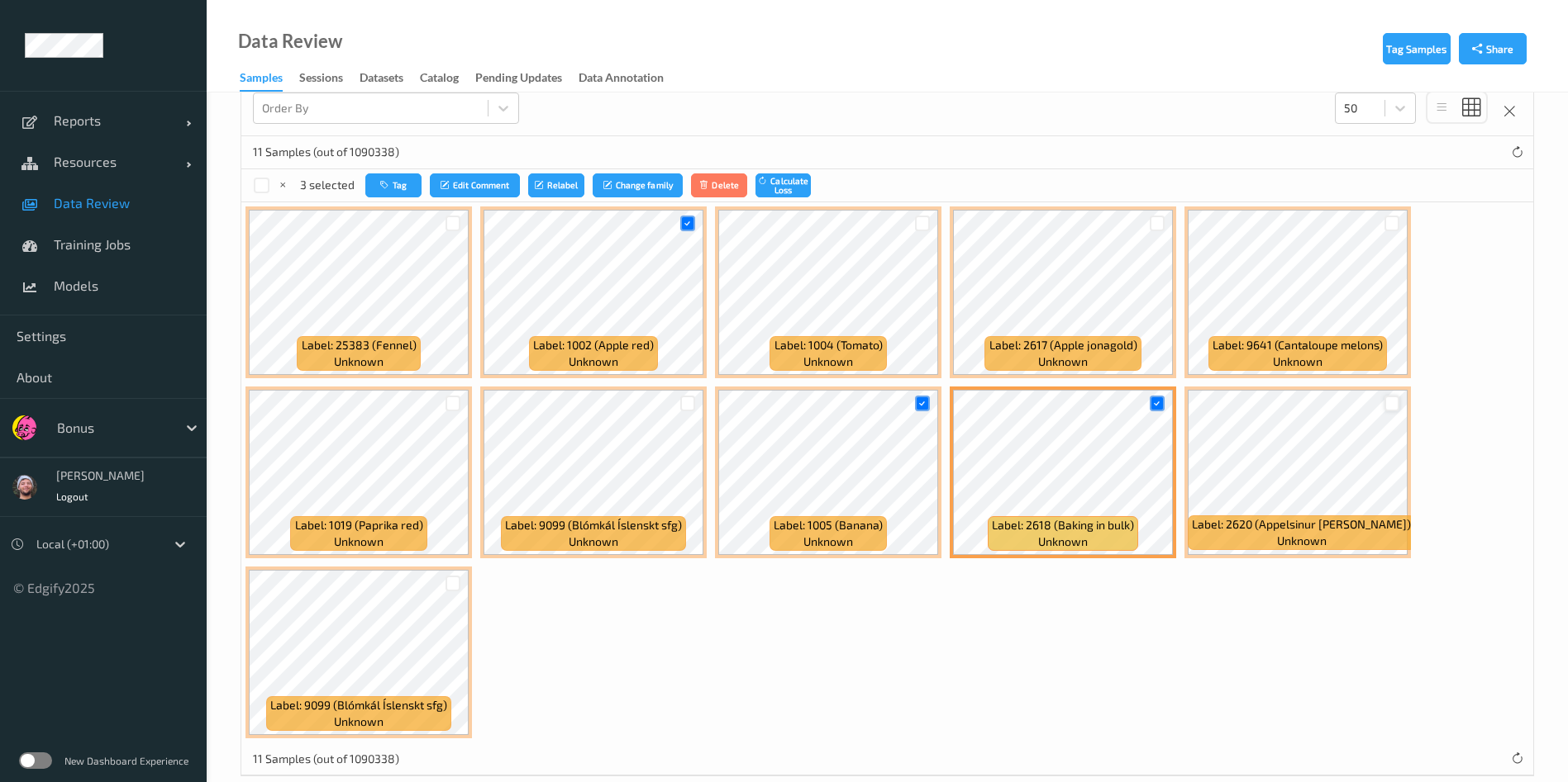
click at [1389, 404] on div at bounding box center [1392, 404] width 16 height 16
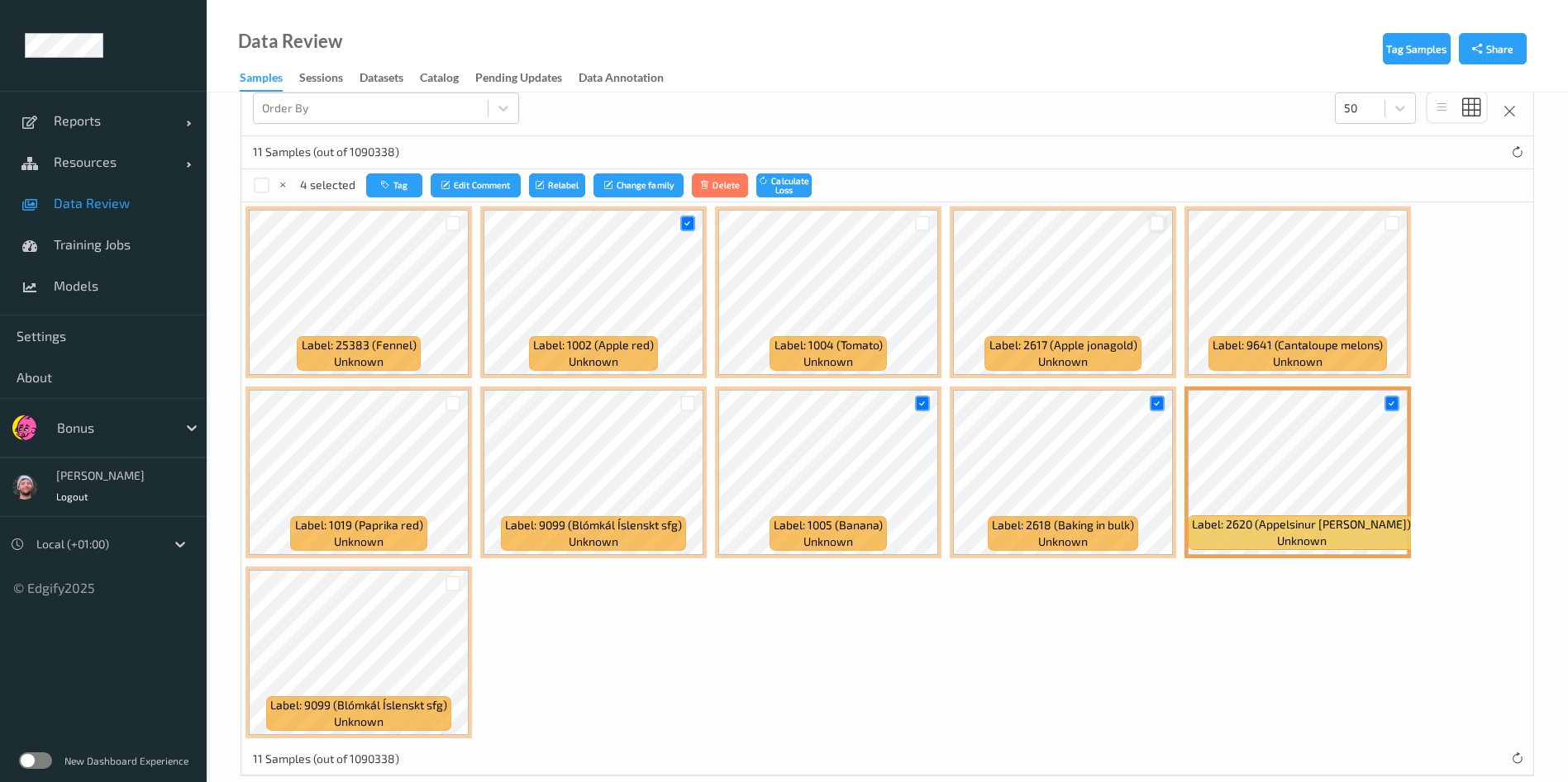
click at [1154, 216] on div at bounding box center [1157, 223] width 16 height 16
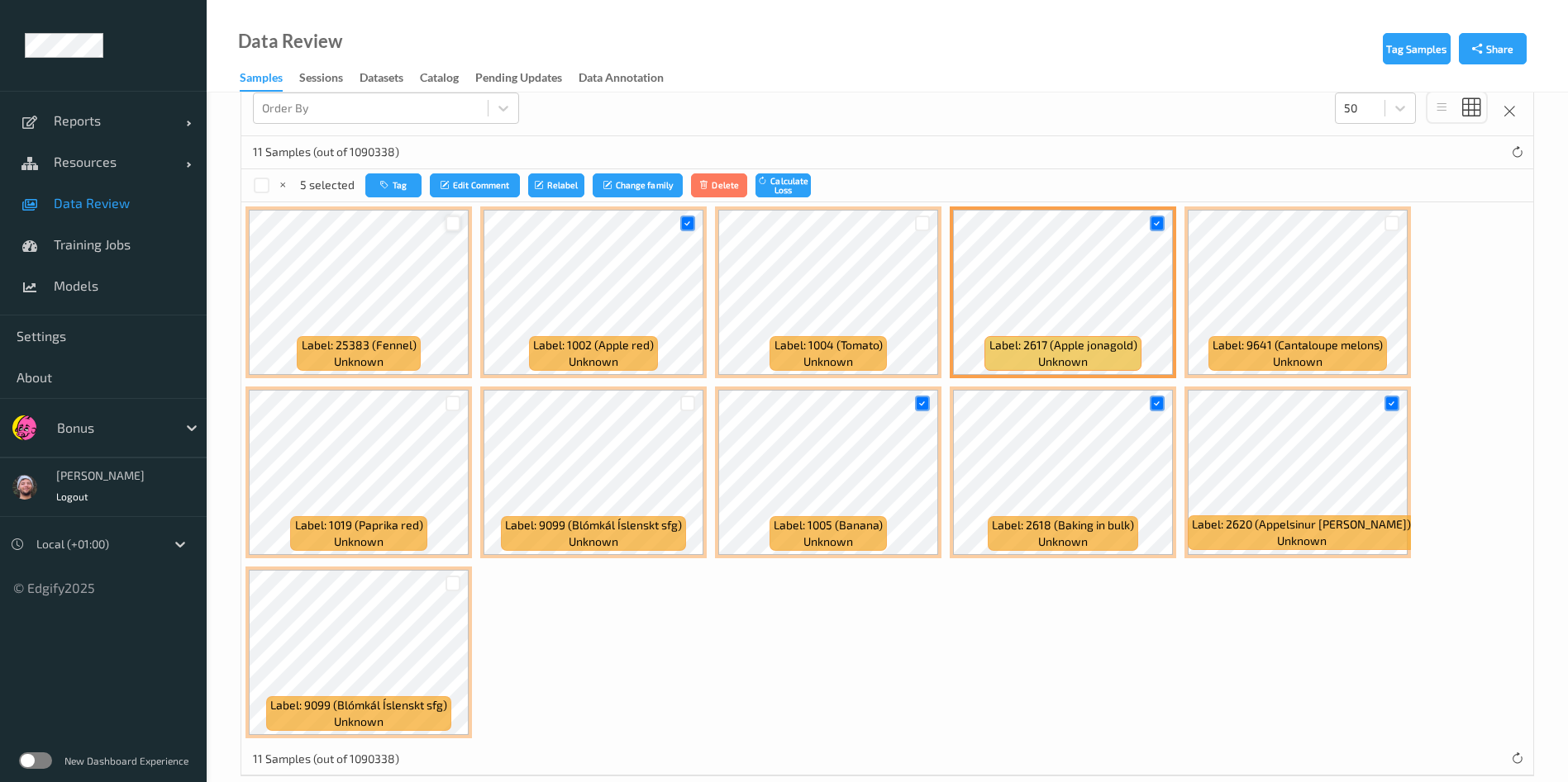
click at [455, 216] on div at bounding box center [453, 223] width 16 height 16
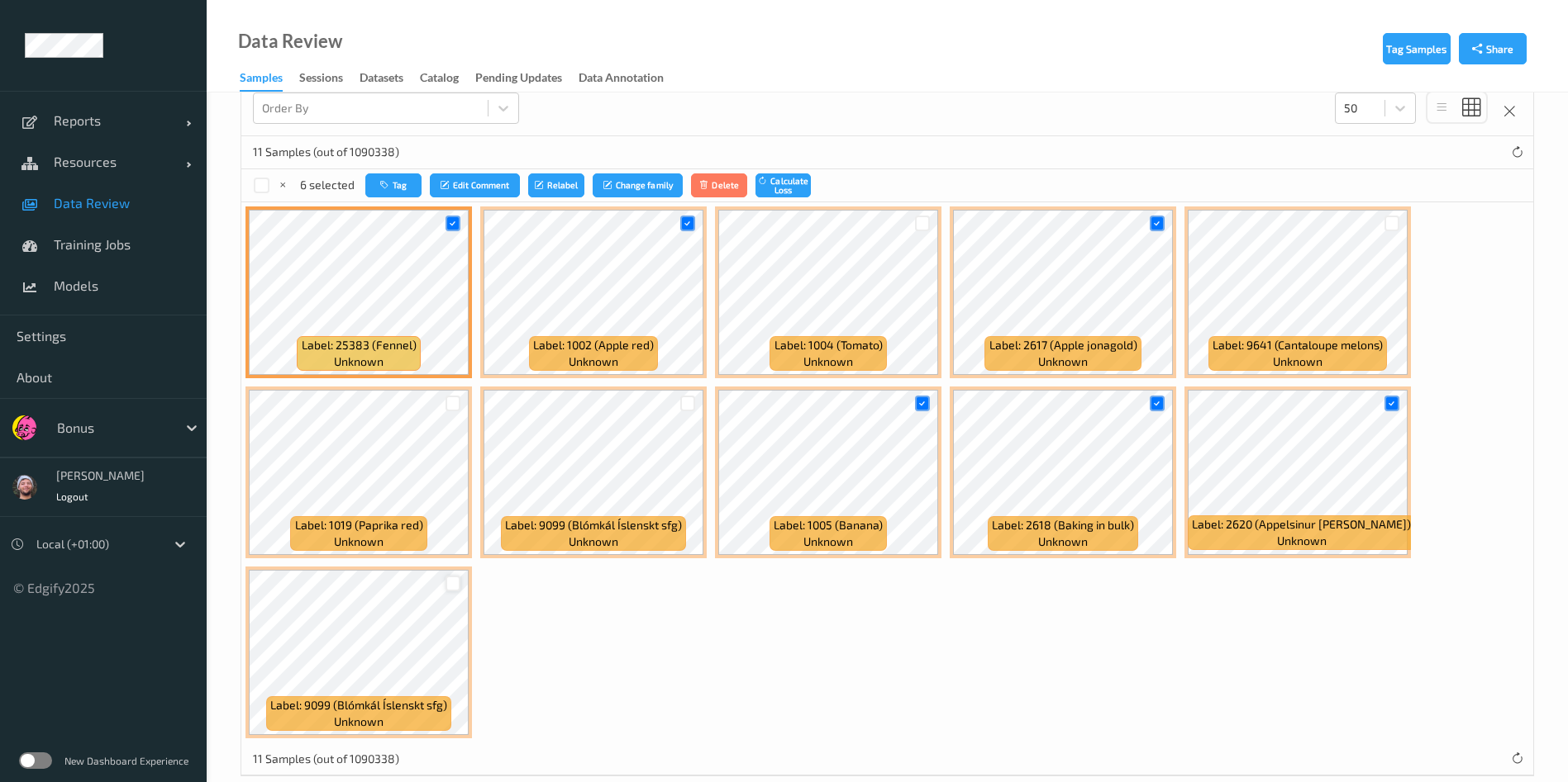
click at [448, 587] on div at bounding box center [453, 584] width 16 height 16
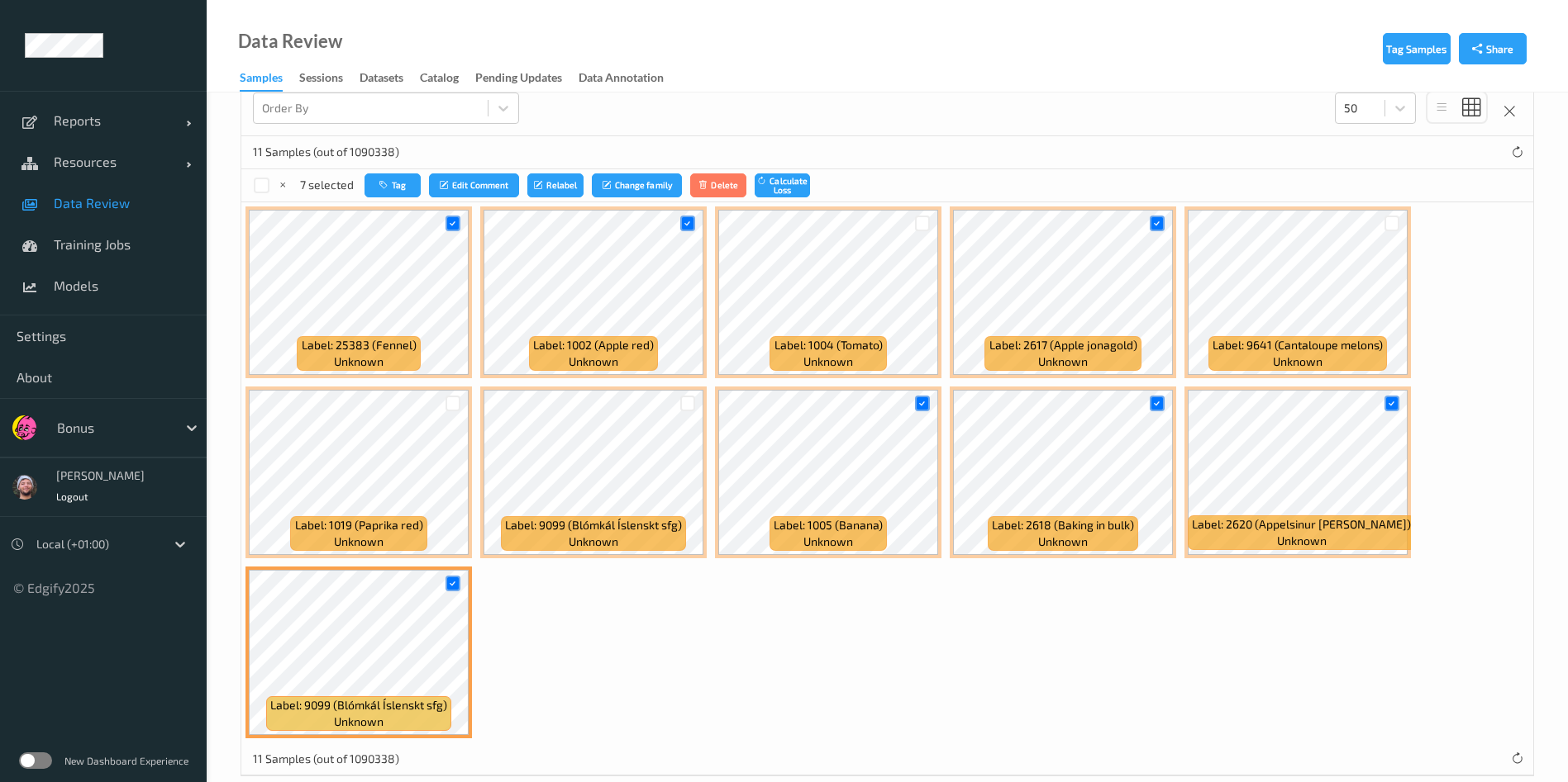
click at [405, 198] on div "7 selected Tag Edit Comment Relabel Change family Delete Calculate Loss" at bounding box center [887, 185] width 1292 height 33
click at [398, 185] on button "Tag" at bounding box center [392, 185] width 56 height 24
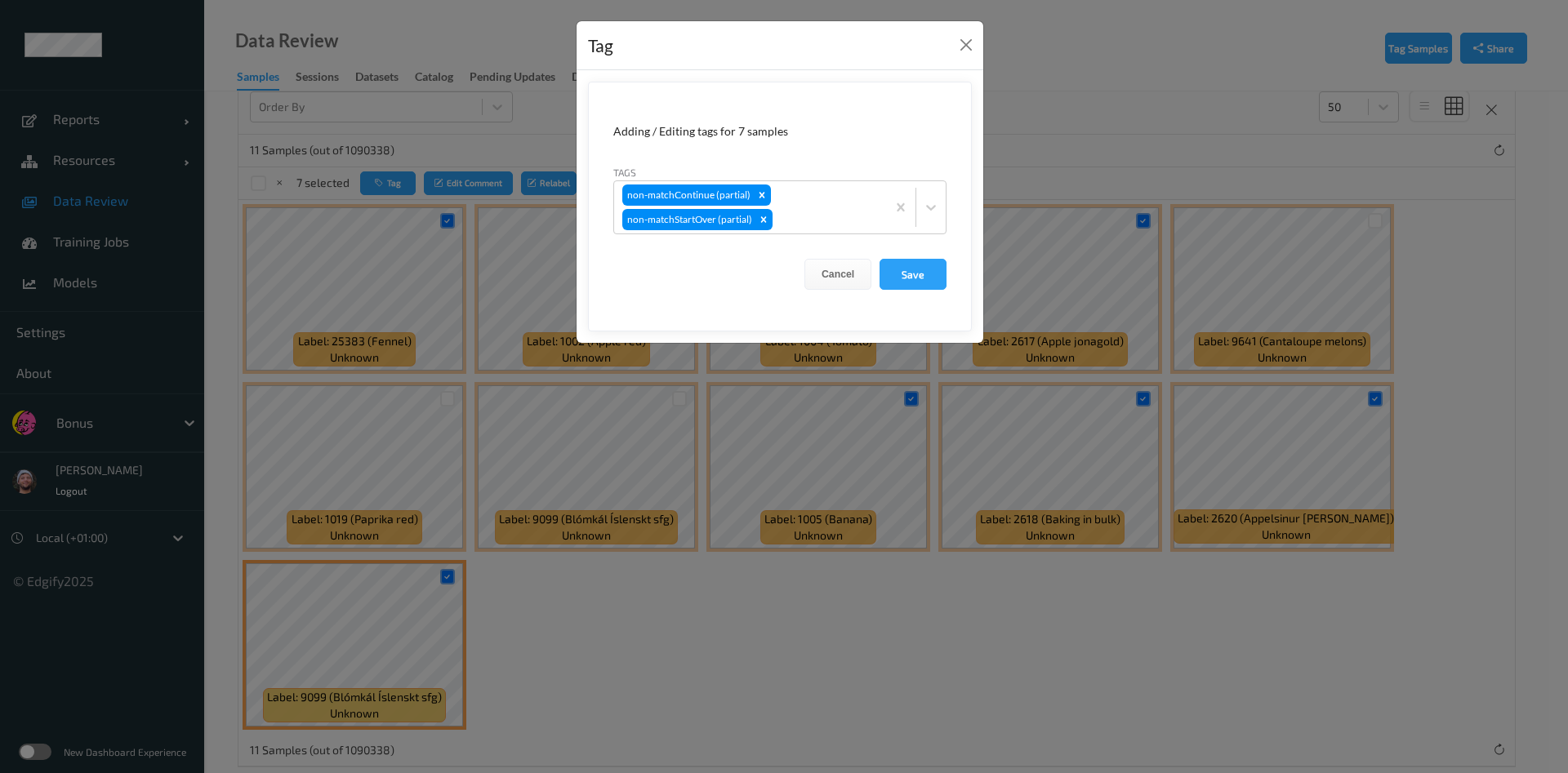
click at [829, 235] on form "Adding / Editing tags for 7 samples Tags non-matchContinue (partial) non-matchS…" at bounding box center [780, 206] width 383 height 250
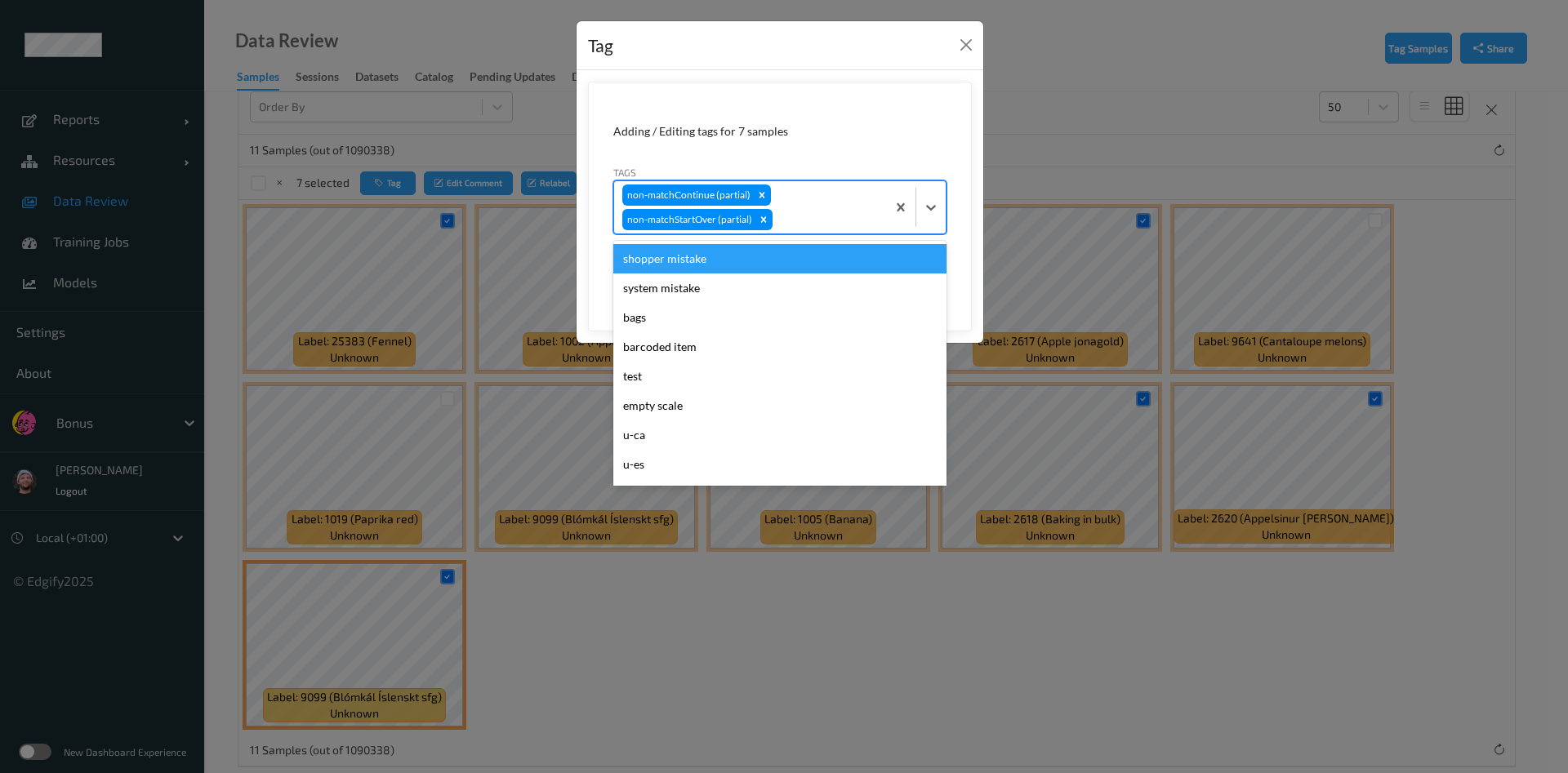
click at [825, 229] on div "non-matchContinue (partial) non-matchStartOver (partial)" at bounding box center [750, 207] width 272 height 52
type input "pi"
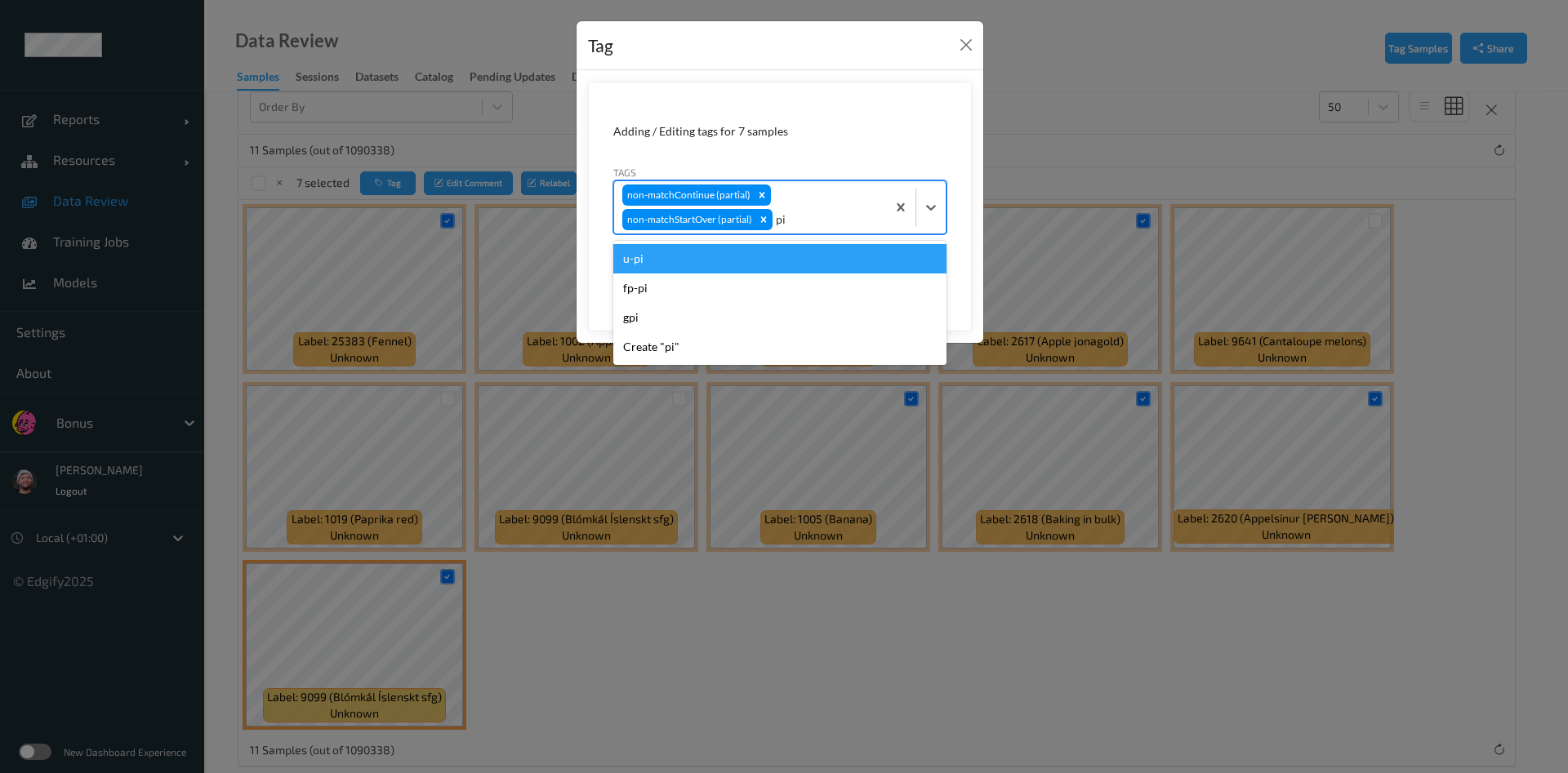
click at [809, 264] on div "u-pi" at bounding box center [780, 258] width 333 height 29
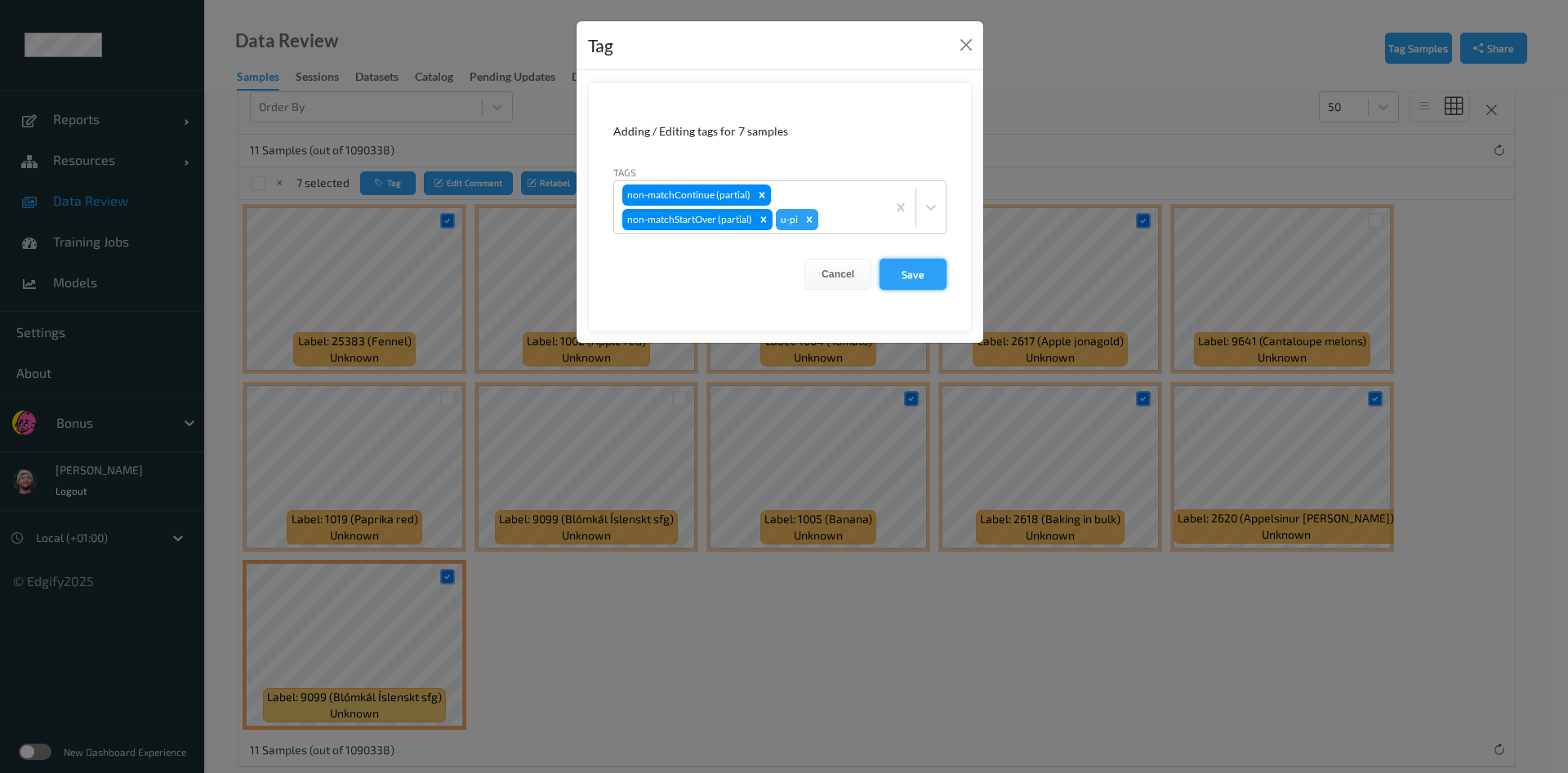
click at [902, 274] on button "Save" at bounding box center [913, 274] width 67 height 31
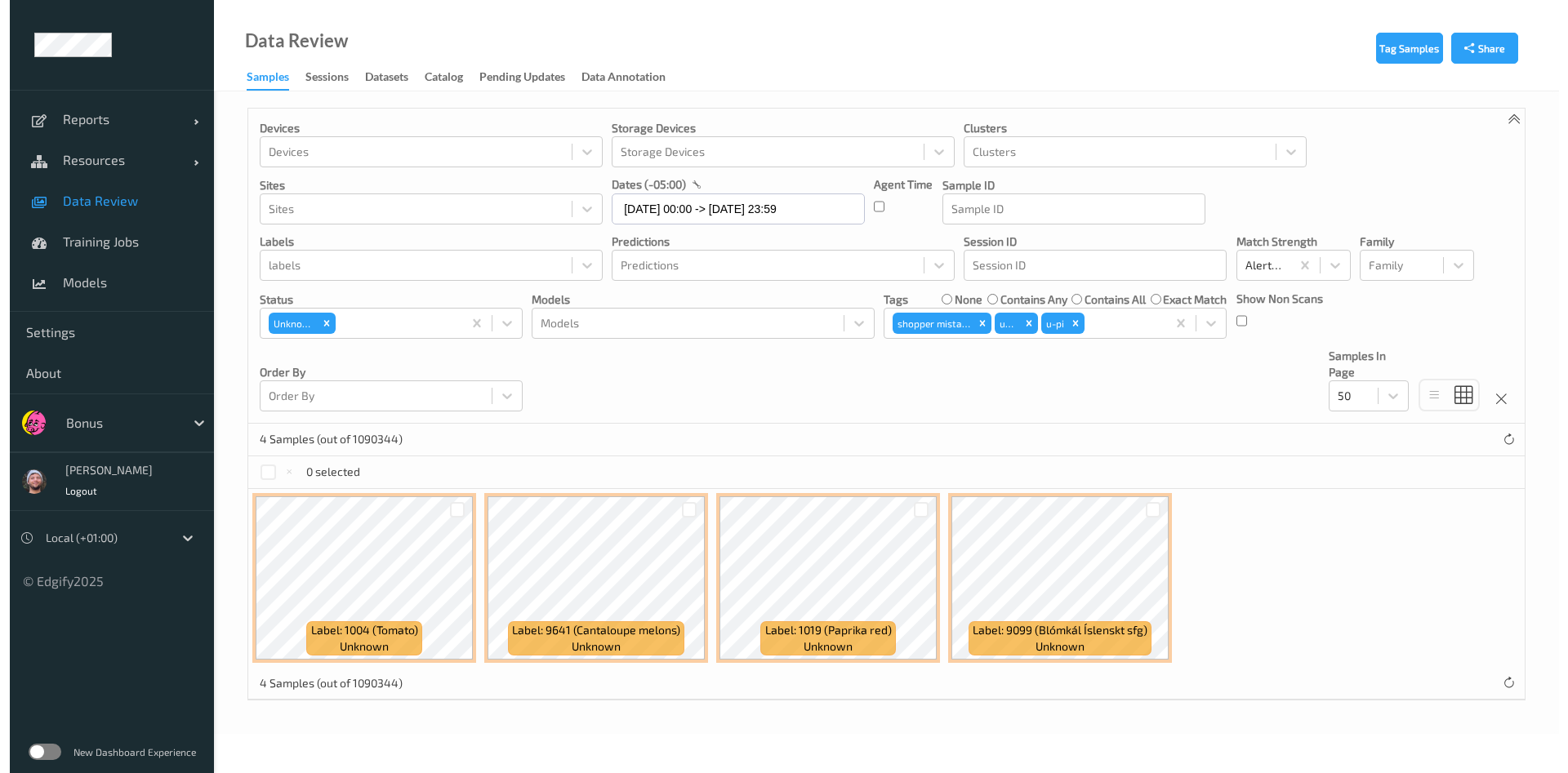
scroll to position [0, 0]
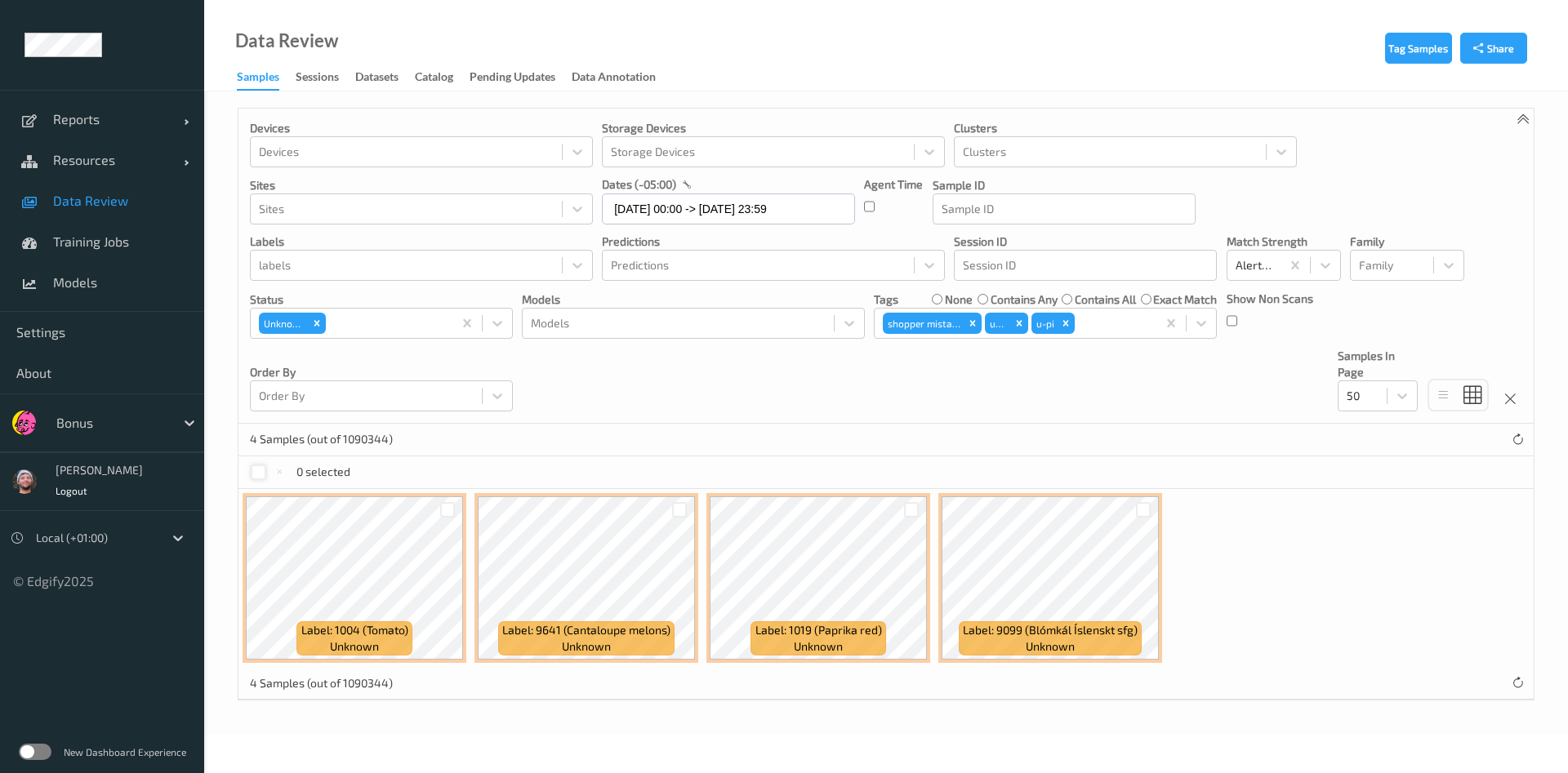
click at [259, 472] on div at bounding box center [258, 472] width 15 height 15
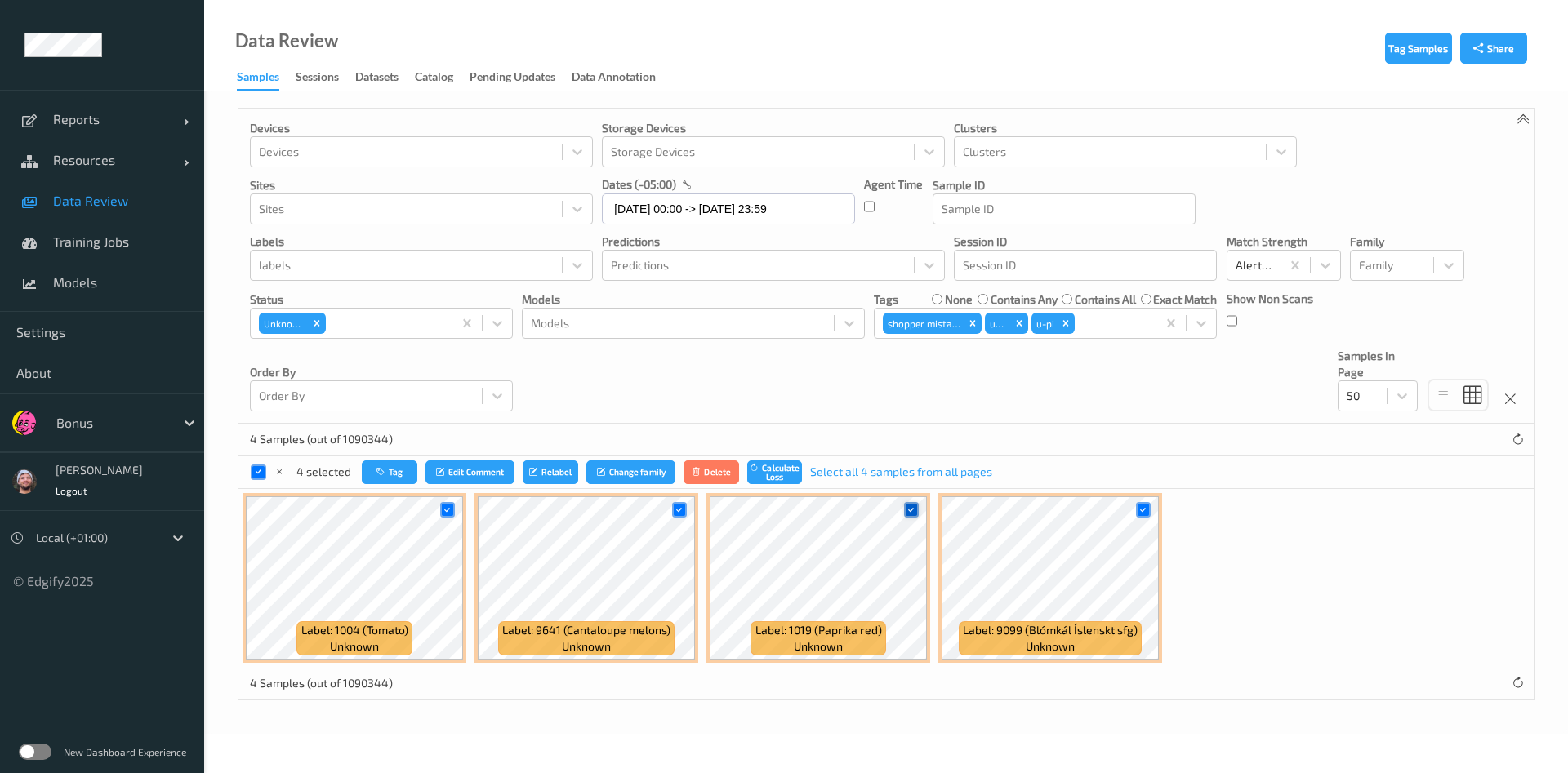
click at [906, 509] on icon at bounding box center [911, 510] width 10 height 10
click at [677, 514] on icon at bounding box center [678, 510] width 10 height 10
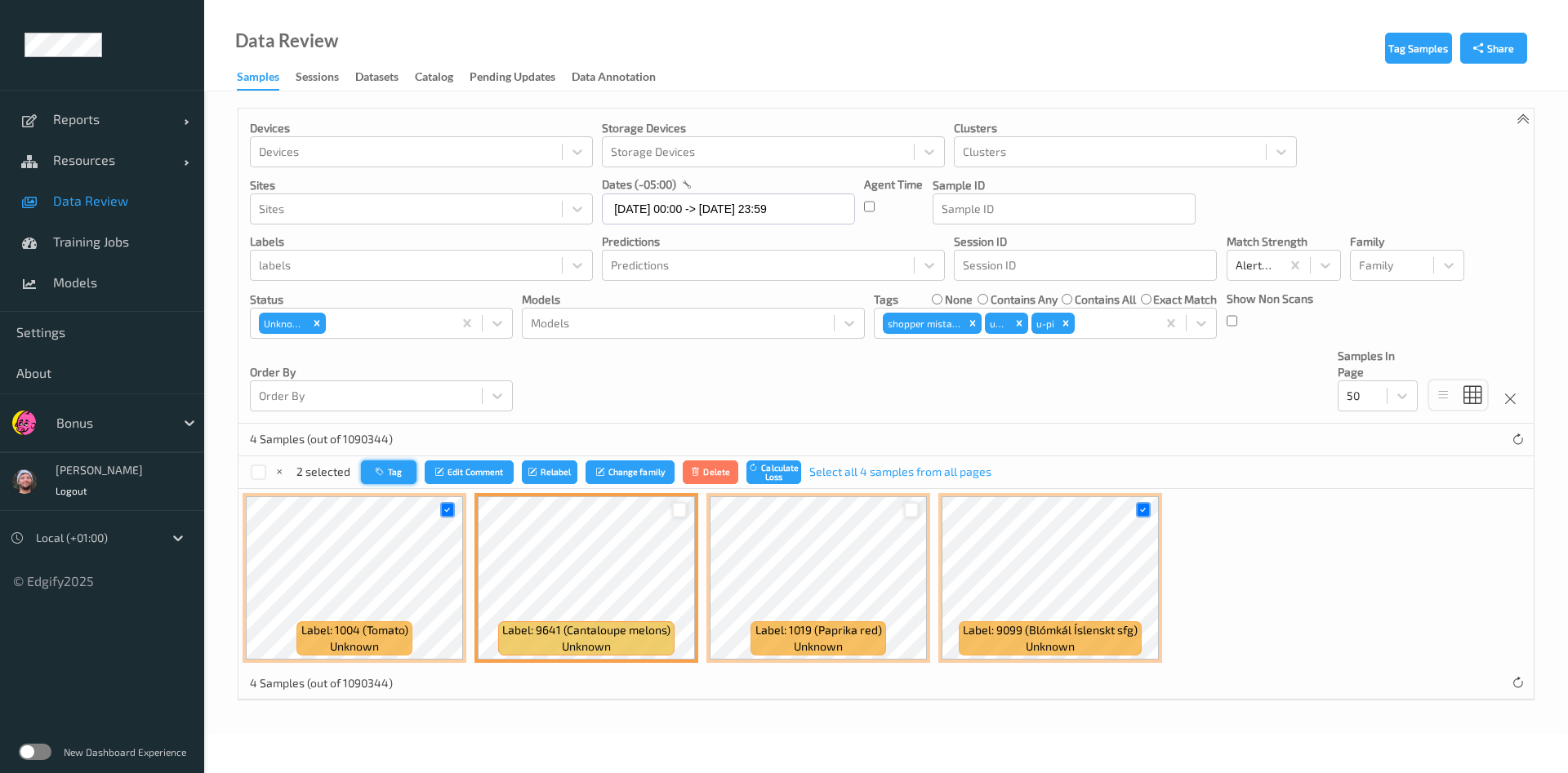
click at [409, 478] on button "Tag" at bounding box center [389, 472] width 55 height 24
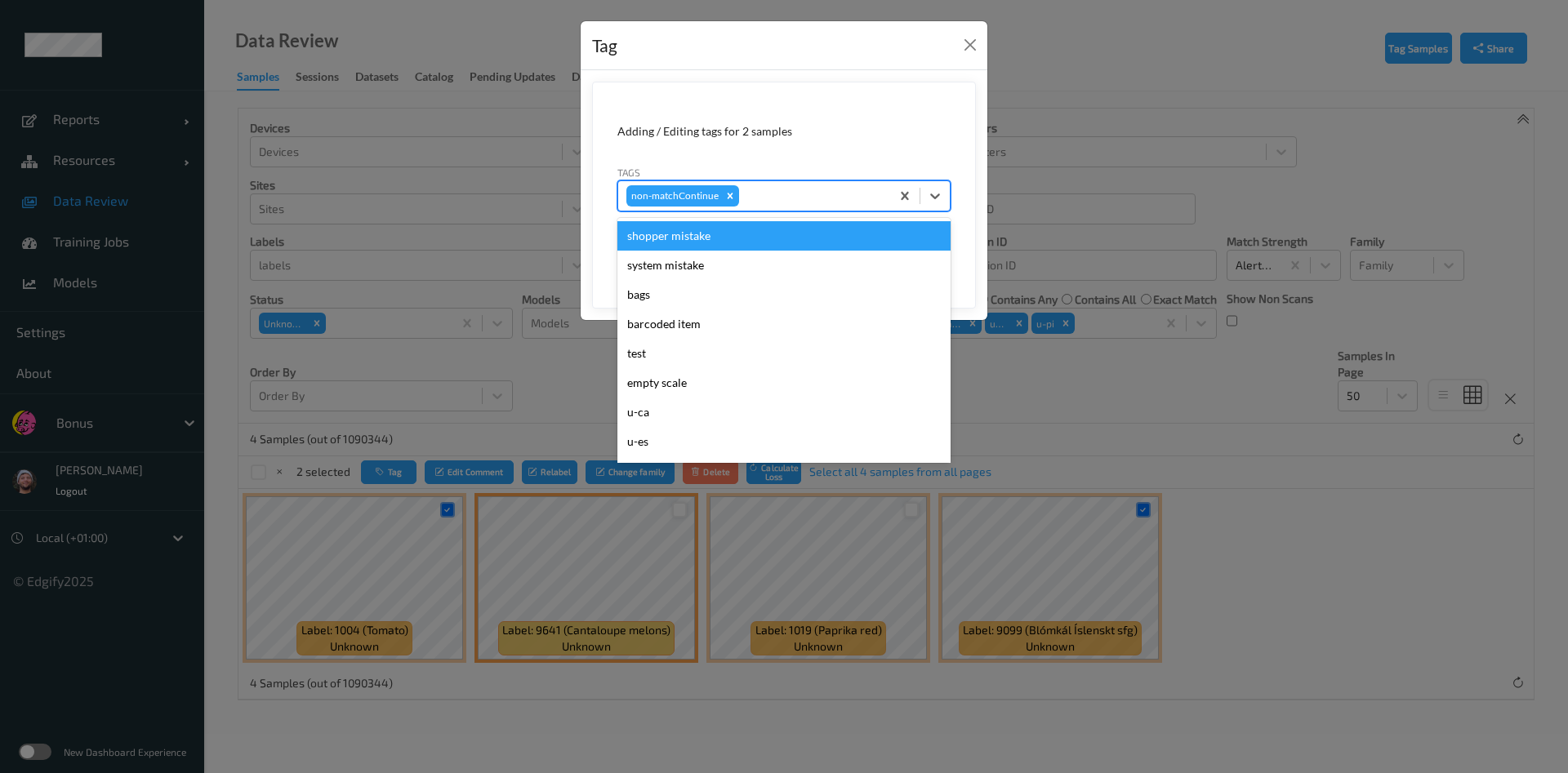
click at [795, 199] on div at bounding box center [812, 195] width 140 height 20
type input "h"
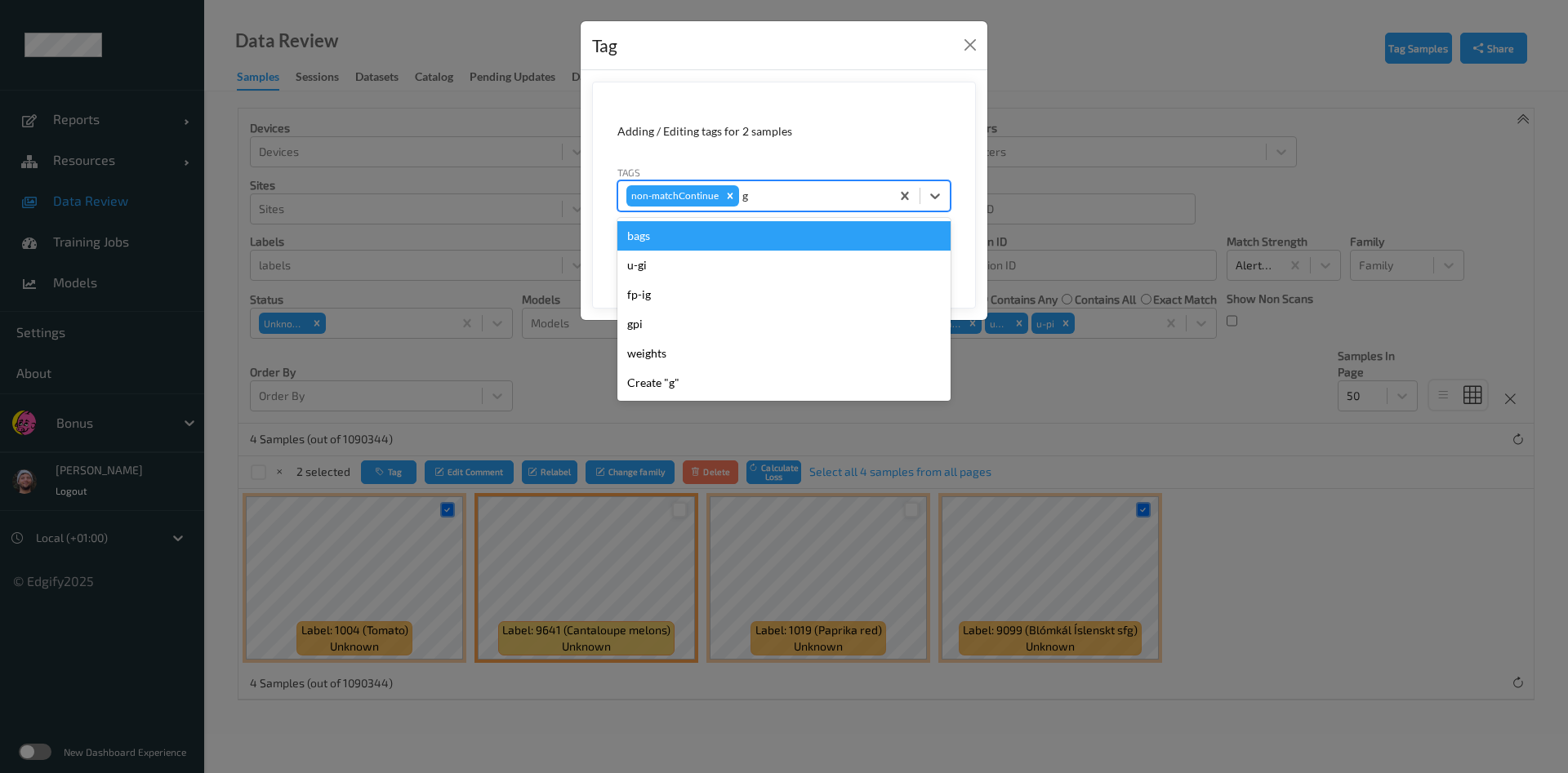
type input "gi"
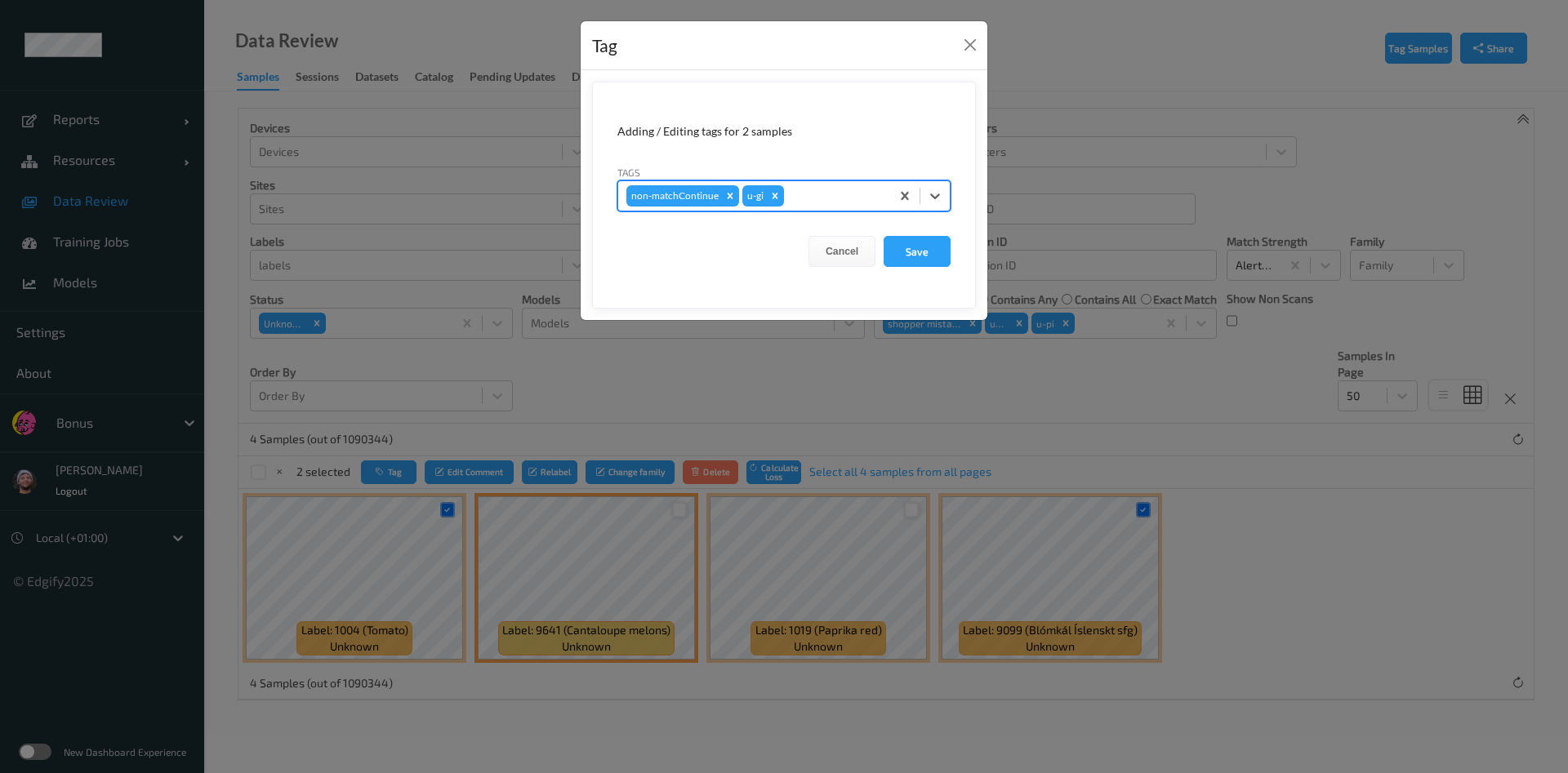
click at [884, 236] on button "Save" at bounding box center [917, 251] width 67 height 31
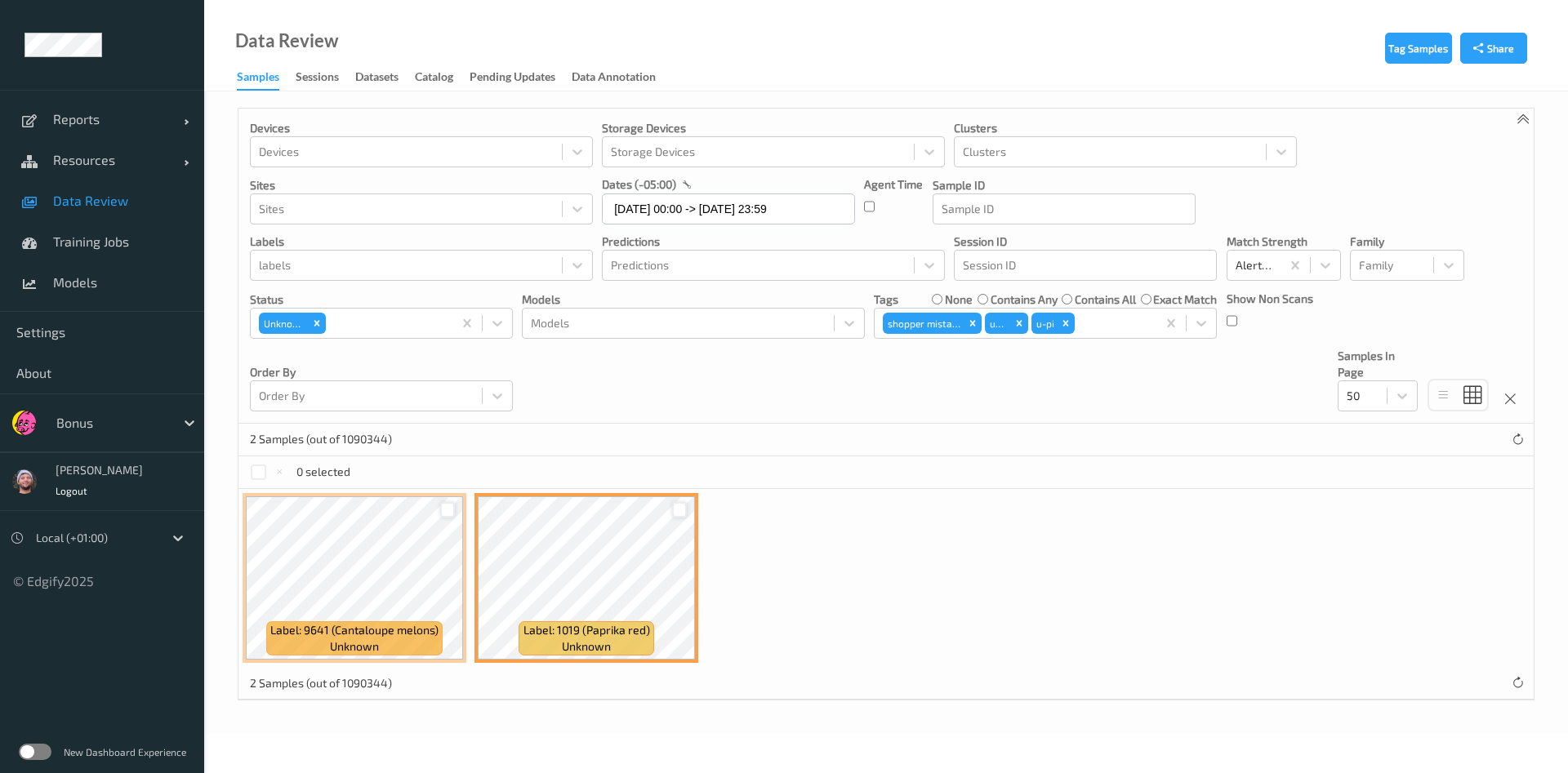
click at [443, 510] on div at bounding box center [447, 510] width 15 height 15
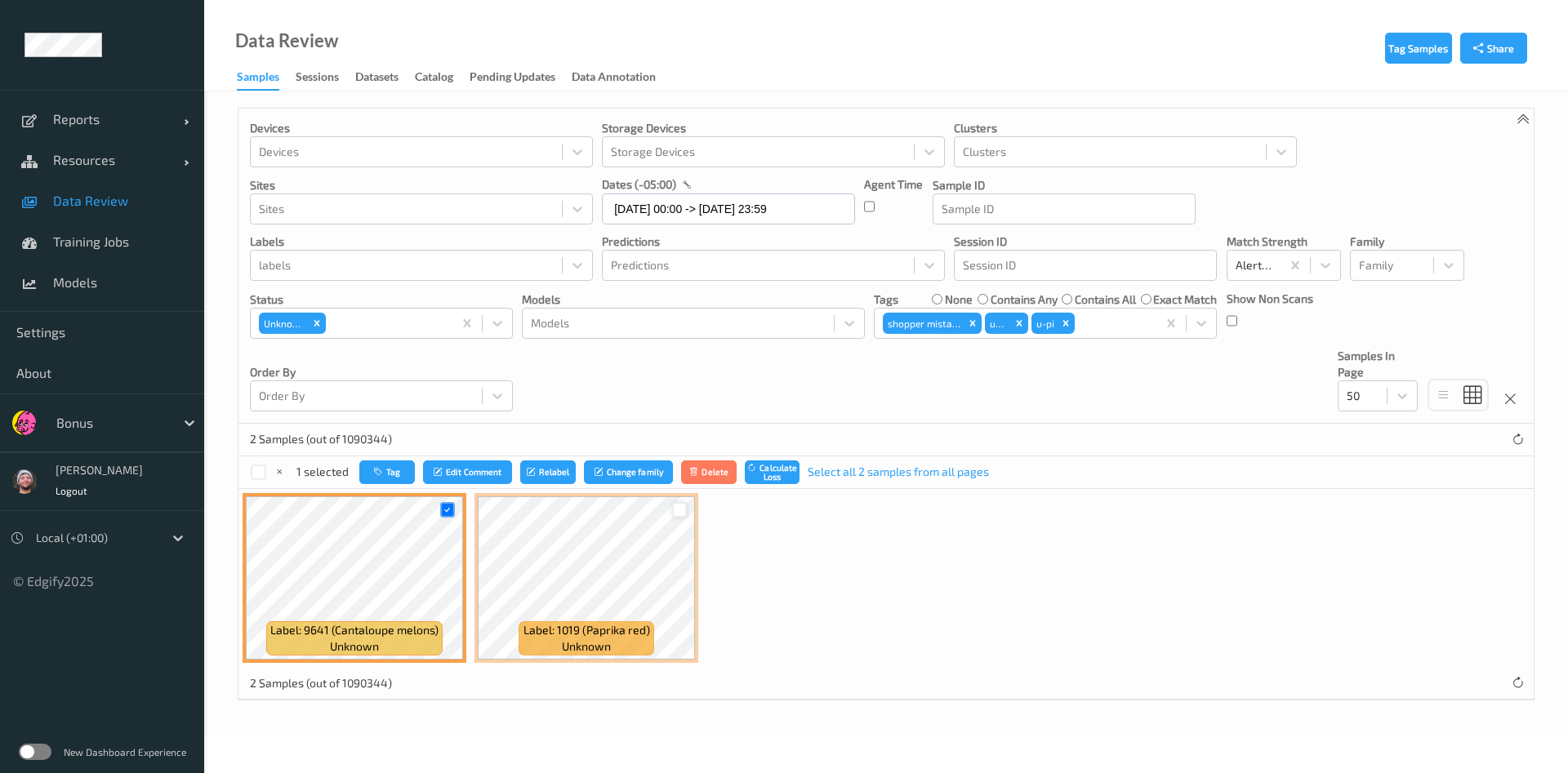
click at [678, 511] on div at bounding box center [680, 510] width 15 height 15
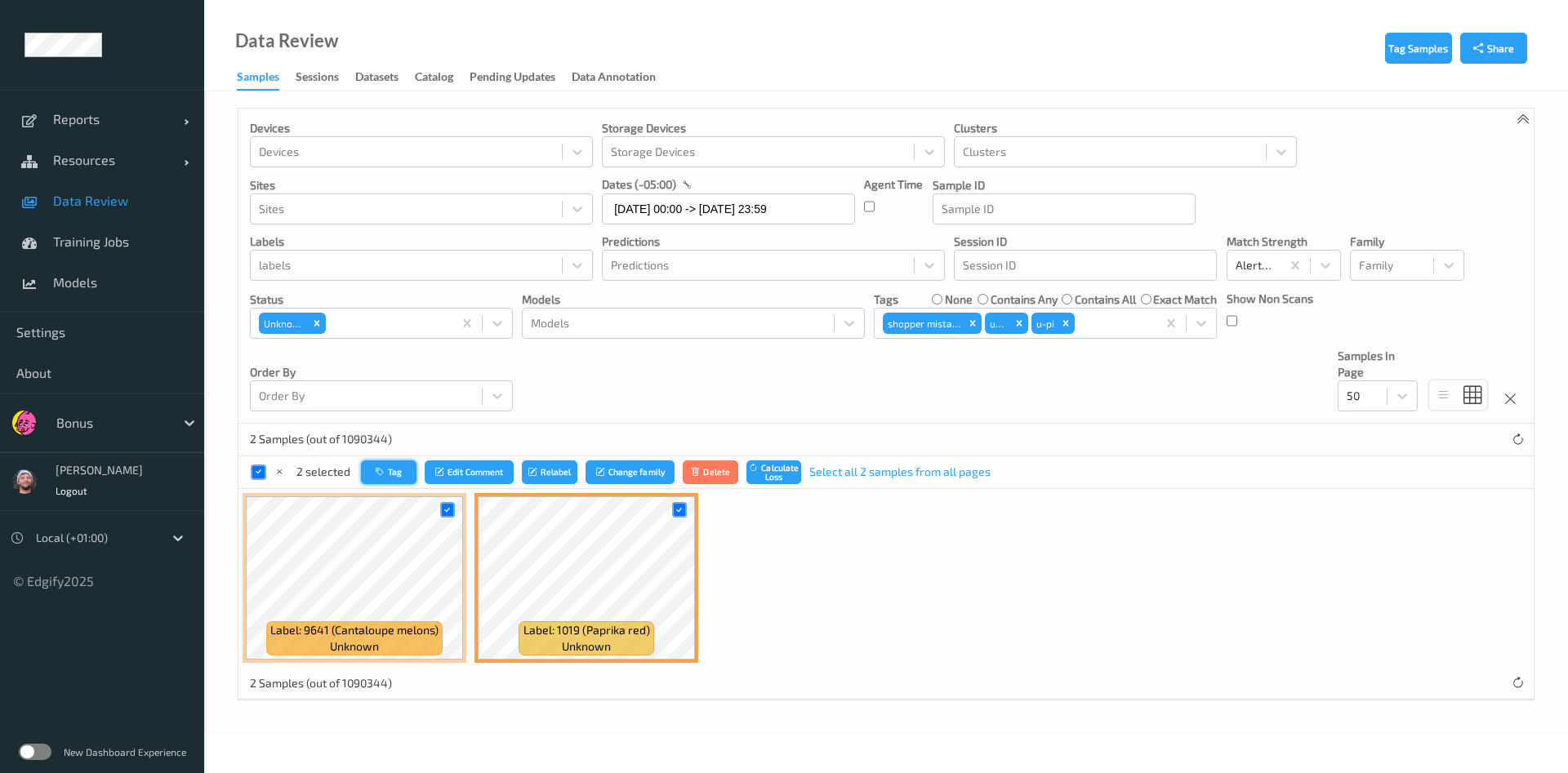
click at [391, 470] on button "Tag" at bounding box center [389, 472] width 55 height 24
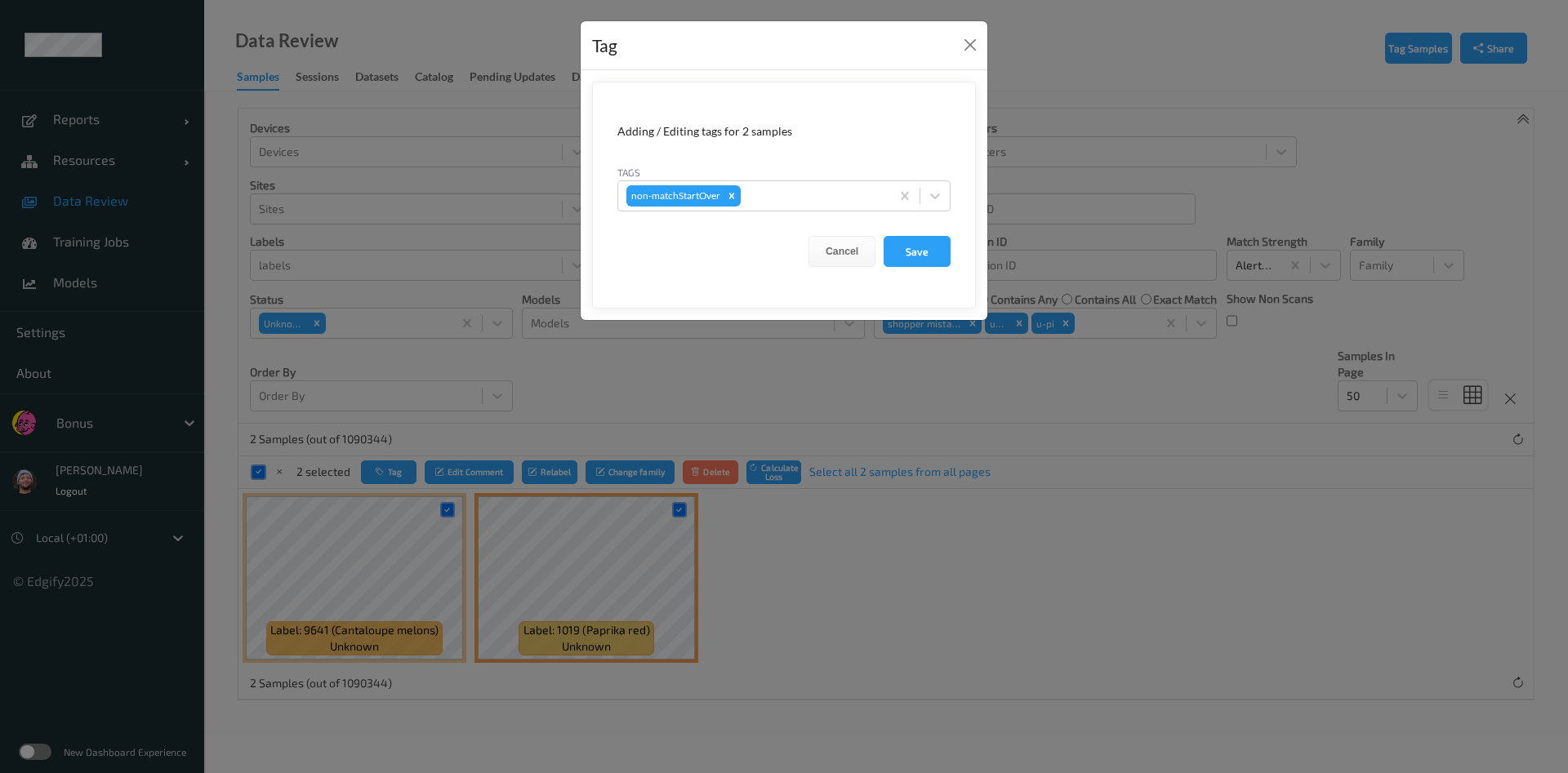
click at [821, 214] on form "Adding / Editing tags for 2 samples Tags non-matchStartOver Cancel Save" at bounding box center [784, 195] width 383 height 227
click at [821, 212] on form "Adding / Editing tags for 2 samples Tags non-matchStartOver Cancel Save" at bounding box center [784, 195] width 383 height 227
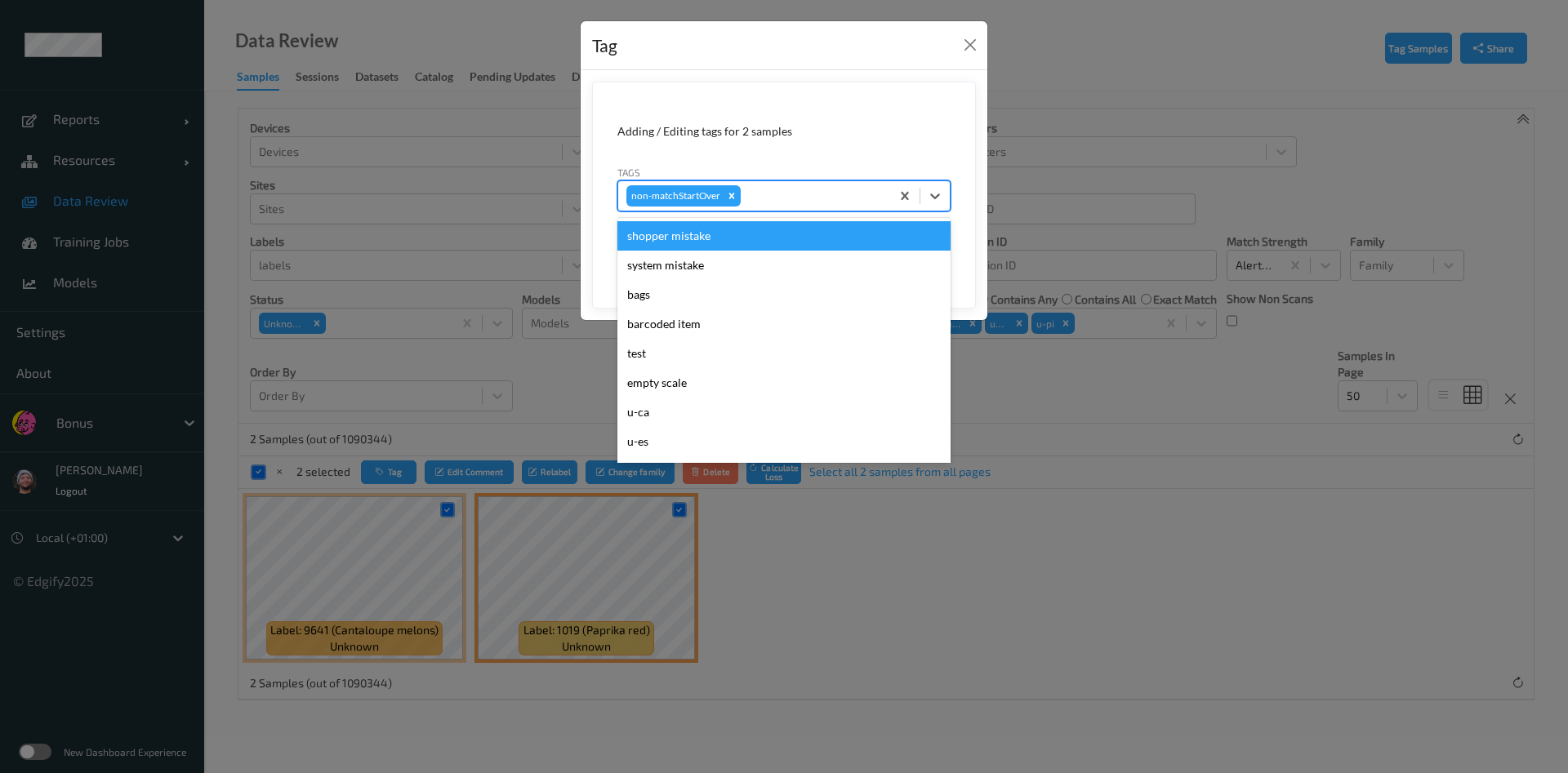
click at [810, 205] on div at bounding box center [813, 195] width 138 height 20
click at [777, 235] on div "shopper mistake" at bounding box center [783, 236] width 333 height 29
click at [860, 199] on div at bounding box center [862, 195] width 39 height 20
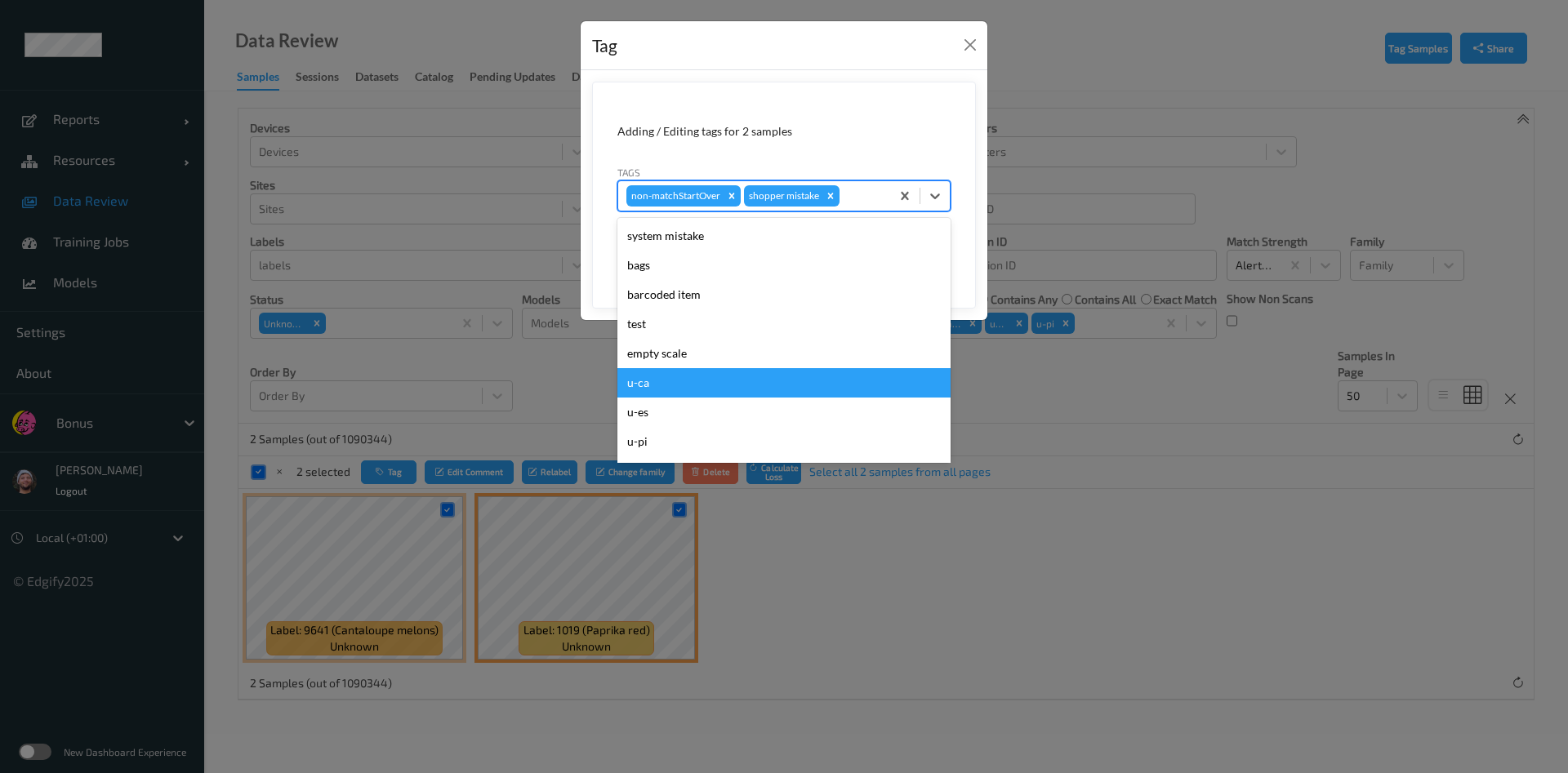
click at [707, 379] on div "u-ca" at bounding box center [783, 383] width 333 height 29
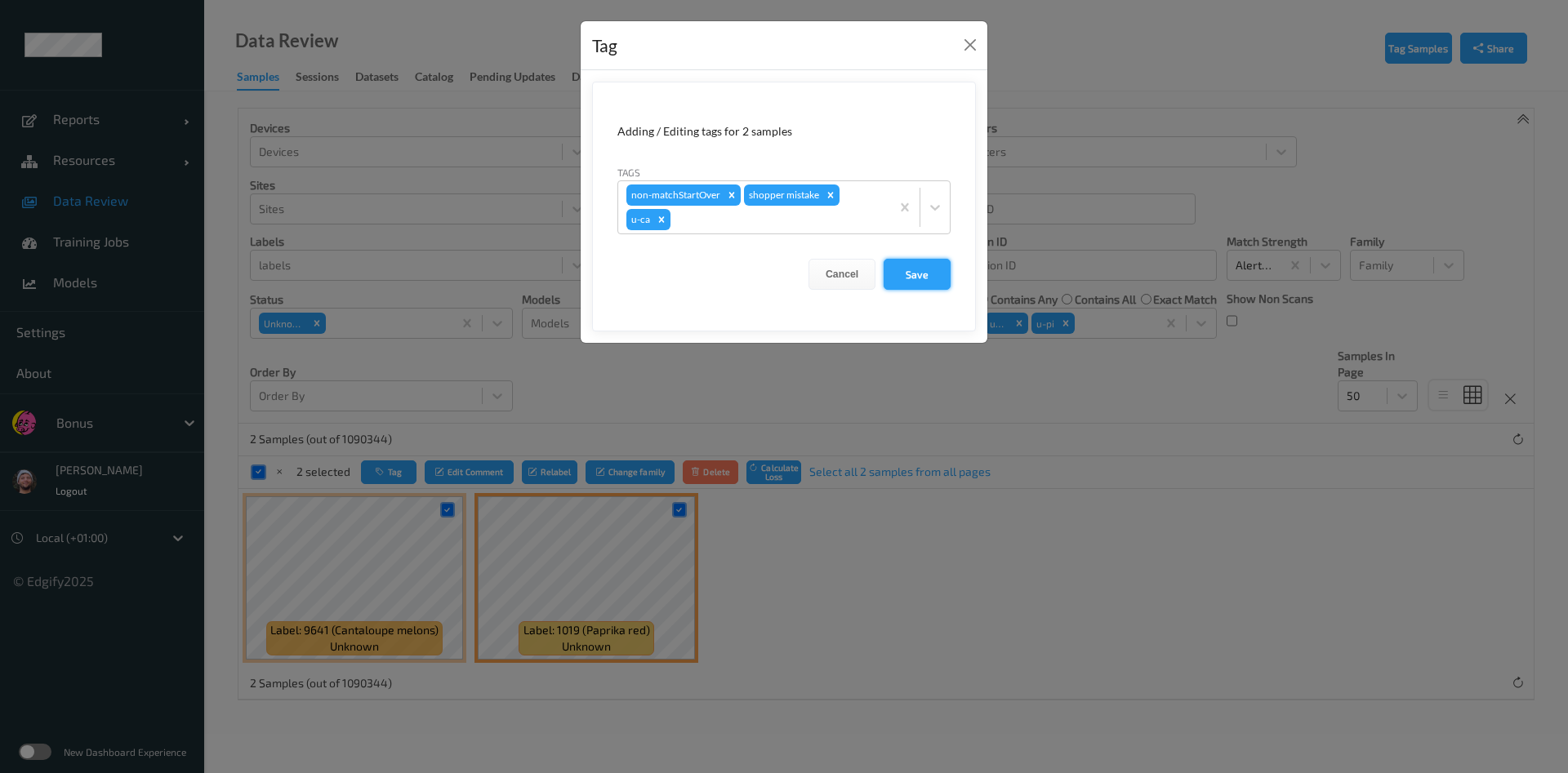
click at [897, 262] on button "Save" at bounding box center [917, 274] width 67 height 31
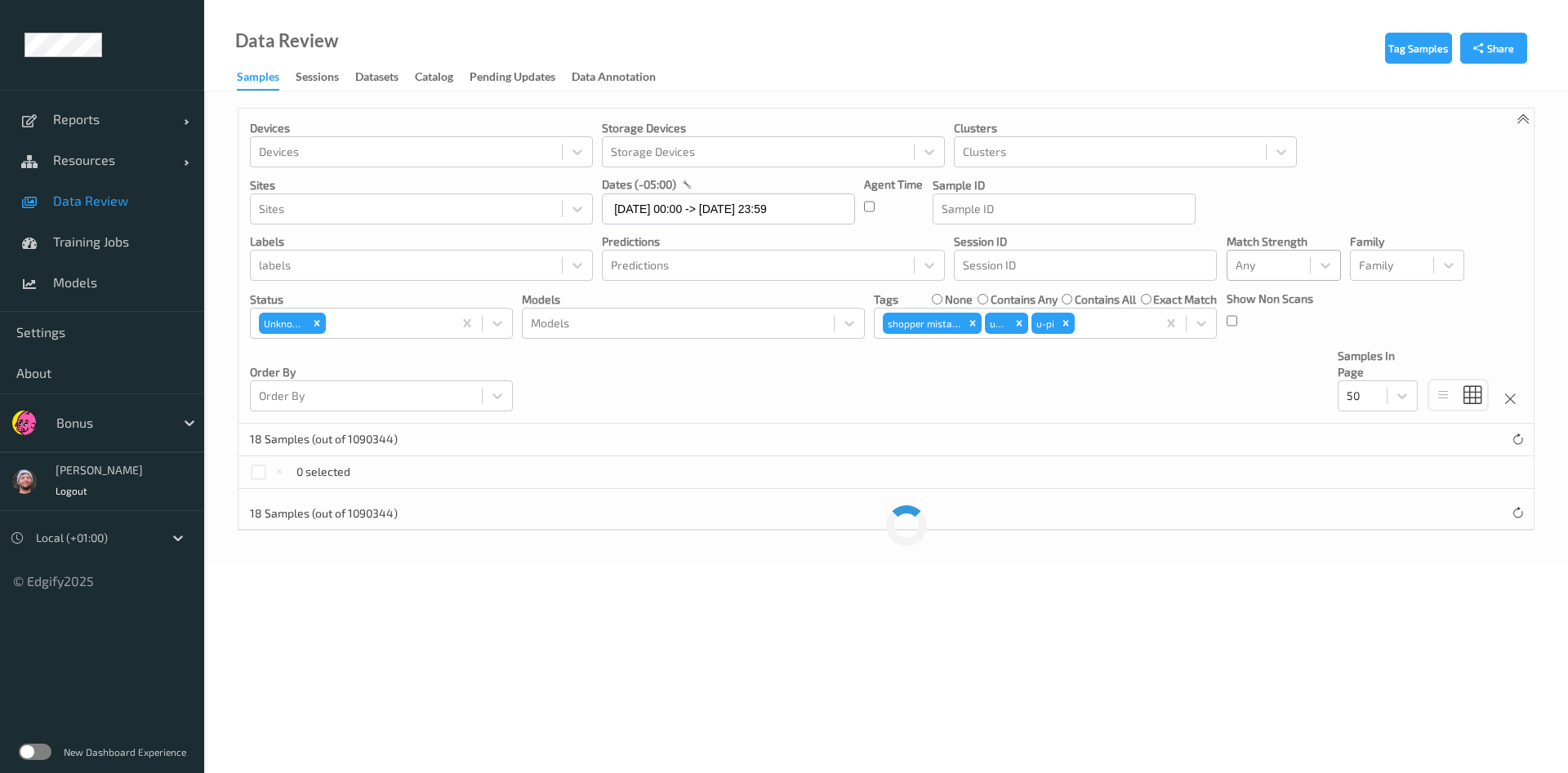
click at [977, 292] on div "contains any" at bounding box center [1017, 299] width 80 height 16
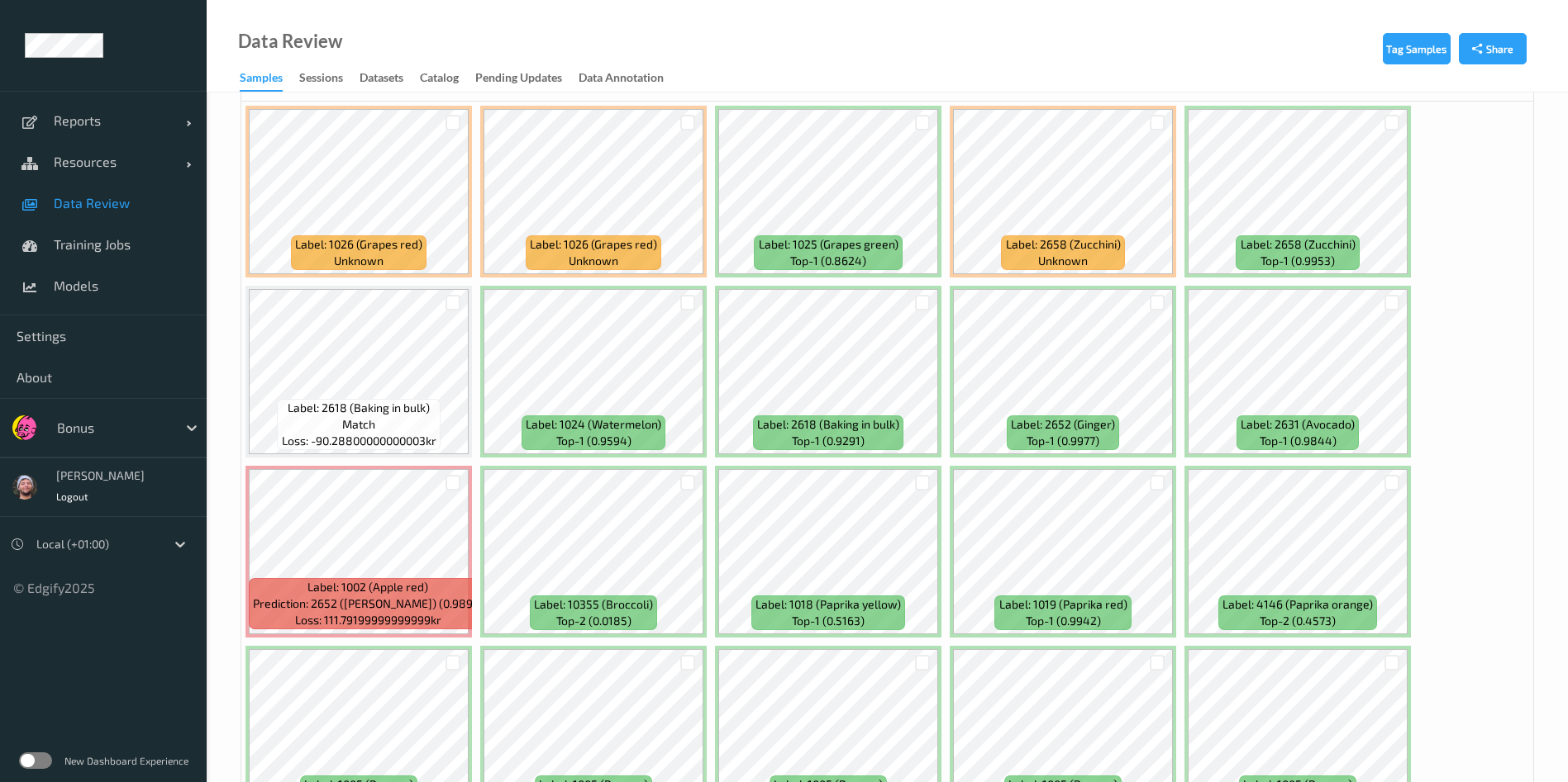
scroll to position [418, 0]
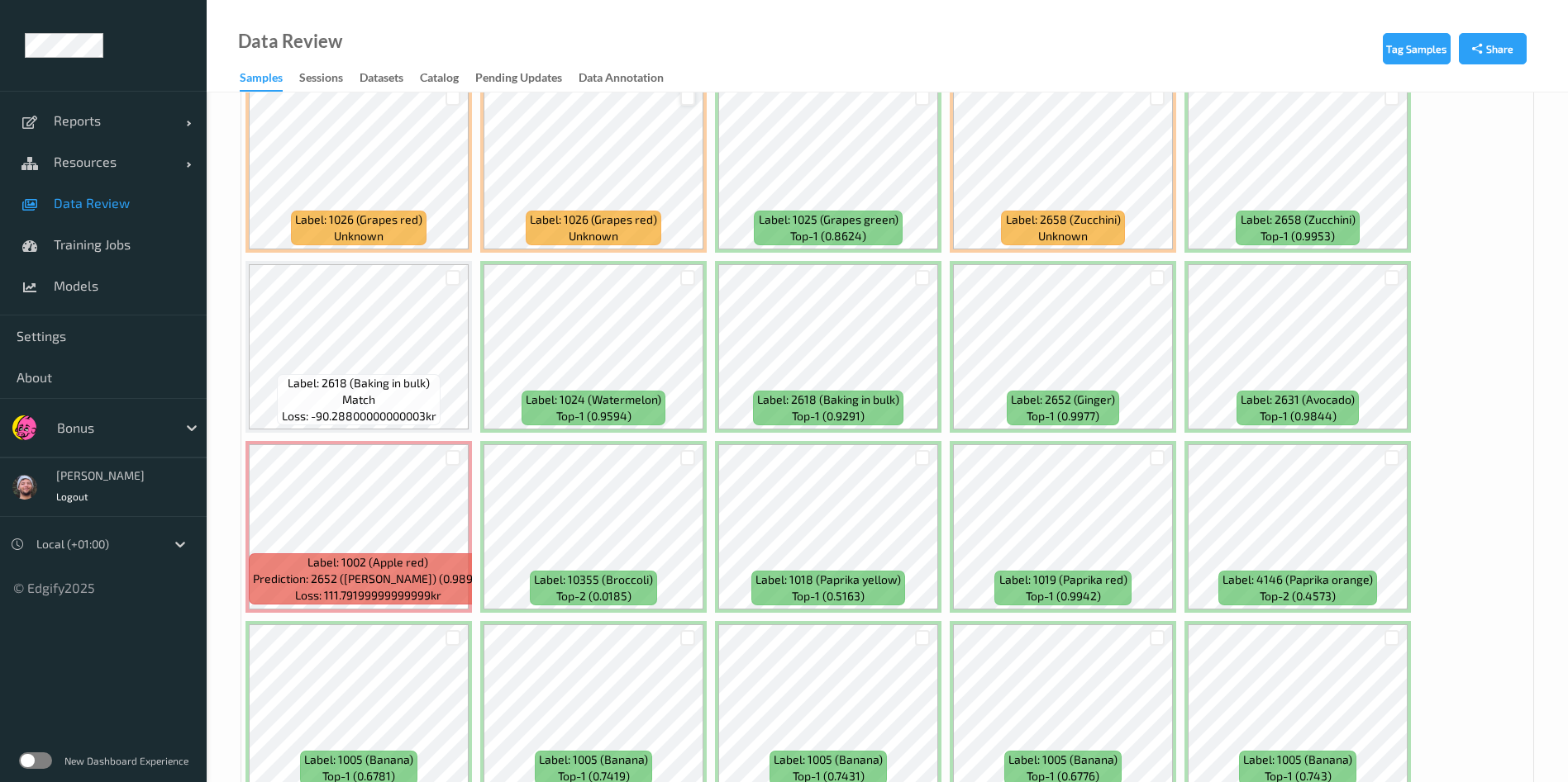
click at [691, 97] on div at bounding box center [688, 97] width 16 height 16
click at [1151, 97] on div at bounding box center [1157, 97] width 16 height 16
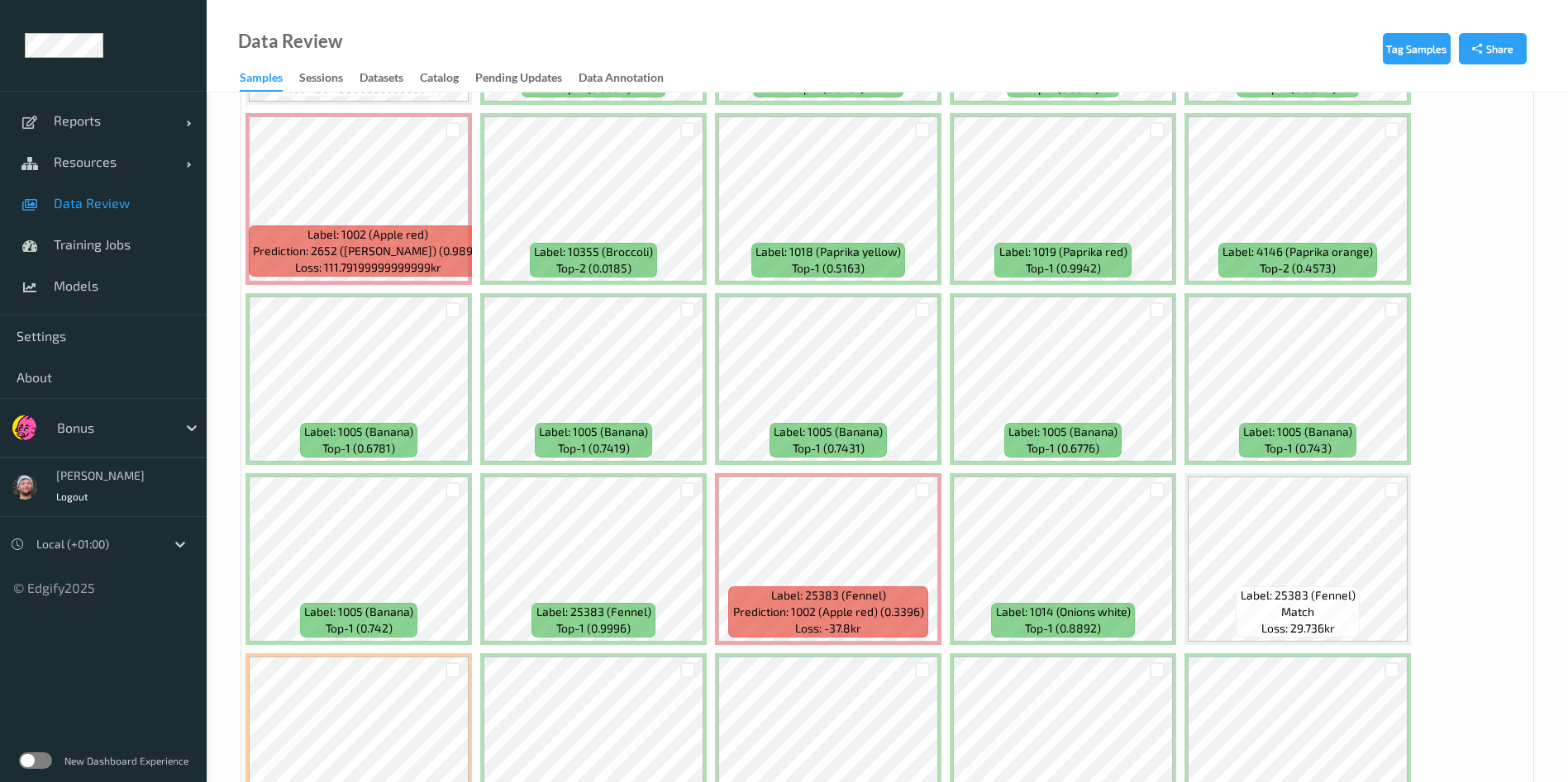
scroll to position [756, 0]
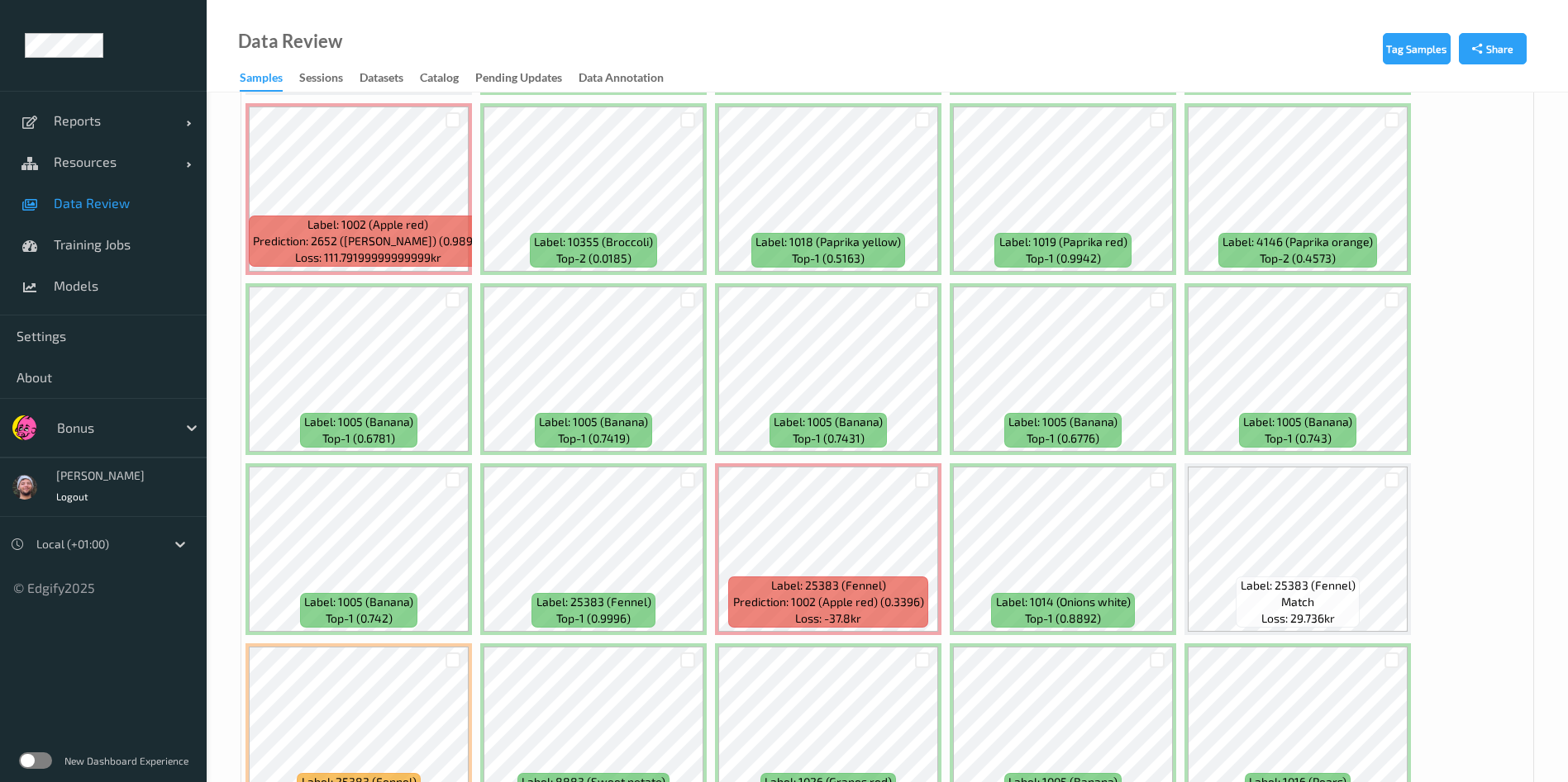
click at [444, 116] on div at bounding box center [453, 121] width 31 height 28
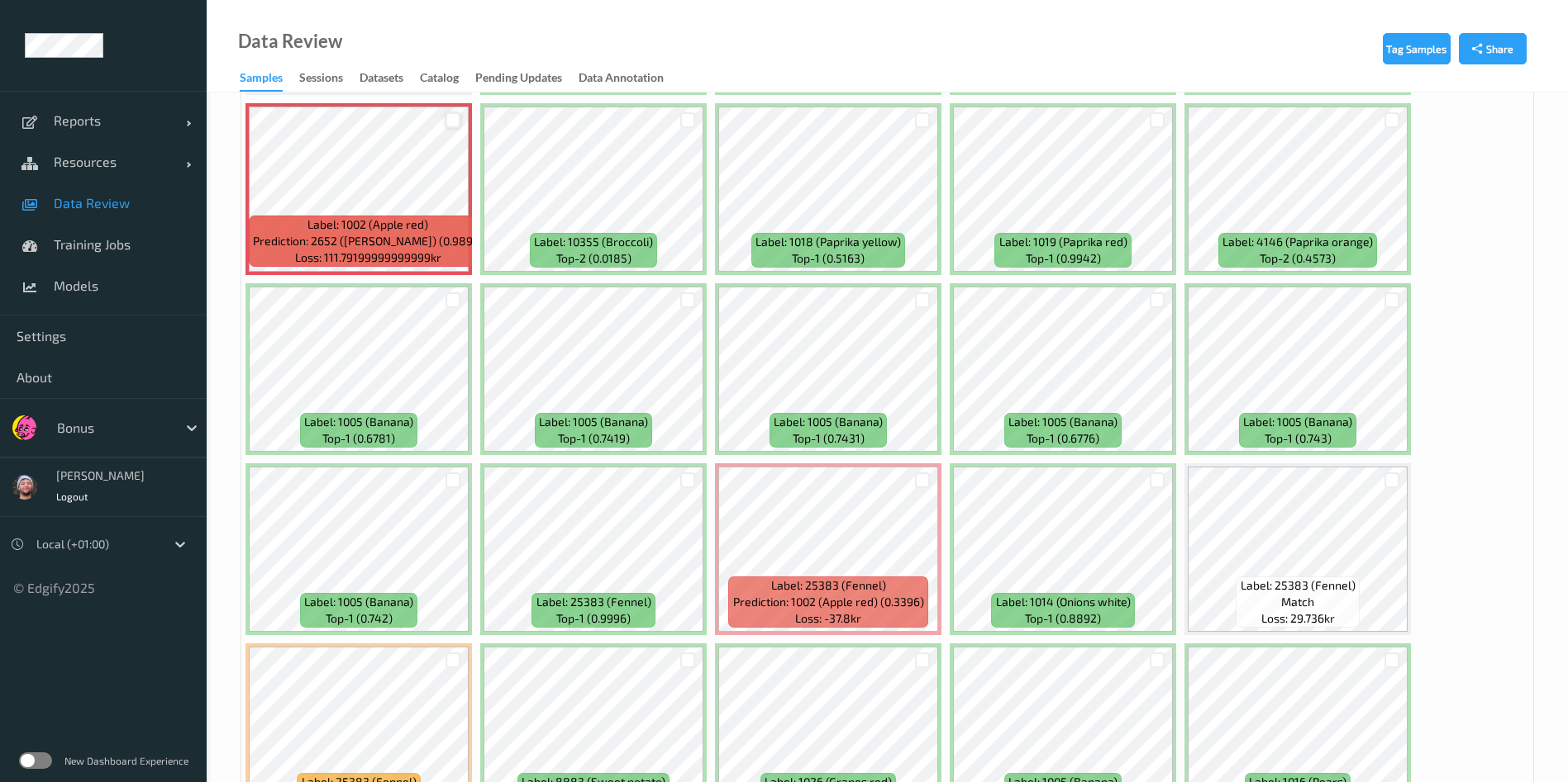
click at [448, 121] on div at bounding box center [453, 120] width 16 height 16
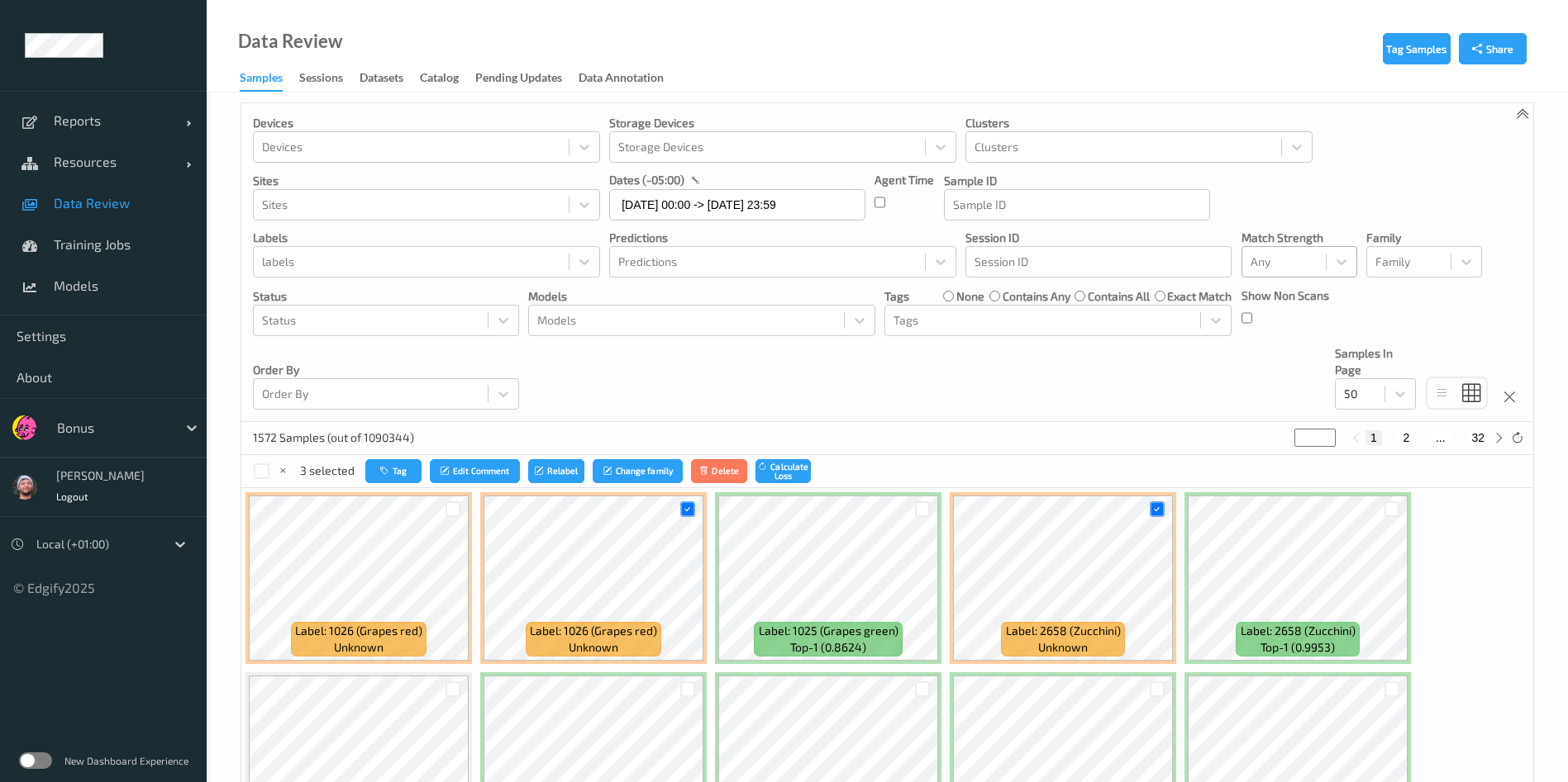
scroll to position [0, 0]
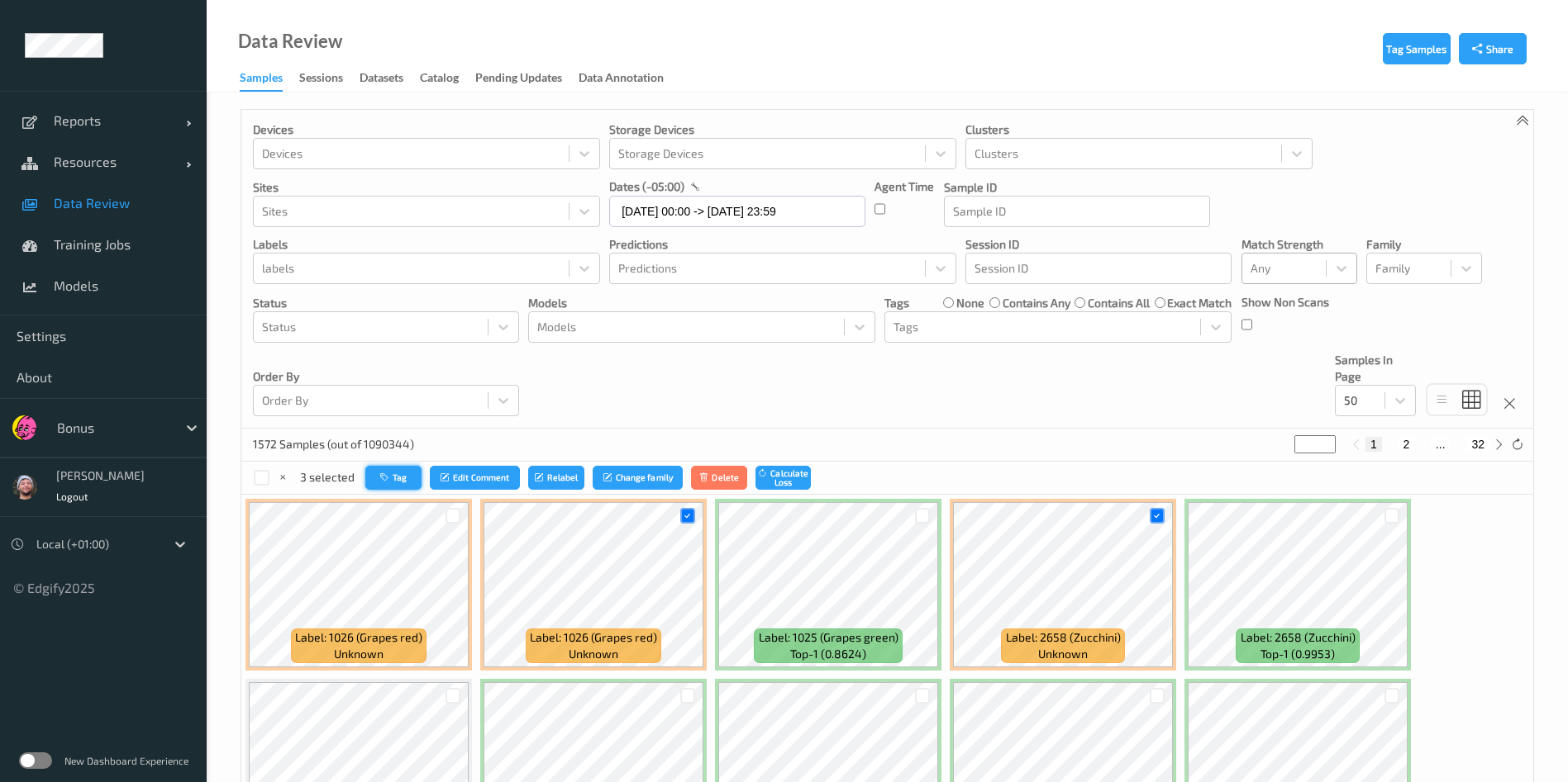
click at [401, 475] on button "Tag" at bounding box center [393, 478] width 56 height 24
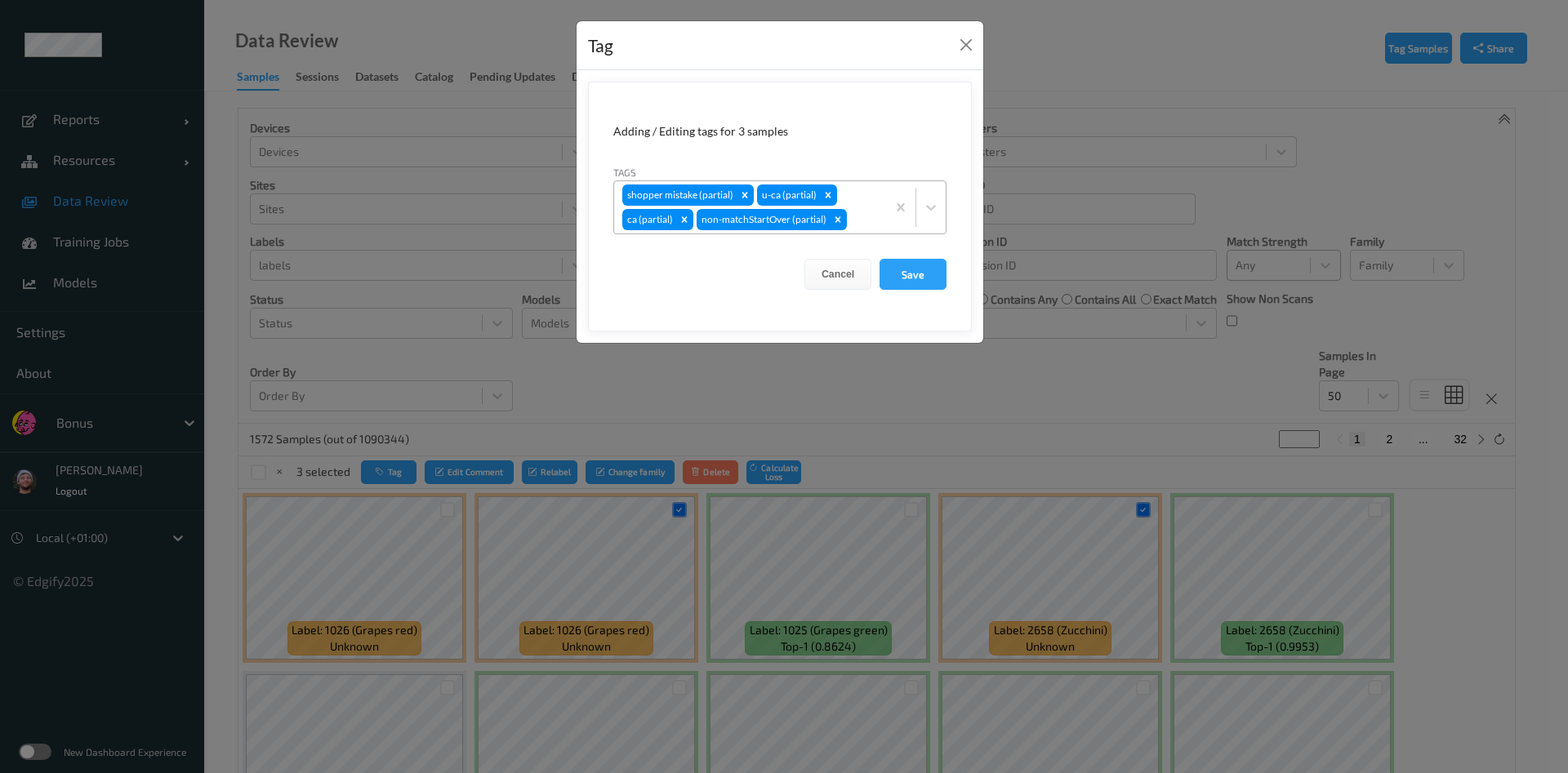
click at [861, 201] on div "shopper mistake (partial) u-ca (partial) ca (partial) non-matchStartOver (parti…" at bounding box center [750, 207] width 272 height 52
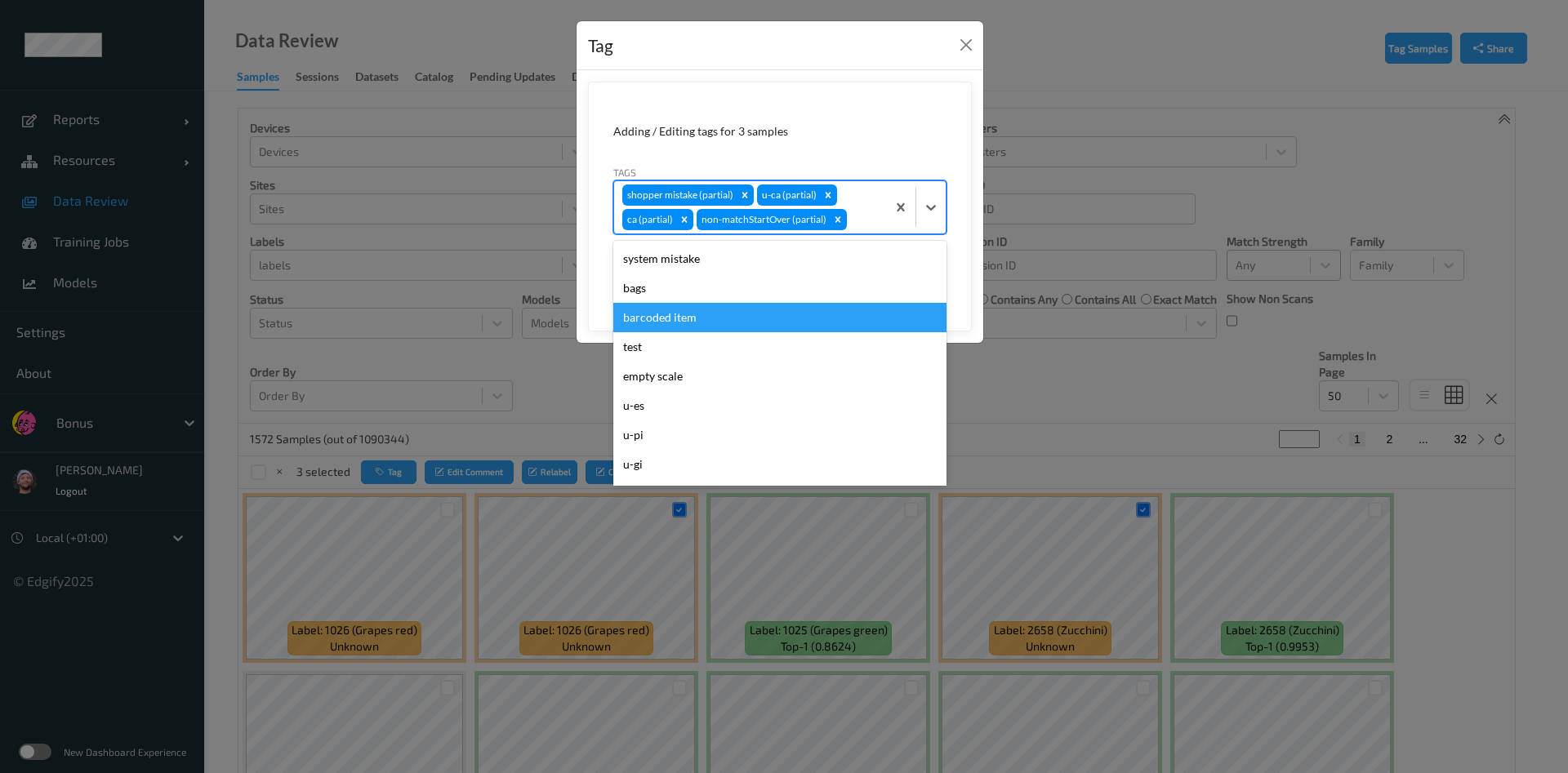
click at [707, 310] on div "barcoded item" at bounding box center [780, 317] width 333 height 29
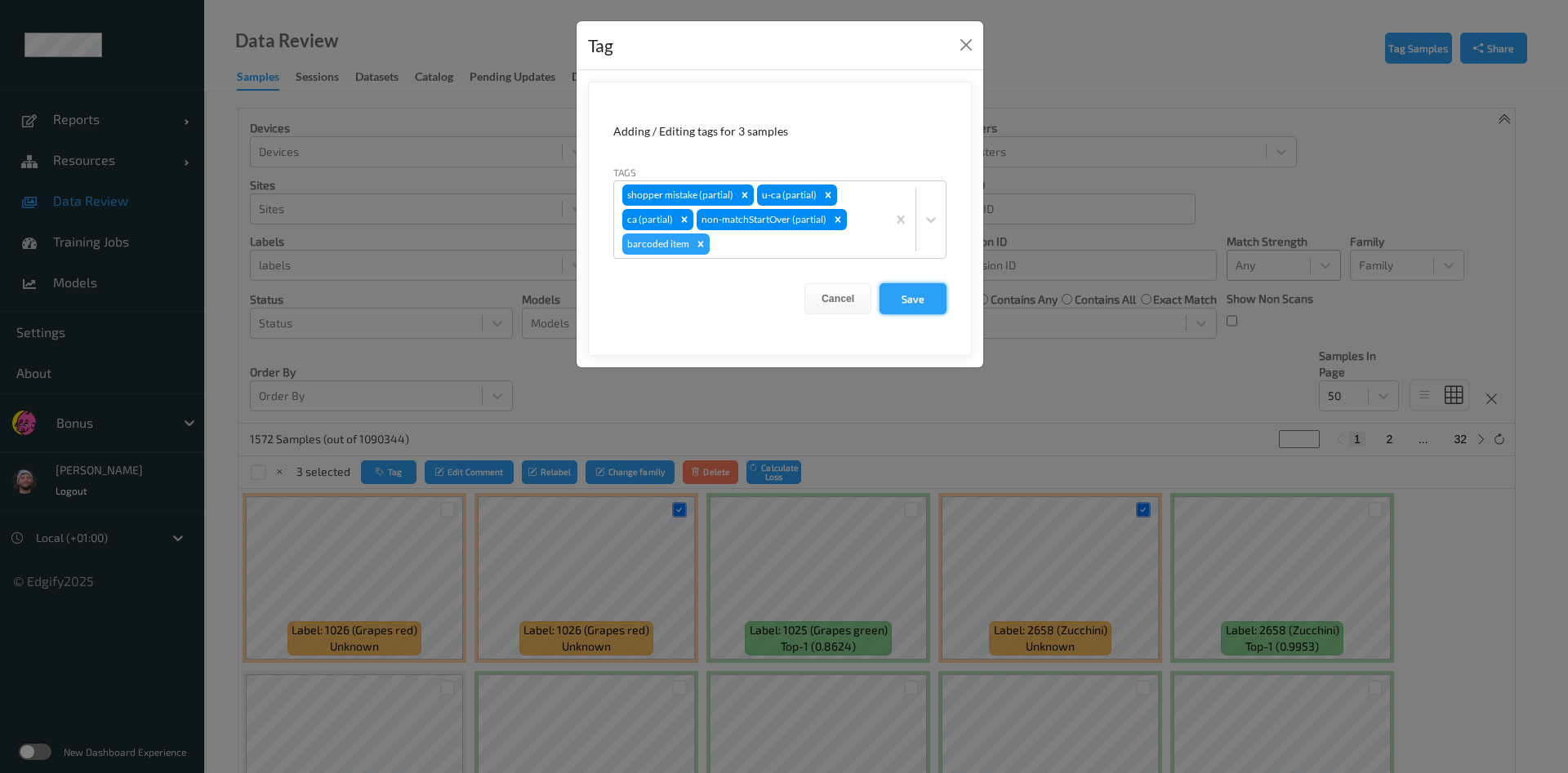
click at [923, 304] on button "Save" at bounding box center [913, 298] width 67 height 31
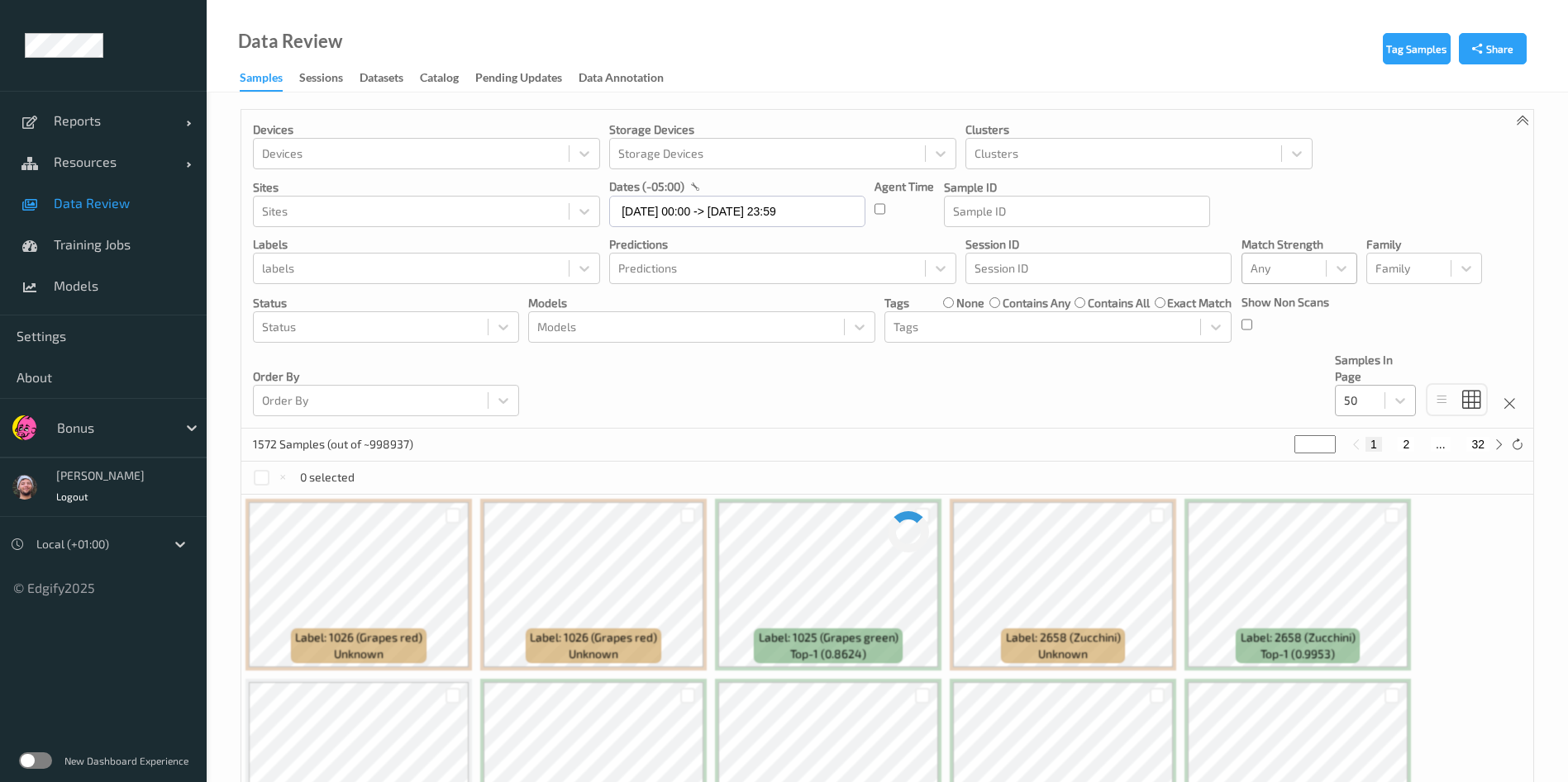
click at [1377, 396] on div "50" at bounding box center [1359, 400] width 49 height 27
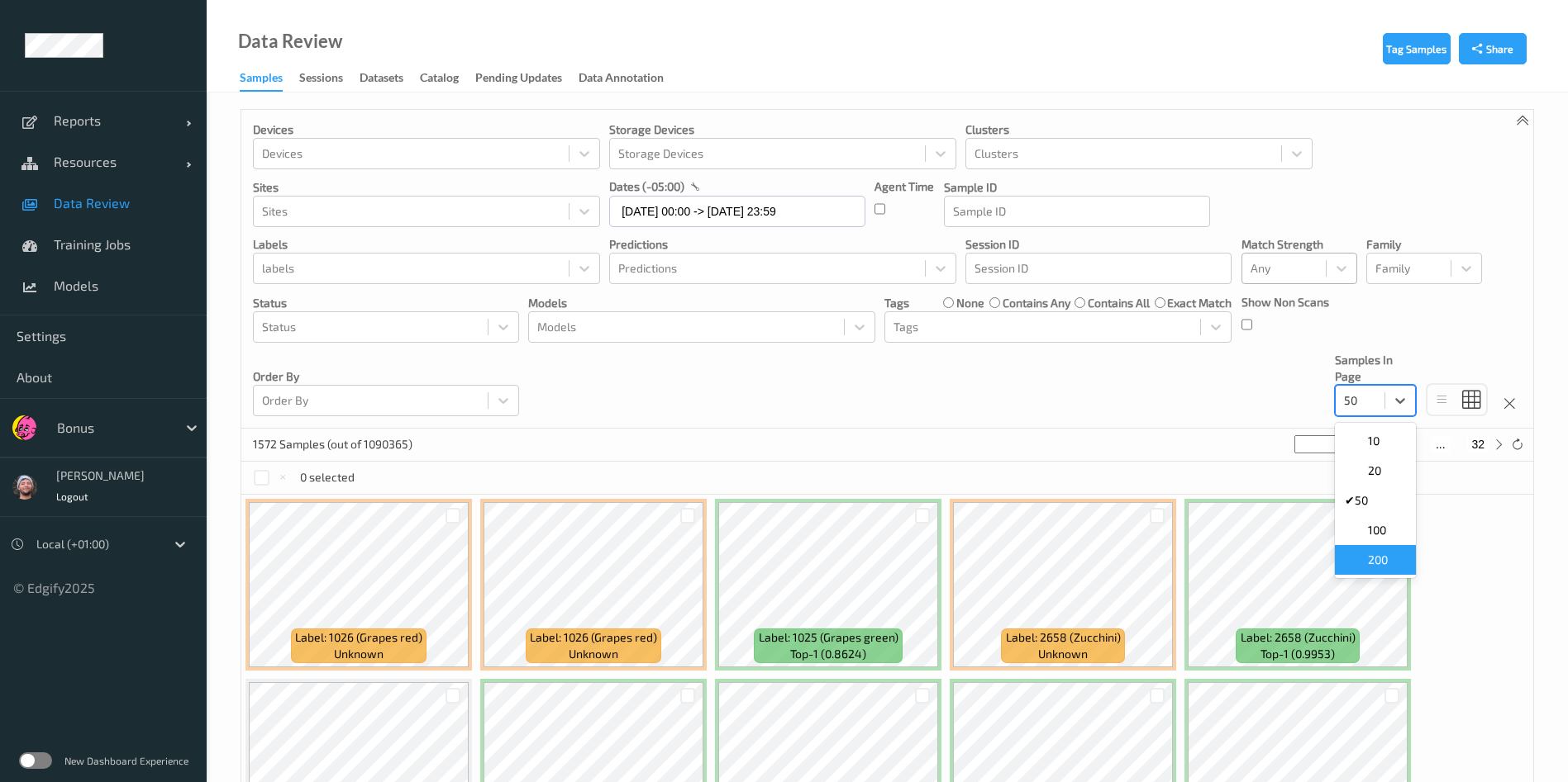
click at [1382, 555] on span "200" at bounding box center [1377, 560] width 20 height 16
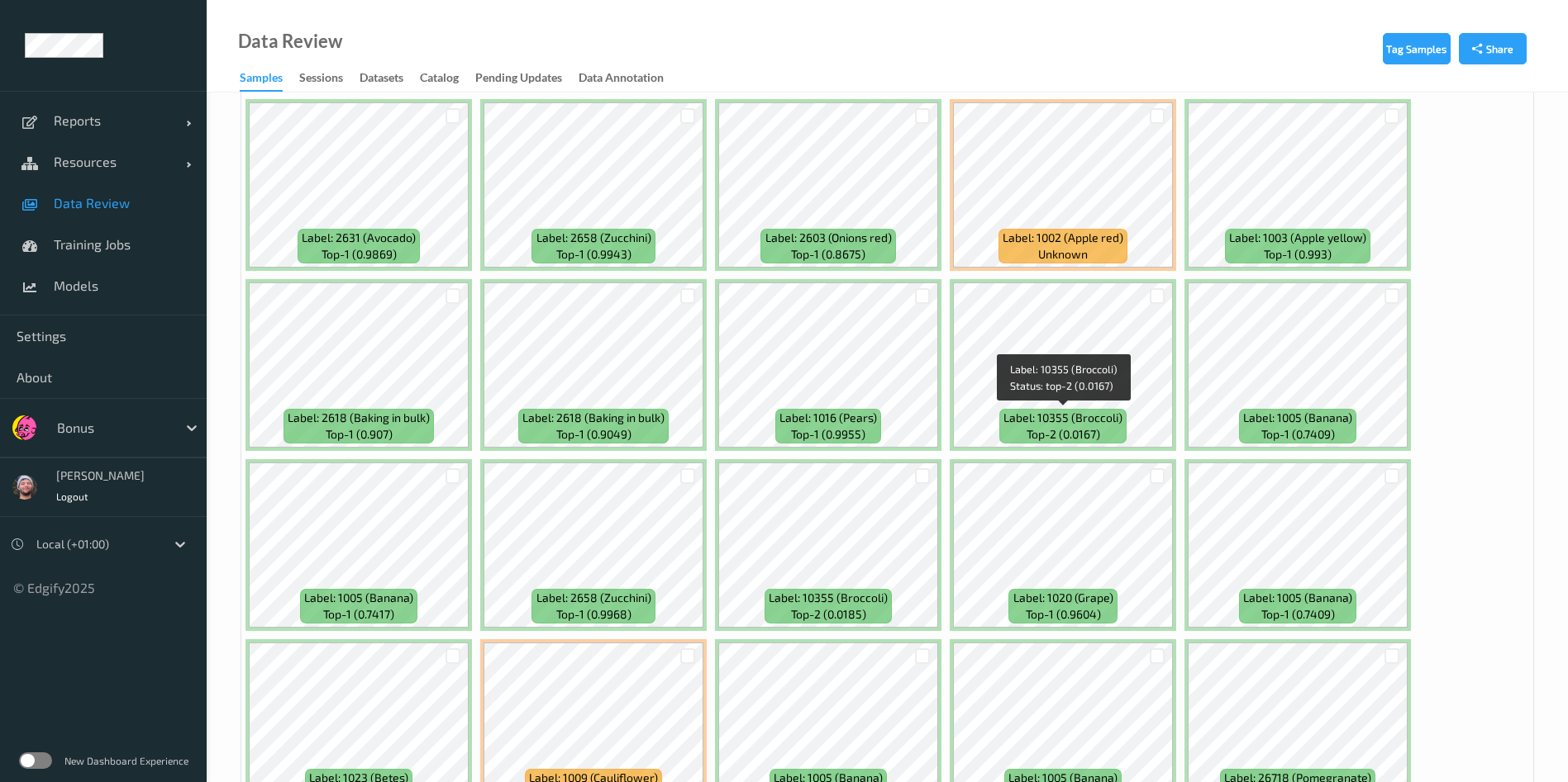
scroll to position [2379, 0]
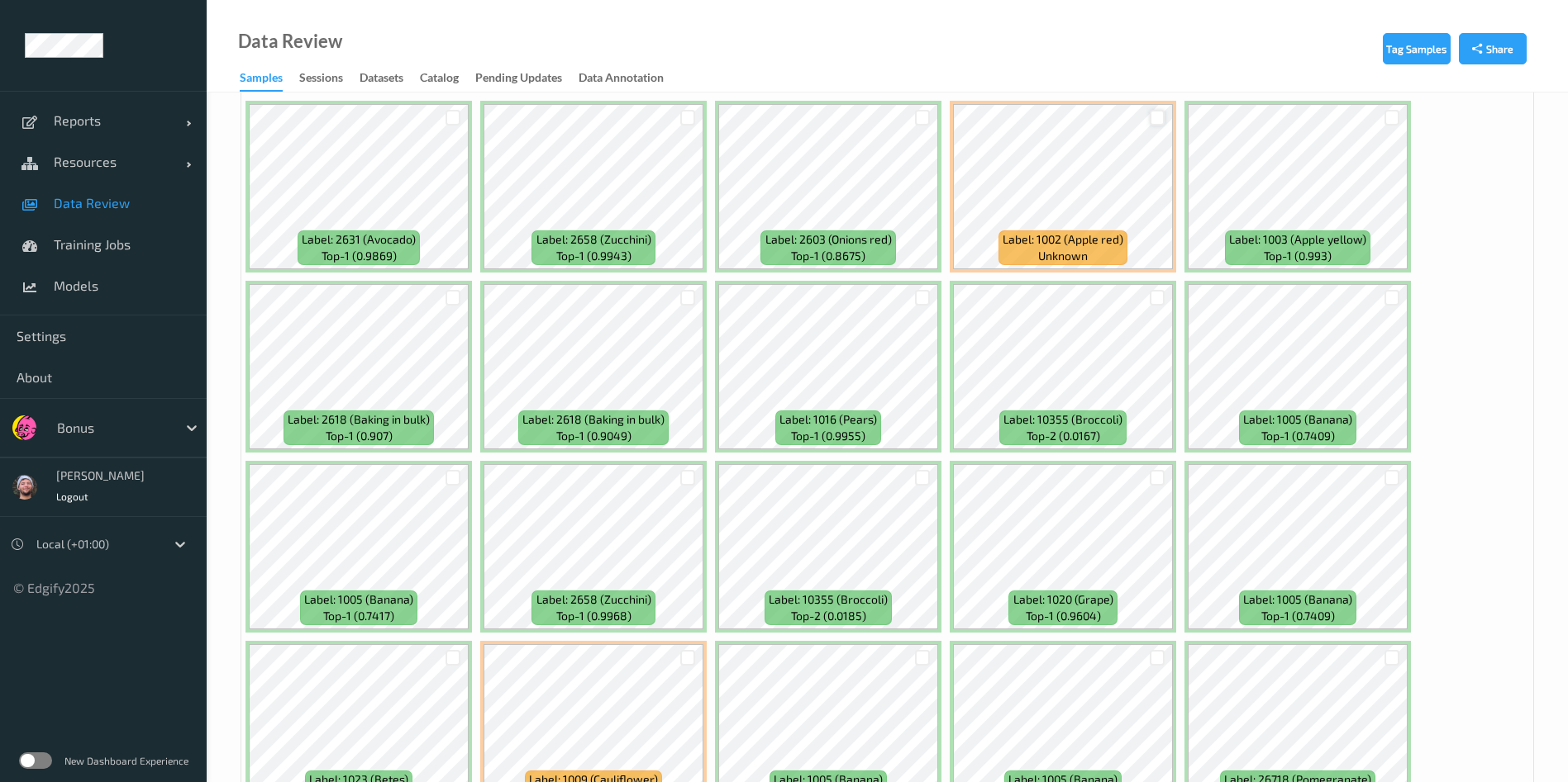
click at [1160, 124] on div at bounding box center [1157, 117] width 16 height 16
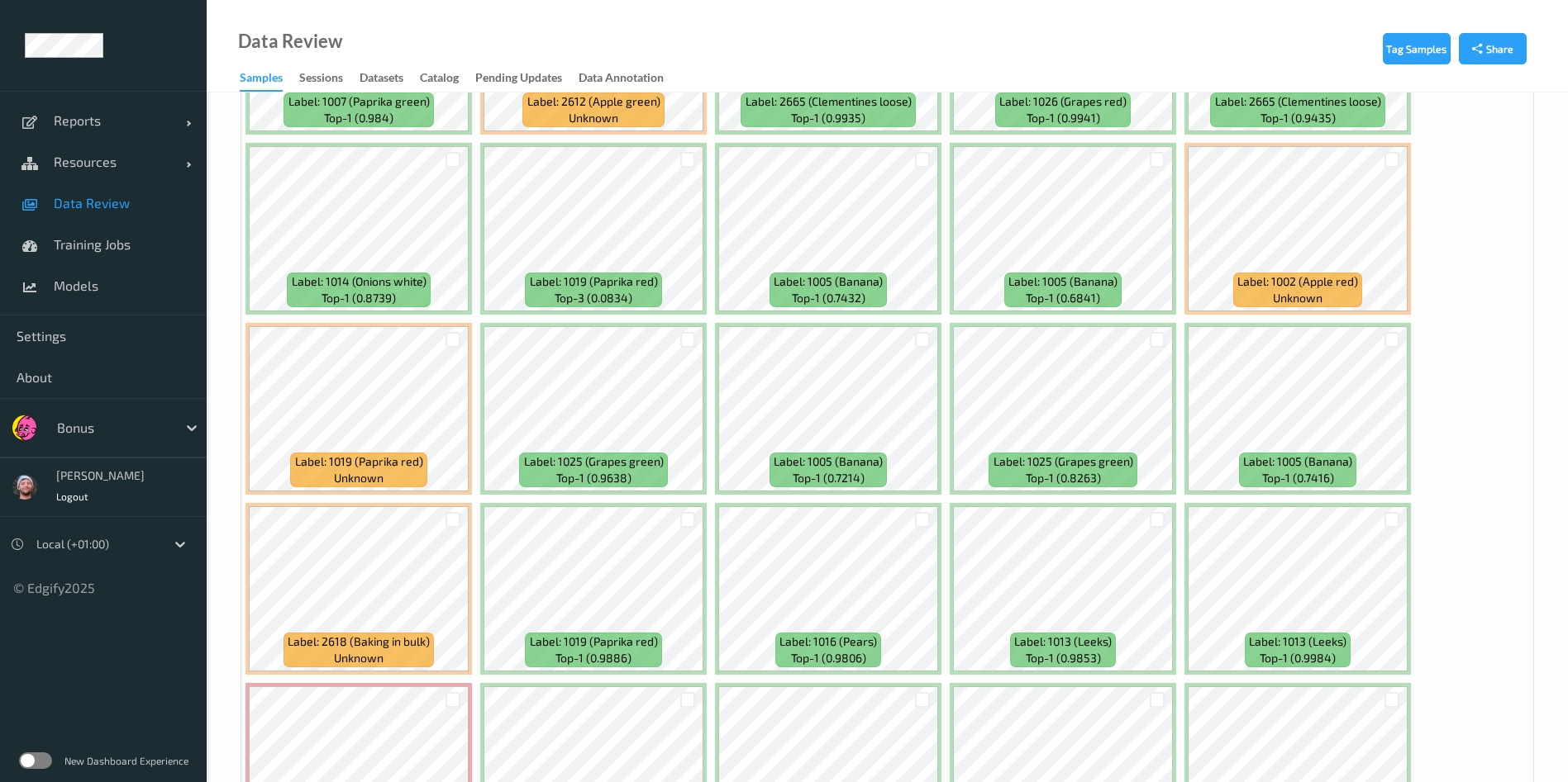
scroll to position [3984, 0]
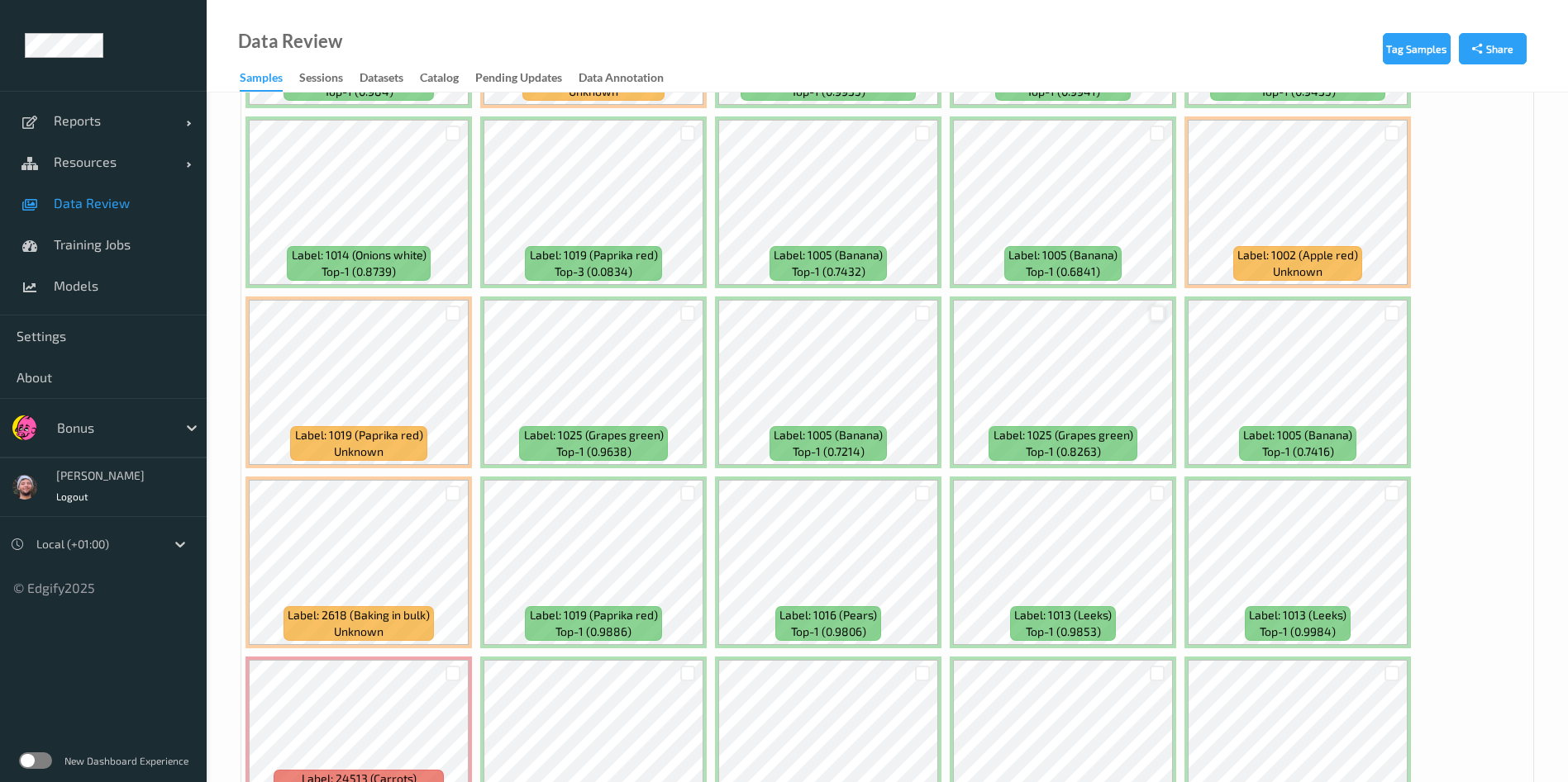
click at [1158, 307] on div at bounding box center [1157, 314] width 16 height 16
click at [1392, 140] on div at bounding box center [1392, 134] width 16 height 16
click at [452, 309] on div at bounding box center [453, 314] width 16 height 16
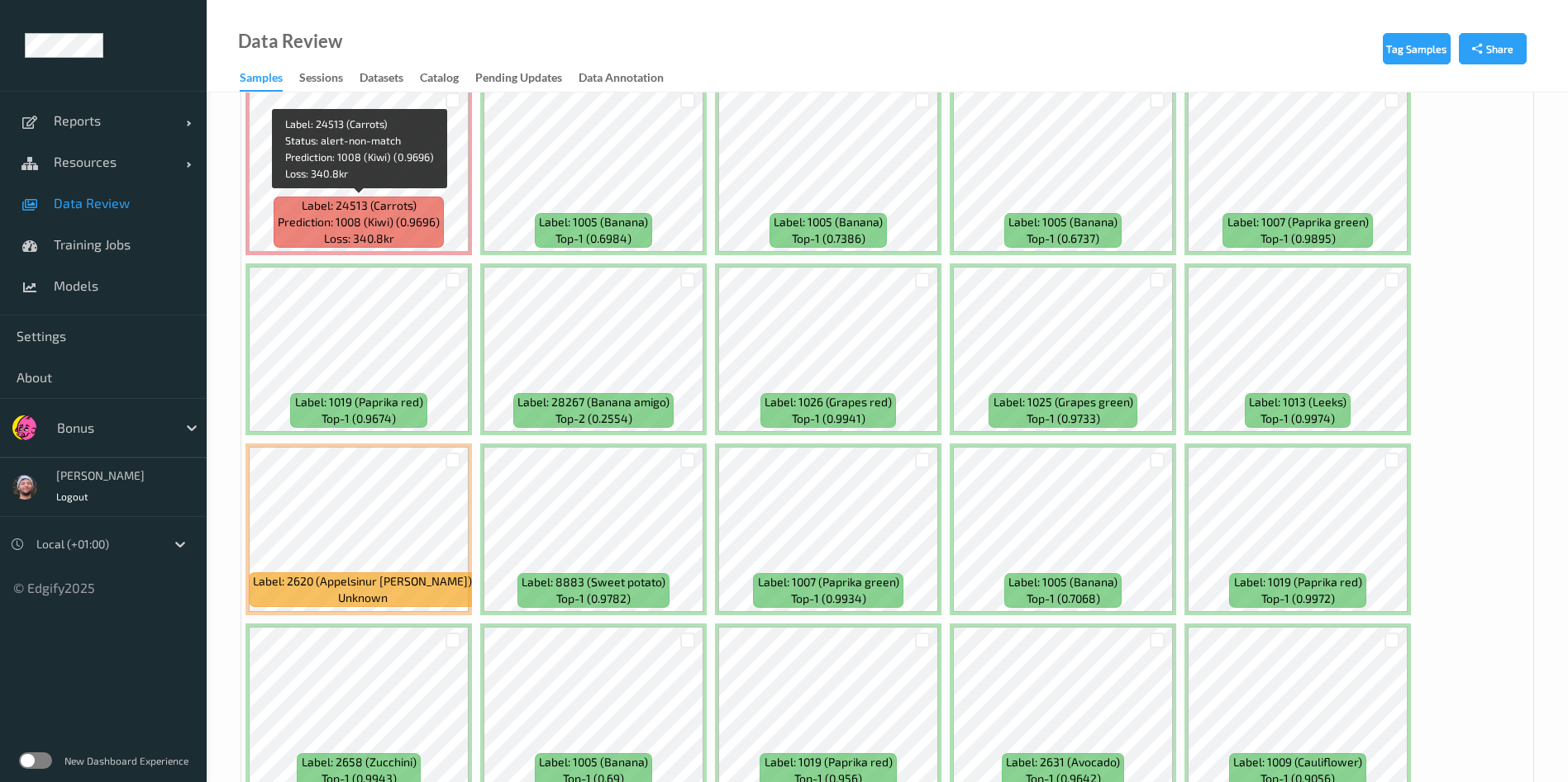
scroll to position [4616, 0]
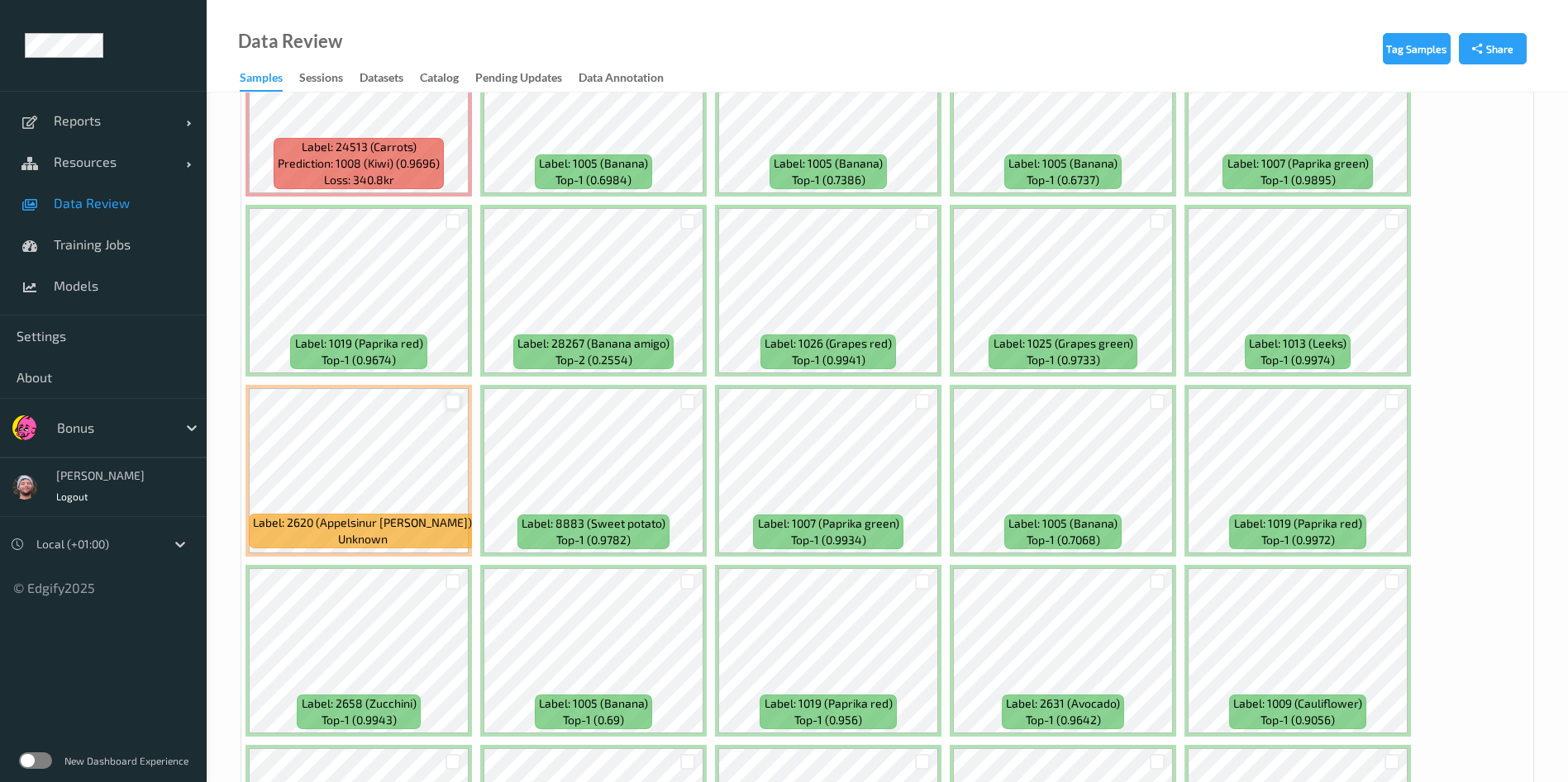
click at [451, 396] on div at bounding box center [453, 402] width 16 height 16
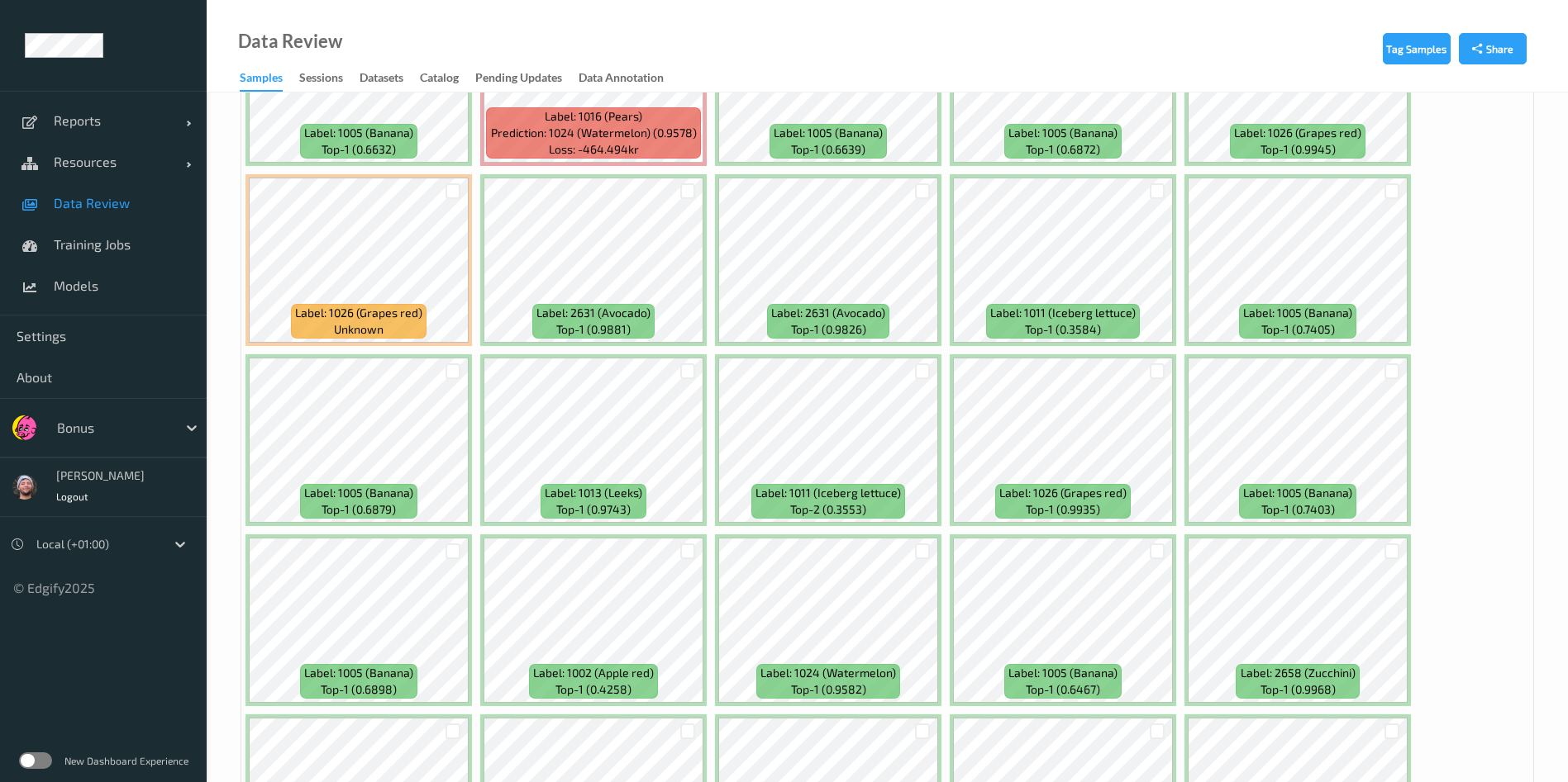
scroll to position [6984, 0]
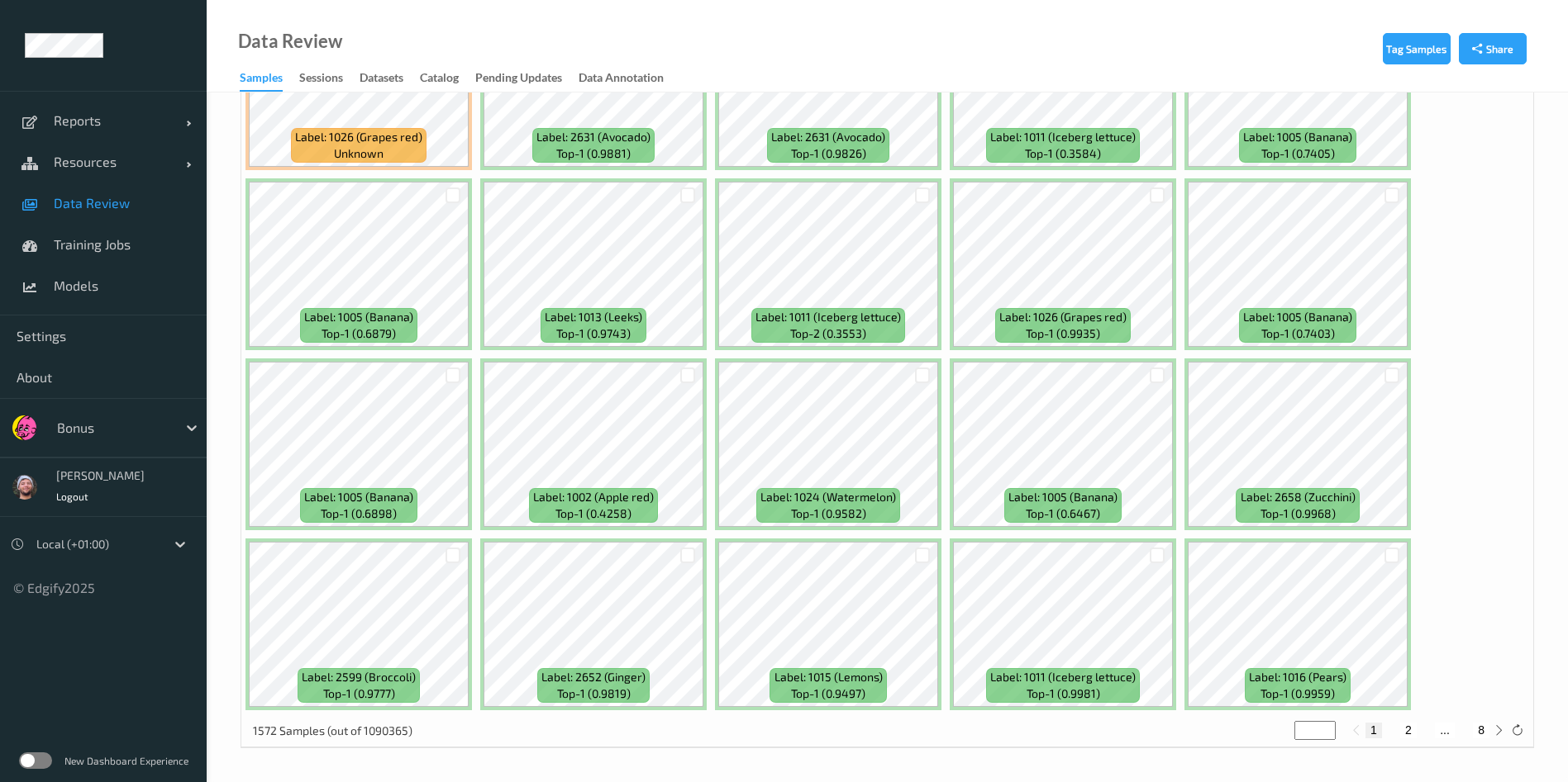
click at [1408, 729] on button "2" at bounding box center [1408, 729] width 16 height 15
type input "*"
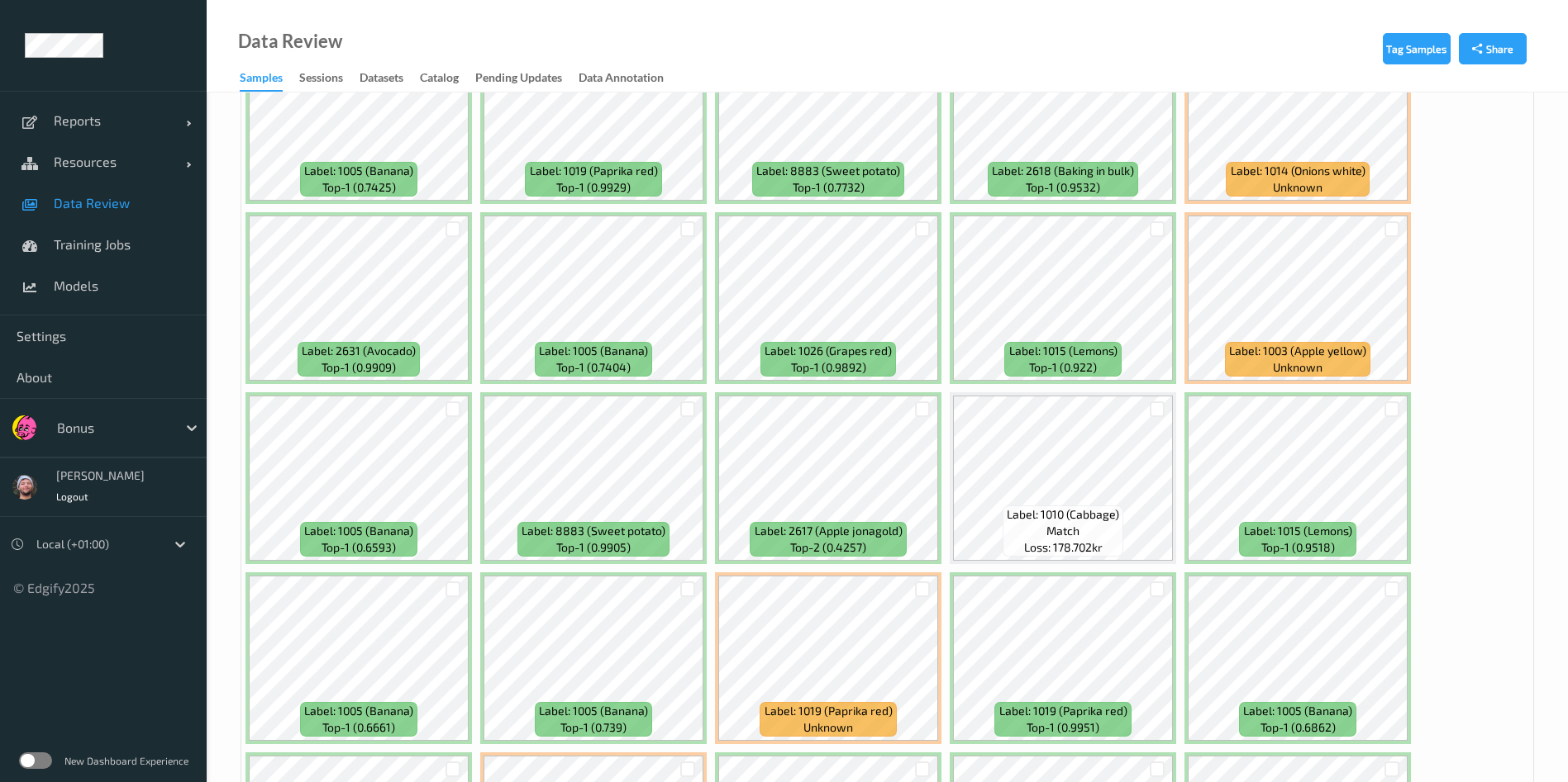
scroll to position [3365, 0]
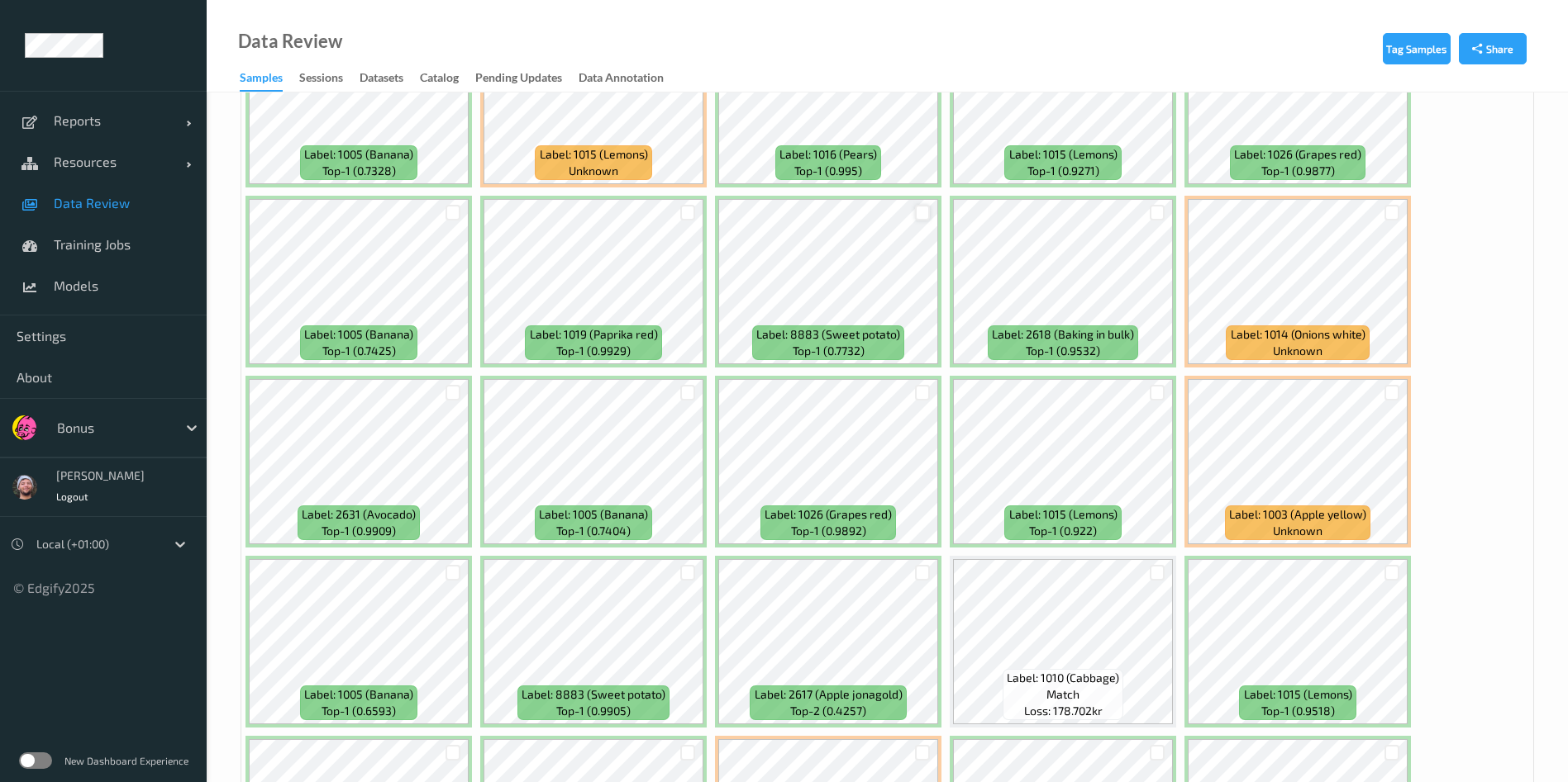
click at [917, 207] on div at bounding box center [923, 213] width 16 height 16
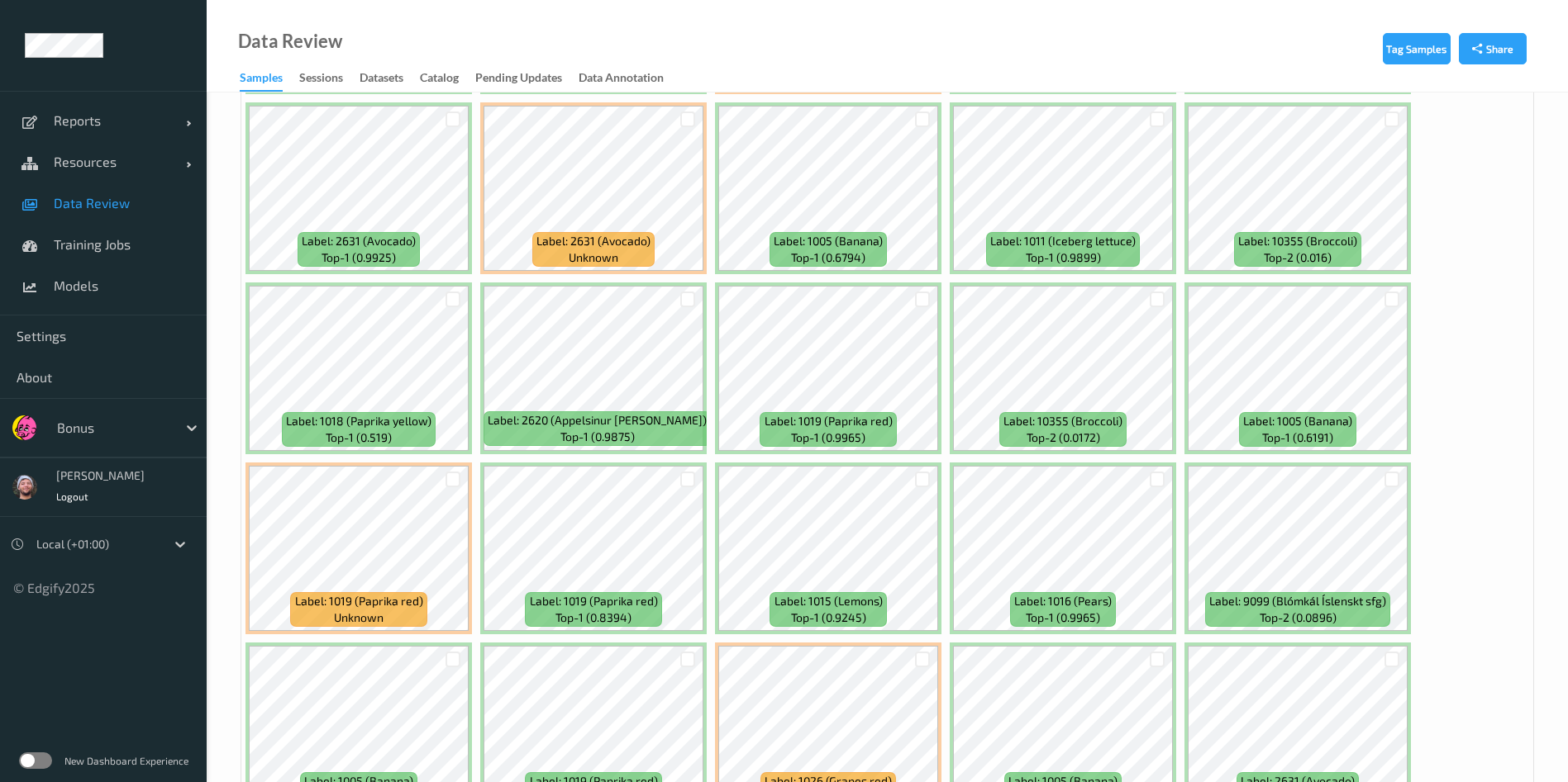
scroll to position [4191, 0]
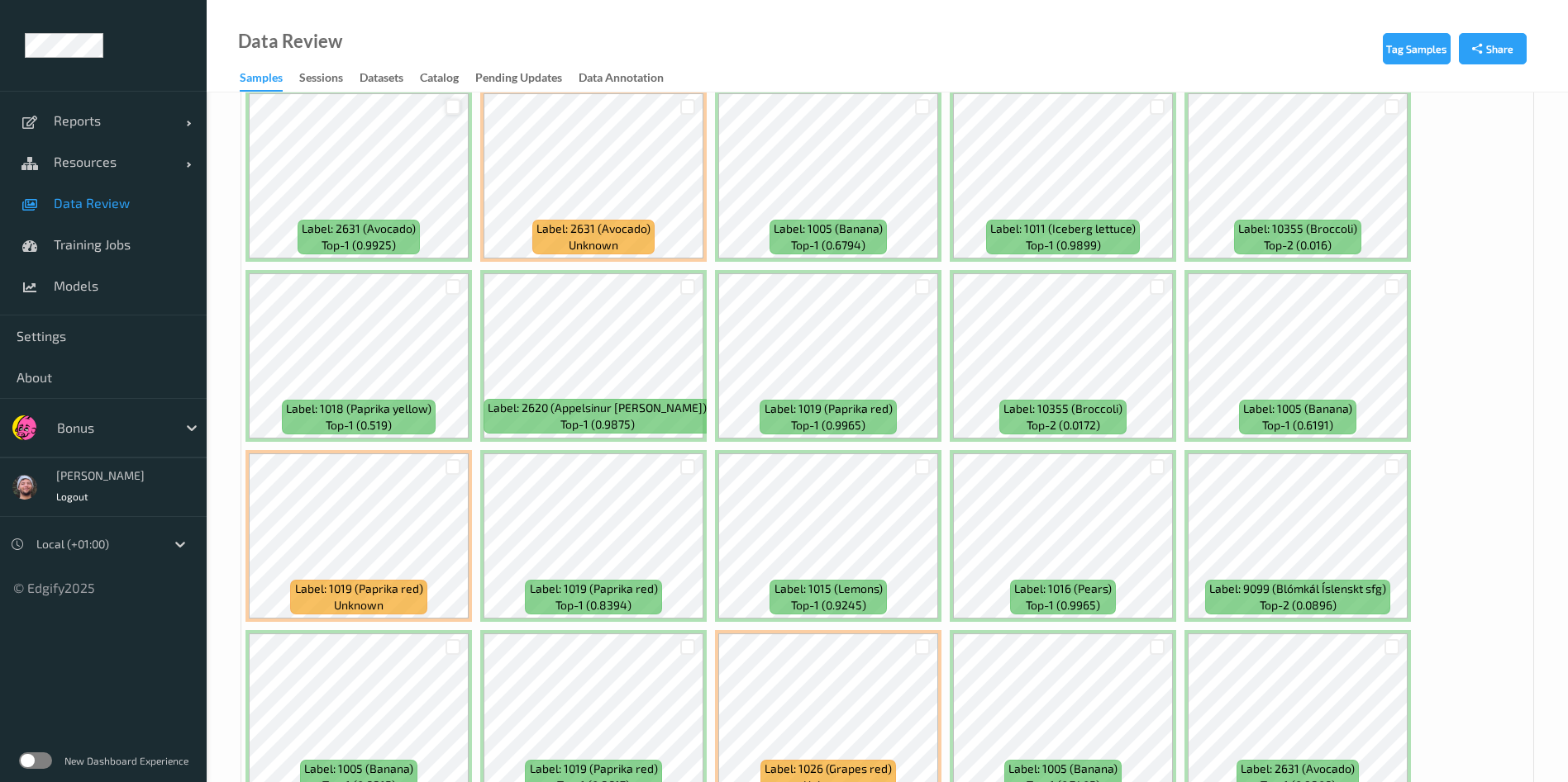
click at [457, 109] on div at bounding box center [453, 107] width 16 height 16
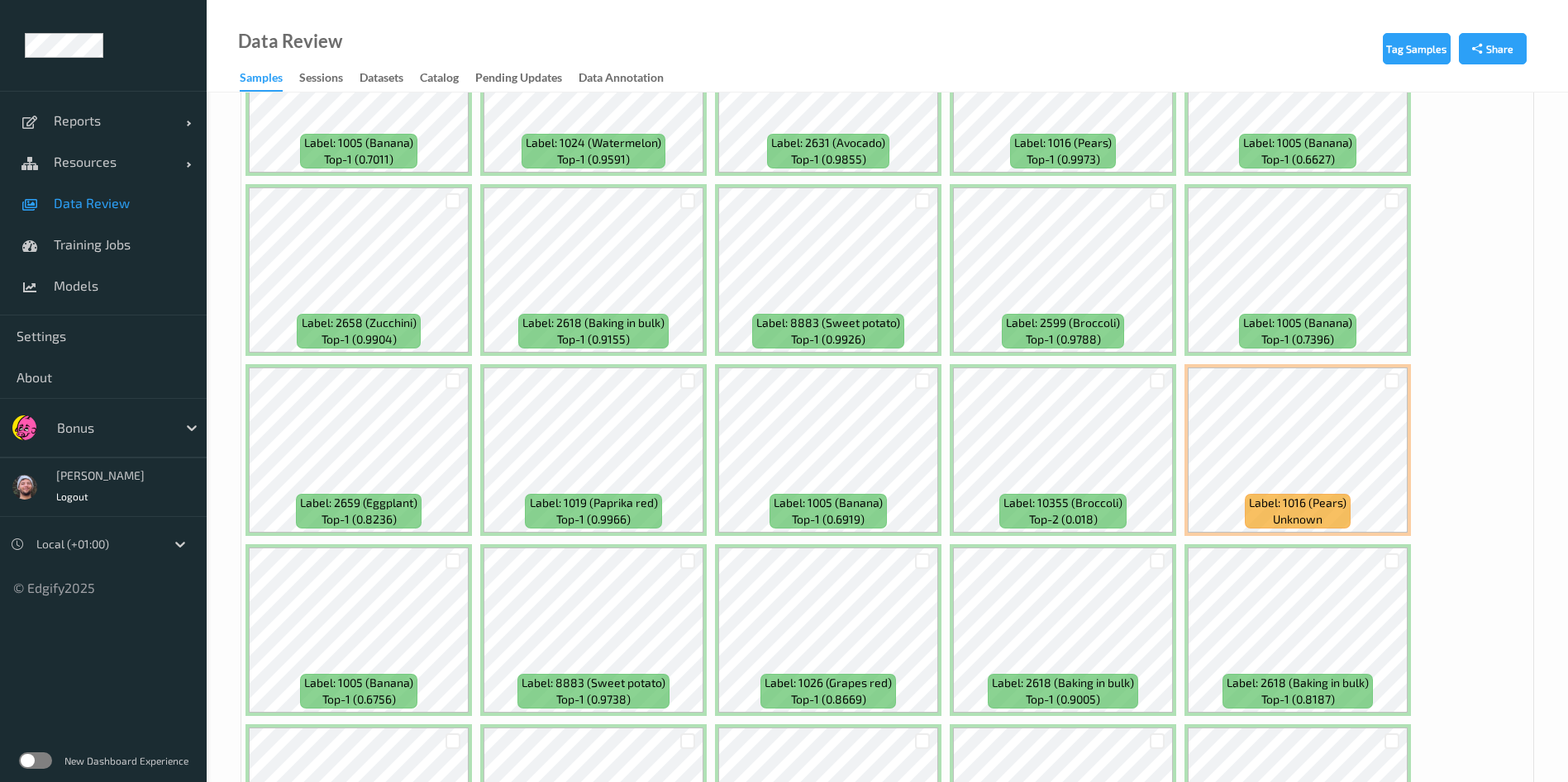
scroll to position [5898, 0]
click at [1385, 378] on div at bounding box center [1392, 380] width 16 height 16
click at [452, 386] on div at bounding box center [453, 380] width 16 height 16
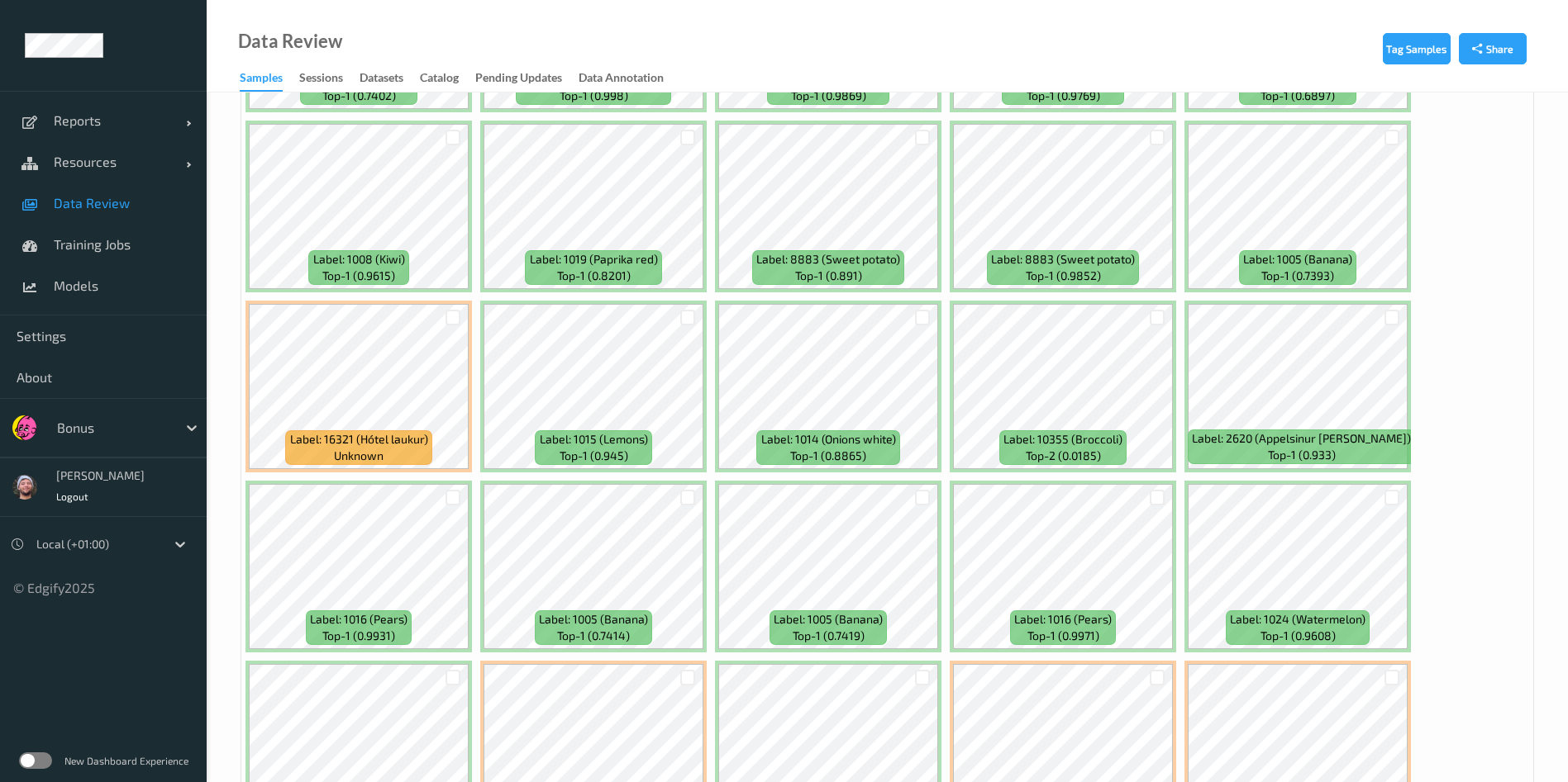
scroll to position [6984, 0]
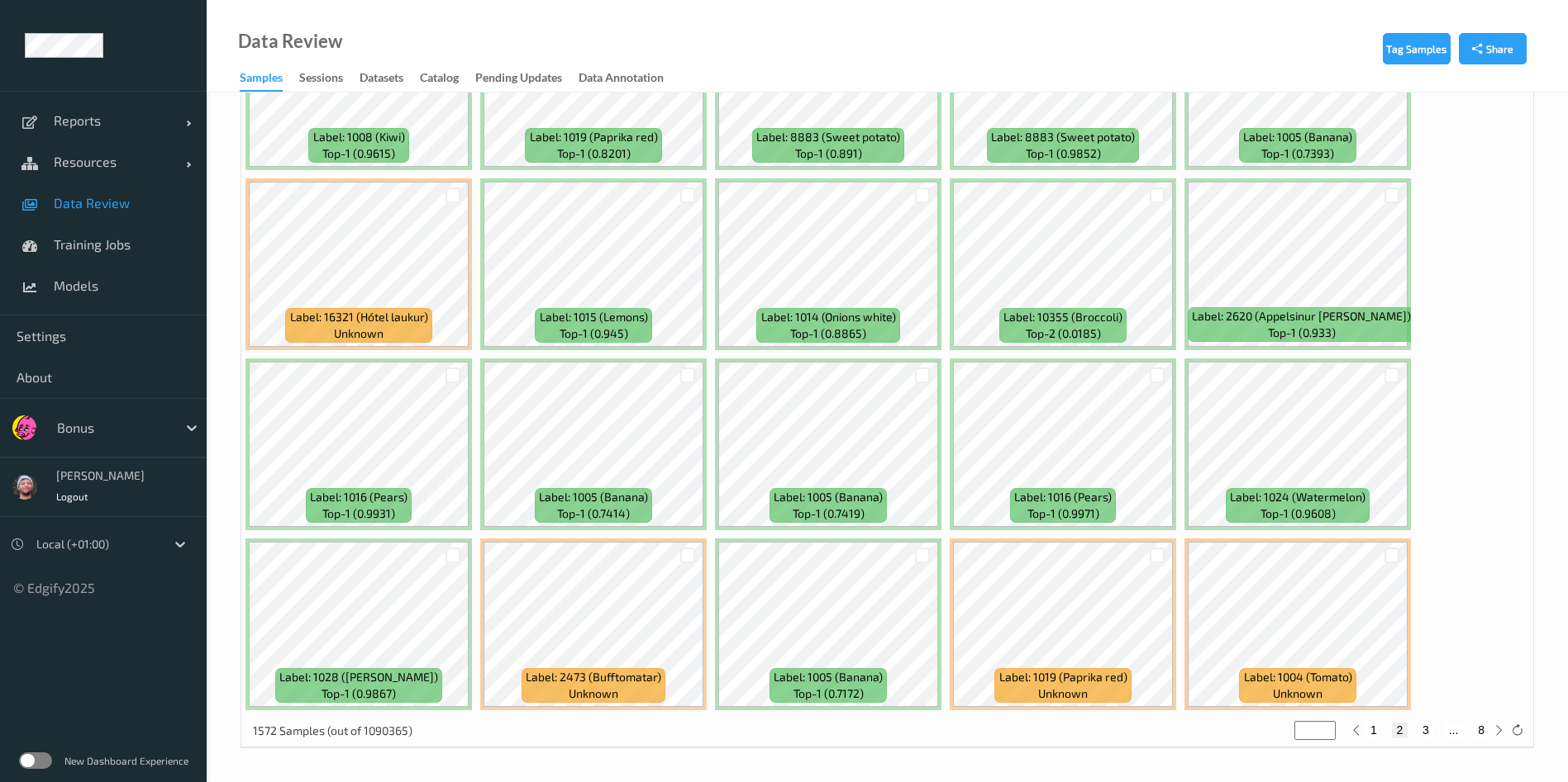
click at [1427, 729] on button "3" at bounding box center [1425, 729] width 16 height 15
type input "*"
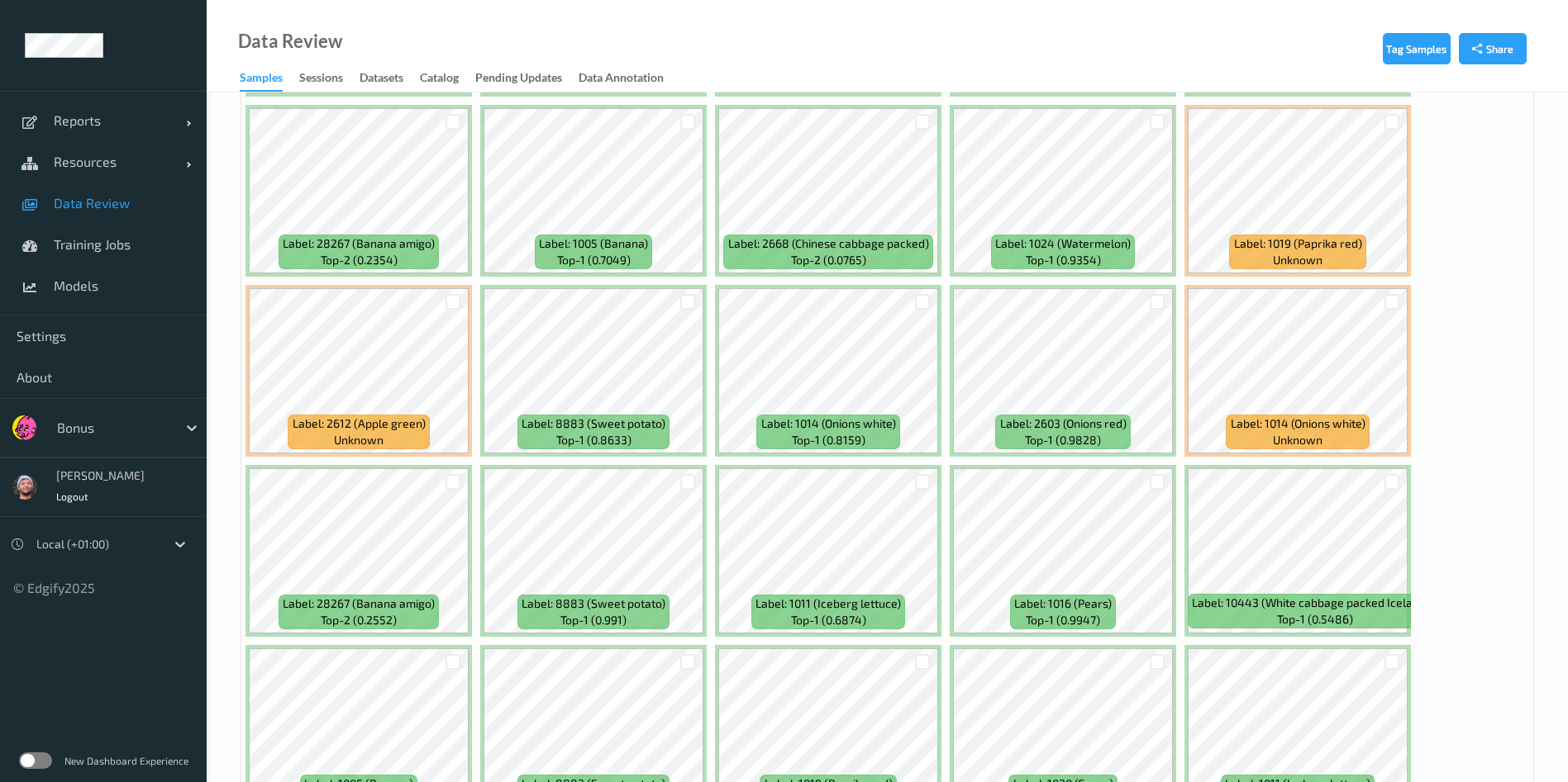
scroll to position [3097, 0]
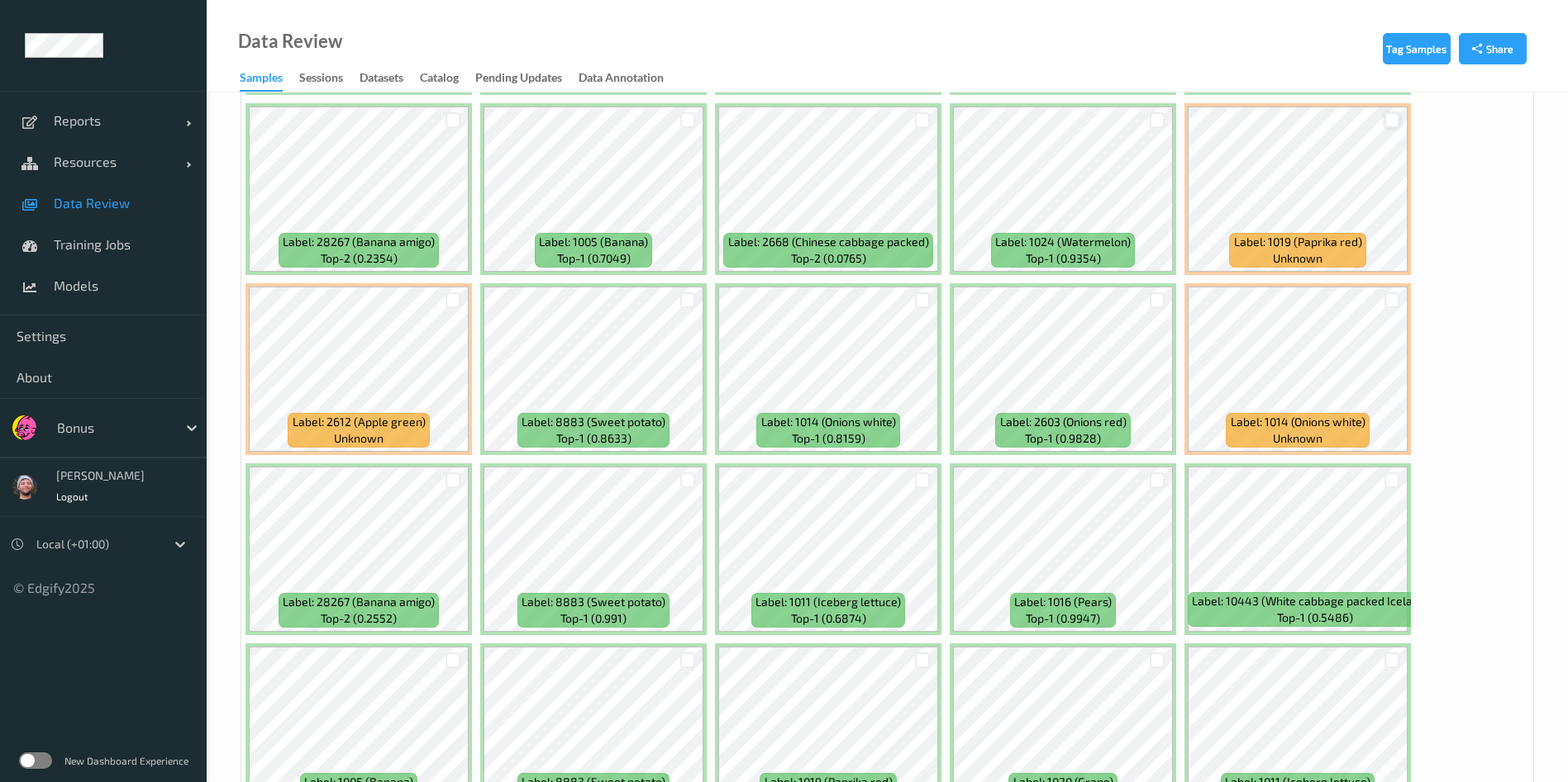
click at [1387, 122] on div at bounding box center [1392, 120] width 16 height 16
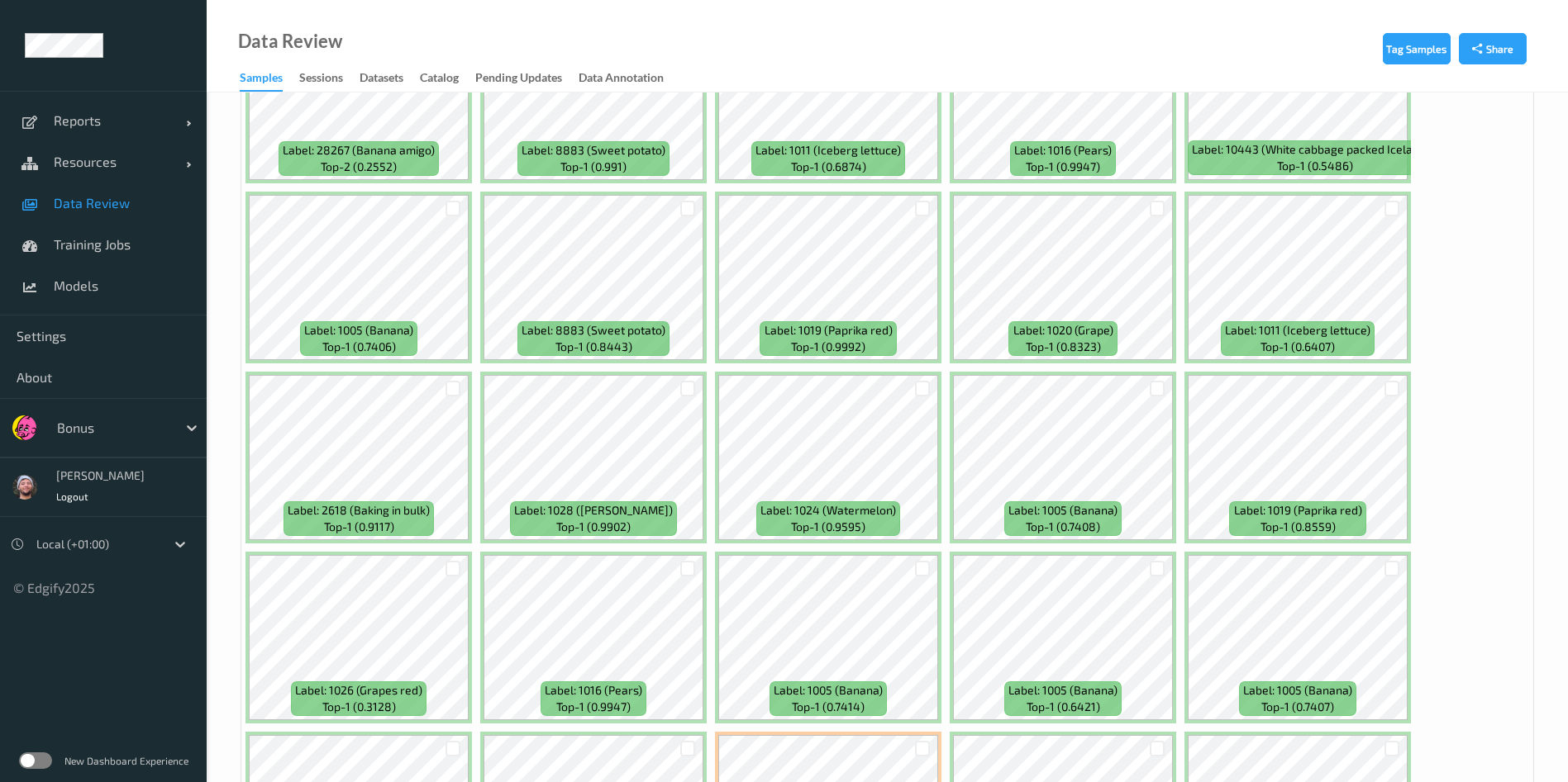
scroll to position [3554, 0]
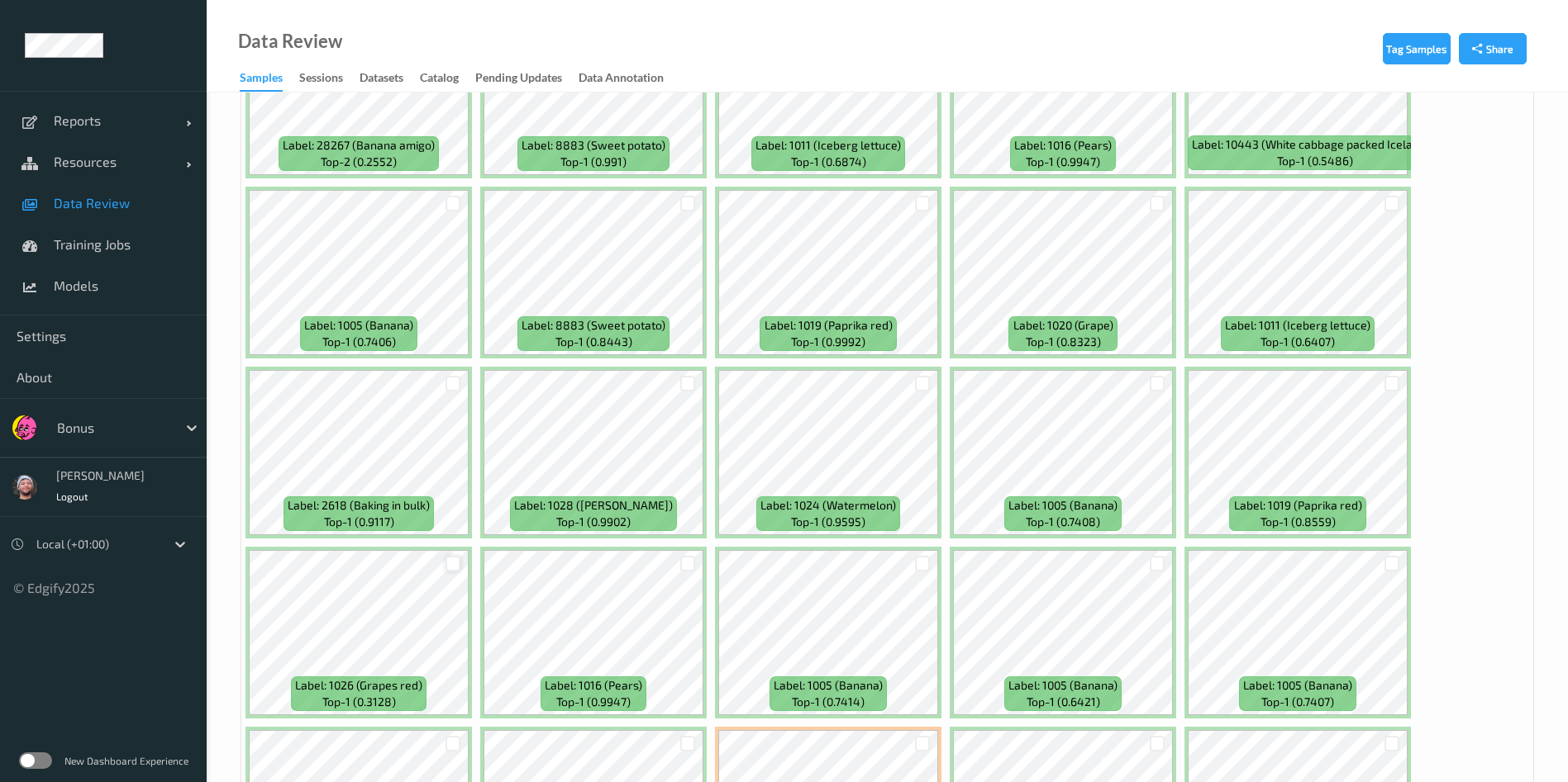
click at [448, 563] on div at bounding box center [453, 564] width 16 height 16
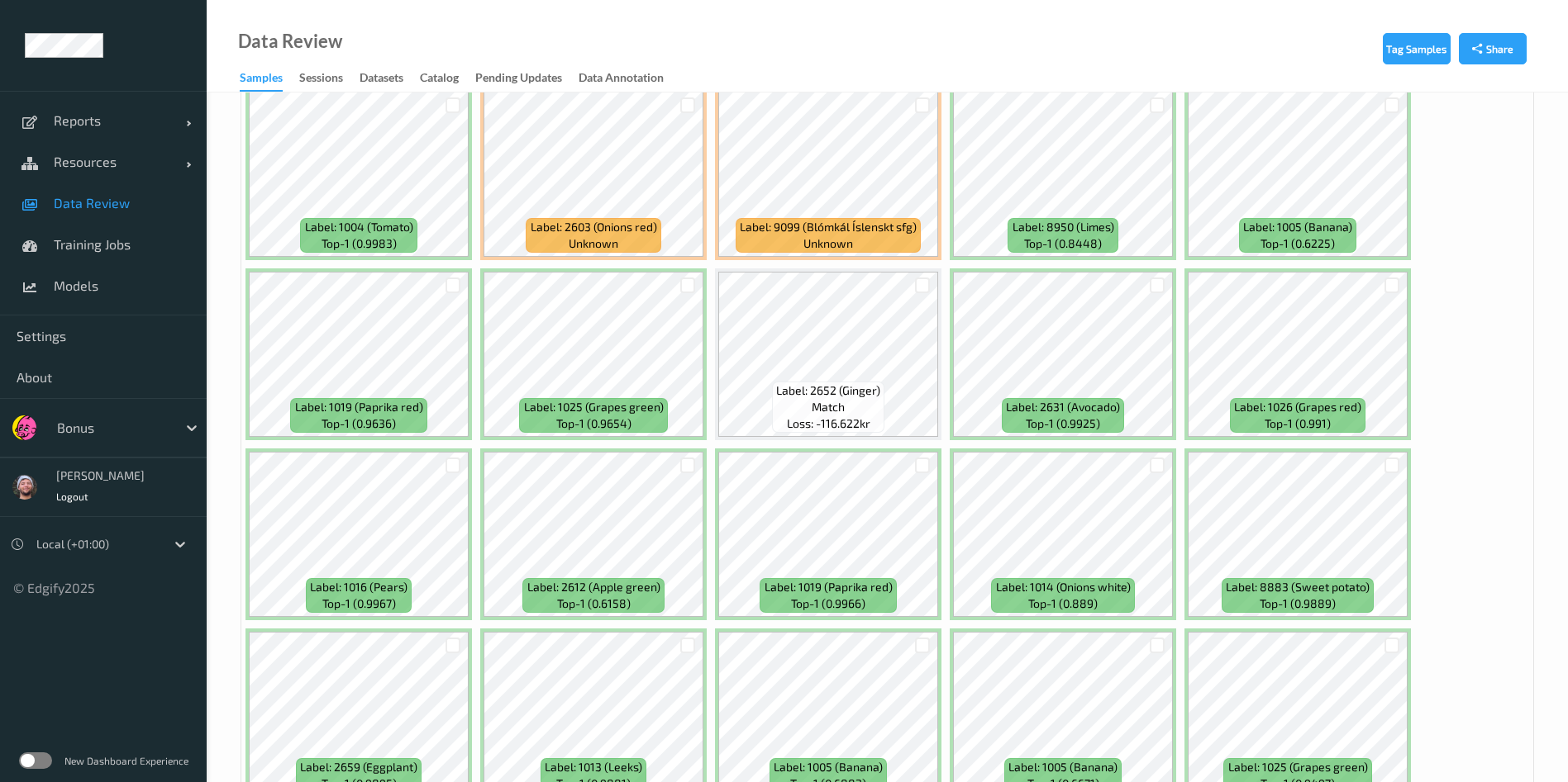
scroll to position [6716, 0]
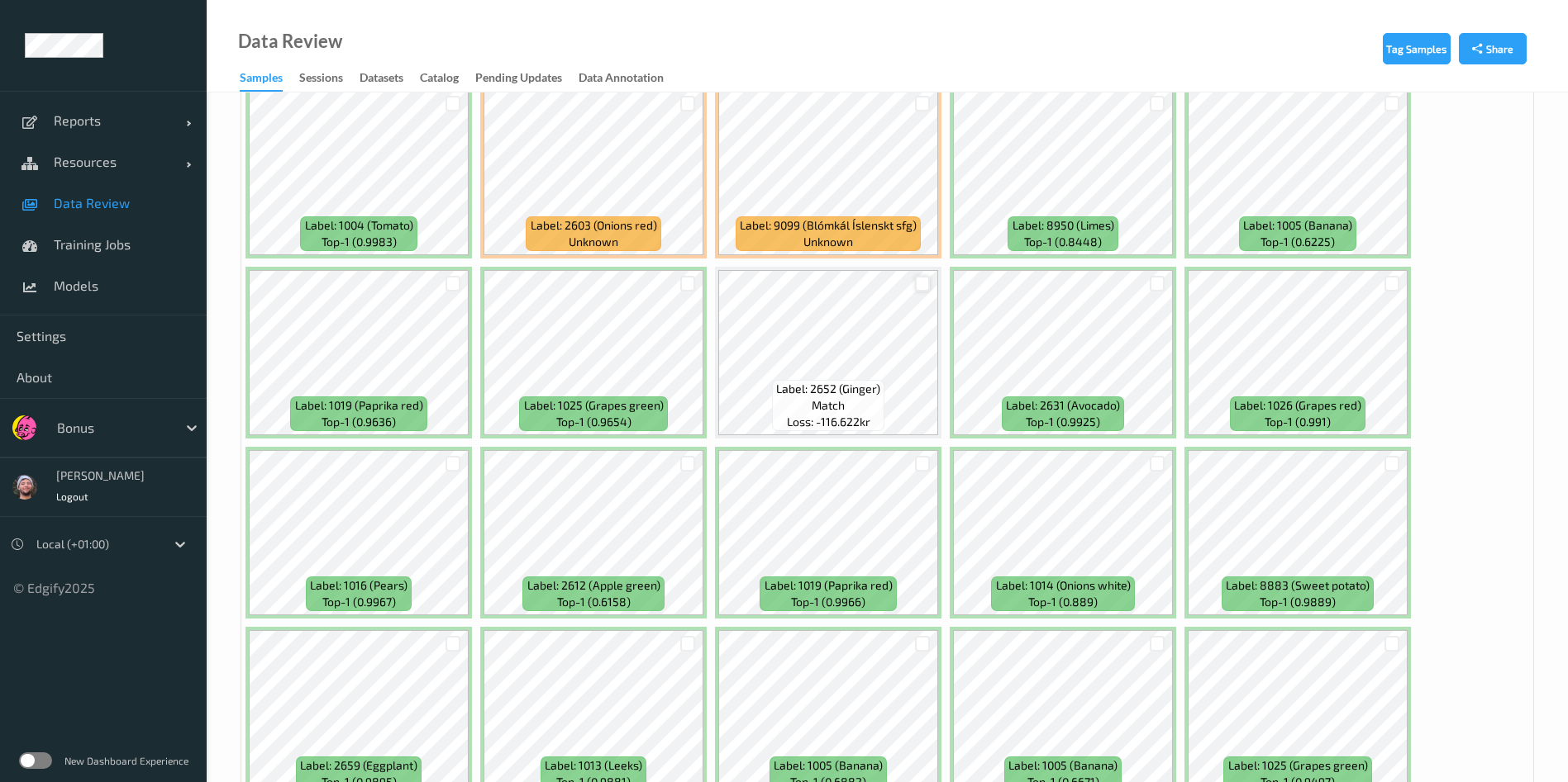
click at [922, 286] on div at bounding box center [923, 284] width 16 height 16
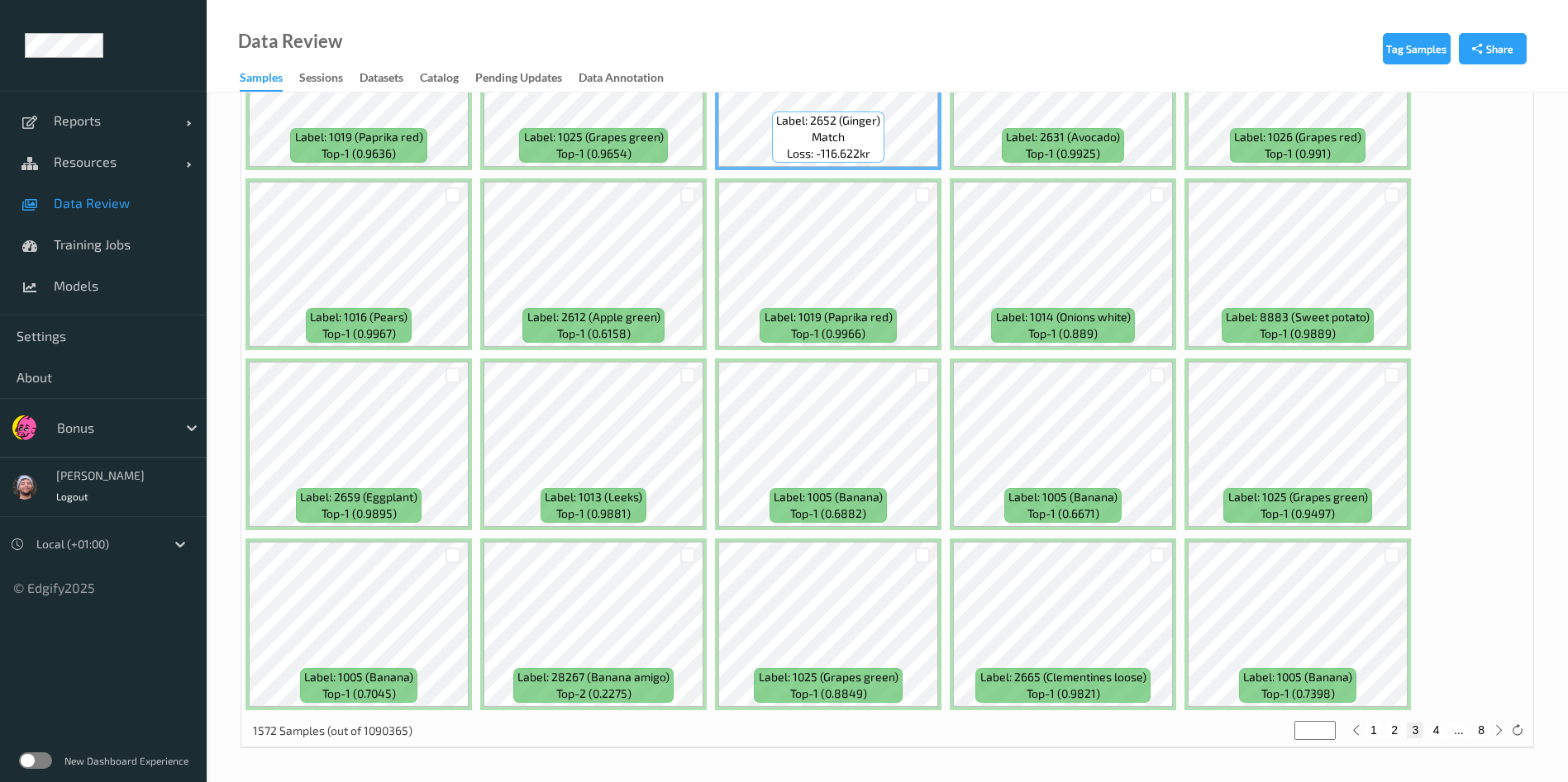
click at [1432, 731] on button "4" at bounding box center [1436, 729] width 16 height 15
type input "*"
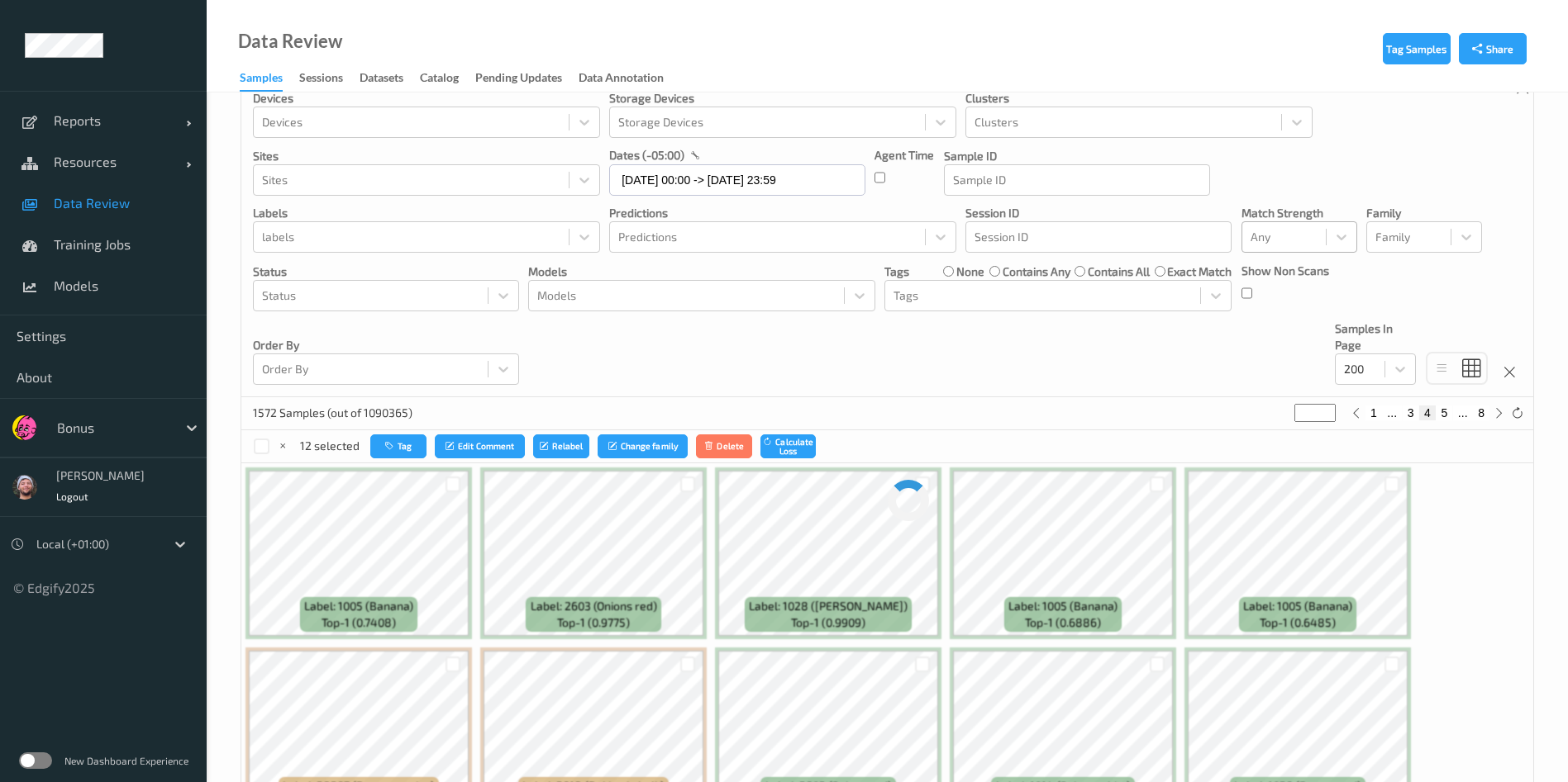
scroll to position [0, 0]
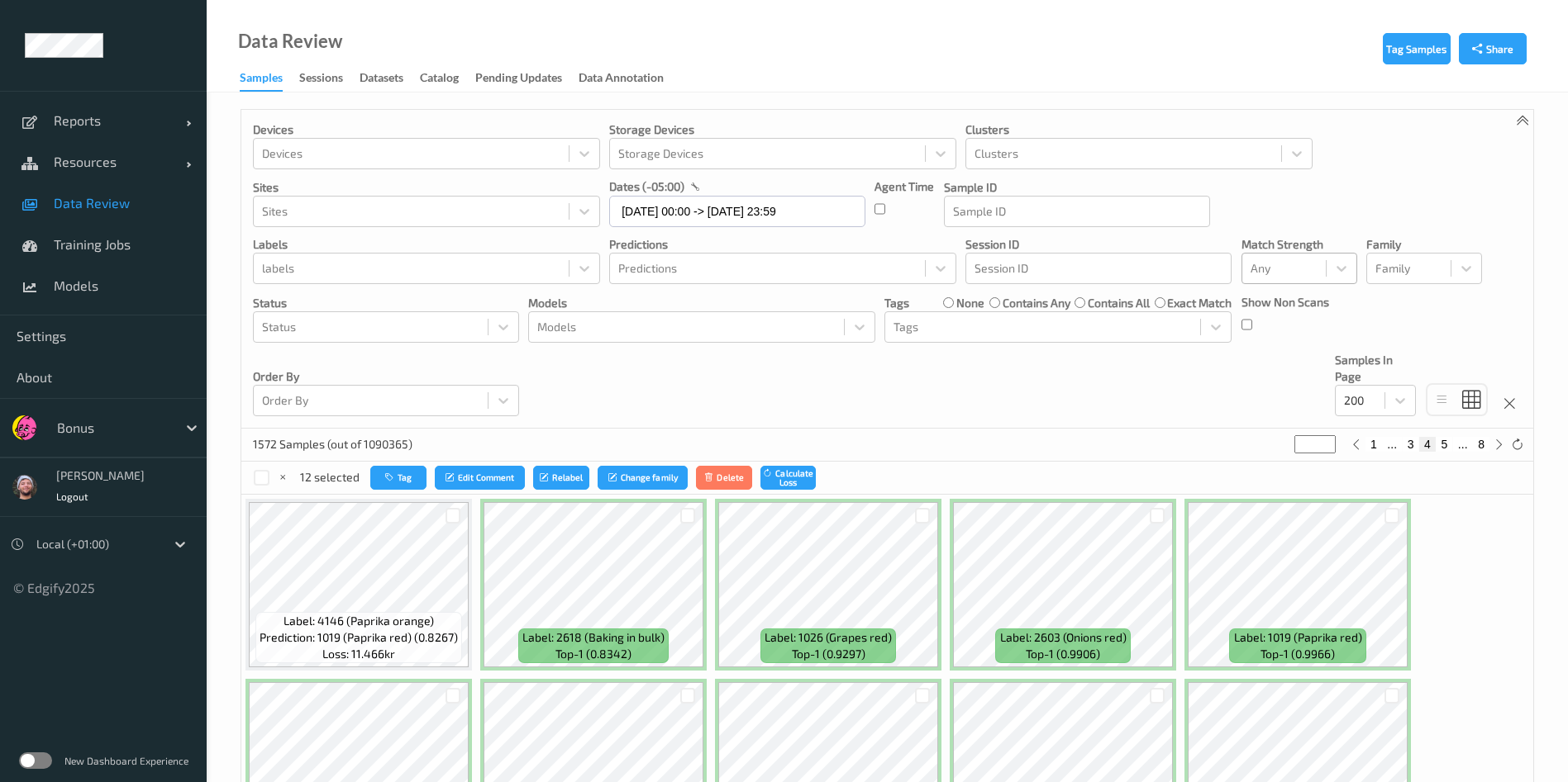
click at [1408, 442] on button "3" at bounding box center [1410, 444] width 16 height 15
type input "*"
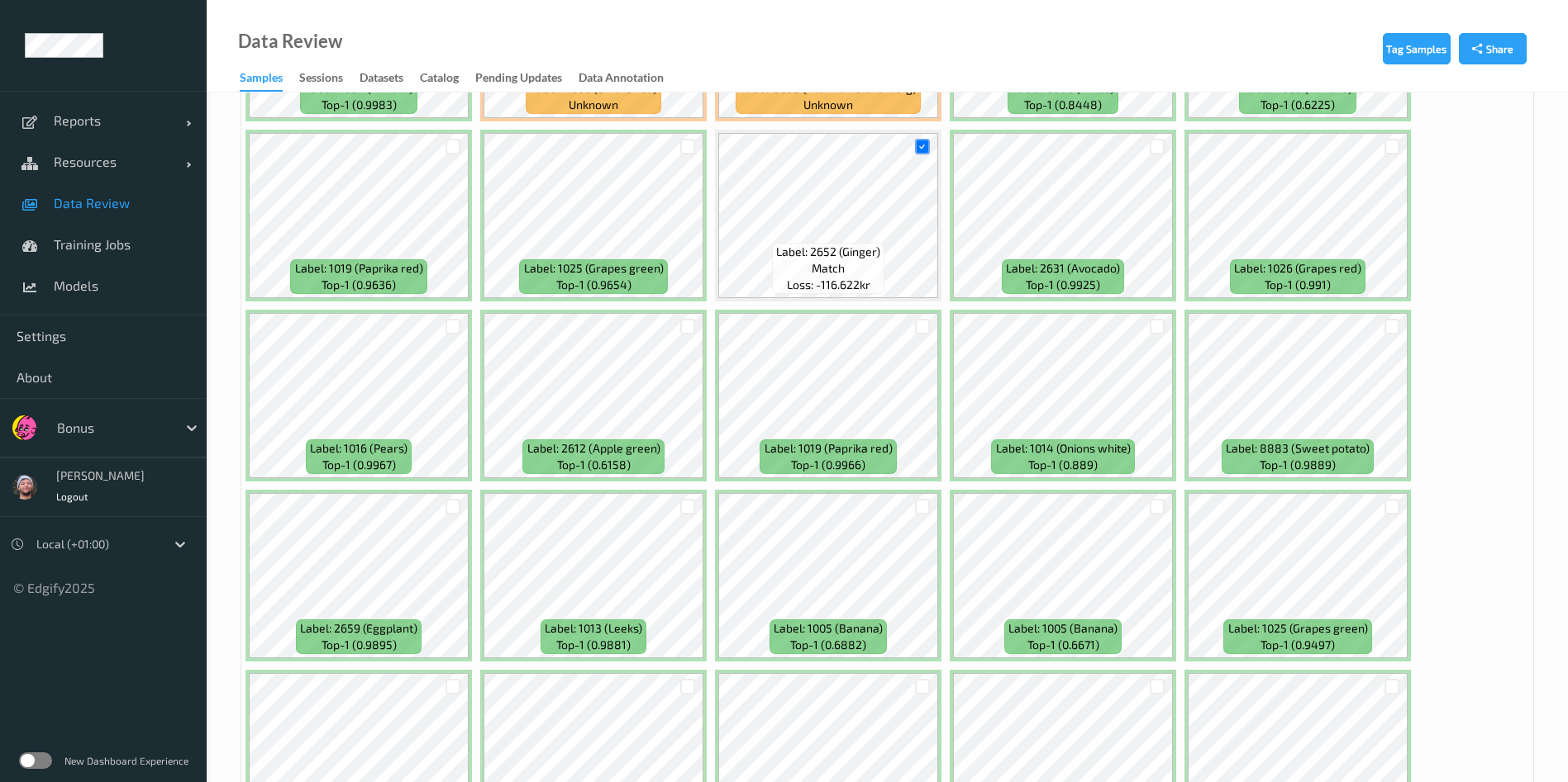
scroll to position [6984, 0]
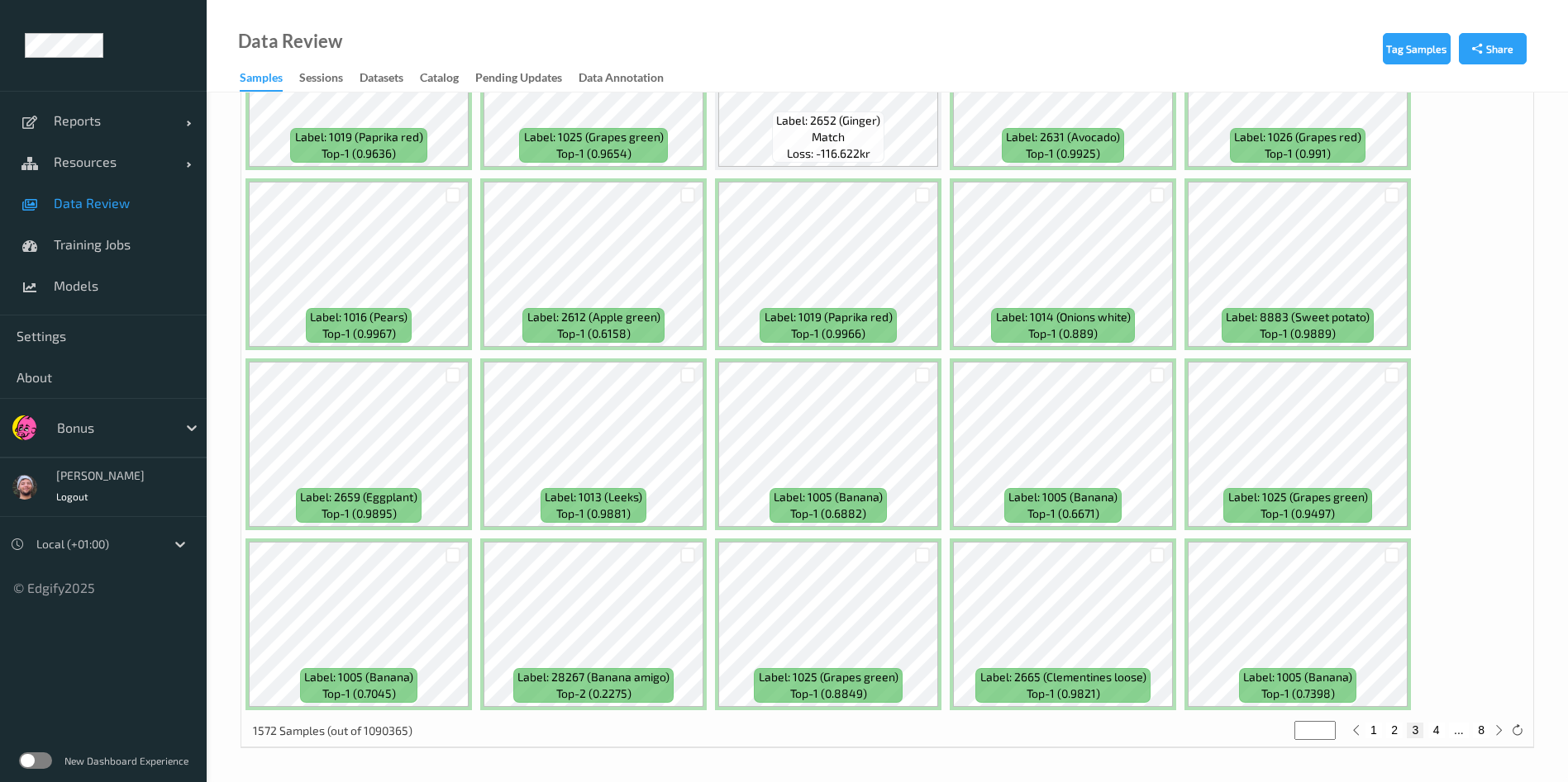
click at [1433, 733] on button "4" at bounding box center [1436, 729] width 16 height 15
type input "*"
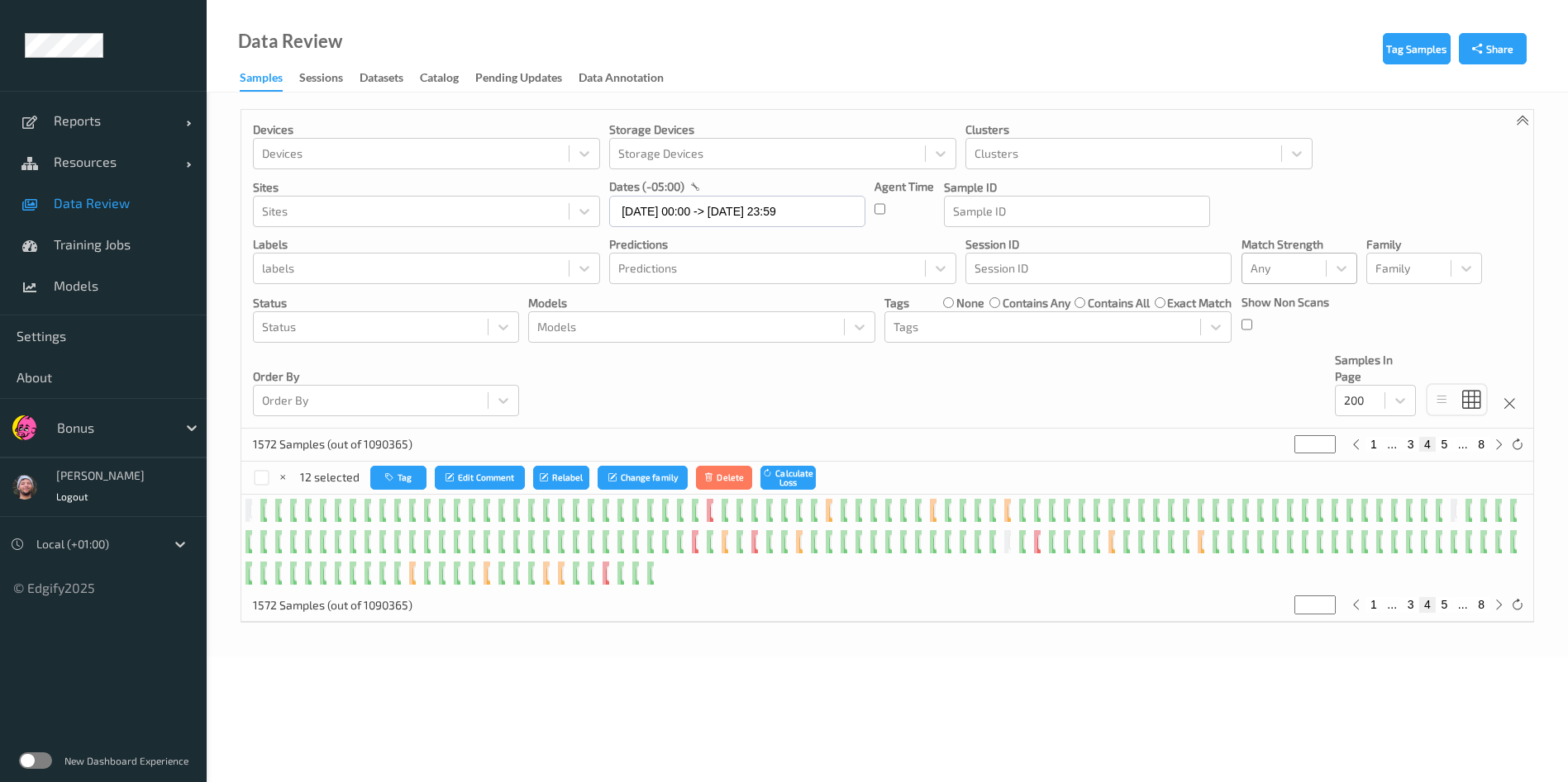
scroll to position [0, 0]
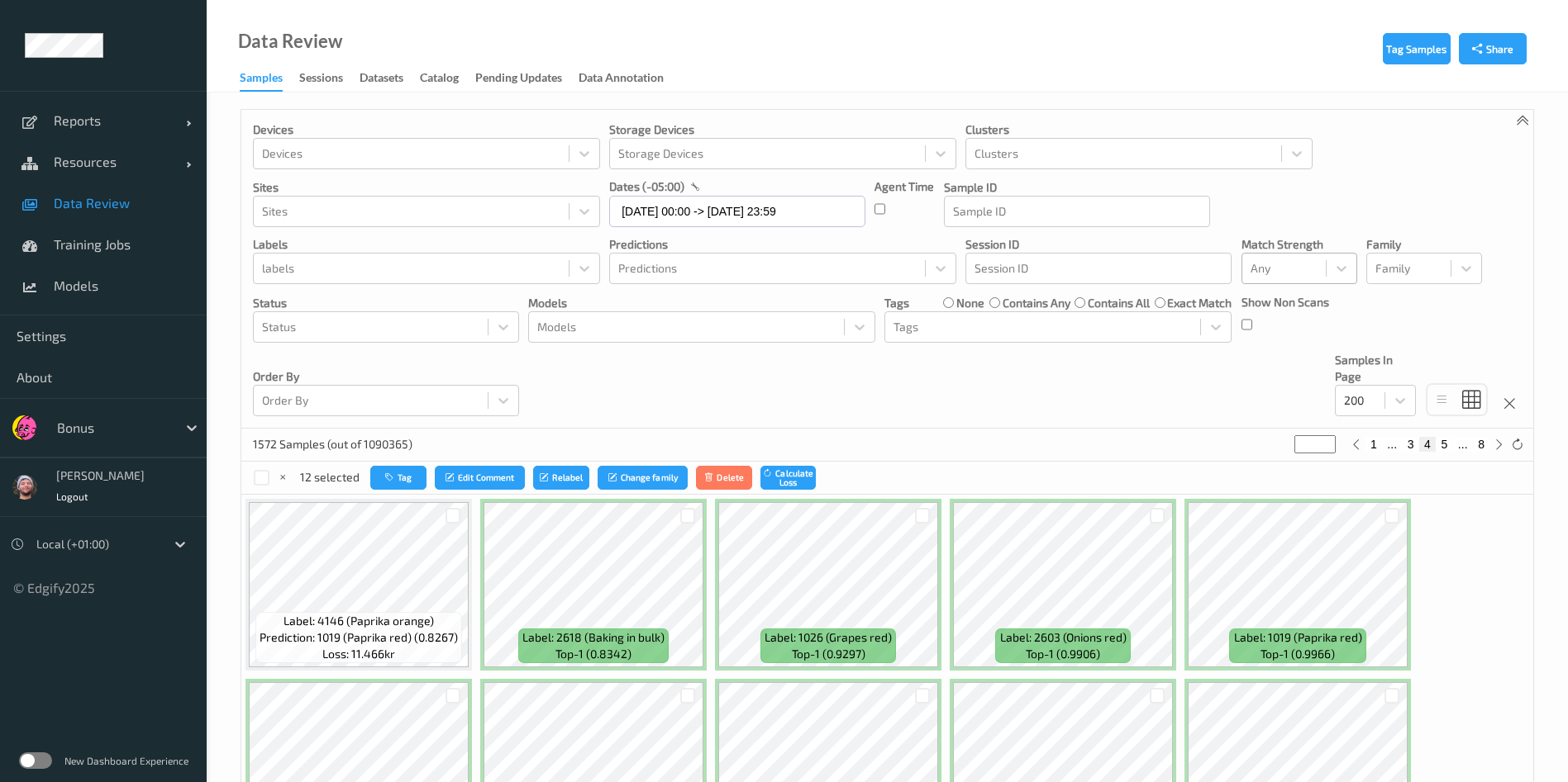
click at [3, 681] on ul "Reports Default Report Customized Report Resources Devices Clusters Sites Data …" at bounding box center [103, 391] width 207 height 782
